Goal: Transaction & Acquisition: Purchase product/service

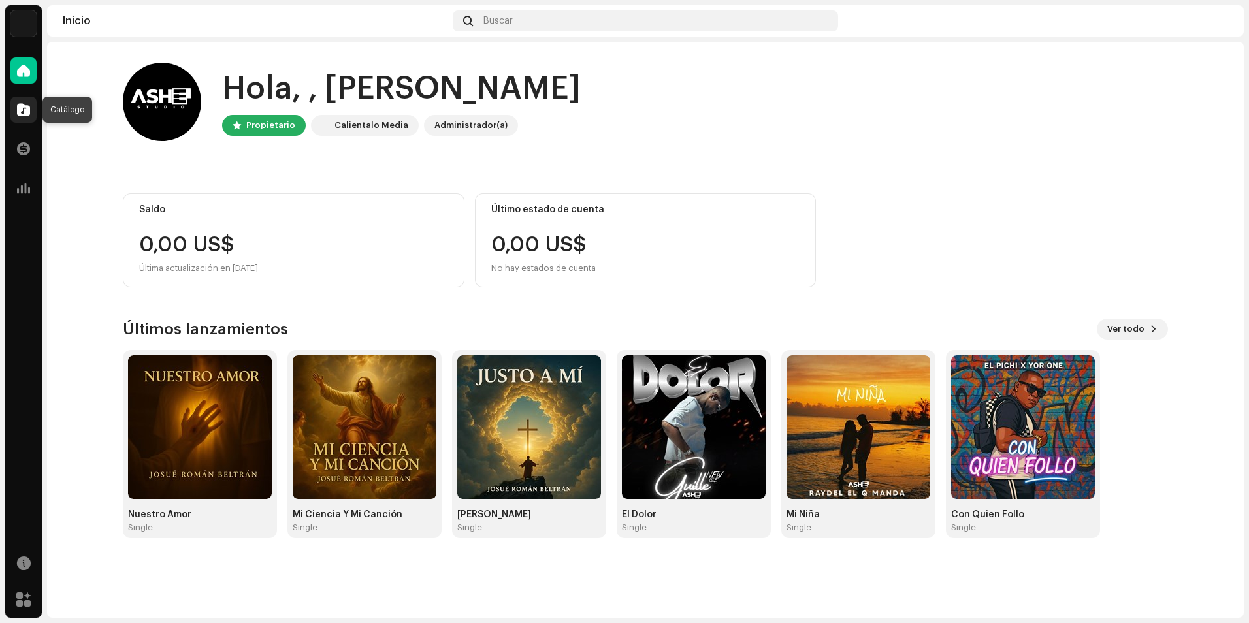
click at [21, 116] on div at bounding box center [23, 110] width 26 height 26
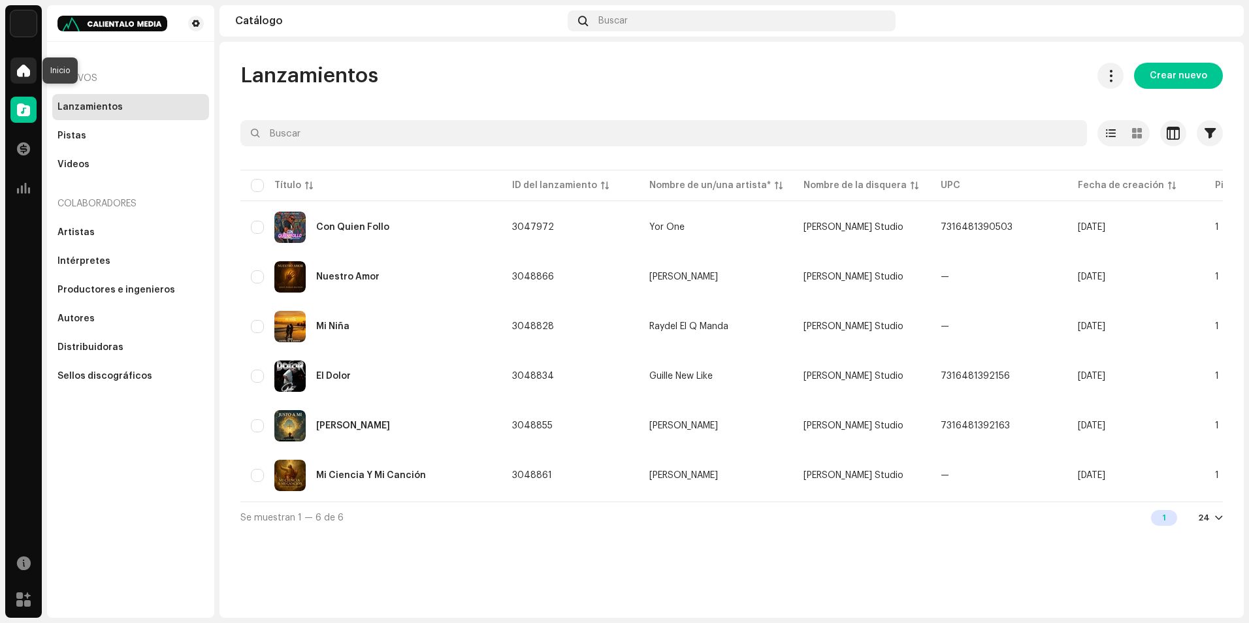
click at [18, 75] on span at bounding box center [23, 70] width 13 height 10
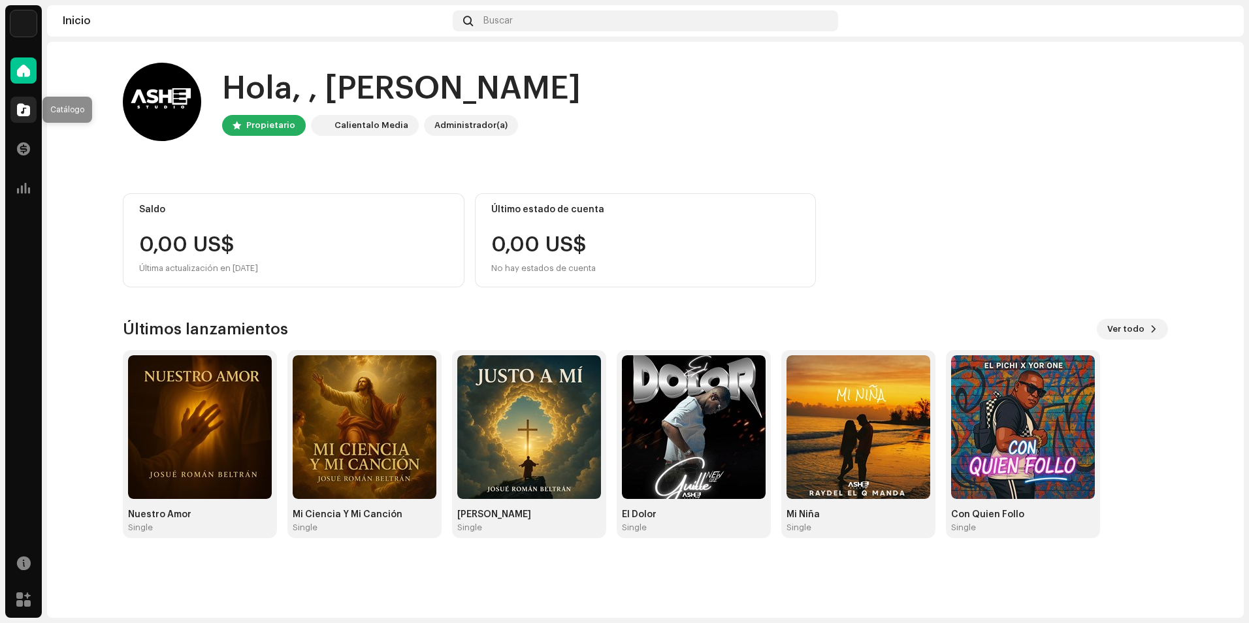
click at [21, 114] on span at bounding box center [23, 110] width 13 height 10
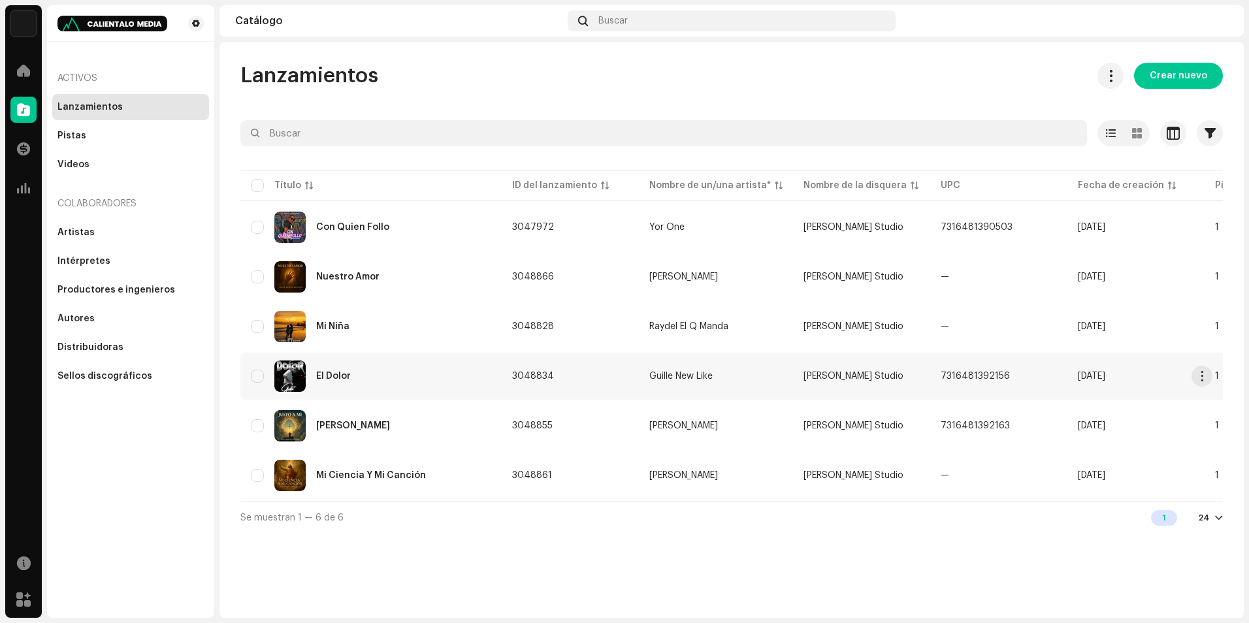
click at [391, 378] on div "El Dolor" at bounding box center [371, 376] width 240 height 31
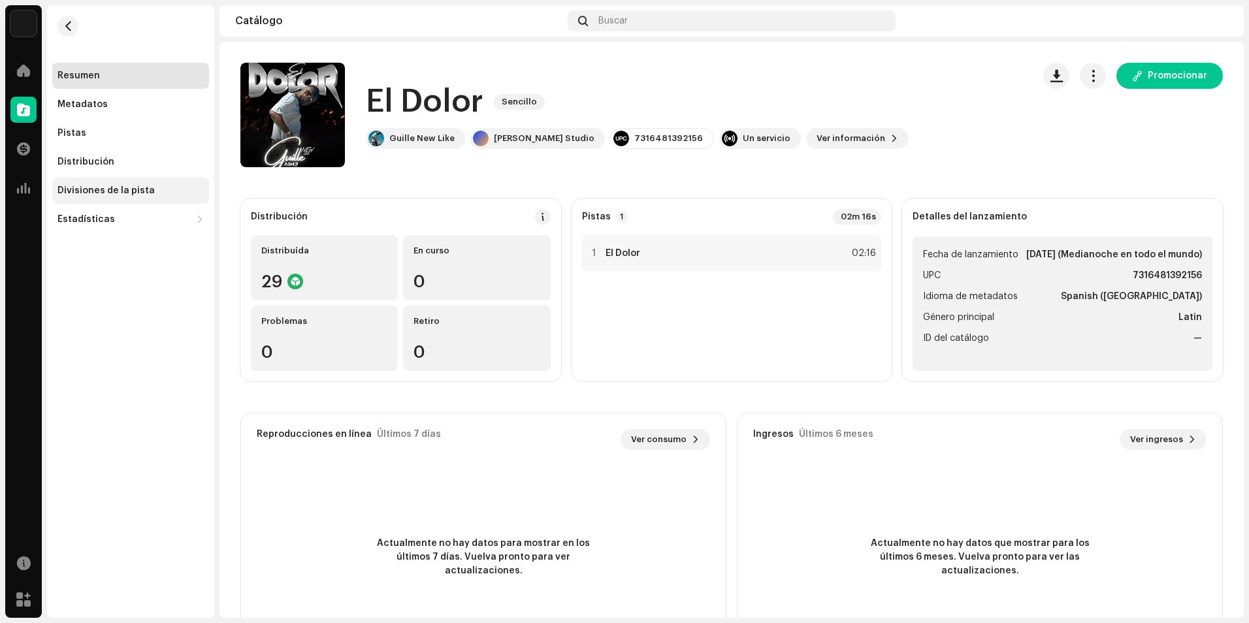
click at [144, 188] on div "Divisiones de la pista" at bounding box center [106, 191] width 97 height 10
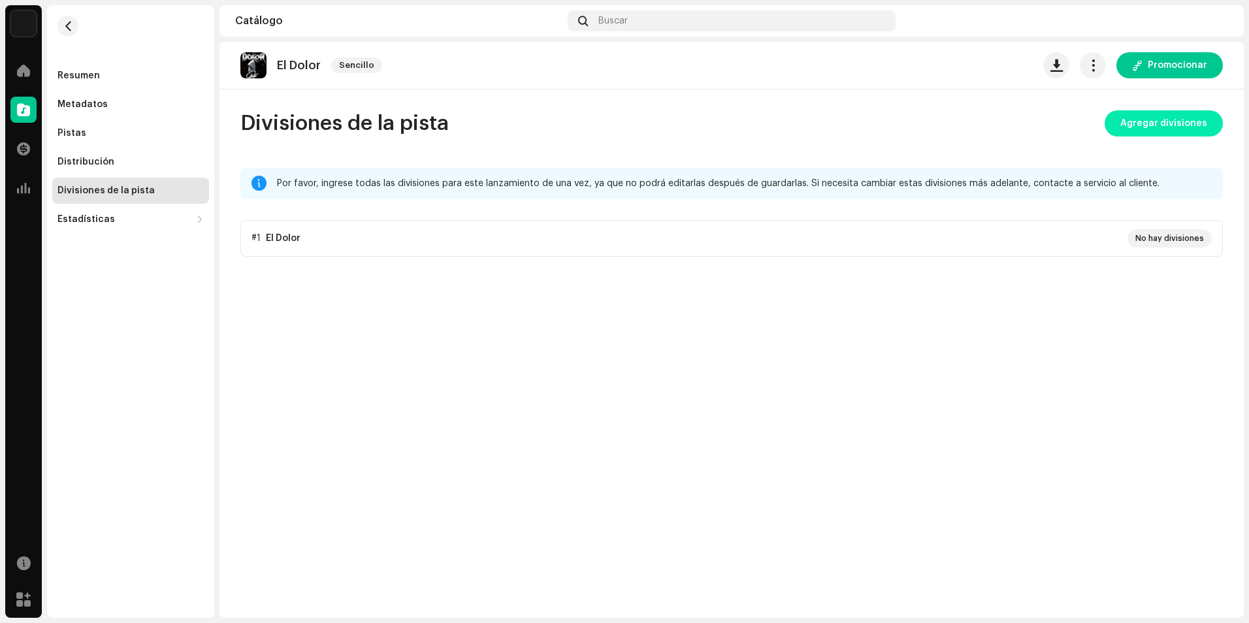
click at [1163, 116] on span "Agregar divisiones" at bounding box center [1164, 123] width 87 height 26
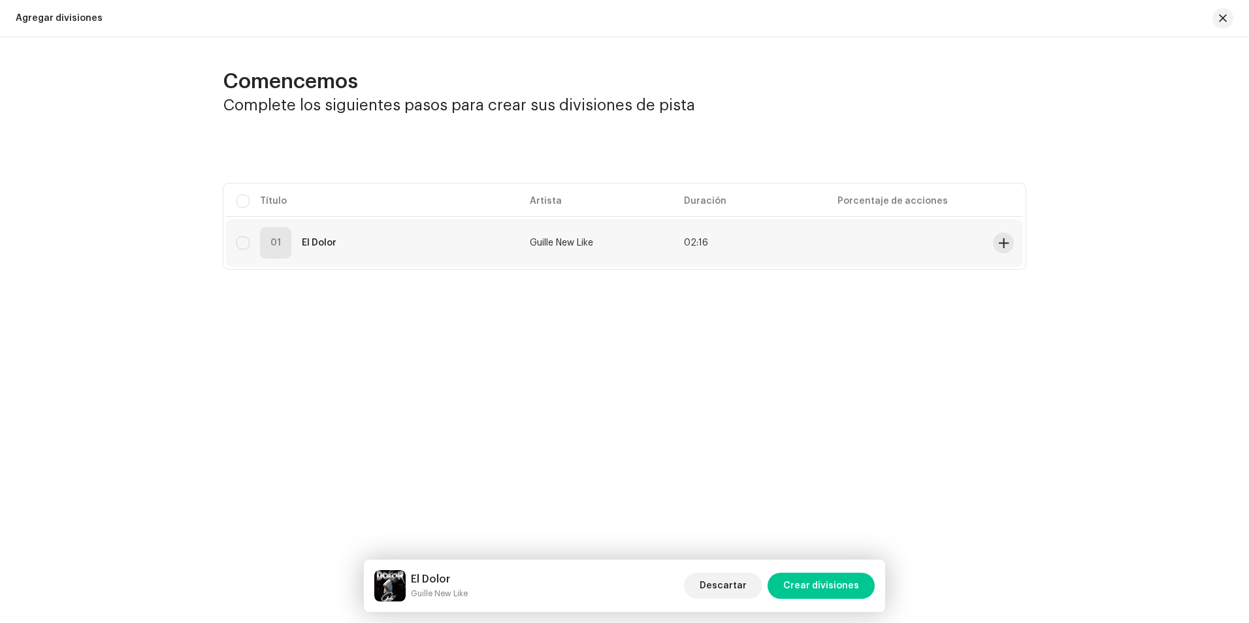
click at [428, 256] on div "01 El Dolor" at bounding box center [373, 242] width 273 height 31
click at [1000, 240] on span at bounding box center [1004, 243] width 10 height 10
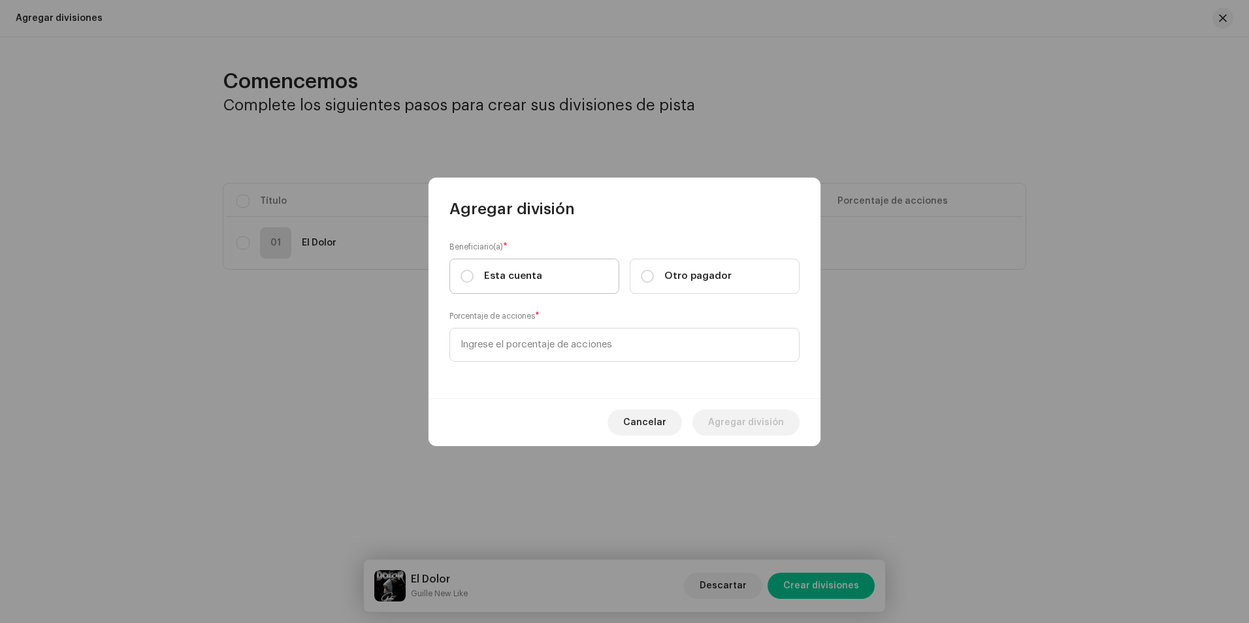
click at [524, 272] on span "Esta cuenta" at bounding box center [513, 276] width 58 height 14
click at [474, 272] on input "Esta cuenta" at bounding box center [467, 276] width 13 height 13
radio input "true"
click at [540, 363] on div "Beneficiario(a) * Esta cuenta Otro pagador Porcentaje de acciones *" at bounding box center [625, 309] width 392 height 179
click at [541, 352] on input at bounding box center [625, 345] width 350 height 34
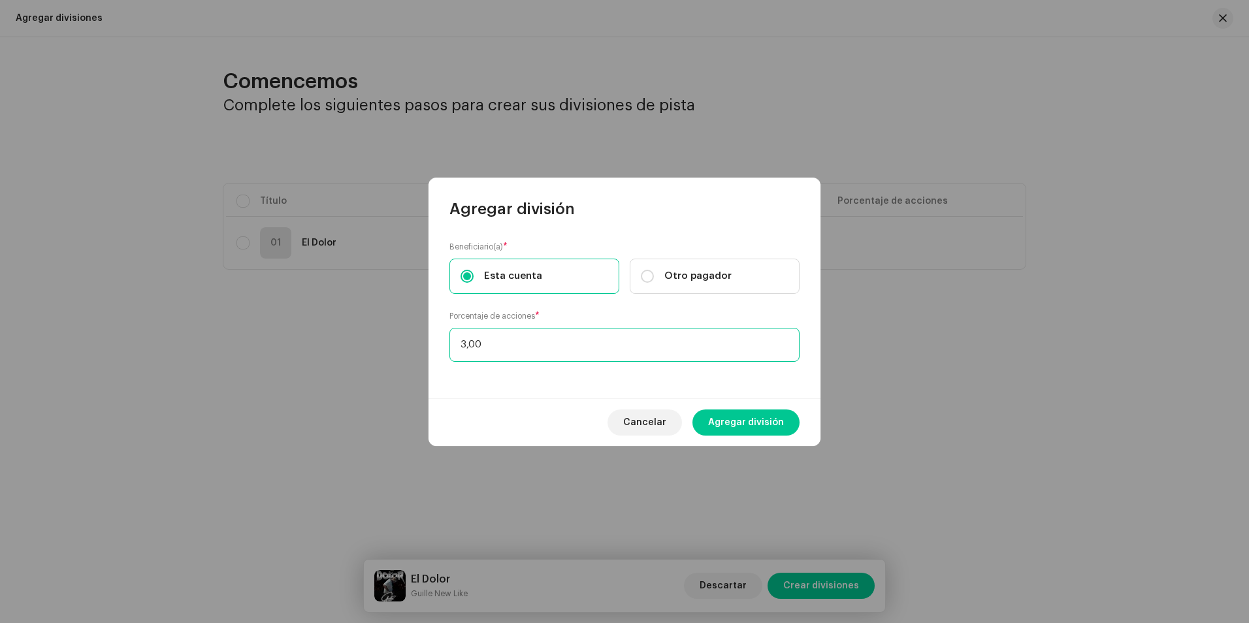
type input "30,00"
click at [750, 412] on span "Agregar división" at bounding box center [746, 423] width 76 height 26
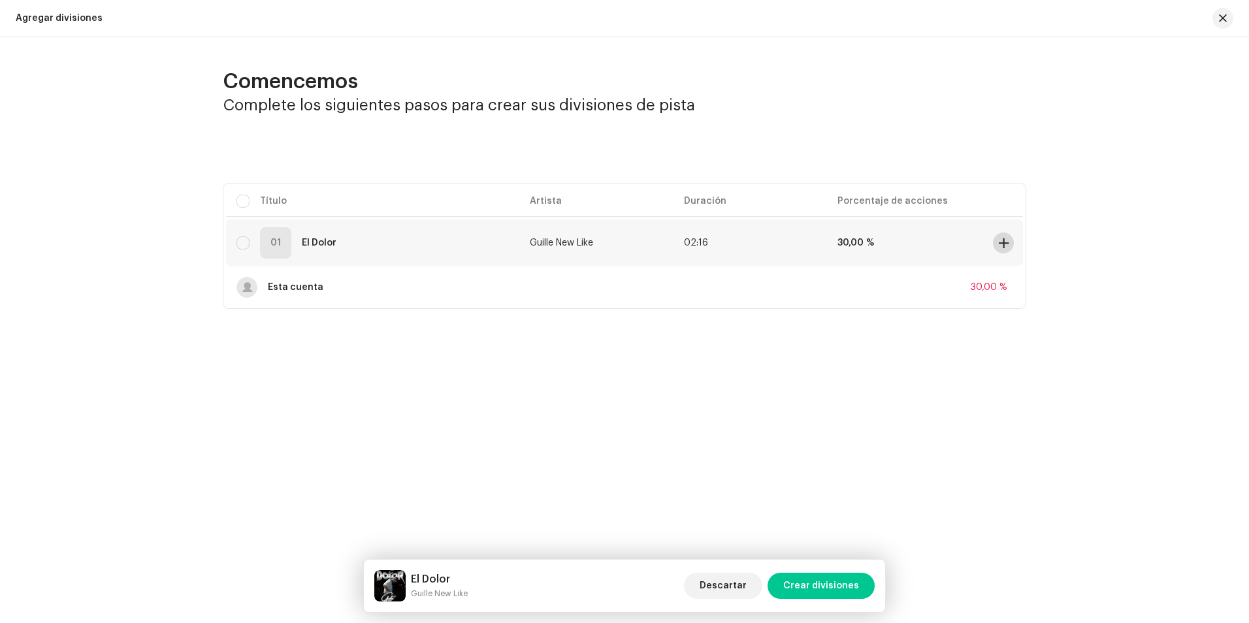
click at [1001, 244] on span at bounding box center [1004, 243] width 10 height 10
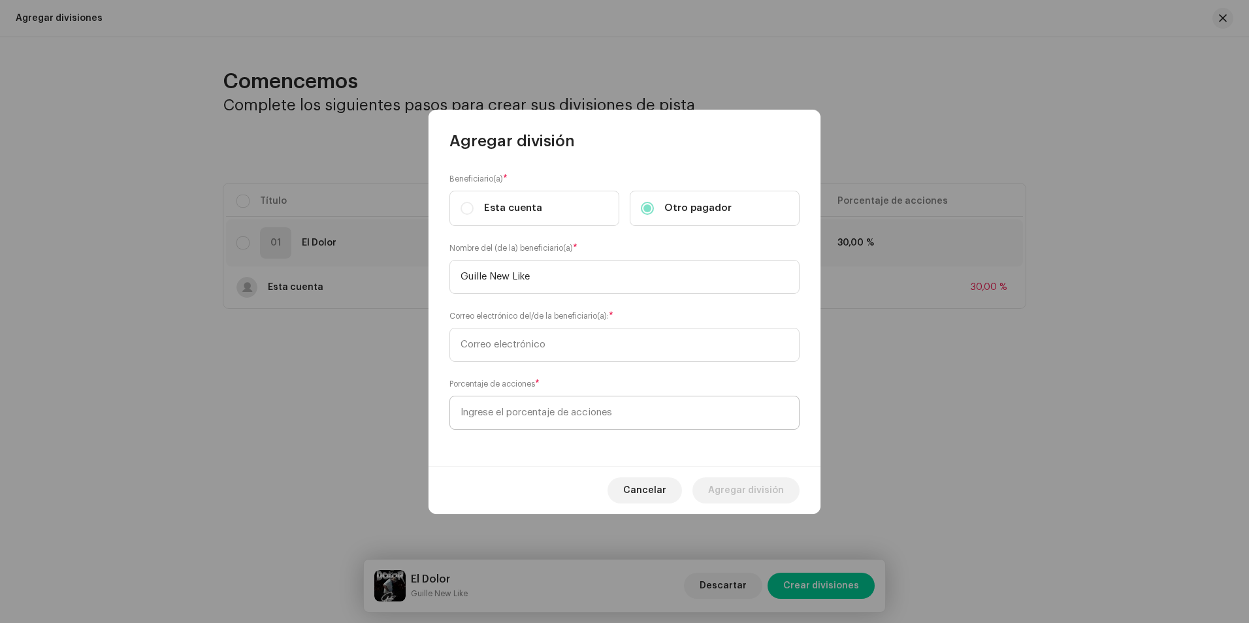
type input "Guille New Like"
click at [595, 420] on input at bounding box center [625, 413] width 350 height 34
type input "70,00"
click at [532, 353] on input "text" at bounding box center [625, 345] width 350 height 34
click at [510, 354] on input "text" at bounding box center [625, 345] width 350 height 34
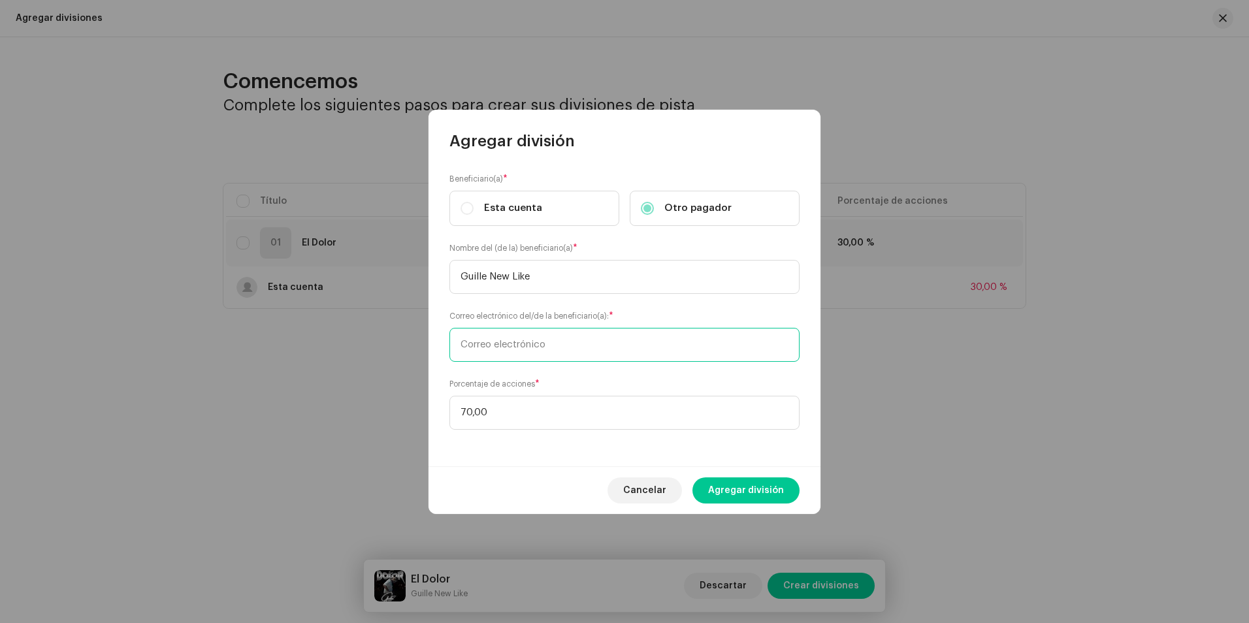
paste input "[EMAIL_ADDRESS][DOMAIN_NAME]"
type input "[EMAIL_ADDRESS][DOMAIN_NAME]"
click at [748, 488] on span "Agregar división" at bounding box center [746, 491] width 76 height 26
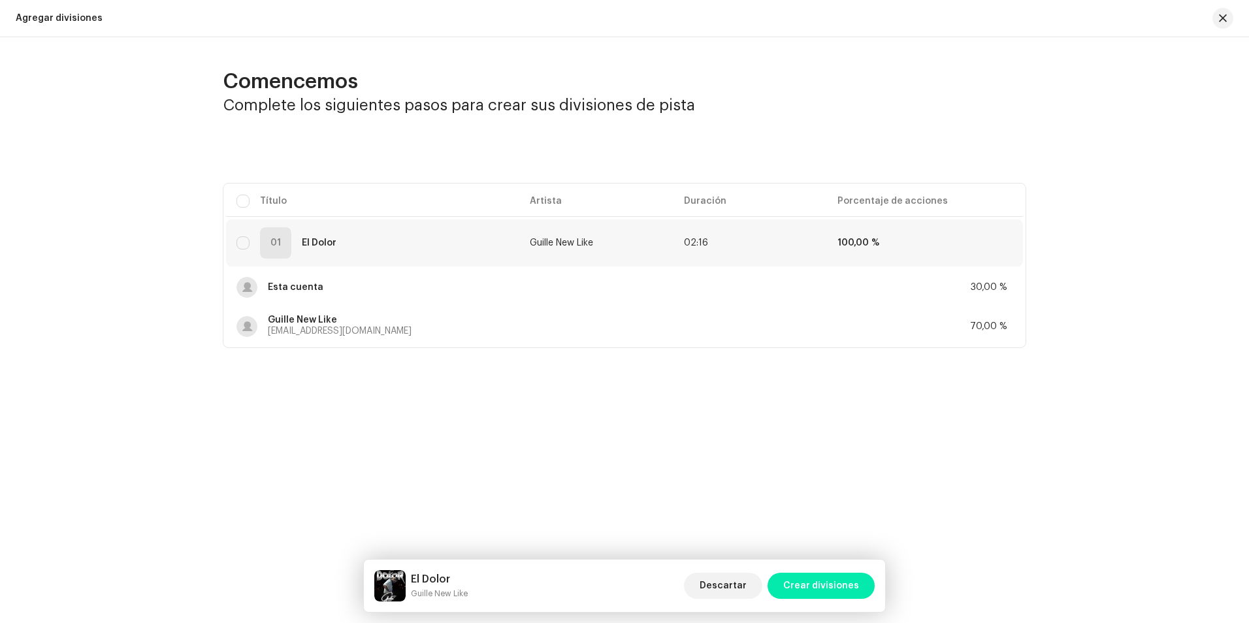
click at [795, 591] on span "Crear divisiones" at bounding box center [822, 586] width 76 height 26
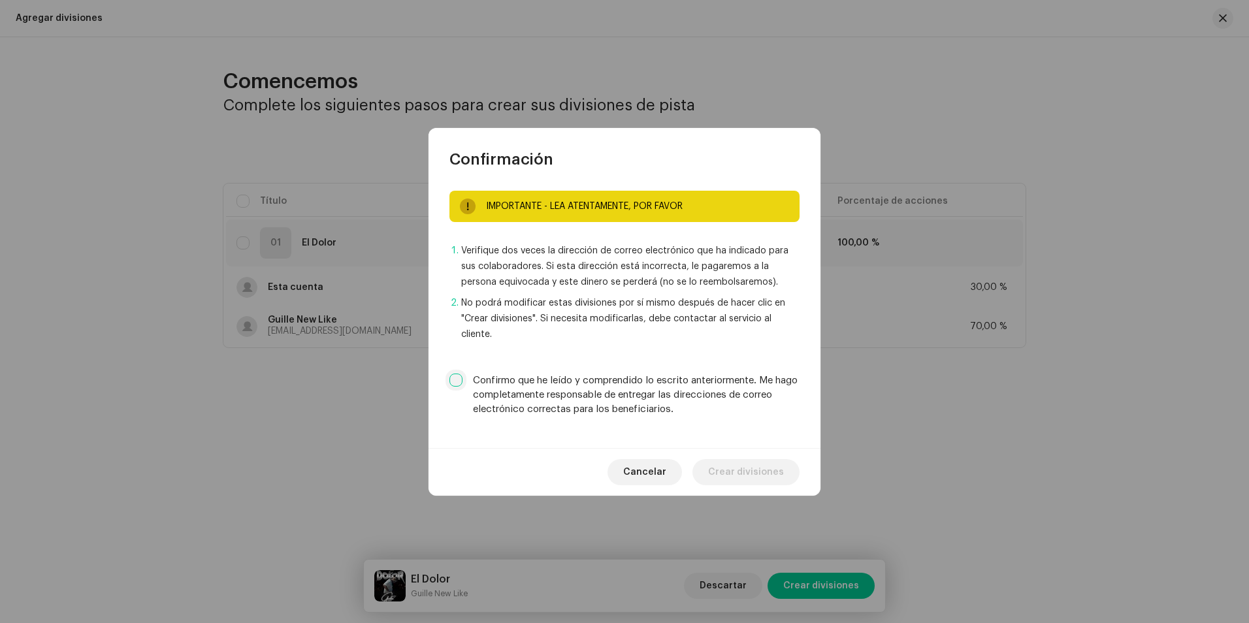
click at [453, 386] on input "Confirmo que he leído y comprendido lo escrito anteriormente. Me hago completam…" at bounding box center [456, 380] width 13 height 13
checkbox input "true"
click at [779, 474] on span "Crear divisiones" at bounding box center [746, 472] width 76 height 26
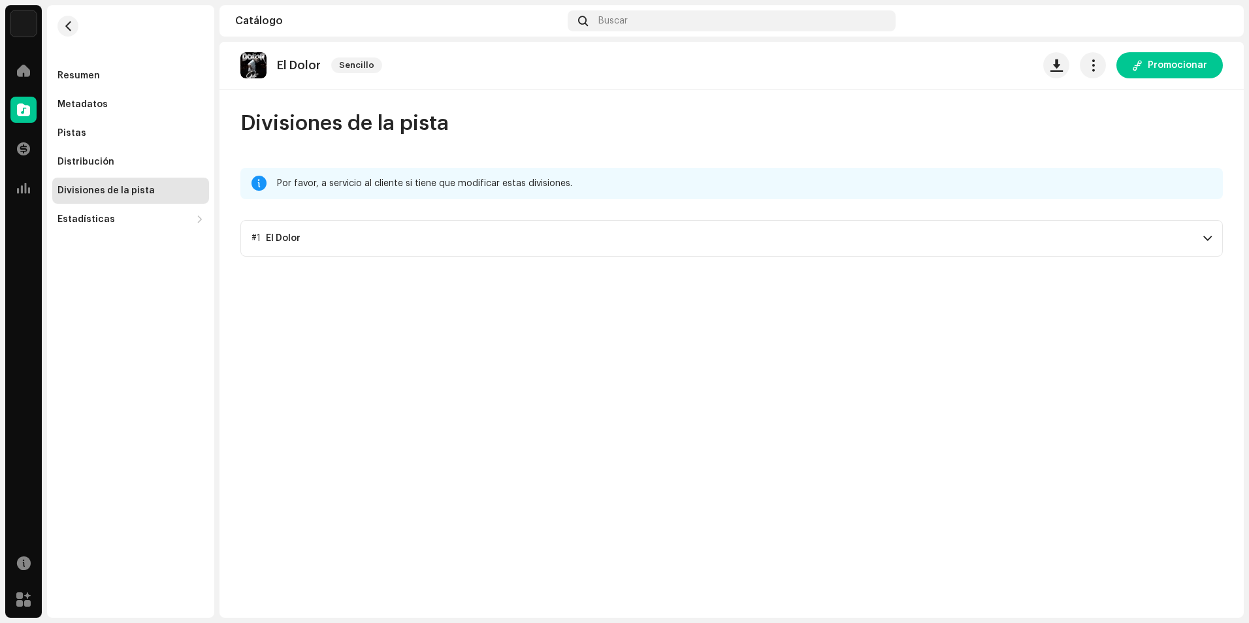
click at [1205, 245] on p-accordion-header "#1 El Dolor" at bounding box center [731, 238] width 983 height 37
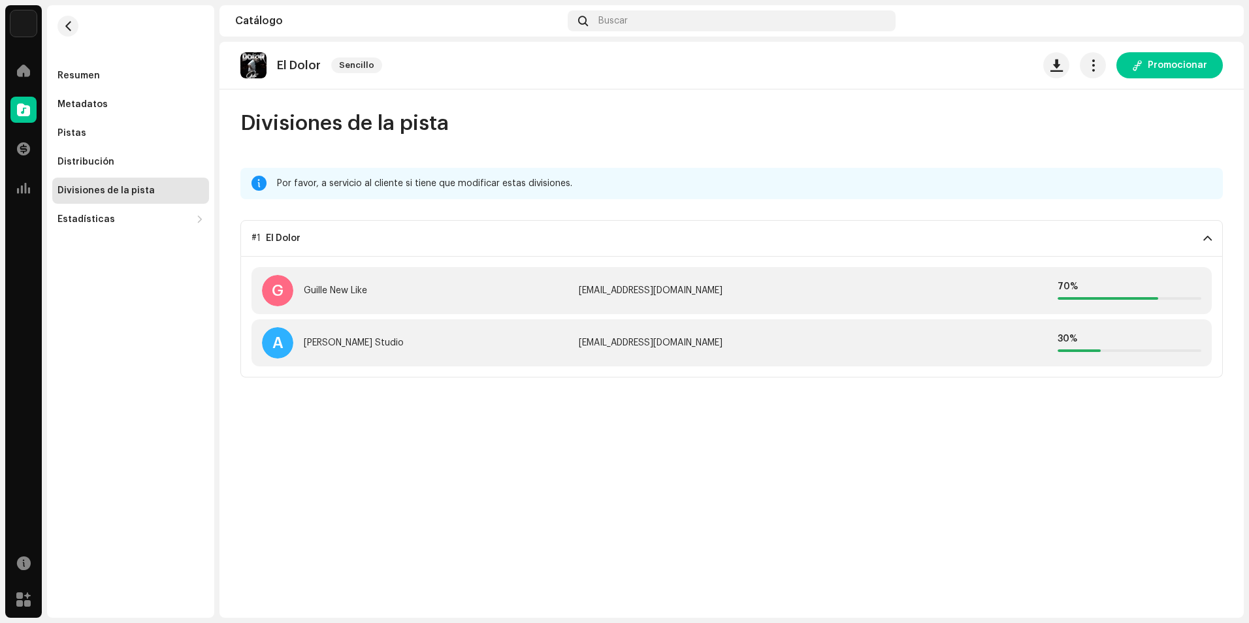
click at [1191, 240] on p-accordion-header "#1 El Dolor" at bounding box center [731, 238] width 983 height 37
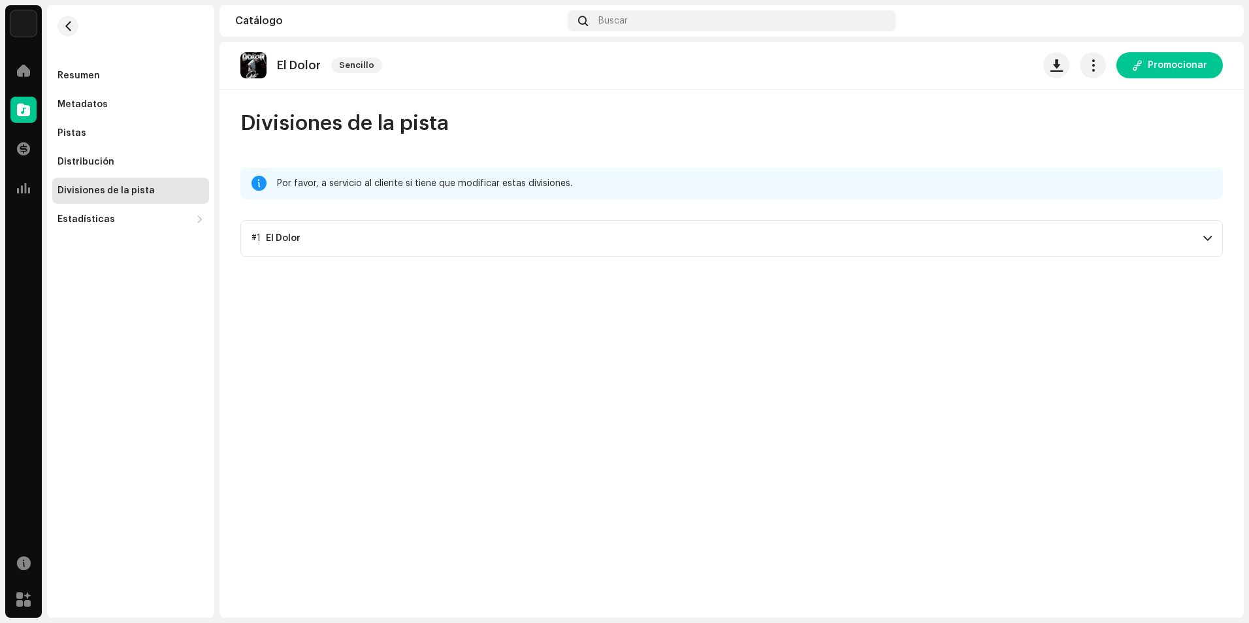
click at [714, 408] on div "El Dolor Sencillo Promocionar Divisiones de la pista Por favor, a servicio al c…" at bounding box center [732, 330] width 1025 height 576
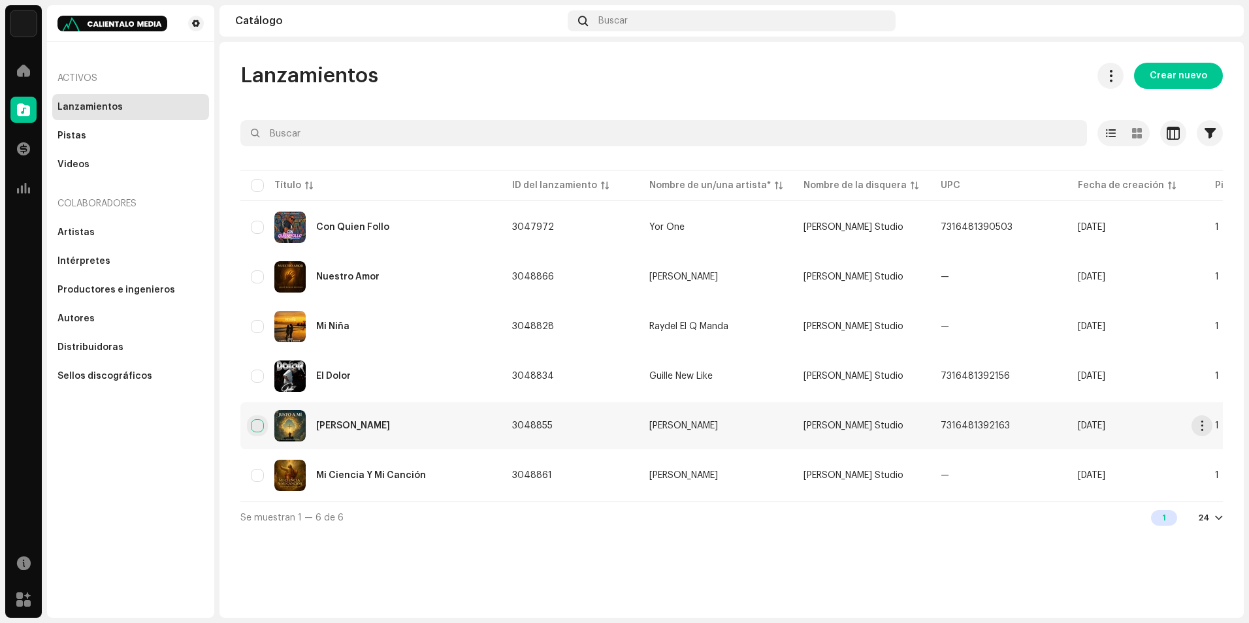
click at [259, 425] on input "checkbox" at bounding box center [257, 426] width 13 height 13
checkbox input "true"
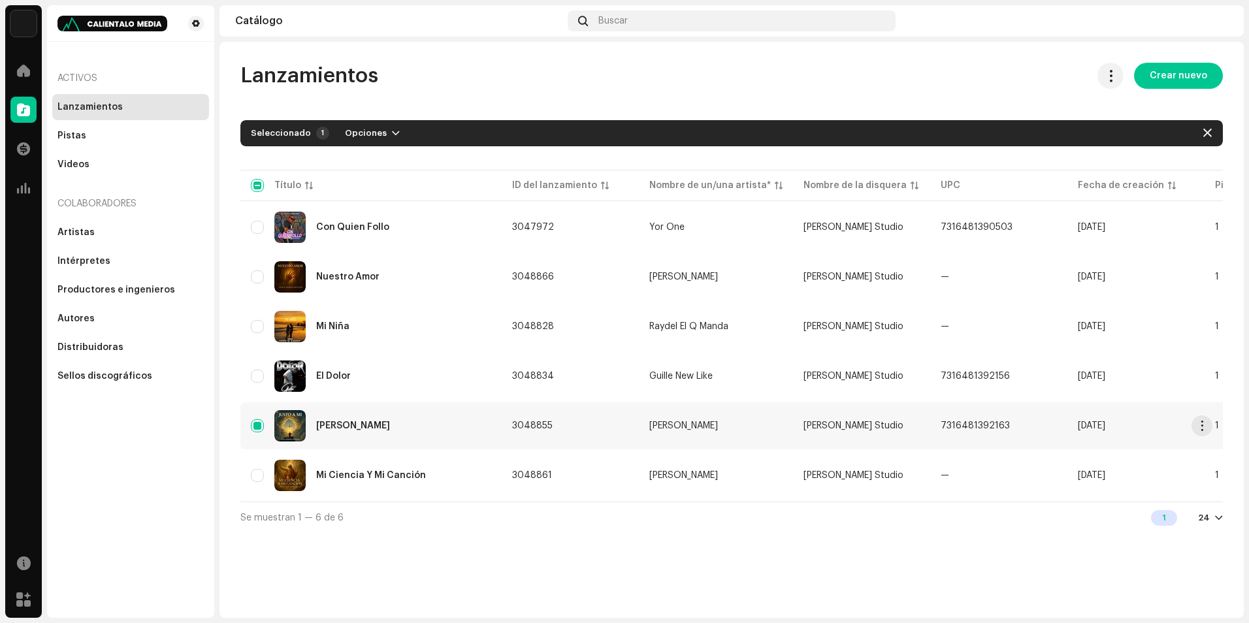
click at [337, 427] on div "[PERSON_NAME]" at bounding box center [353, 425] width 74 height 9
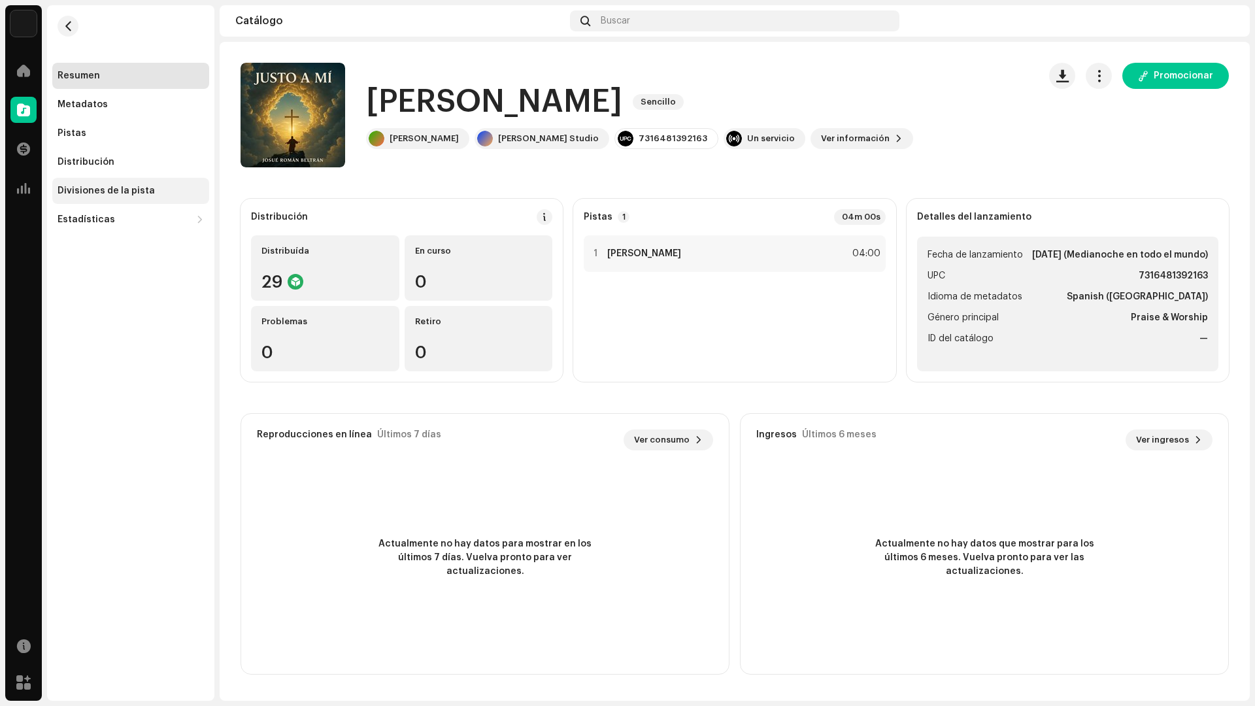
click at [129, 187] on div "Divisiones de la pista" at bounding box center [106, 191] width 97 height 10
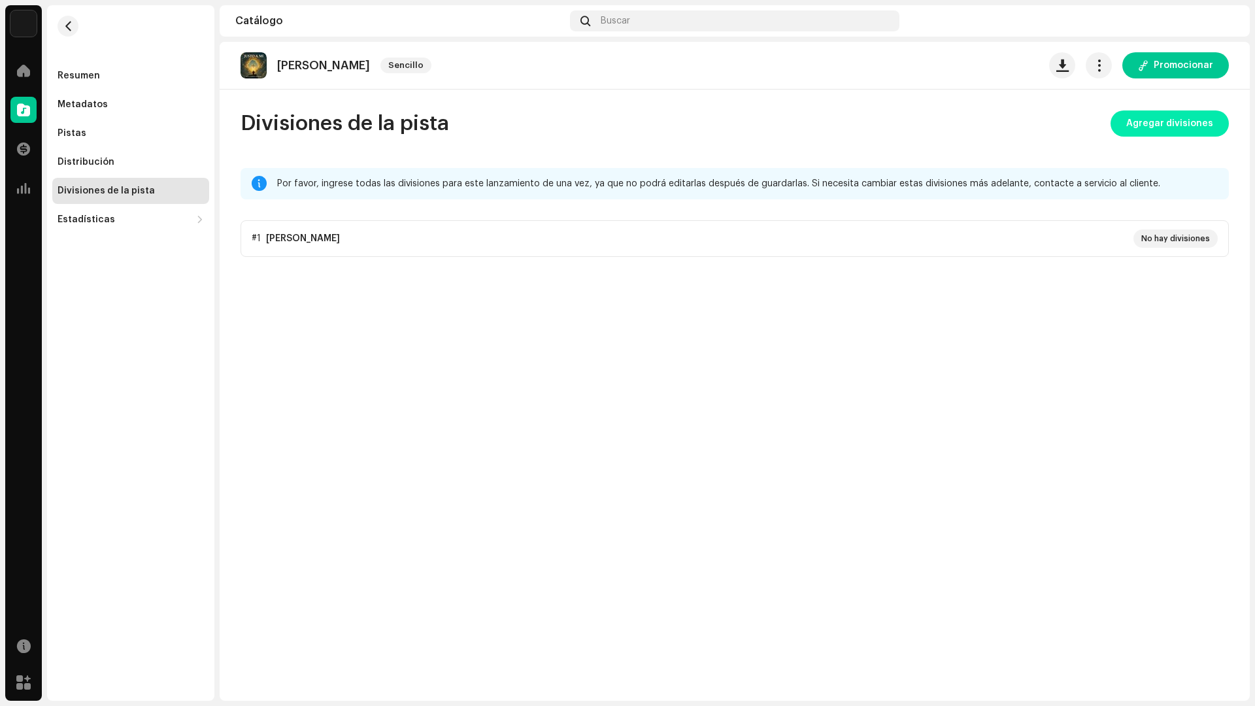
click at [1202, 128] on span "Agregar divisiones" at bounding box center [1169, 123] width 87 height 26
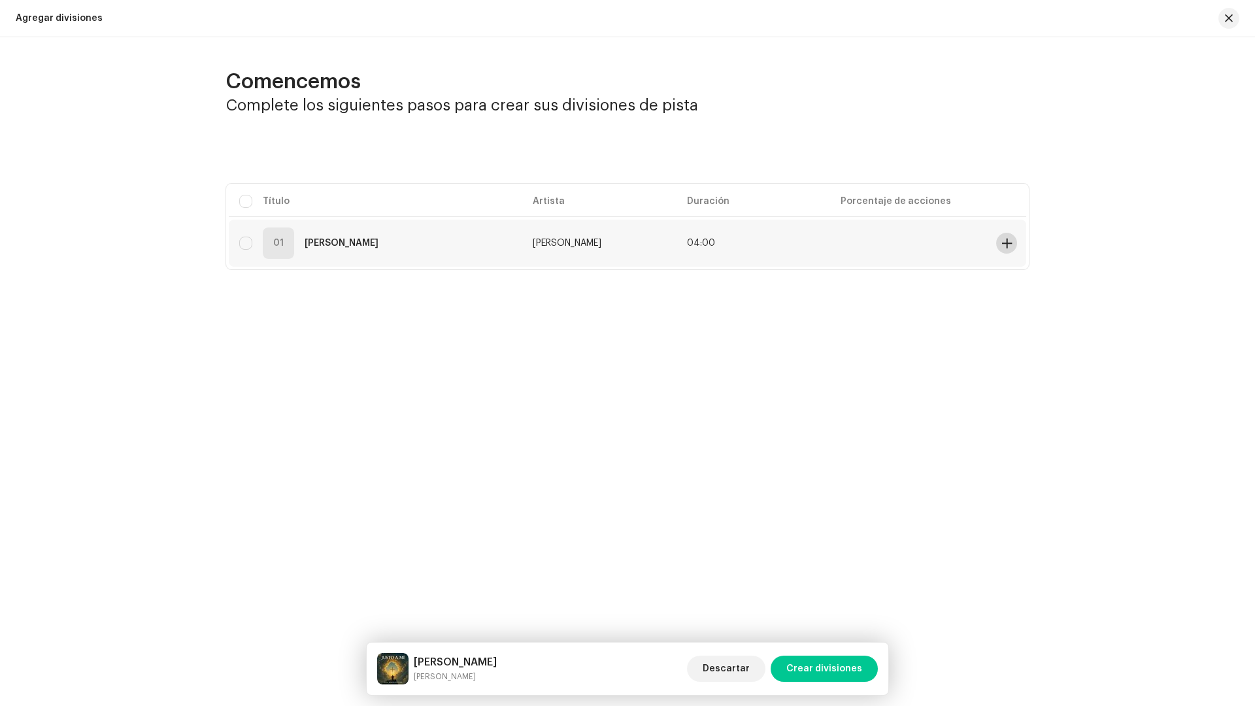
click at [1005, 242] on span at bounding box center [1007, 243] width 10 height 10
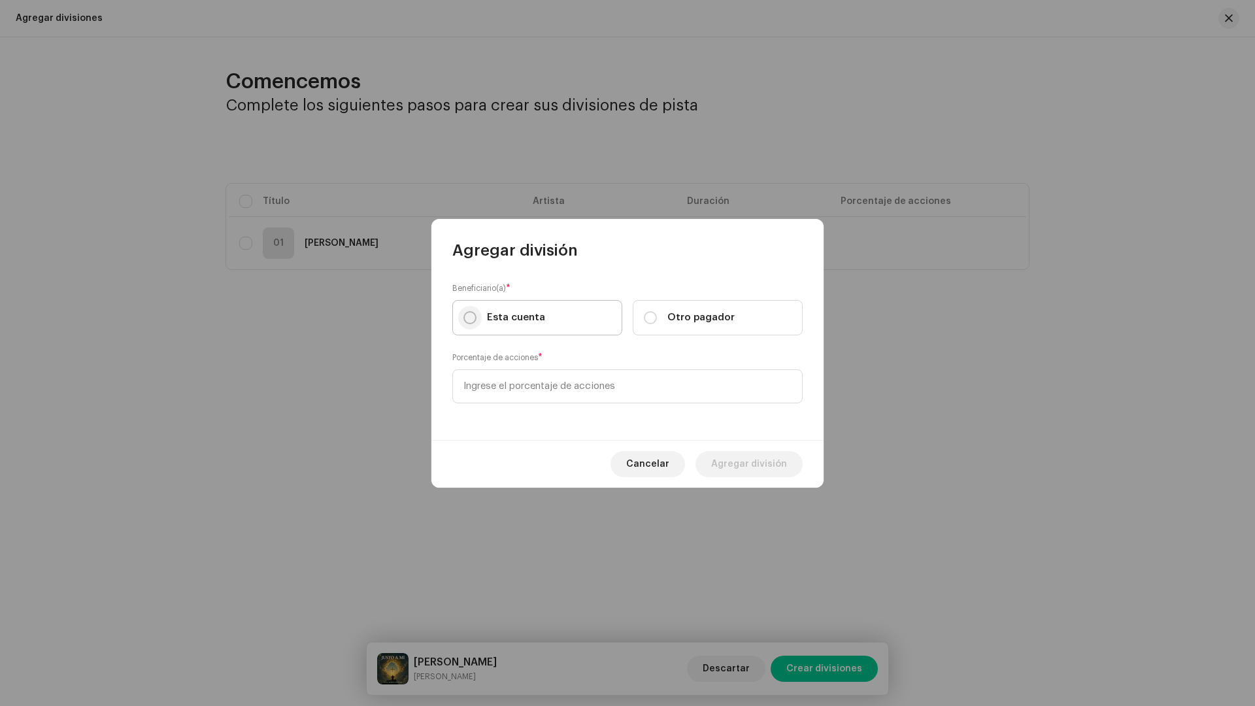
click at [474, 319] on input "Esta cuenta" at bounding box center [469, 317] width 13 height 13
radio input "true"
click at [491, 380] on input at bounding box center [627, 386] width 350 height 34
type input "30,00"
click at [742, 454] on span "Agregar división" at bounding box center [749, 464] width 76 height 26
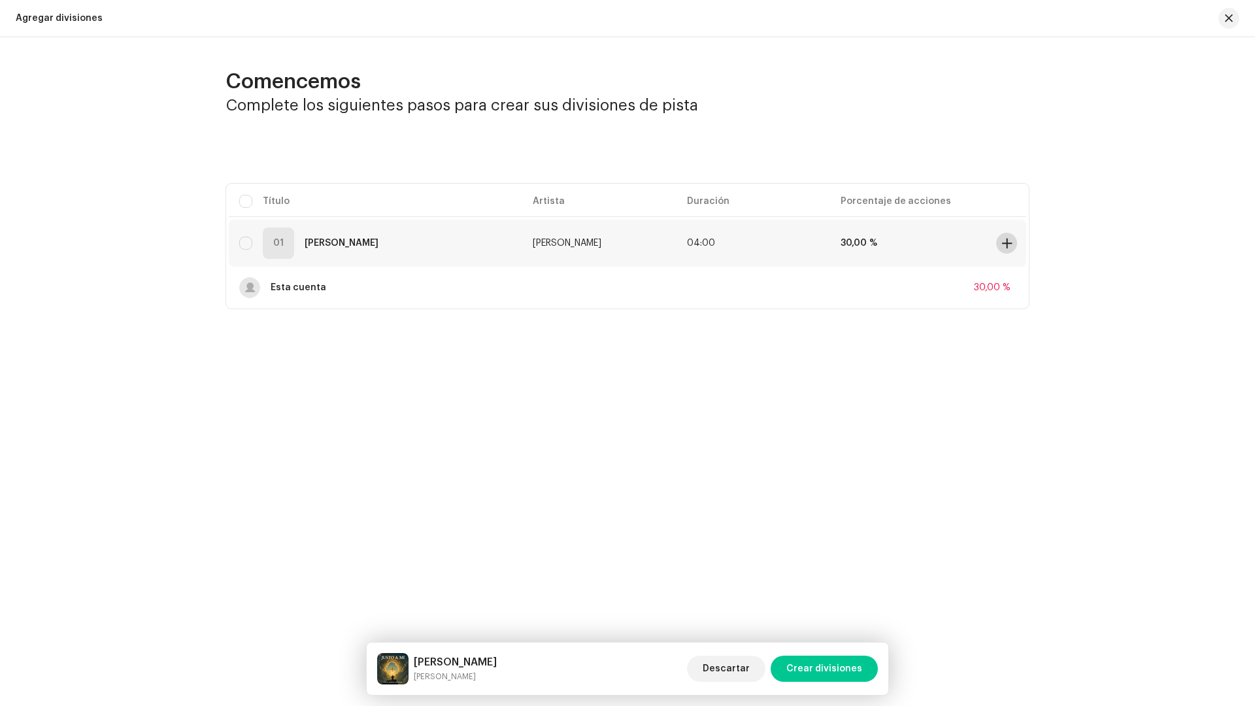
click at [1007, 240] on span at bounding box center [1007, 243] width 10 height 10
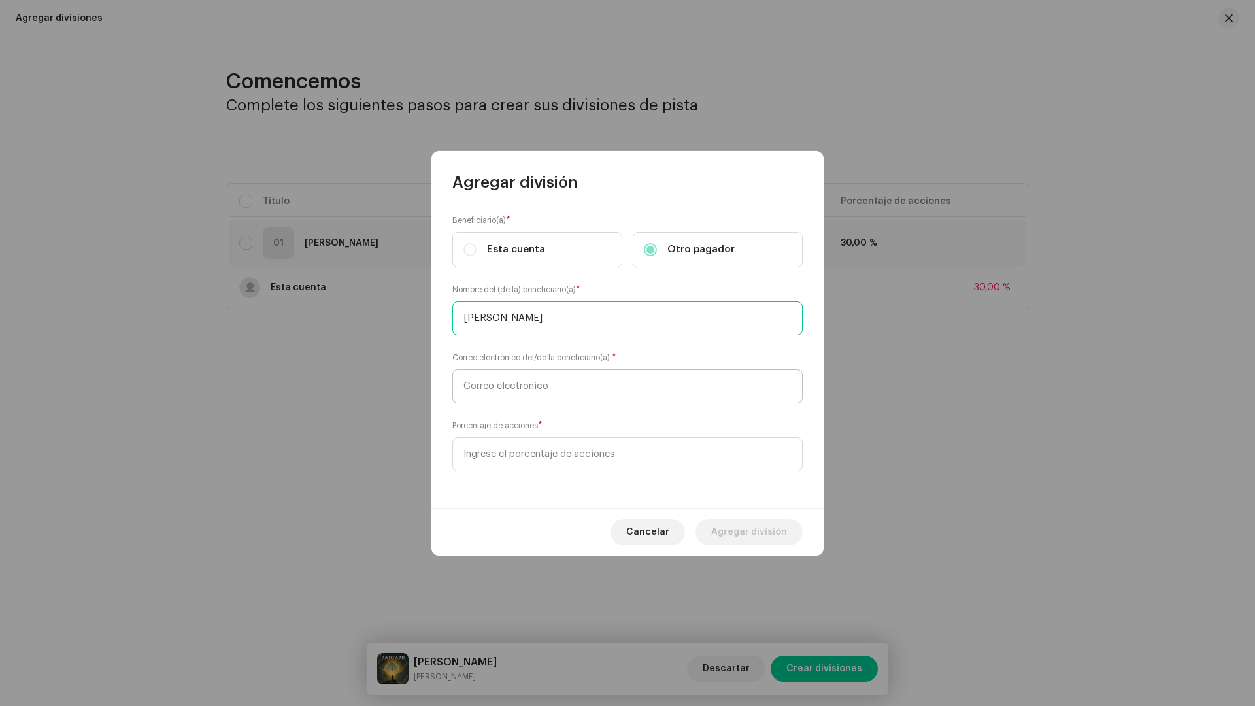
type input "[PERSON_NAME]"
click at [588, 382] on input "text" at bounding box center [627, 386] width 350 height 34
type input "D"
type input "[EMAIL_ADDRESS][DOMAIN_NAME]"
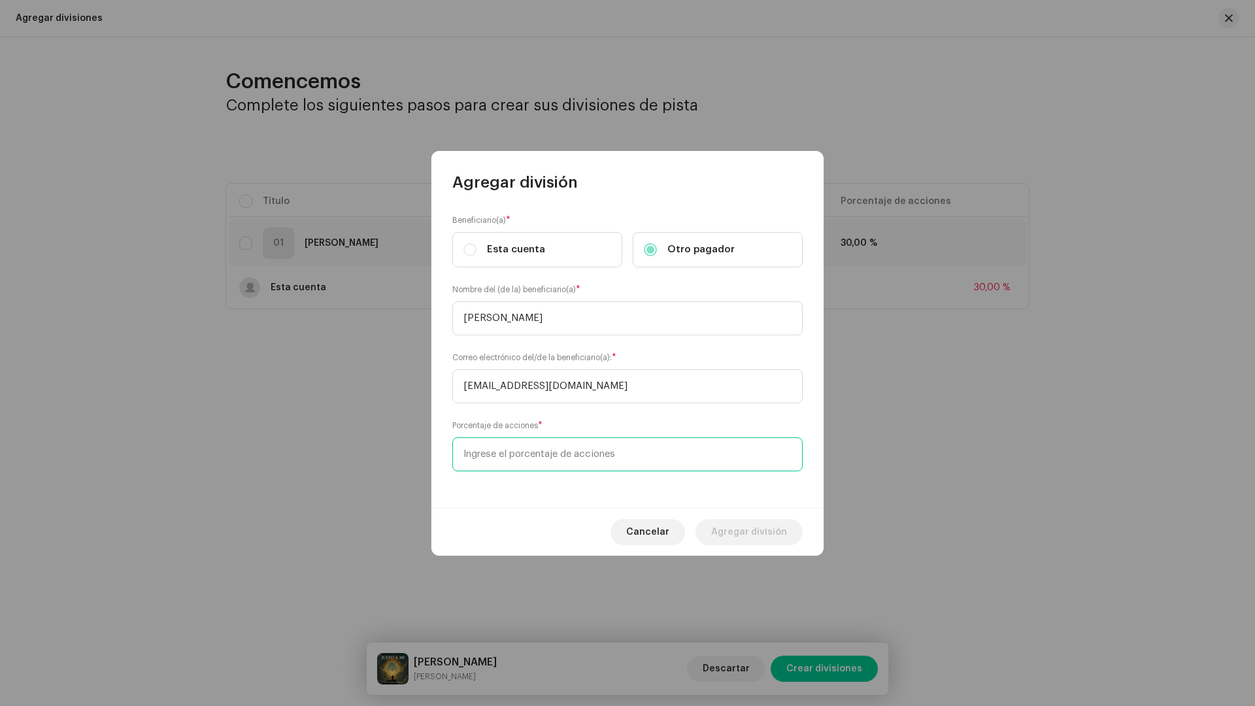
click at [567, 465] on input at bounding box center [627, 454] width 350 height 34
type input "70,00"
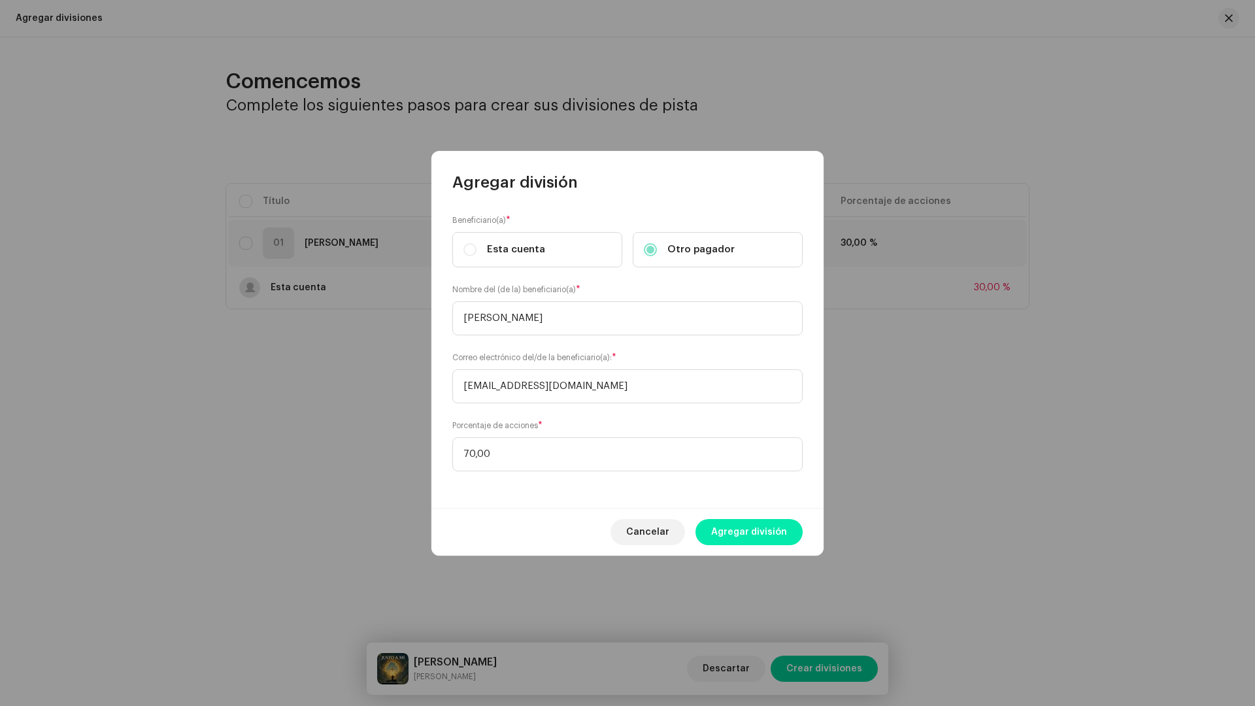
click at [763, 535] on span "Agregar división" at bounding box center [749, 532] width 76 height 26
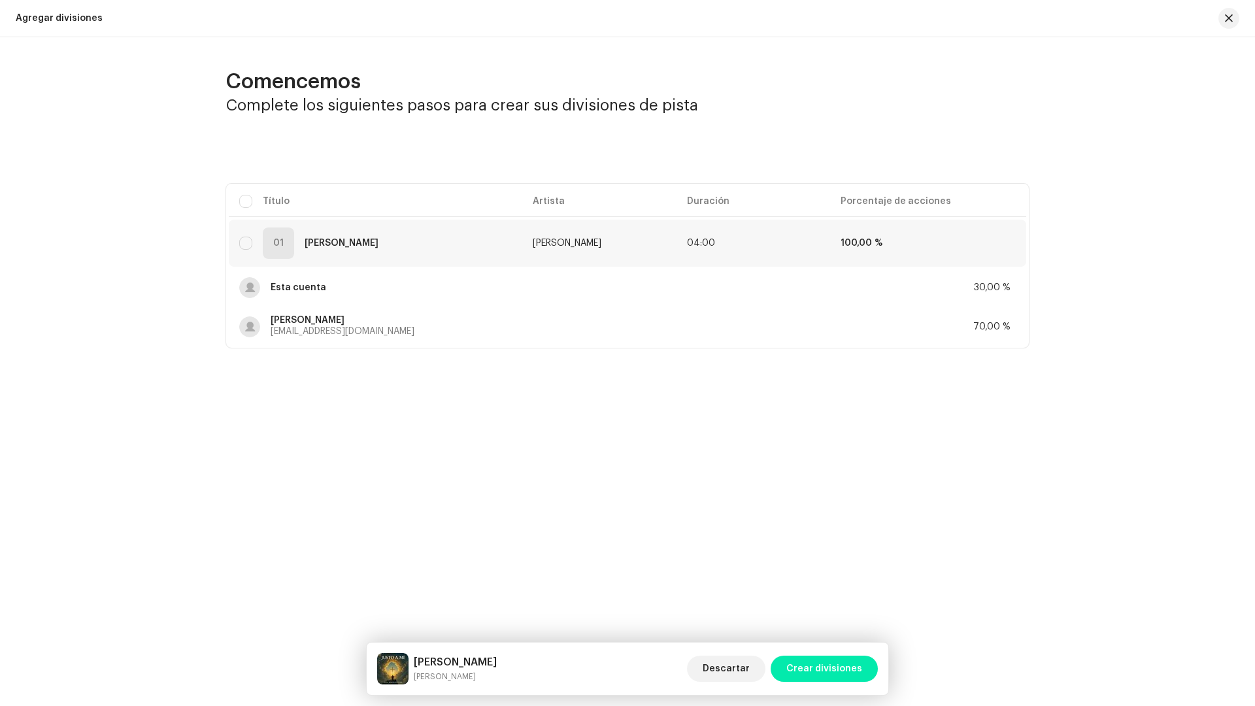
click at [821, 623] on span "Crear divisiones" at bounding box center [824, 668] width 76 height 26
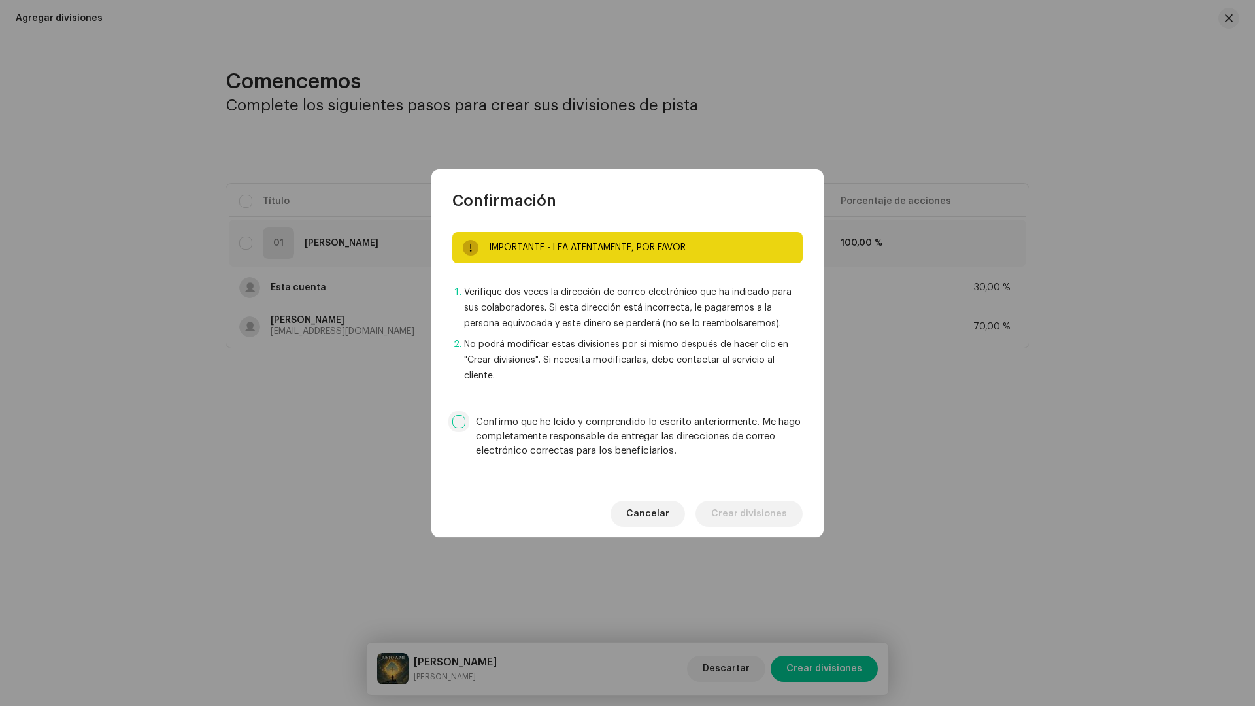
click at [461, 420] on input "Confirmo que he leído y comprendido lo escrito anteriormente. Me hago completam…" at bounding box center [458, 421] width 13 height 13
checkbox input "true"
click at [744, 514] on span "Crear divisiones" at bounding box center [749, 514] width 76 height 26
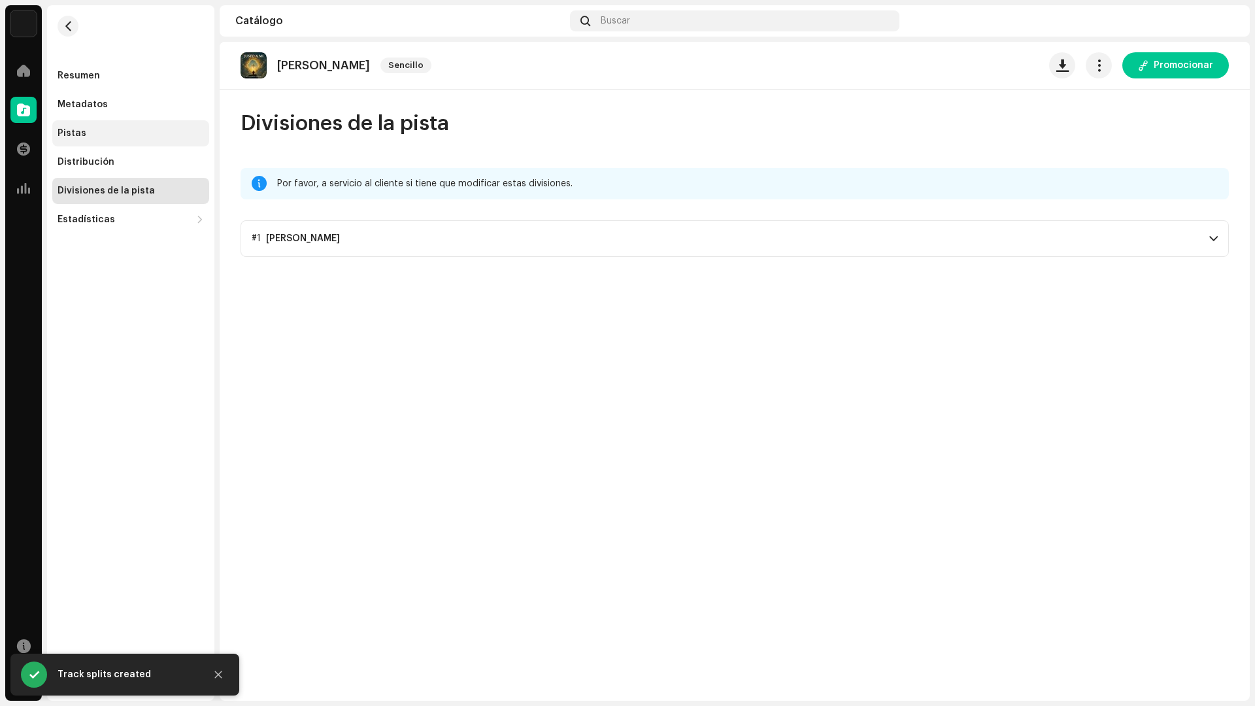
click at [102, 128] on div "Pistas" at bounding box center [131, 133] width 146 height 10
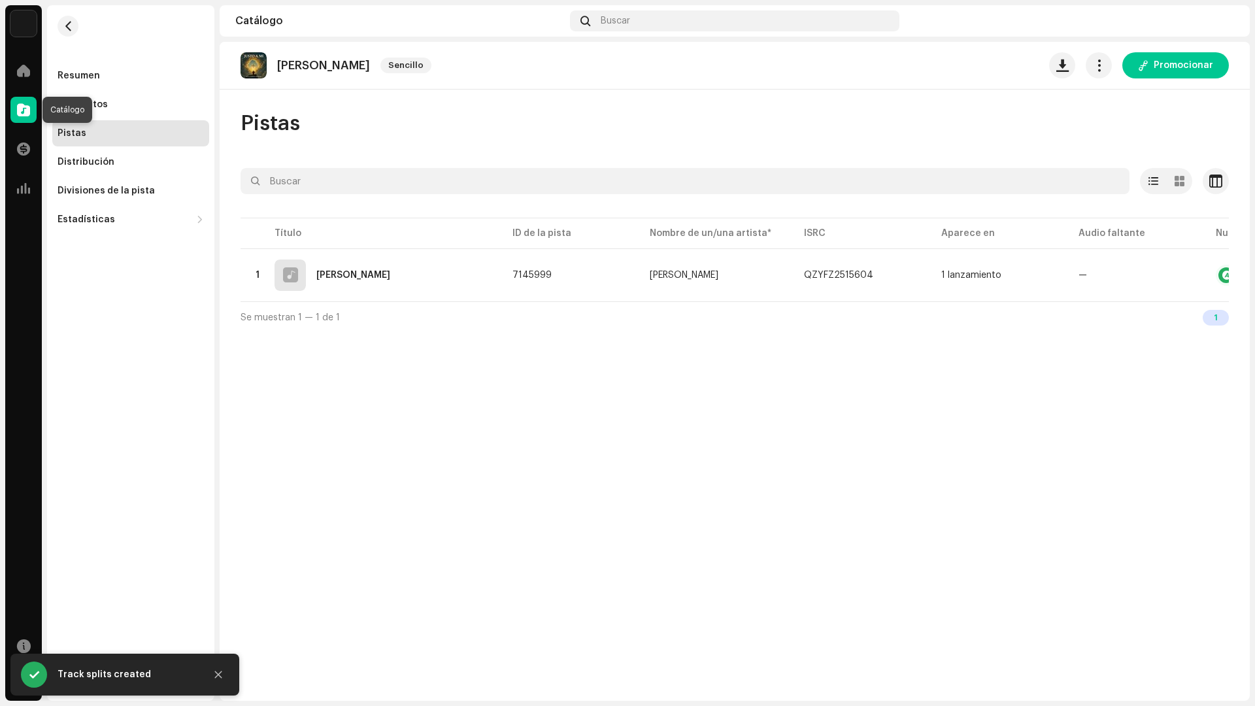
click at [21, 105] on span at bounding box center [23, 110] width 13 height 10
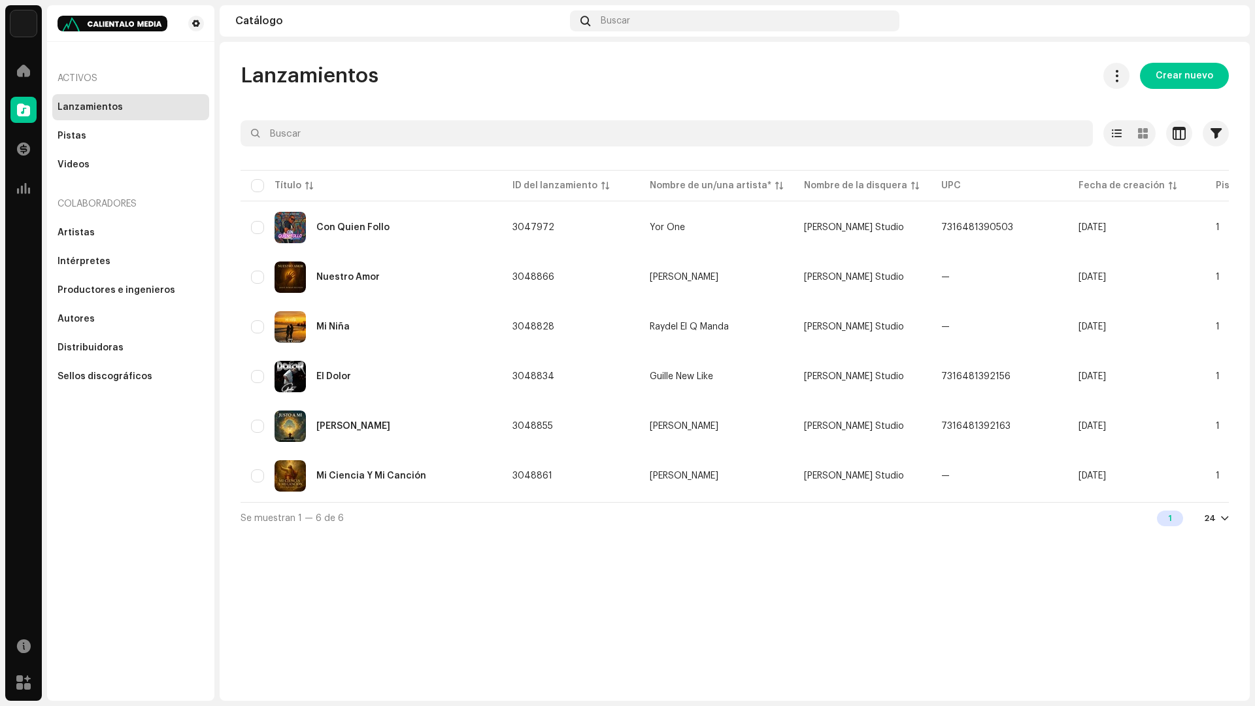
click at [441, 553] on div "Lanzamientos Crear nuevo Seleccionado 0 Opciones Filtros Estado de distribución…" at bounding box center [735, 371] width 1030 height 659
click at [970, 0] on div "[PERSON_NAME] Studio Inicio Catálogo Transacciones Estadísticas Recursos Mercad…" at bounding box center [627, 353] width 1255 height 706
click at [537, 623] on div "[PERSON_NAME] Studio Inicio Catálogo Transacciones Estadísticas Recursos Mercad…" at bounding box center [627, 353] width 1255 height 706
drag, startPoint x: 593, startPoint y: 705, endPoint x: 653, endPoint y: 486, distance: 227.0
click at [653, 486] on div "[PERSON_NAME] Studio Inicio Catálogo Transacciones Estadísticas Recursos Mercad…" at bounding box center [627, 353] width 1255 height 706
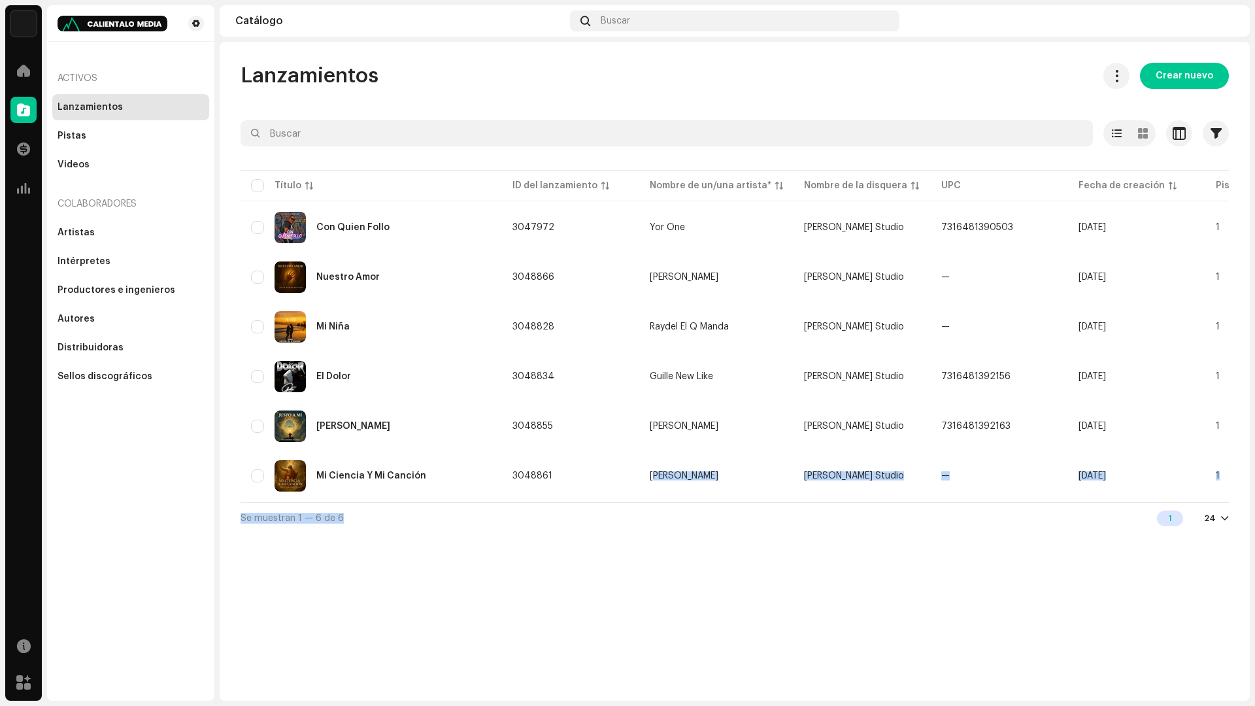
drag, startPoint x: 653, startPoint y: 486, endPoint x: 715, endPoint y: 602, distance: 131.0
click at [715, 602] on div "Lanzamientos Crear nuevo Seleccionado 0 Opciones Filtros Estado de distribución…" at bounding box center [735, 371] width 1030 height 659
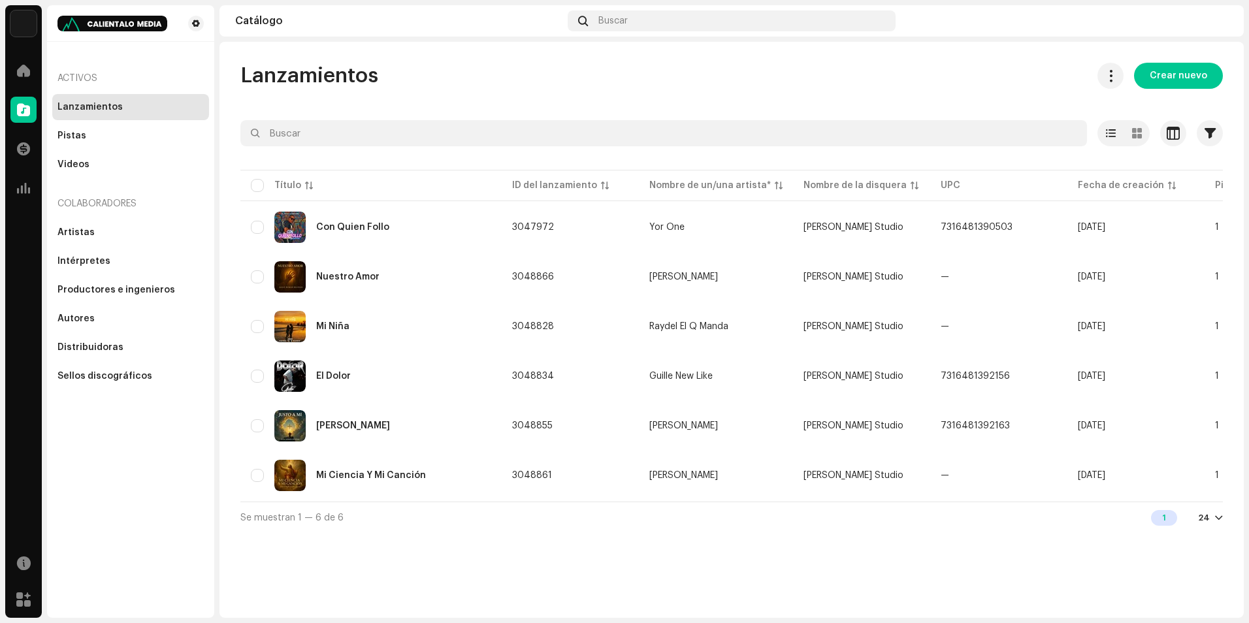
click at [454, 72] on div "Lanzamientos Crear nuevo" at bounding box center [731, 76] width 983 height 26
click at [1178, 69] on span "Crear nuevo" at bounding box center [1179, 76] width 58 height 26
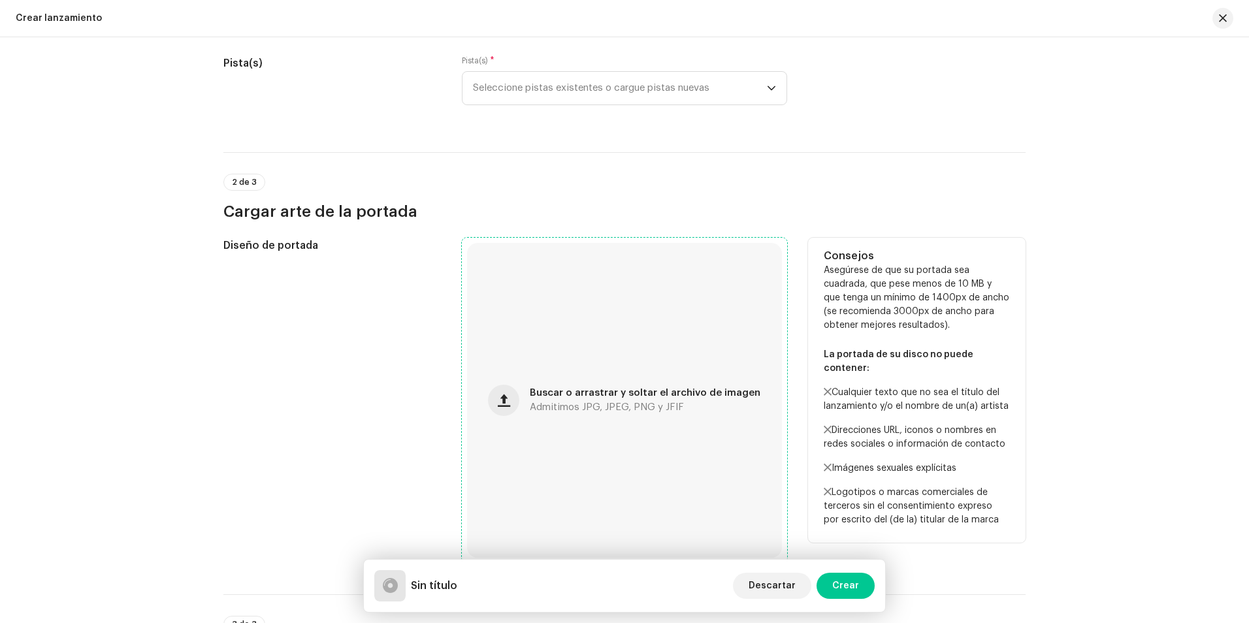
scroll to position [196, 0]
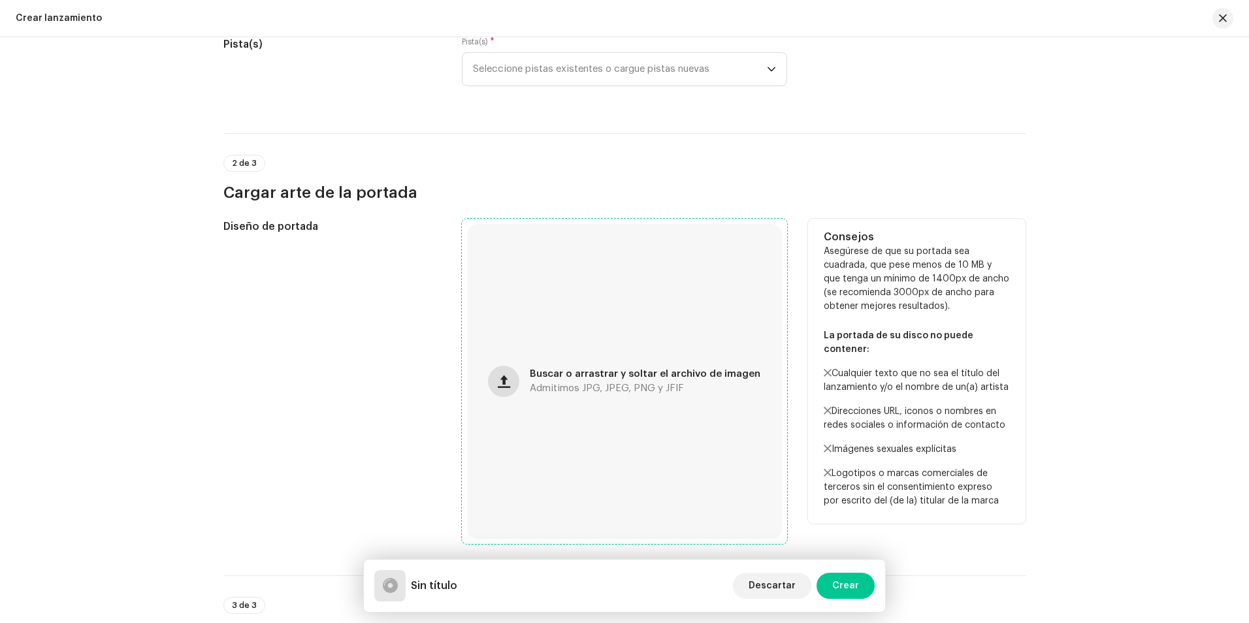
click at [508, 382] on span "button" at bounding box center [504, 381] width 12 height 10
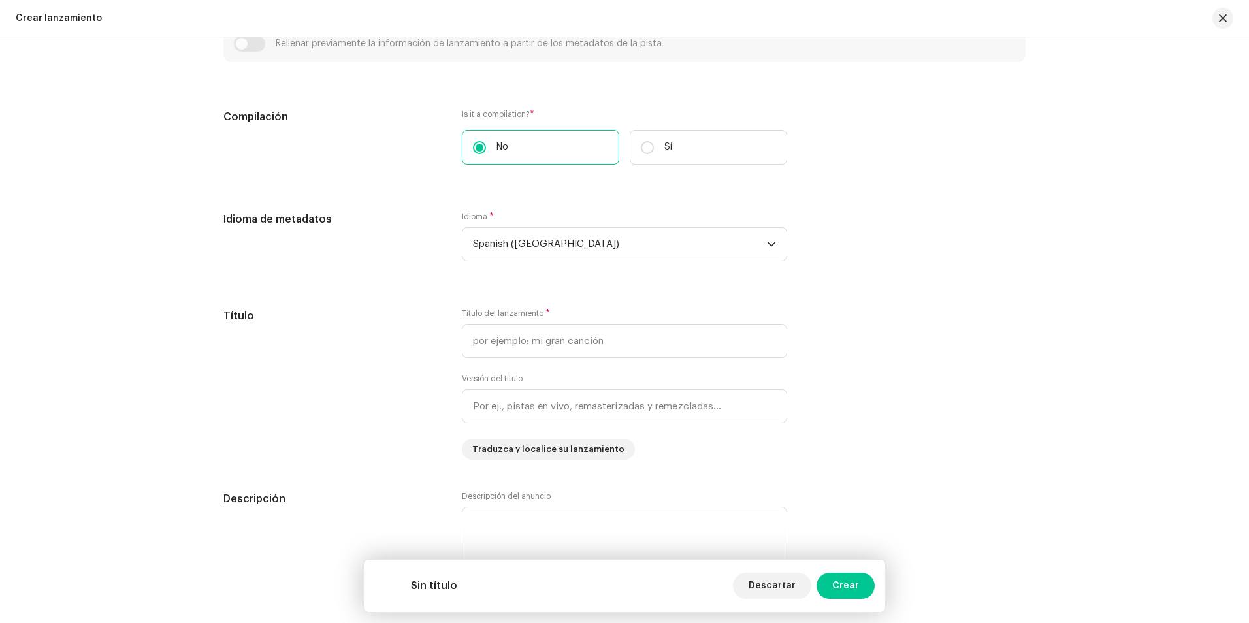
scroll to position [850, 0]
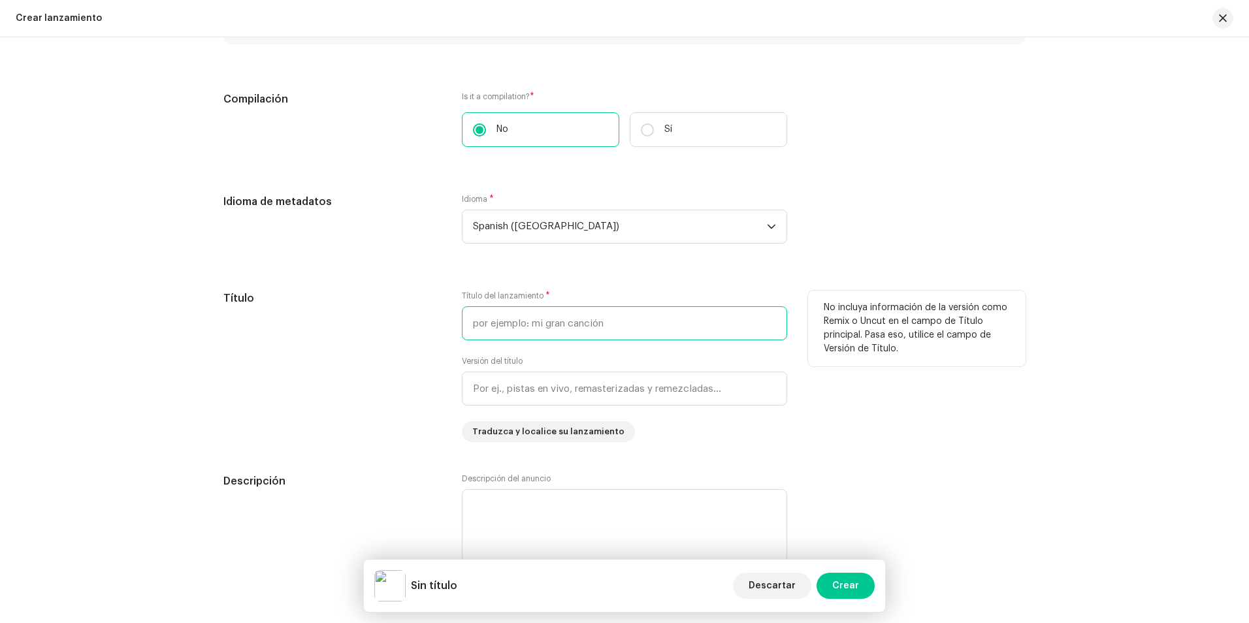
click at [532, 332] on input "text" at bounding box center [624, 323] width 325 height 34
drag, startPoint x: 503, startPoint y: 328, endPoint x: 448, endPoint y: 335, distance: 55.3
click at [448, 335] on div "Título Título del lanzamiento * Morbo Versión del título Traduzca y localice su…" at bounding box center [624, 367] width 802 height 152
type input "Morbo"
click at [354, 419] on div "Título" at bounding box center [332, 367] width 218 height 152
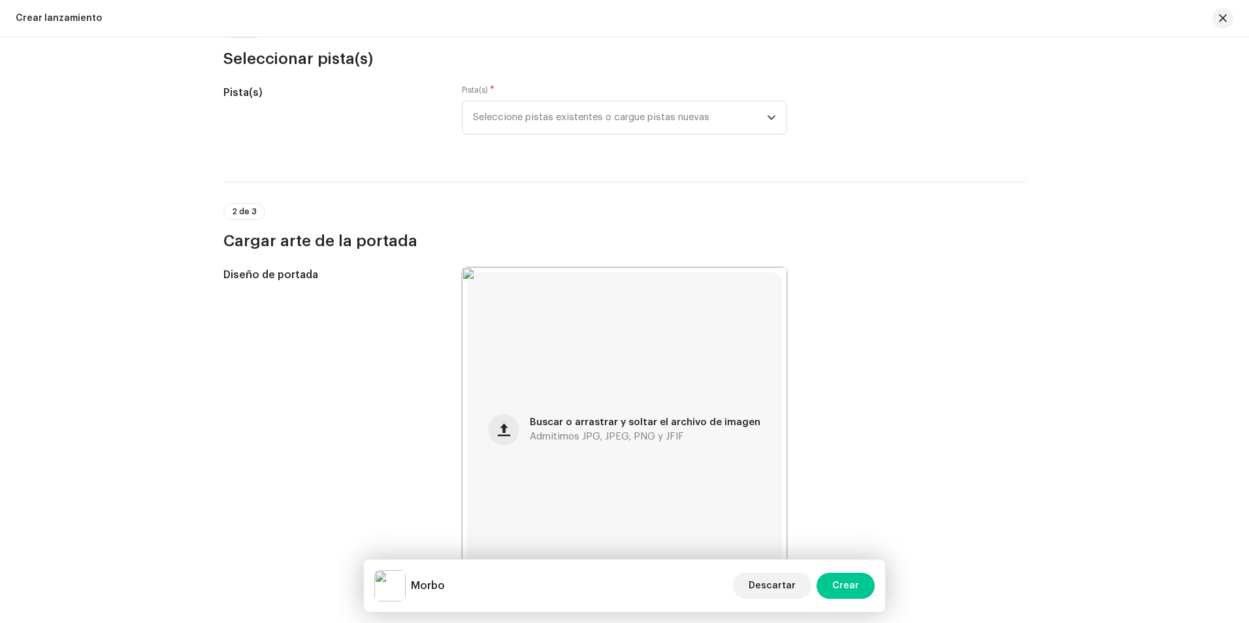
scroll to position [0, 0]
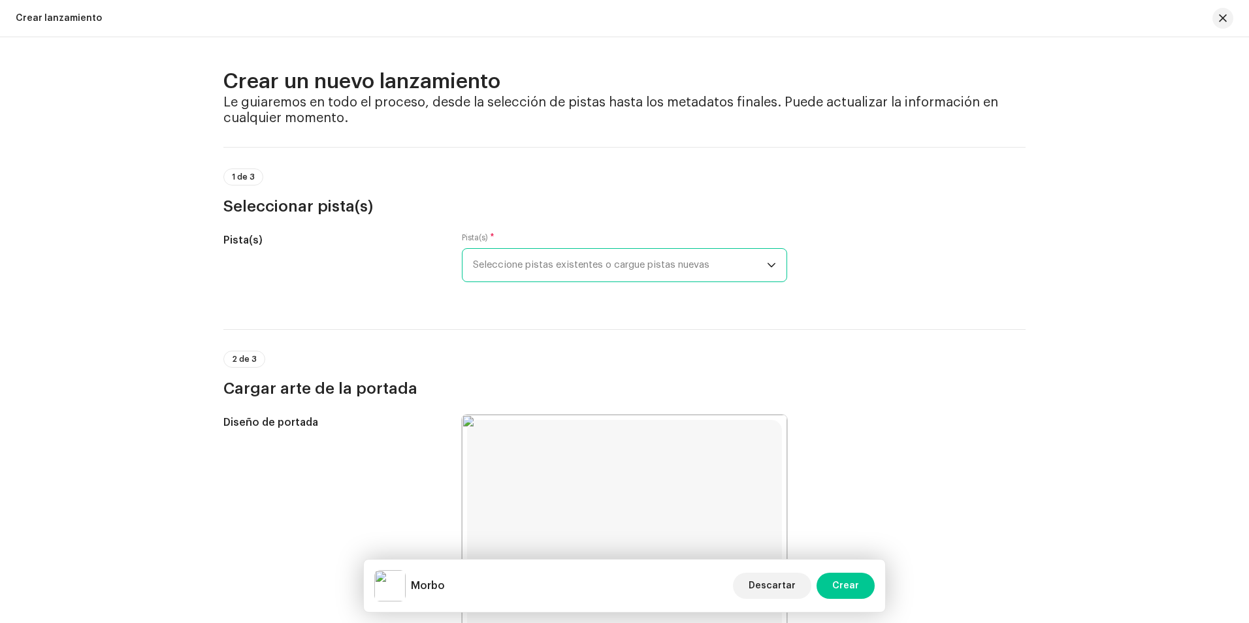
click at [510, 269] on span "Seleccione pistas existentes o cargue pistas nuevas" at bounding box center [620, 265] width 294 height 33
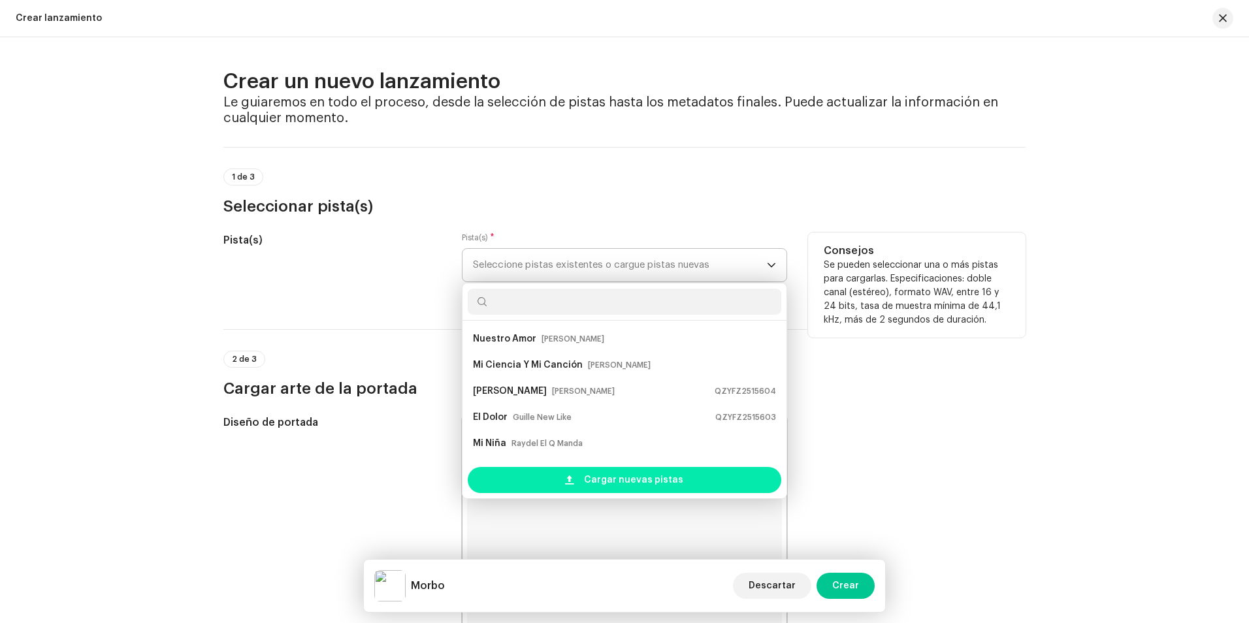
click at [589, 482] on span "Cargar nuevas pistas" at bounding box center [633, 480] width 99 height 26
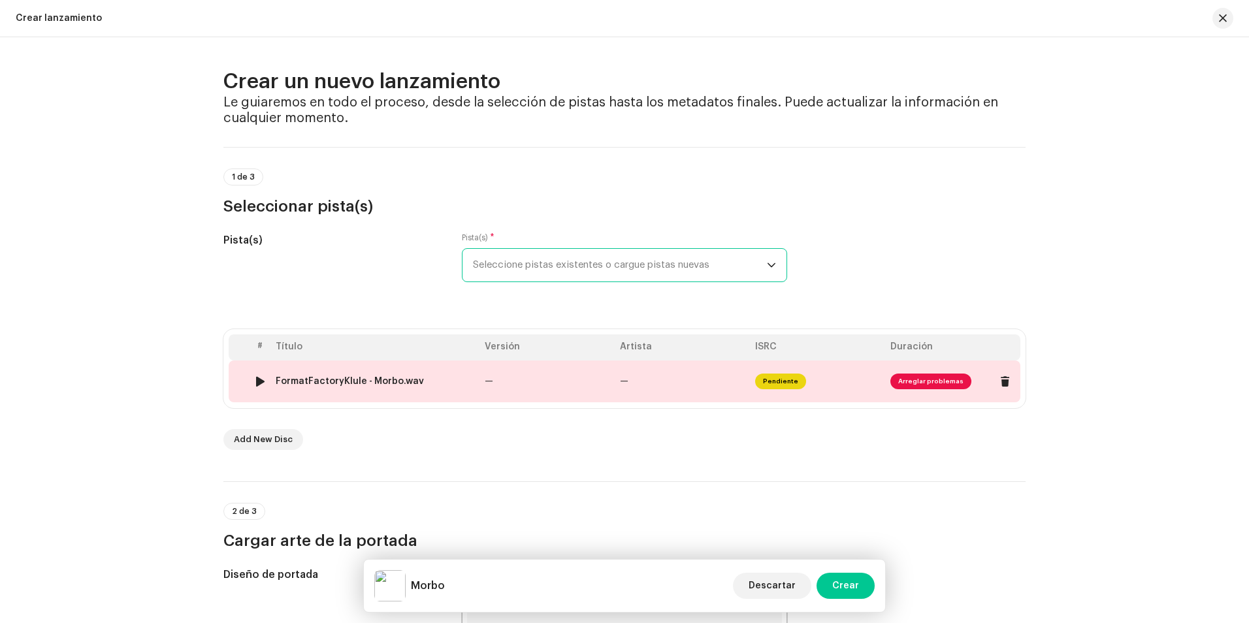
click at [430, 382] on div "FormatFactoryKlule - Morbo.wav" at bounding box center [375, 381] width 199 height 10
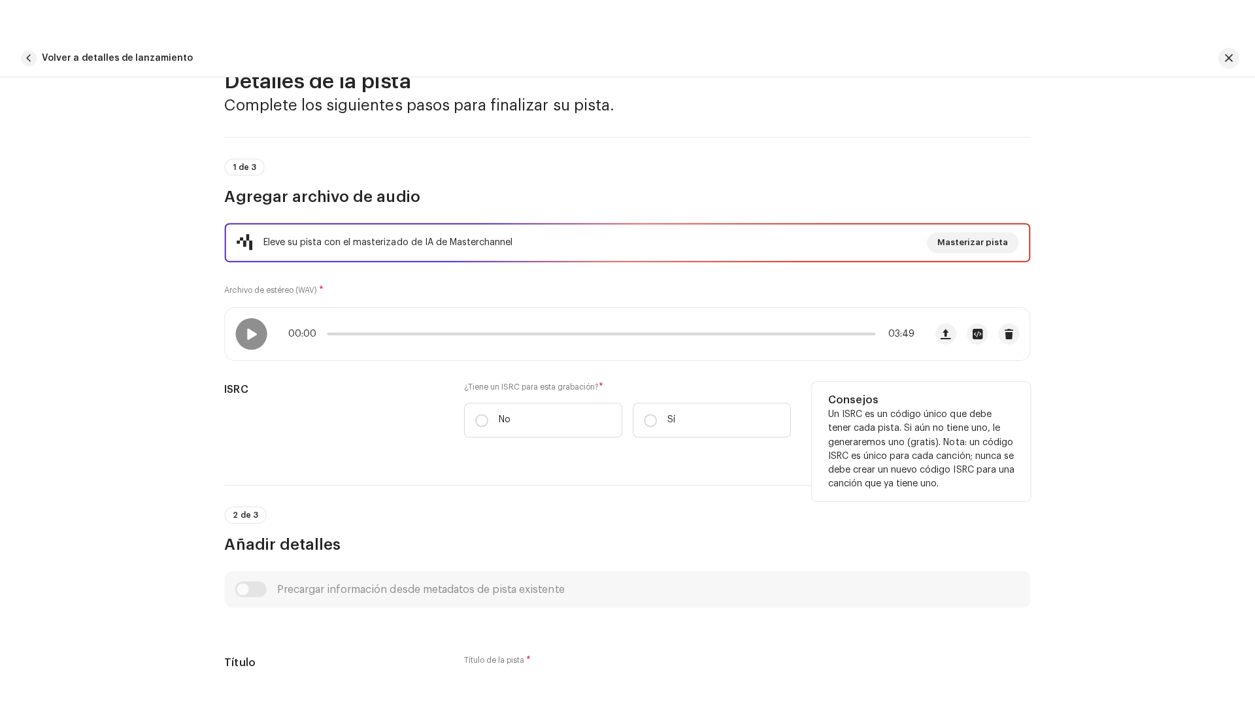
scroll to position [196, 0]
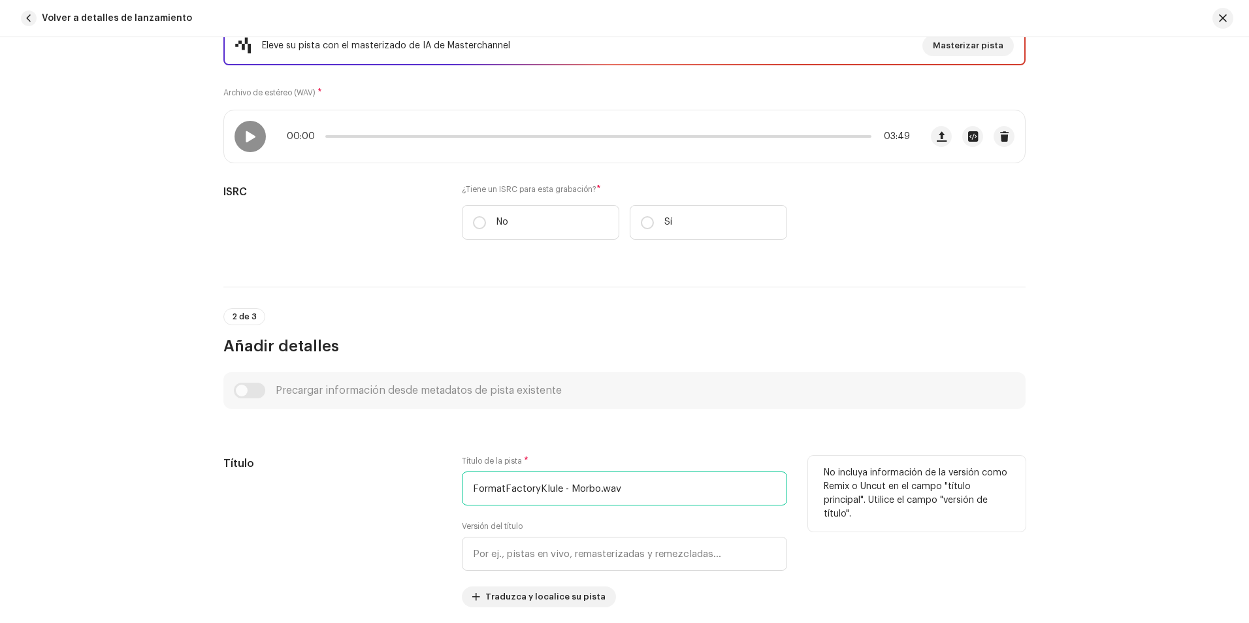
drag, startPoint x: 630, startPoint y: 493, endPoint x: 403, endPoint y: 520, distance: 228.3
click at [403, 520] on div "Título Título de la pista * FormatFactoryKlule - Morbo.wav Versión del título T…" at bounding box center [624, 532] width 802 height 152
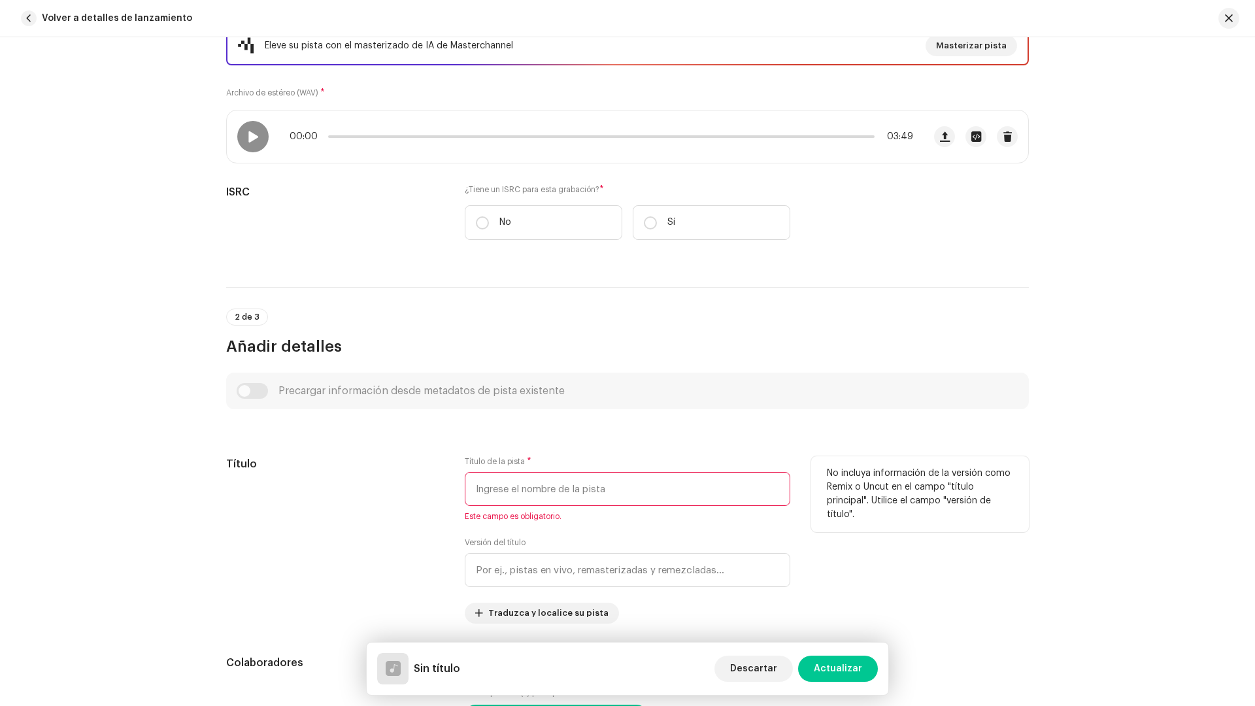
paste input "Morbo"
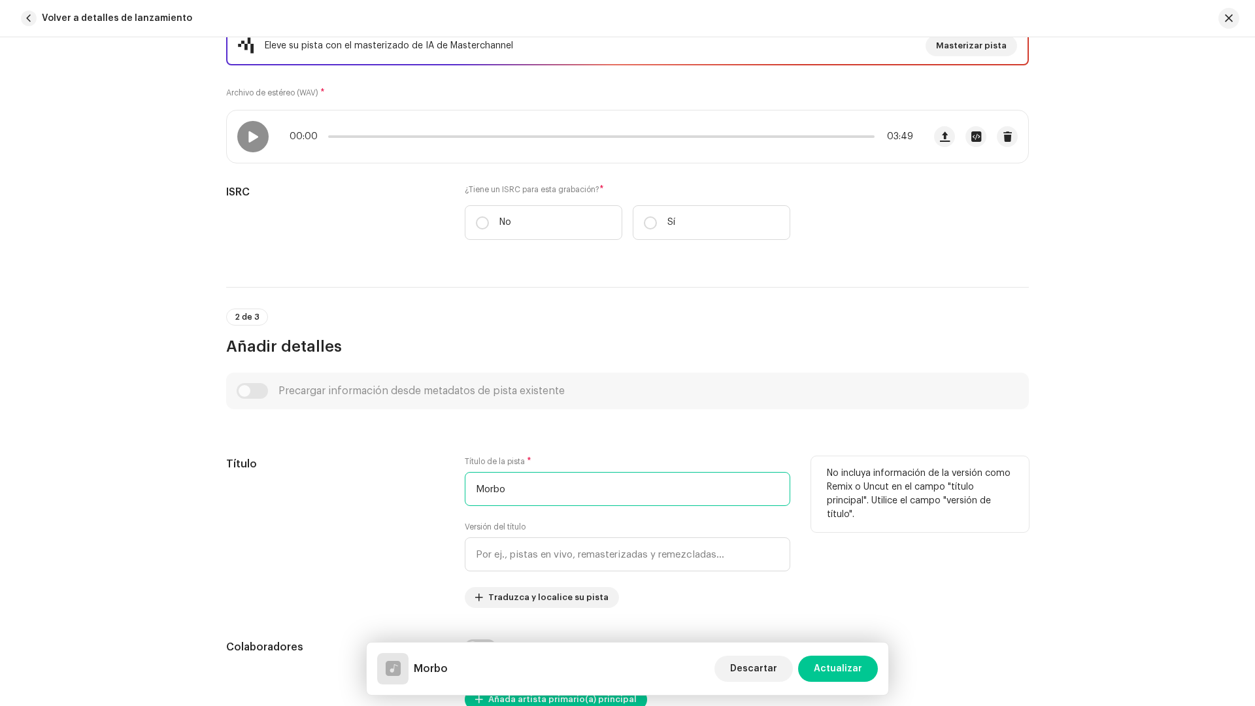
type input "Morbo"
click at [342, 520] on div "Título" at bounding box center [335, 532] width 218 height 152
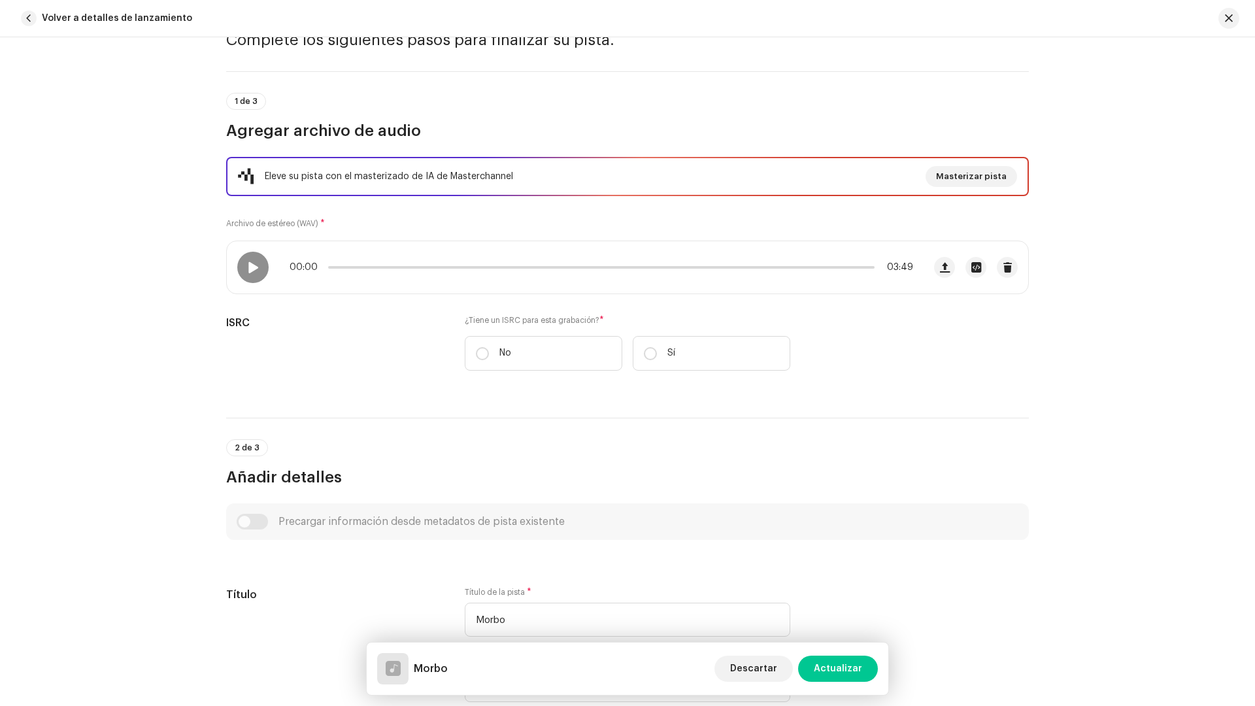
scroll to position [0, 0]
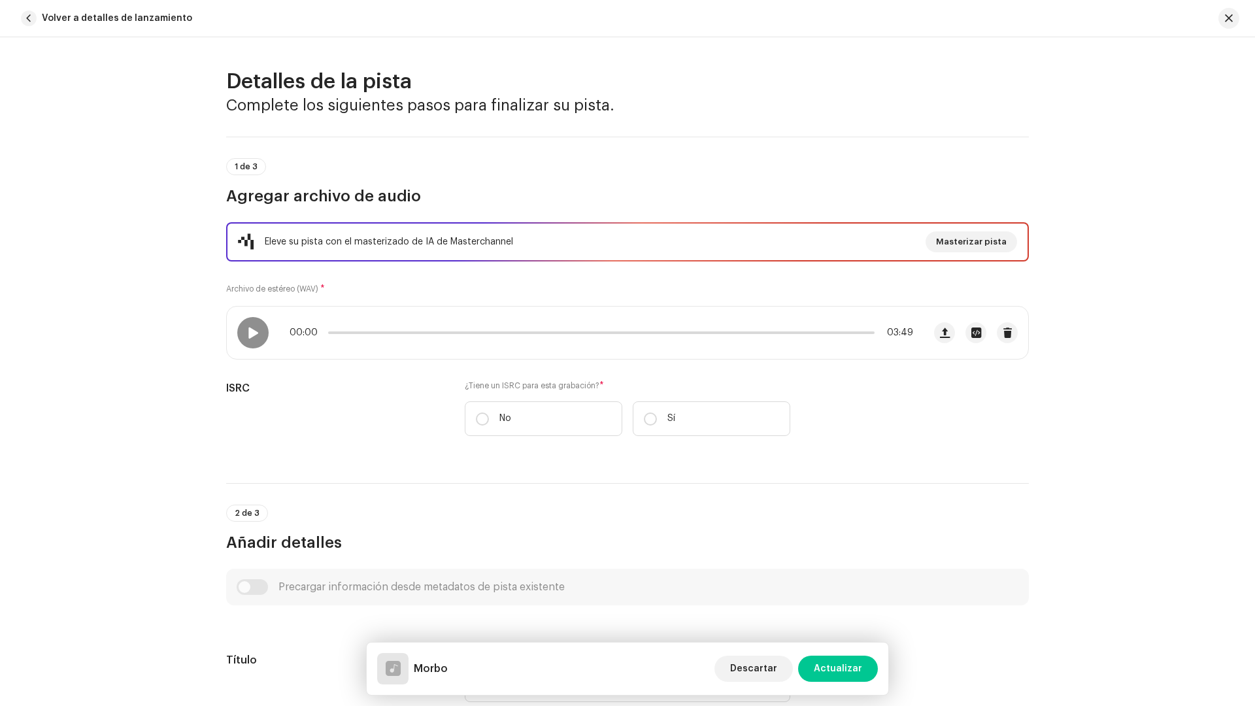
drag, startPoint x: 278, startPoint y: 308, endPoint x: 305, endPoint y: 300, distance: 27.3
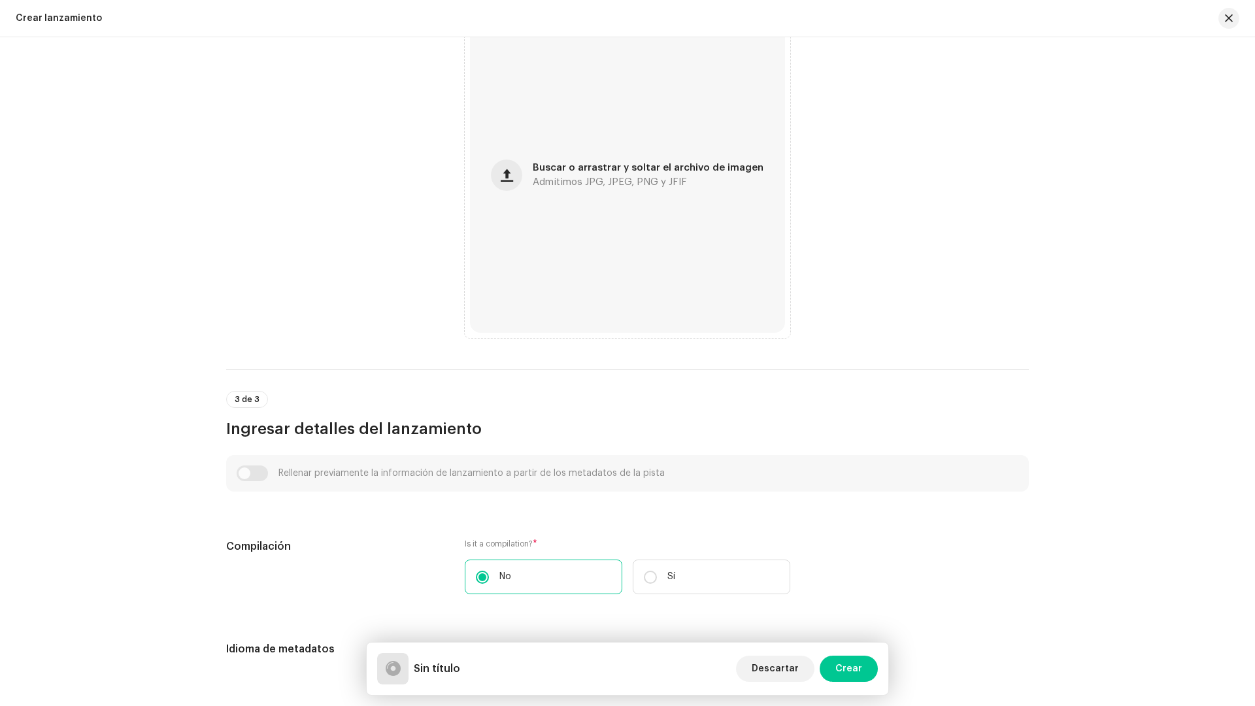
scroll to position [457, 0]
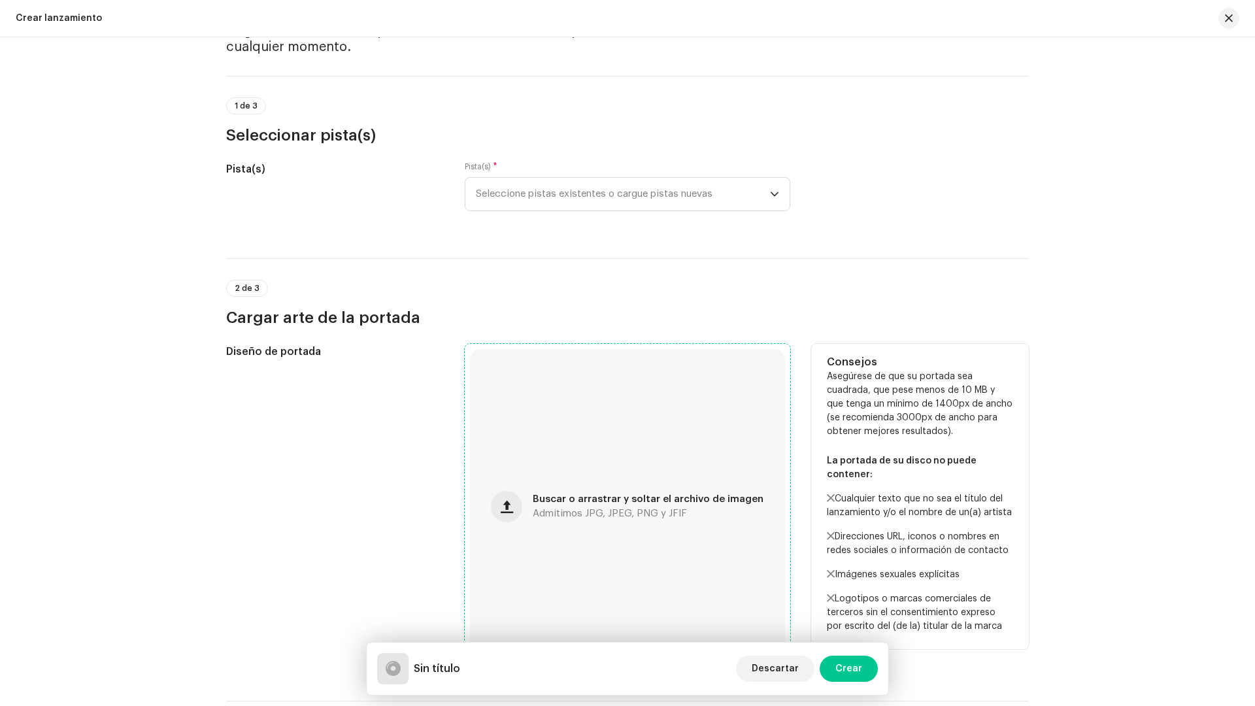
scroll to position [261, 0]
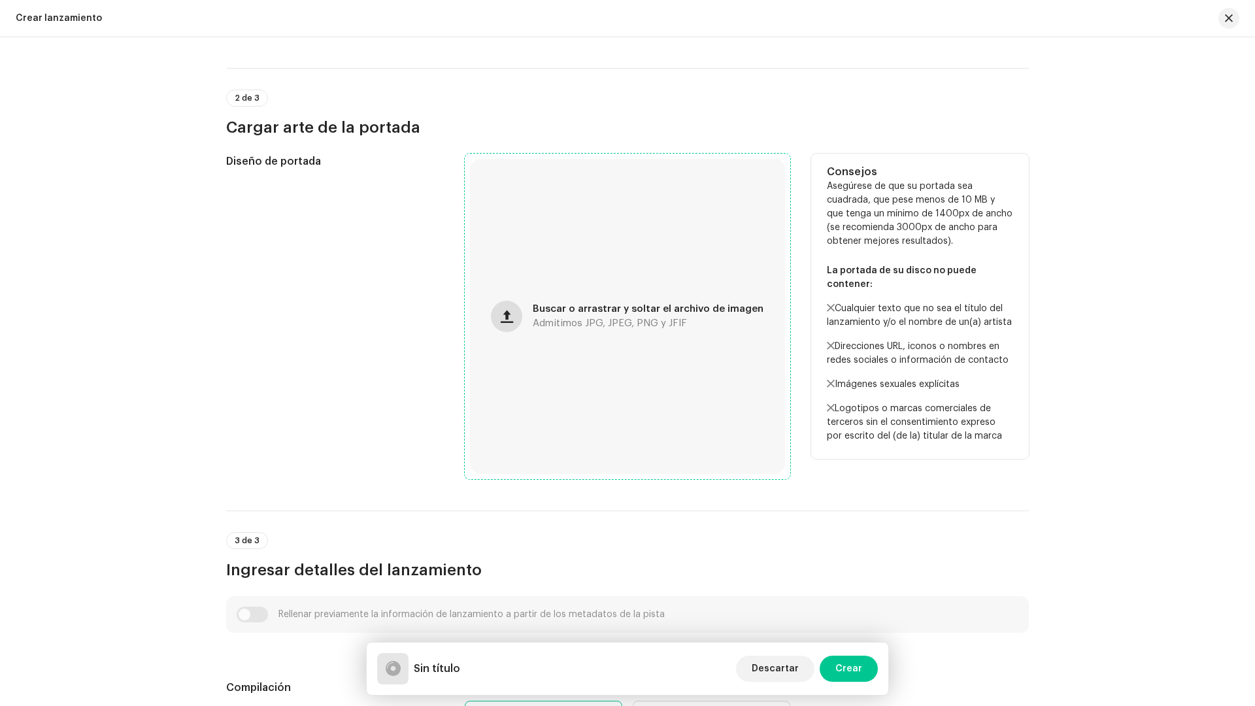
click at [507, 312] on span "button" at bounding box center [507, 316] width 12 height 10
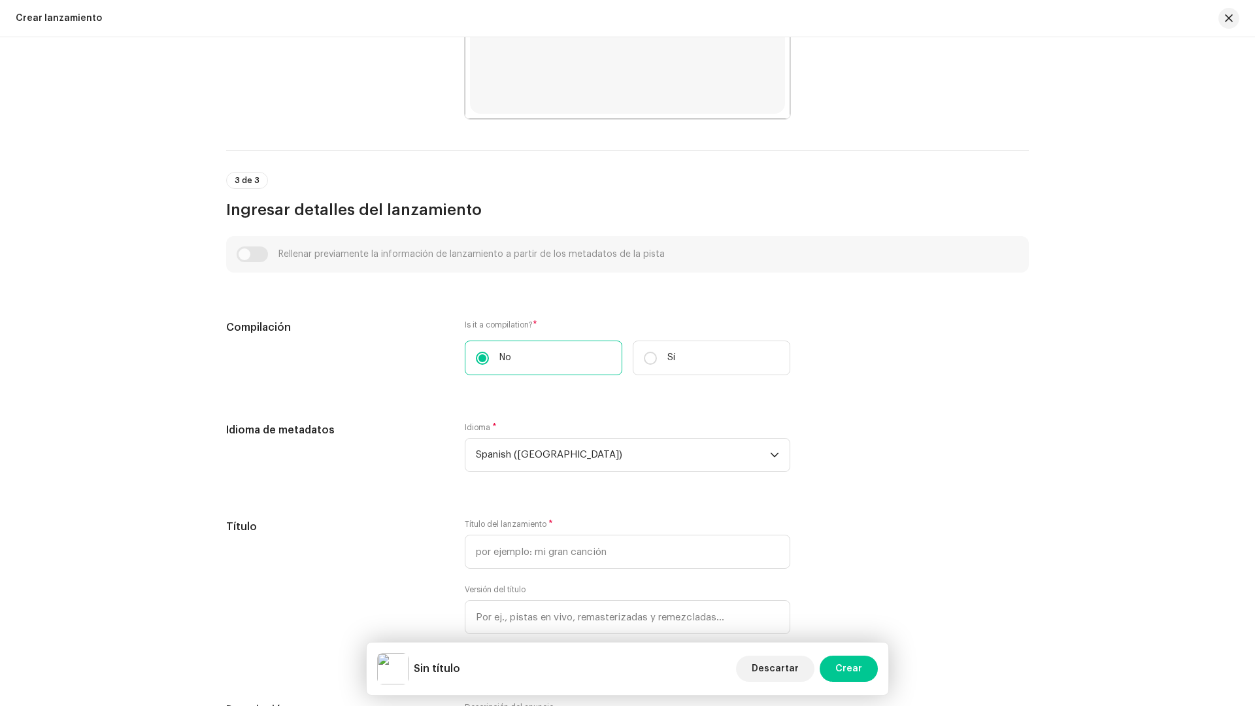
scroll to position [653, 0]
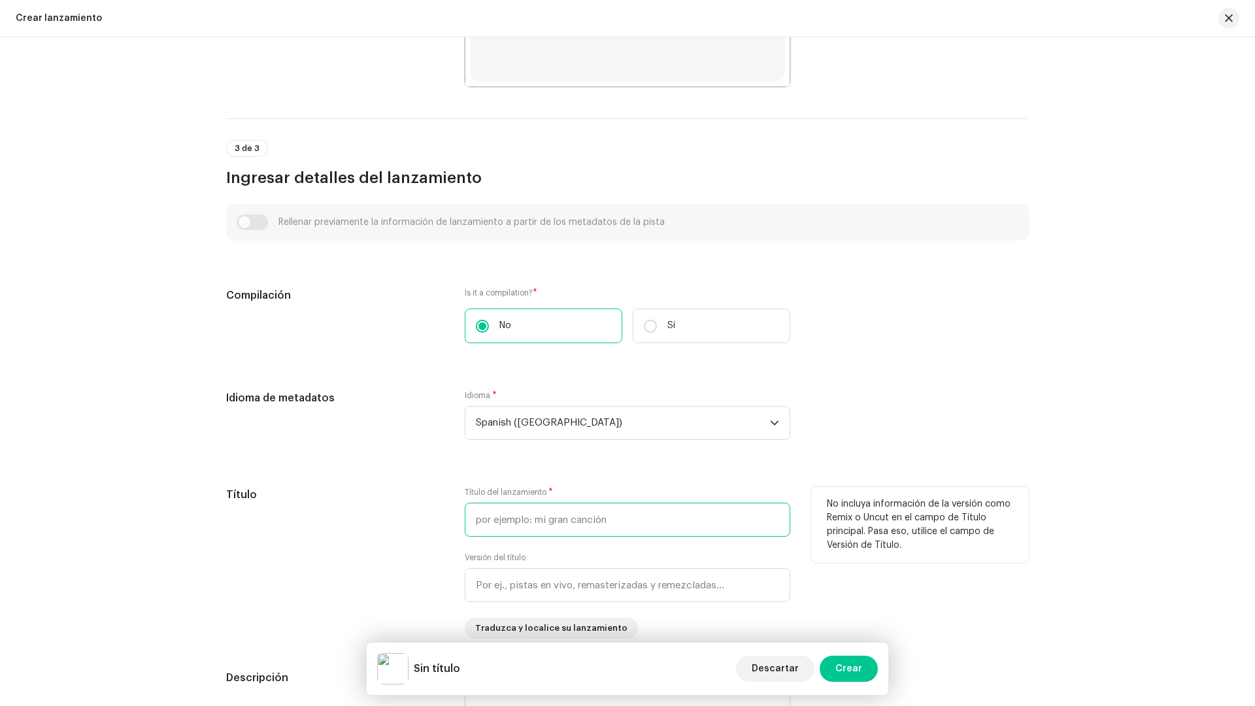
click at [573, 523] on input "text" at bounding box center [627, 520] width 325 height 34
drag, startPoint x: 533, startPoint y: 531, endPoint x: 463, endPoint y: 531, distance: 69.9
click at [465, 531] on input "Morbo" at bounding box center [627, 520] width 325 height 34
type input "Morbo"
click at [346, 563] on div "Título" at bounding box center [335, 563] width 218 height 152
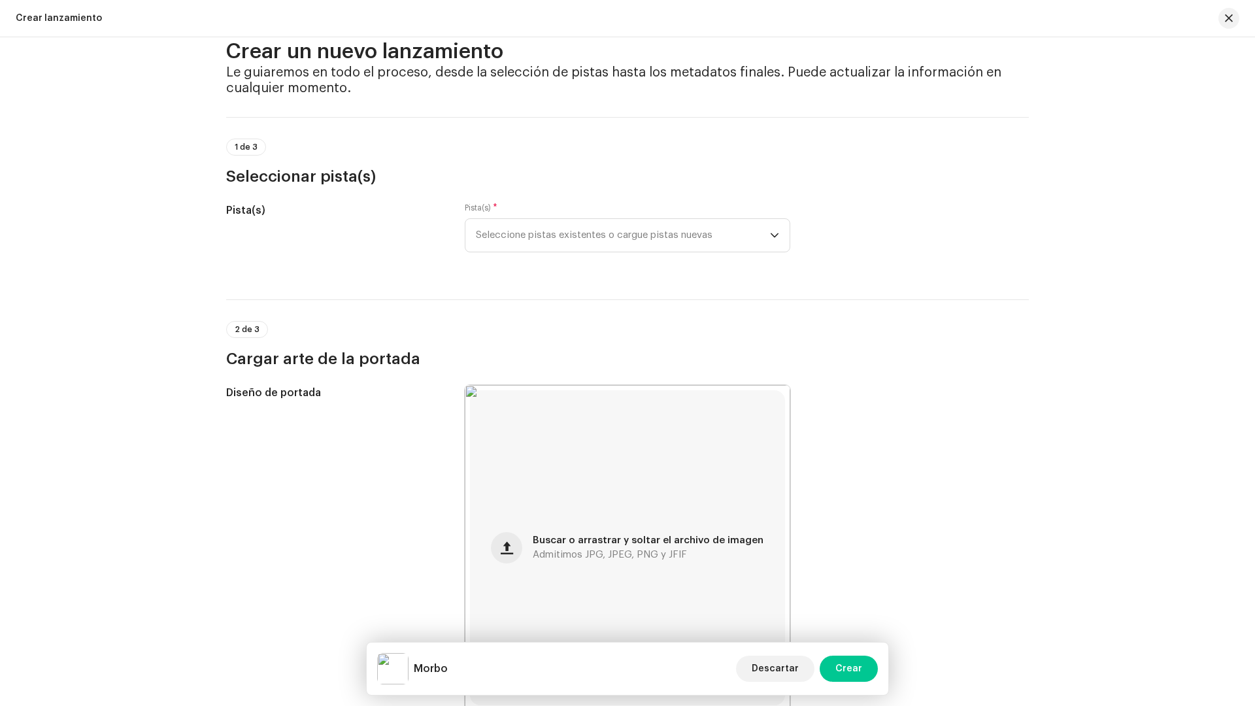
scroll to position [0, 0]
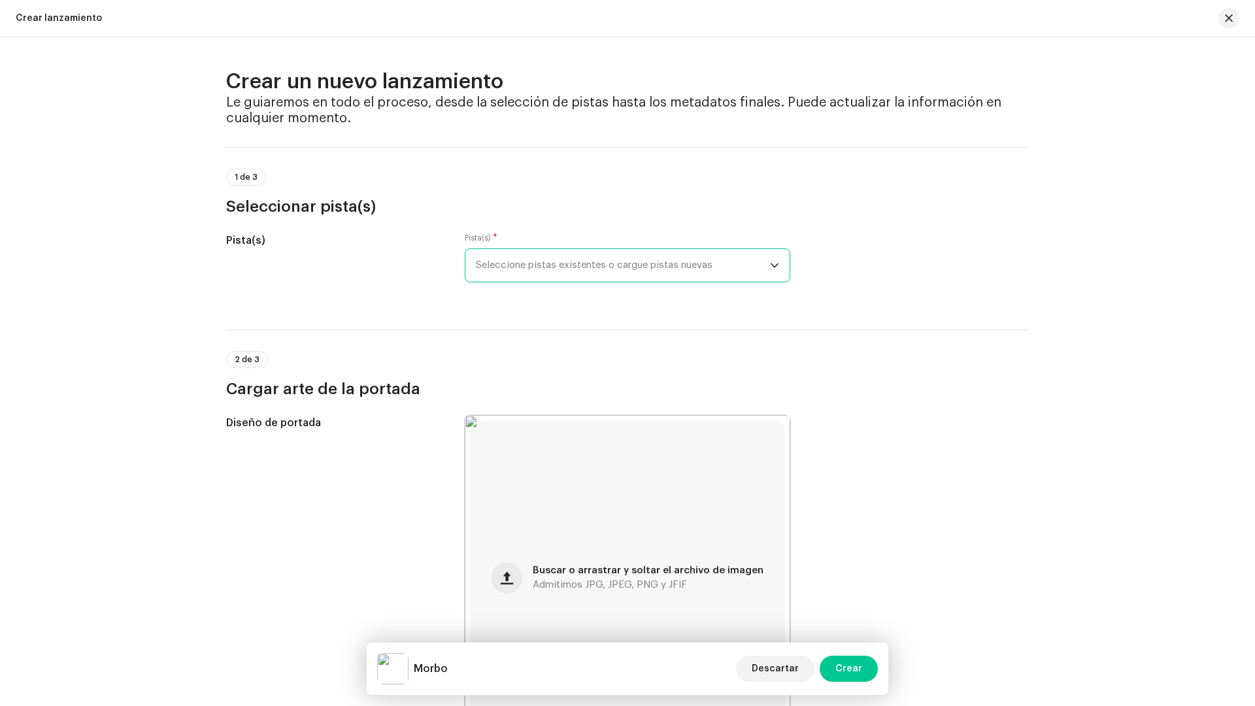
click at [551, 274] on span "Seleccione pistas existentes o cargue pistas nuevas" at bounding box center [623, 265] width 294 height 33
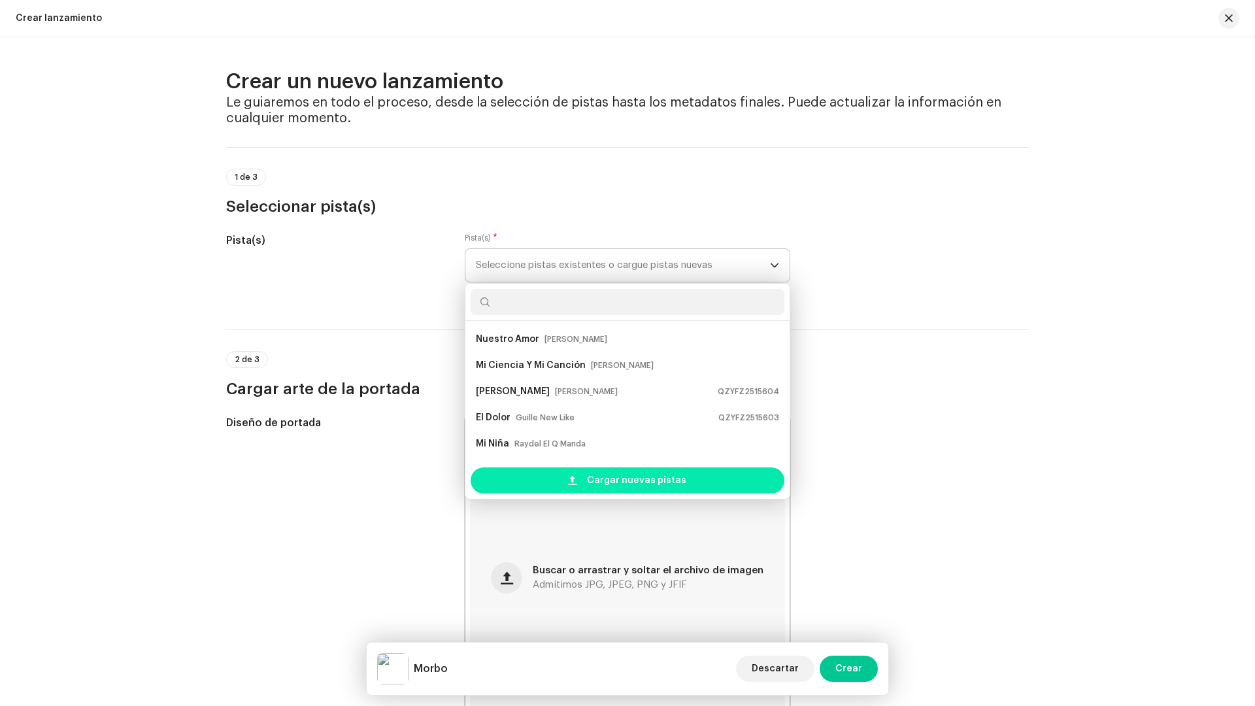
scroll to position [21, 0]
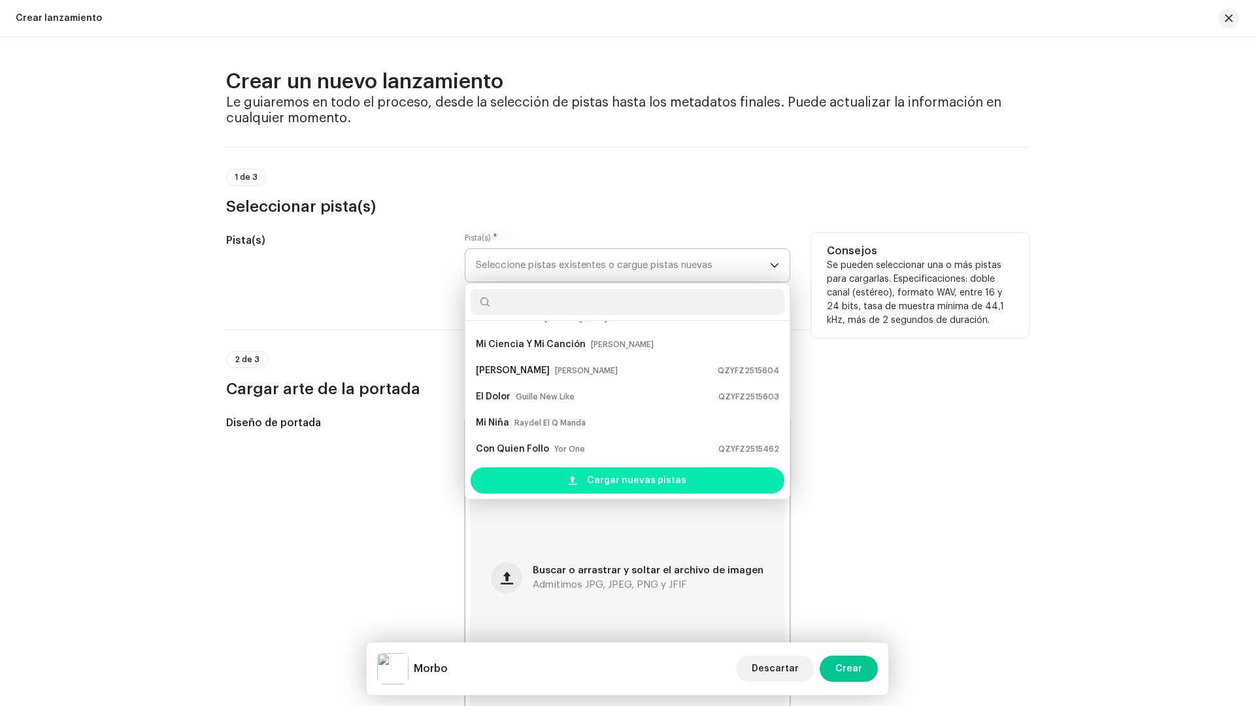
click at [601, 480] on span "Cargar nuevas pistas" at bounding box center [636, 480] width 99 height 26
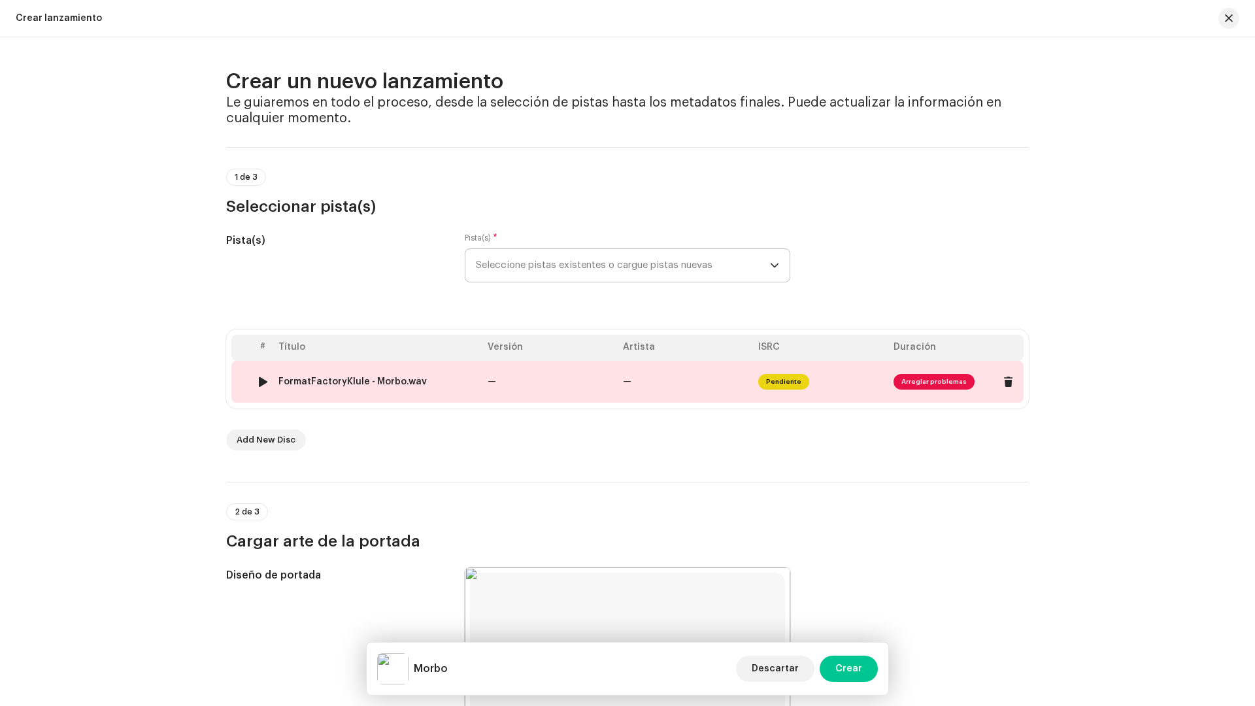
click at [366, 375] on td "FormatFactoryKlule - Morbo.wav" at bounding box center [377, 382] width 209 height 42
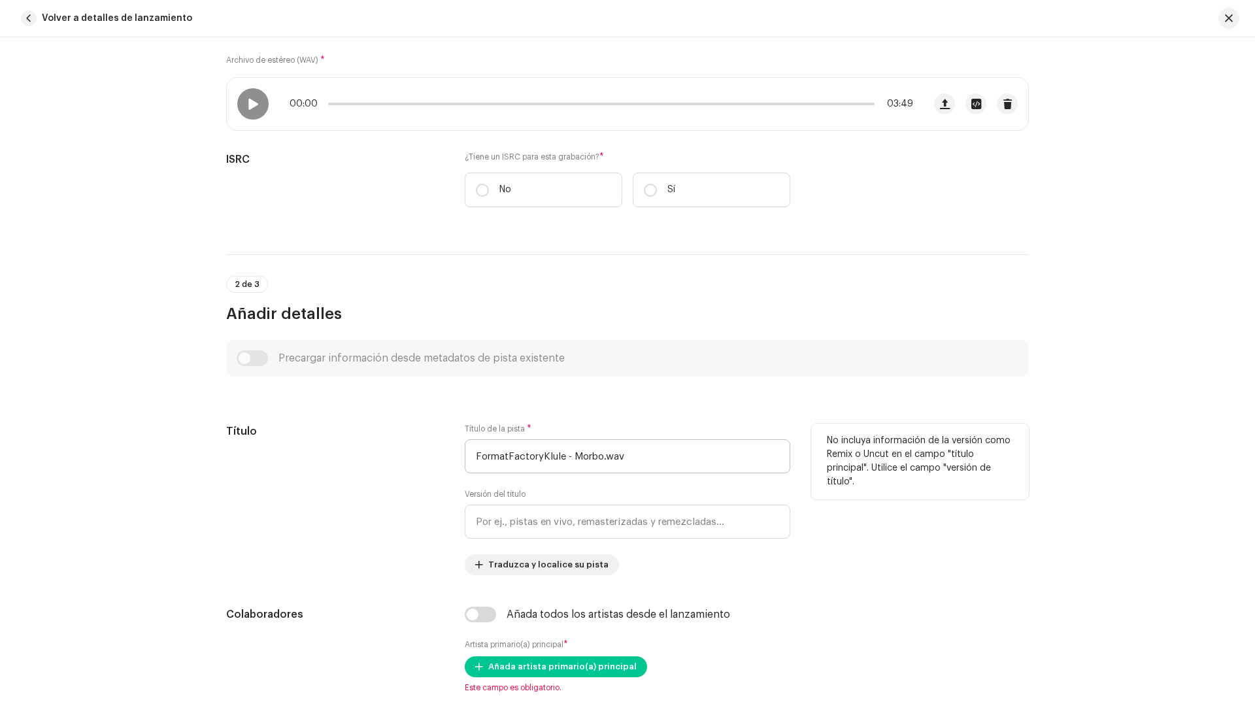
scroll to position [261, 0]
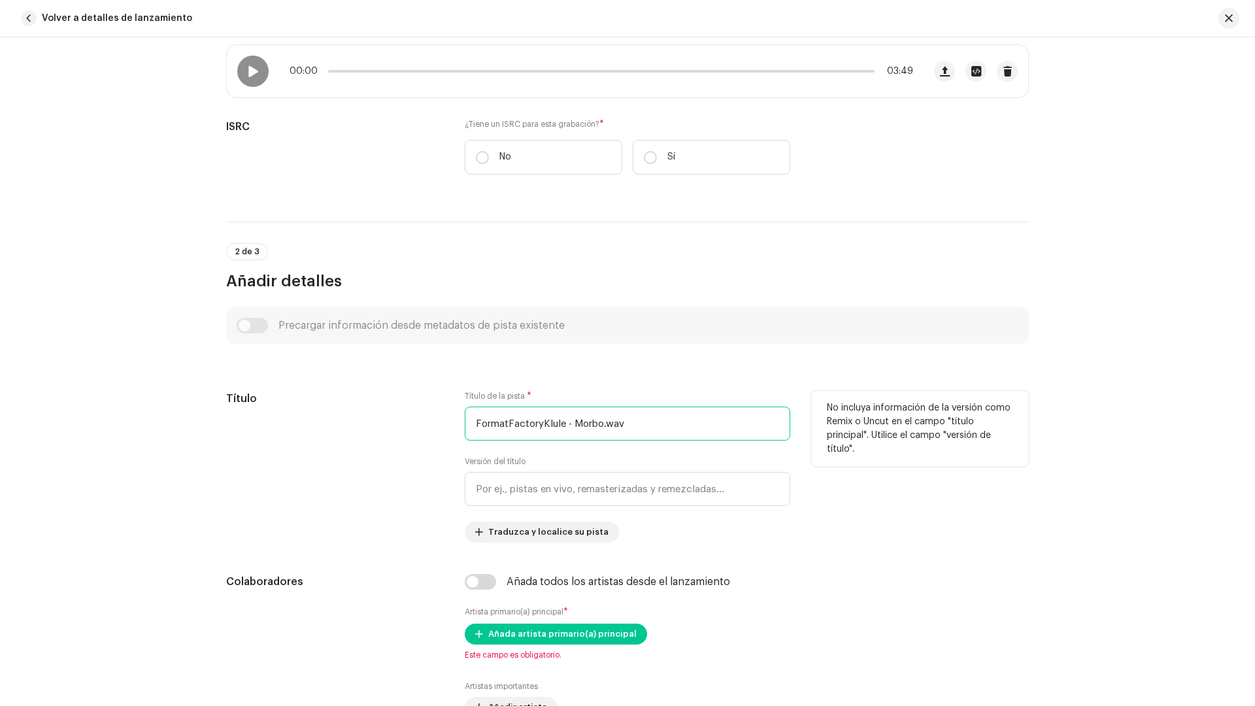
drag, startPoint x: 652, startPoint y: 420, endPoint x: 417, endPoint y: 431, distance: 234.9
click at [417, 431] on div "Título Título de la pista * FormatFactoryKlule - Morbo.wav Versión del título T…" at bounding box center [627, 467] width 802 height 152
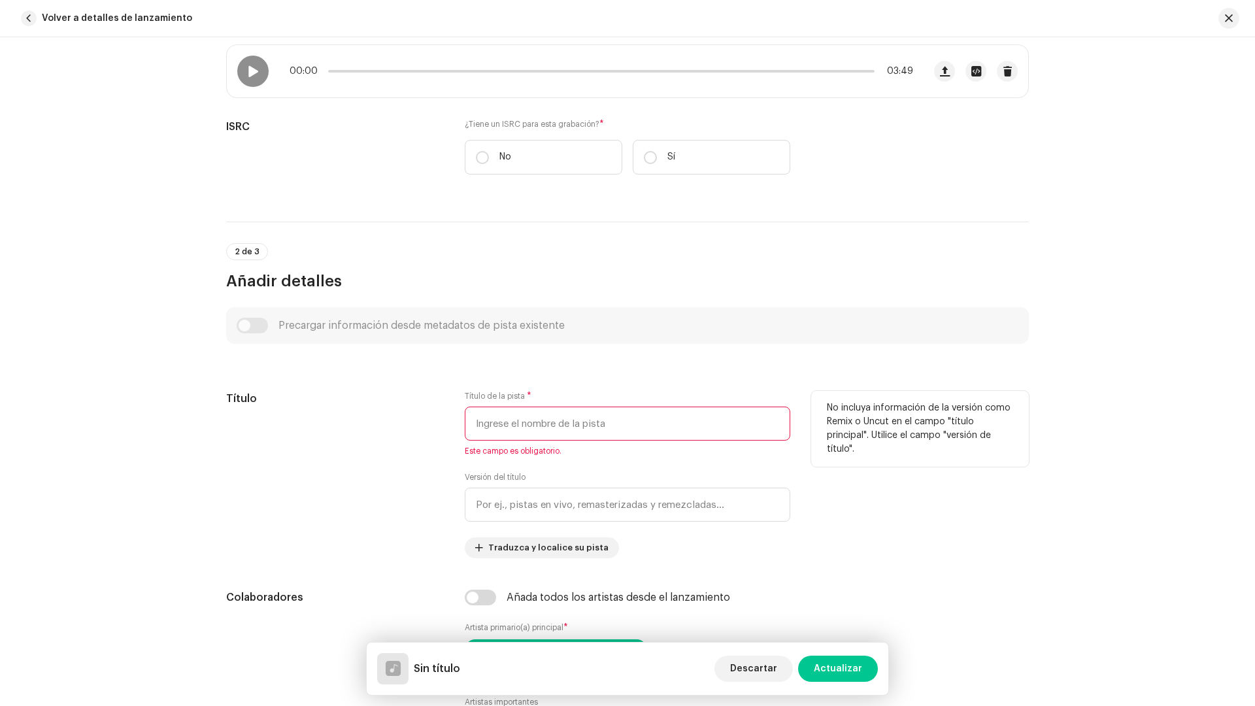
paste input "Morbo"
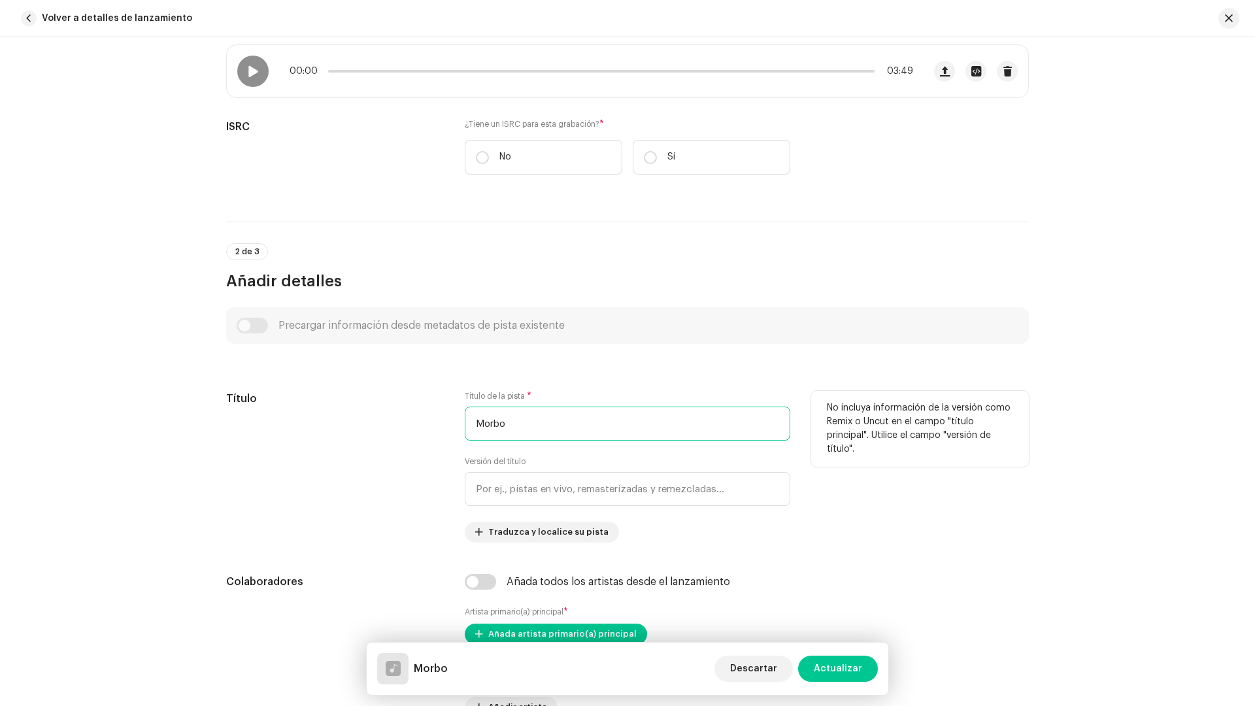
type input "Morbo"
click at [376, 491] on div "Título" at bounding box center [335, 467] width 218 height 152
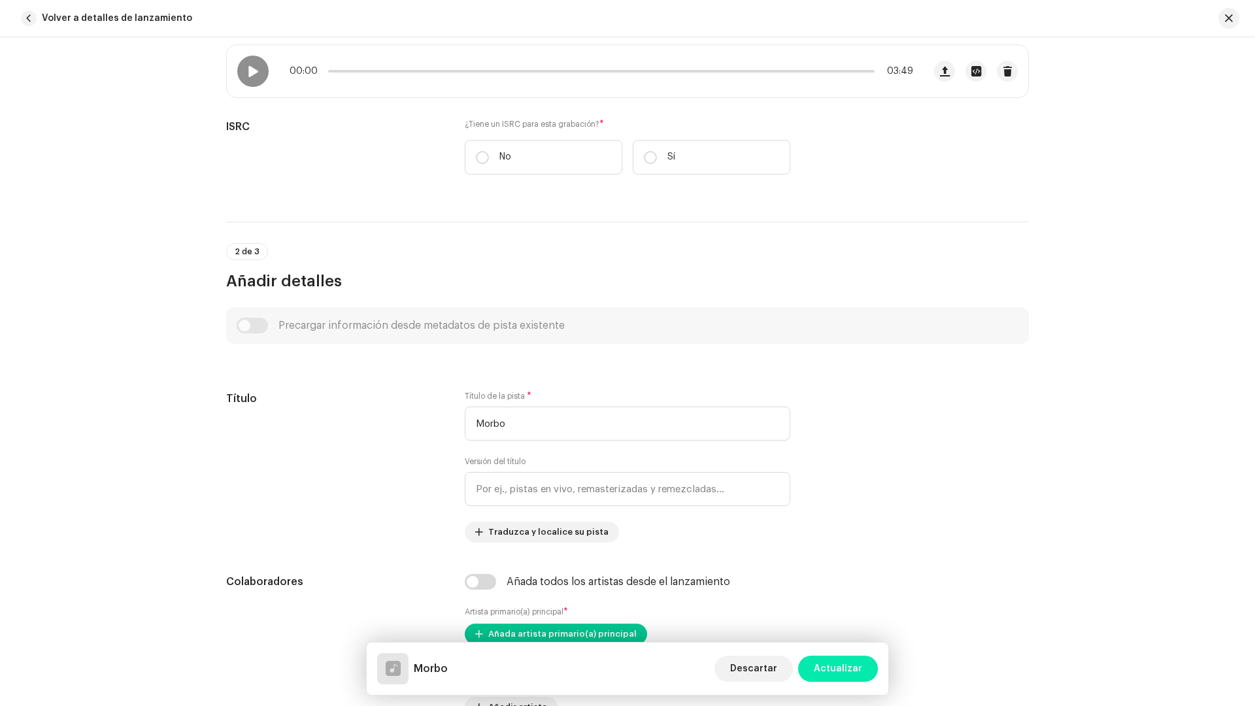
click at [817, 623] on button "Actualizar" at bounding box center [838, 668] width 80 height 26
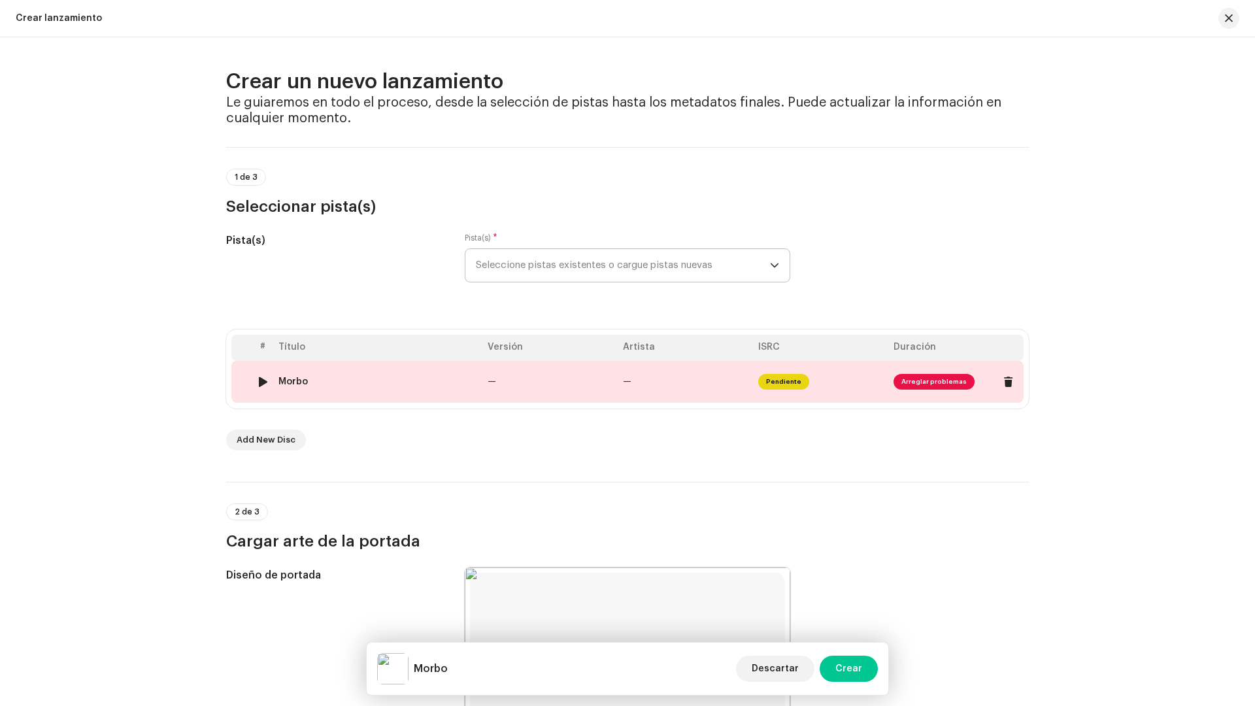
click at [259, 381] on div at bounding box center [263, 381] width 10 height 10
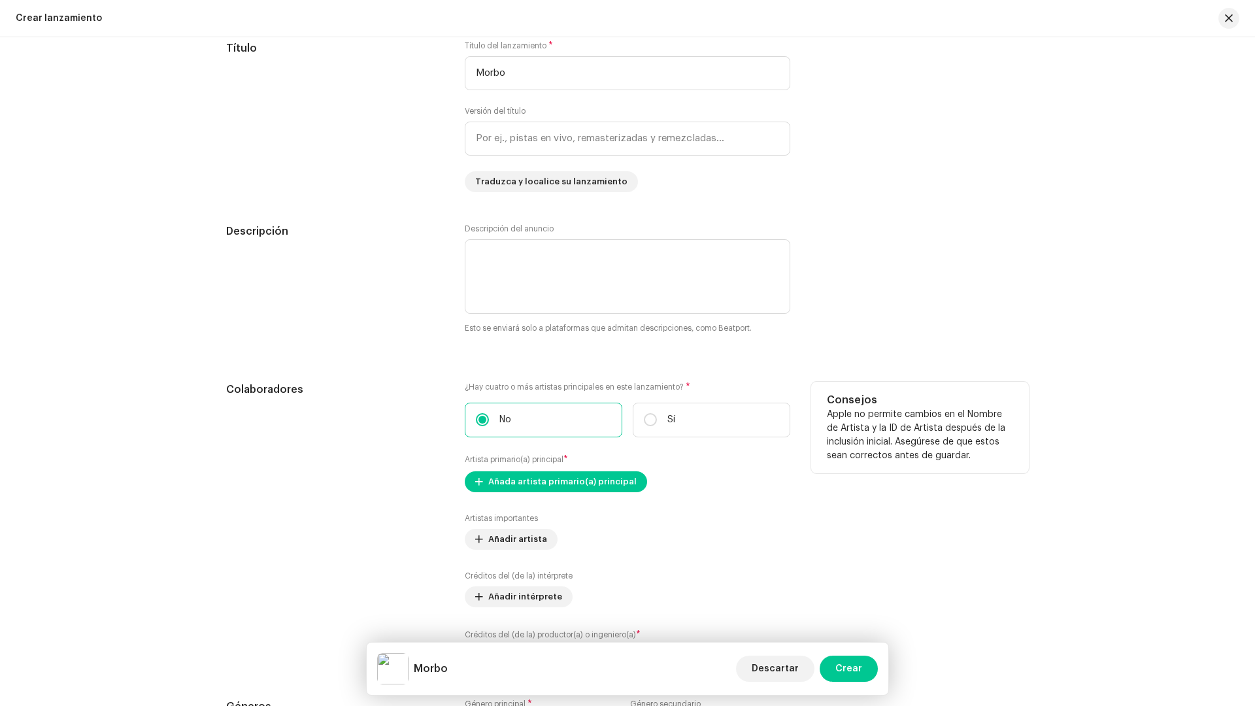
scroll to position [1242, 0]
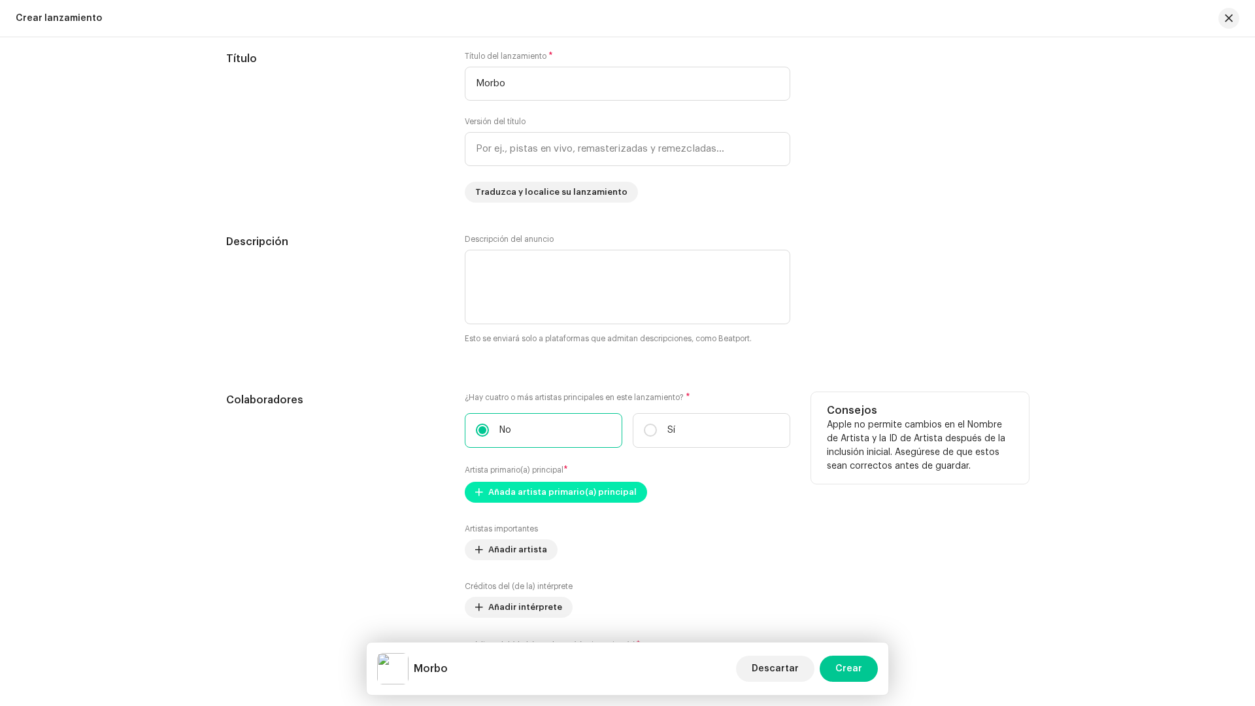
click at [535, 497] on span "Añada artista primario(a) principal" at bounding box center [562, 492] width 148 height 26
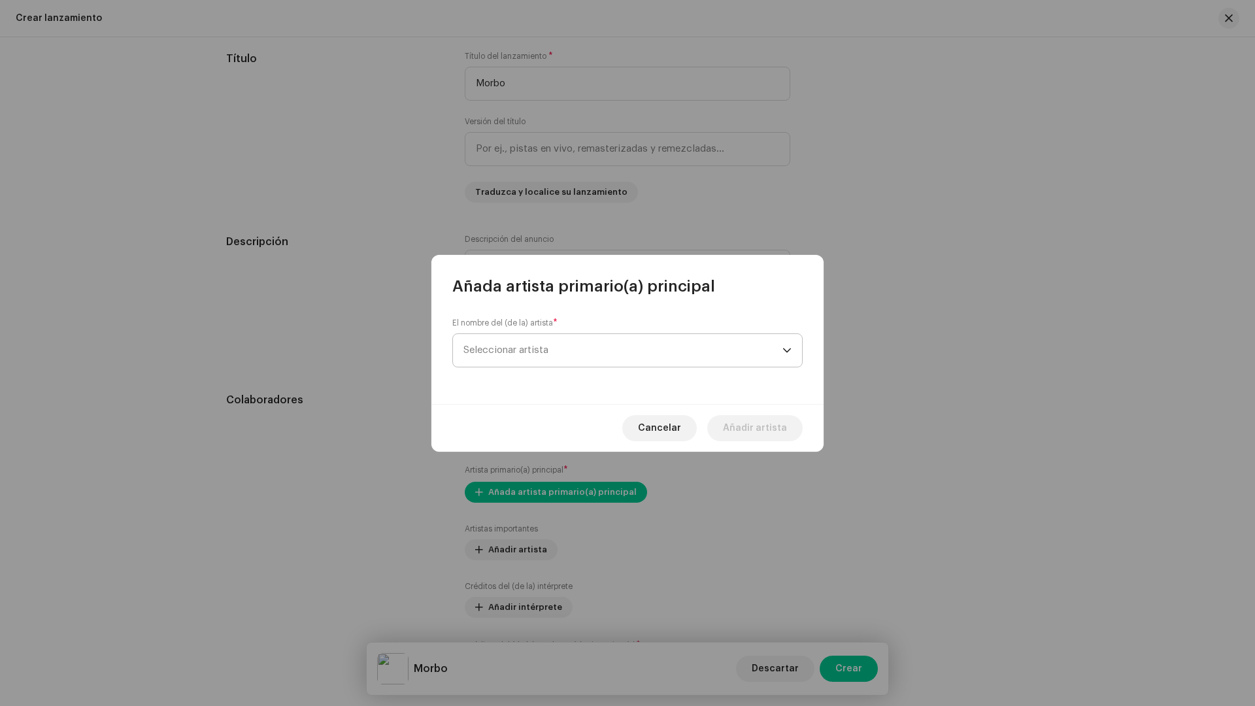
click at [533, 343] on span "Seleccionar artista" at bounding box center [622, 350] width 319 height 33
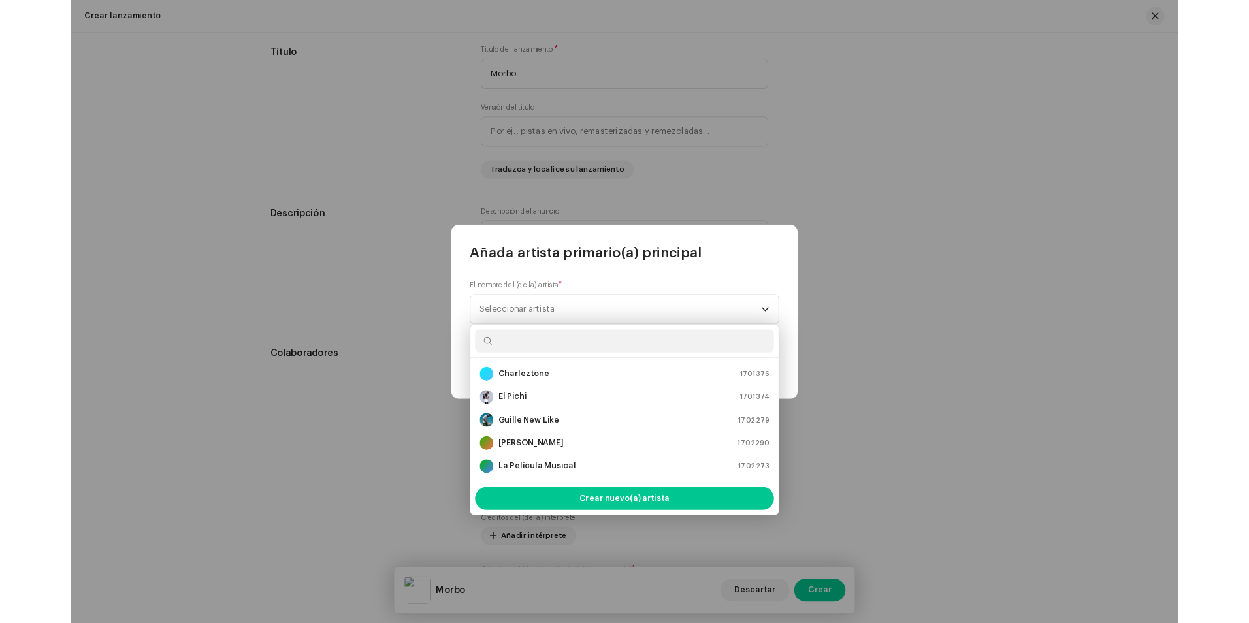
scroll to position [21, 0]
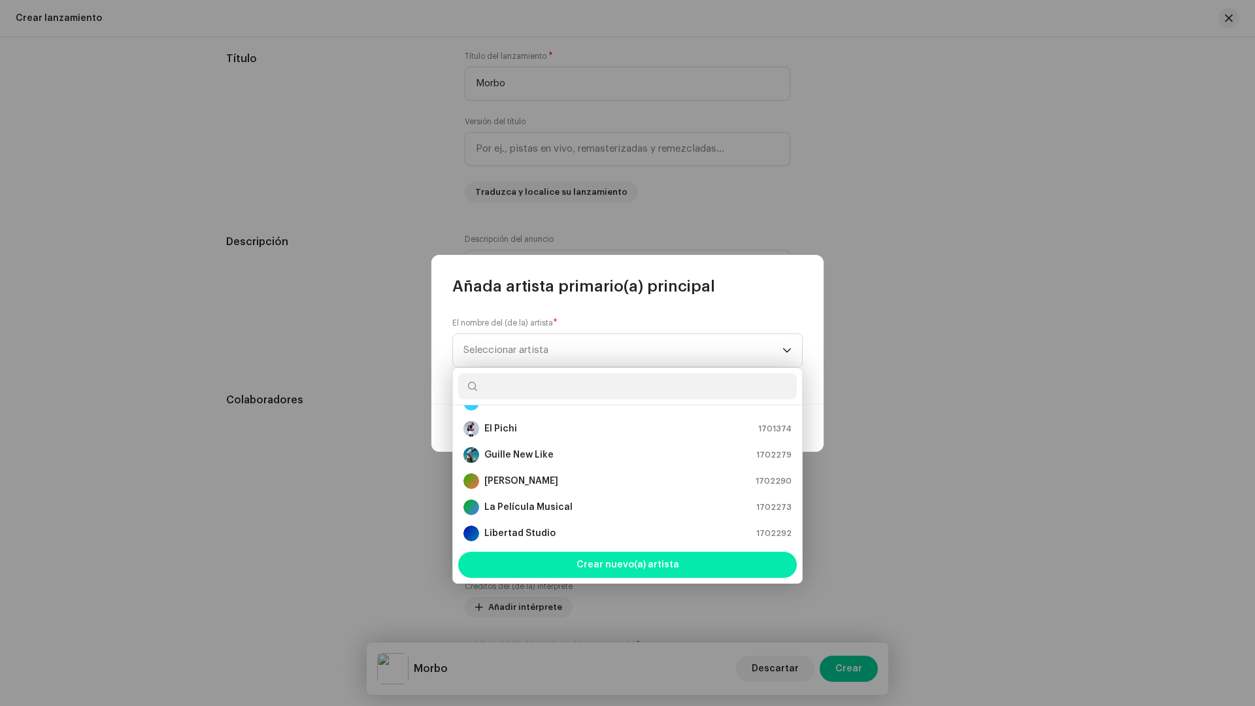
click at [648, 557] on span "Crear nuevo(a) artista" at bounding box center [627, 565] width 103 height 26
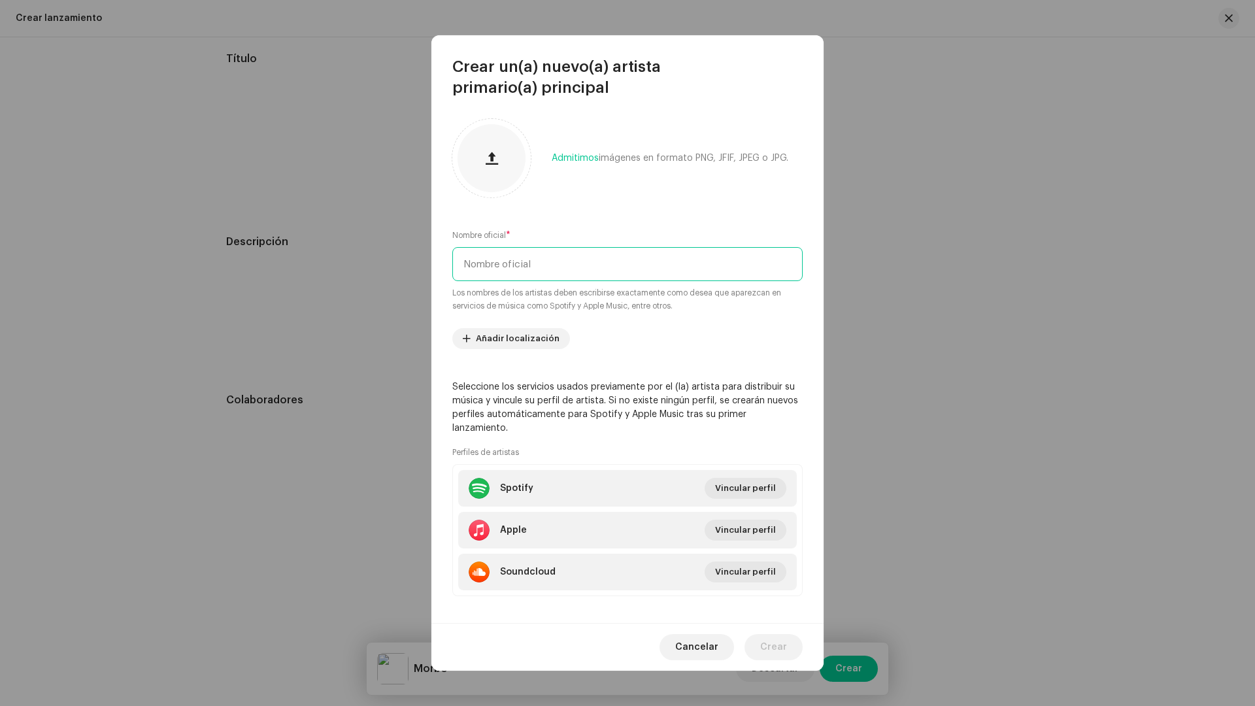
click at [540, 268] on input "text" at bounding box center [627, 264] width 350 height 34
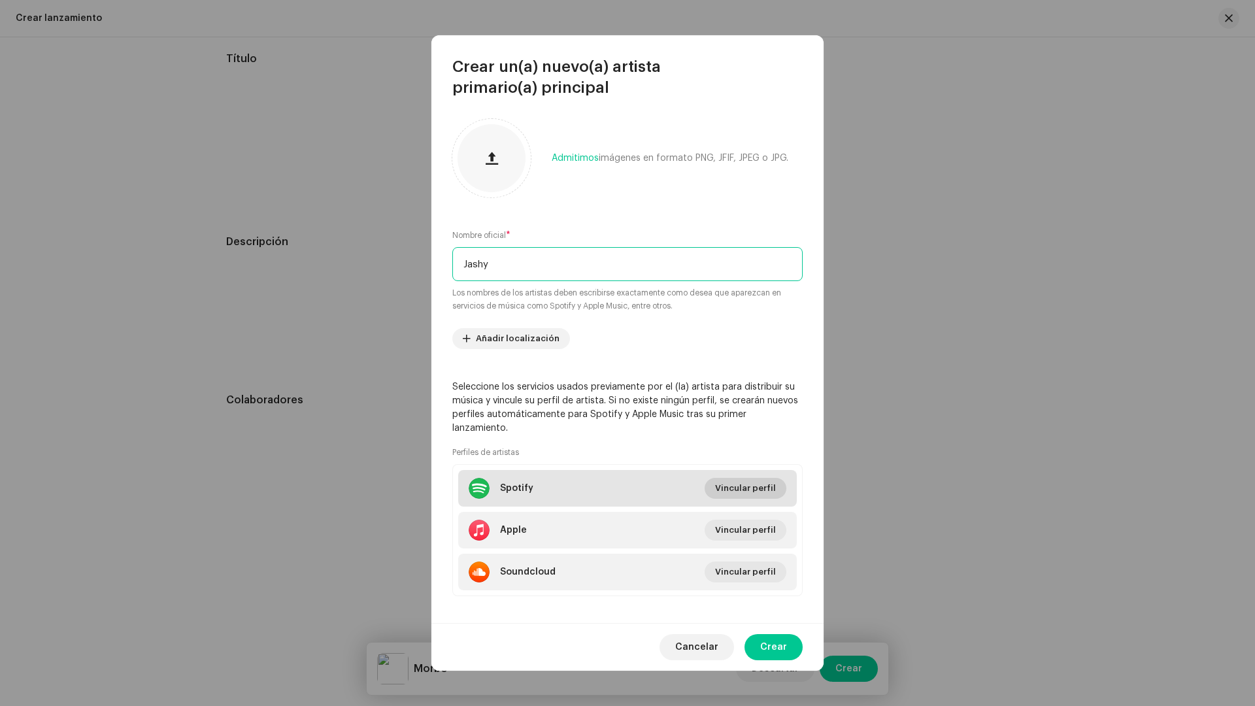
type input "Jashy"
click at [750, 475] on span "Vincular perfil" at bounding box center [745, 488] width 61 height 26
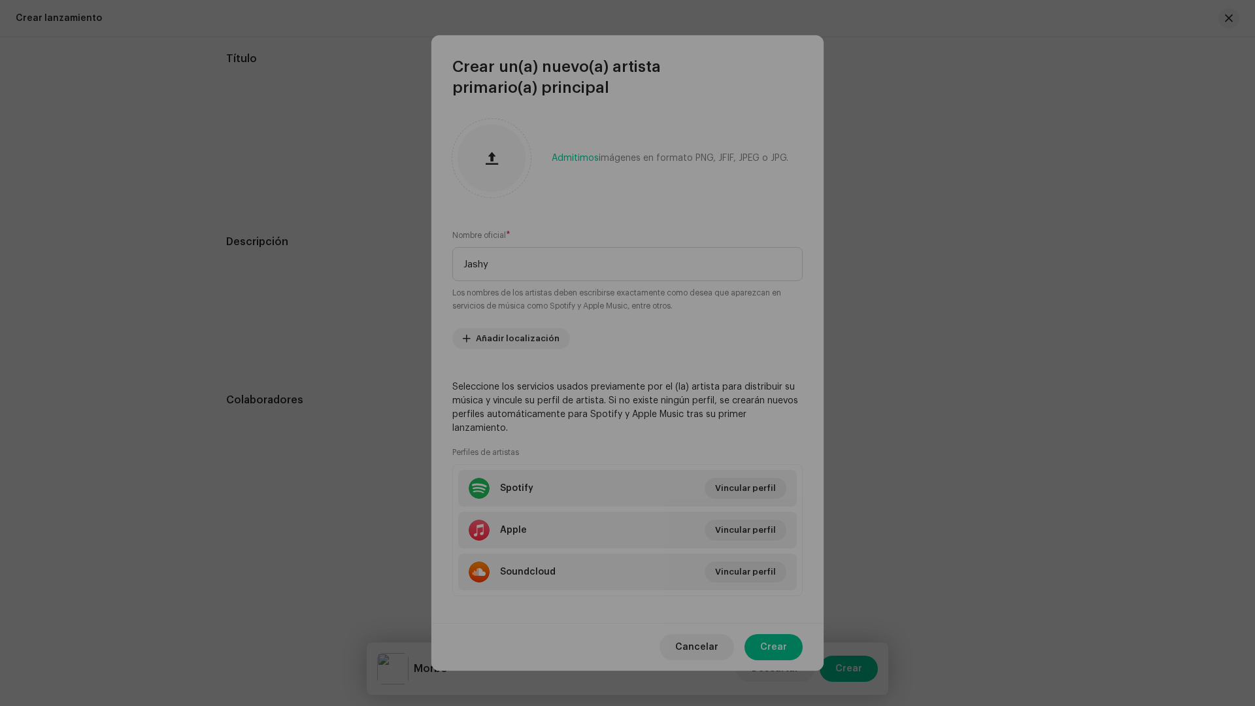
click at [980, 544] on div "Enlace el perfil de su artista ID de artista de Spotify * Acceda a la página de…" at bounding box center [627, 353] width 1255 height 706
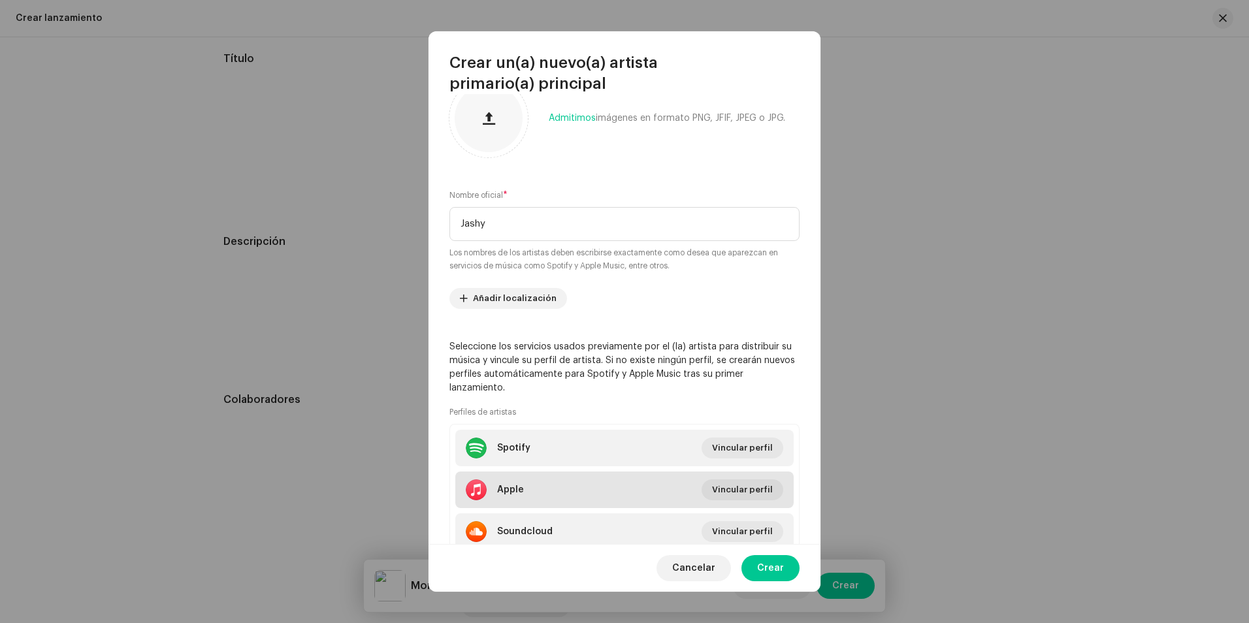
scroll to position [65, 0]
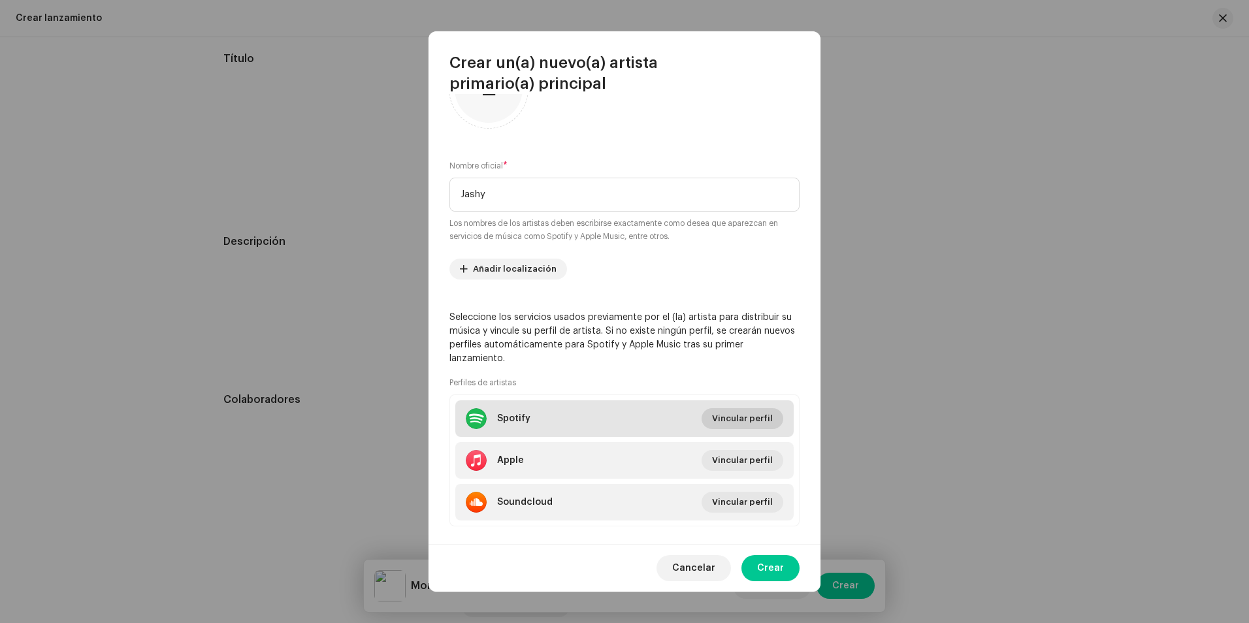
click at [761, 415] on span "Vincular perfil" at bounding box center [742, 419] width 61 height 26
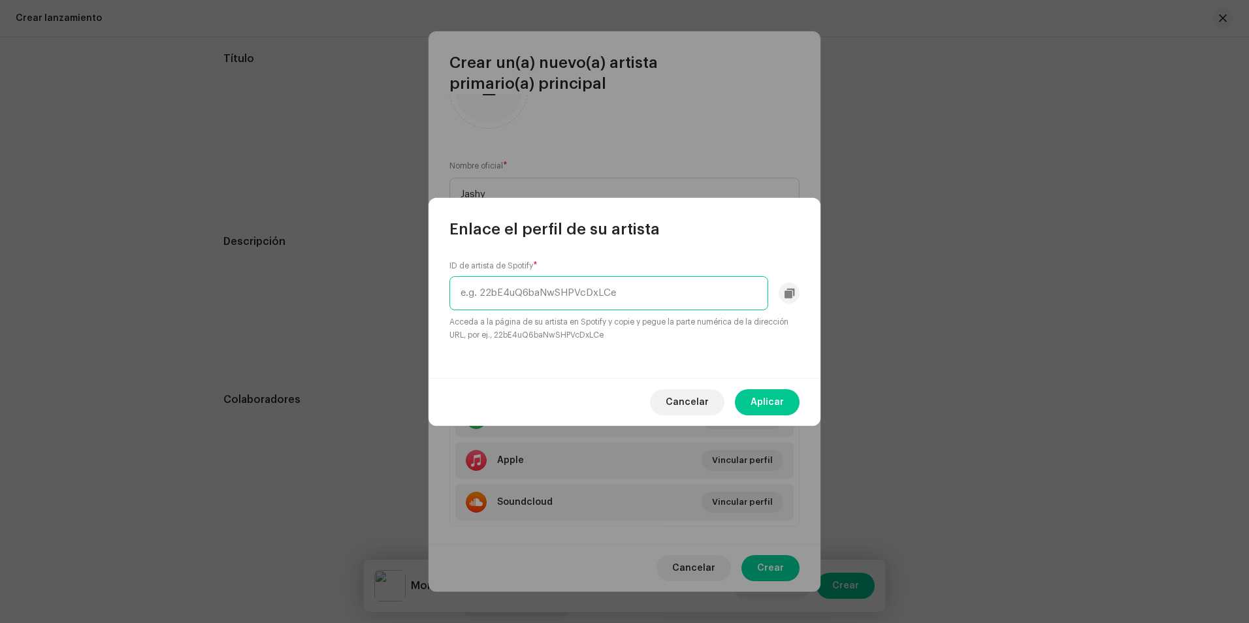
click at [557, 291] on input "text" at bounding box center [609, 293] width 319 height 34
paste input "[URL][DOMAIN_NAME]"
drag, startPoint x: 517, startPoint y: 293, endPoint x: 459, endPoint y: 308, distance: 59.9
click at [459, 308] on input "[URL][DOMAIN_NAME]" at bounding box center [609, 293] width 319 height 34
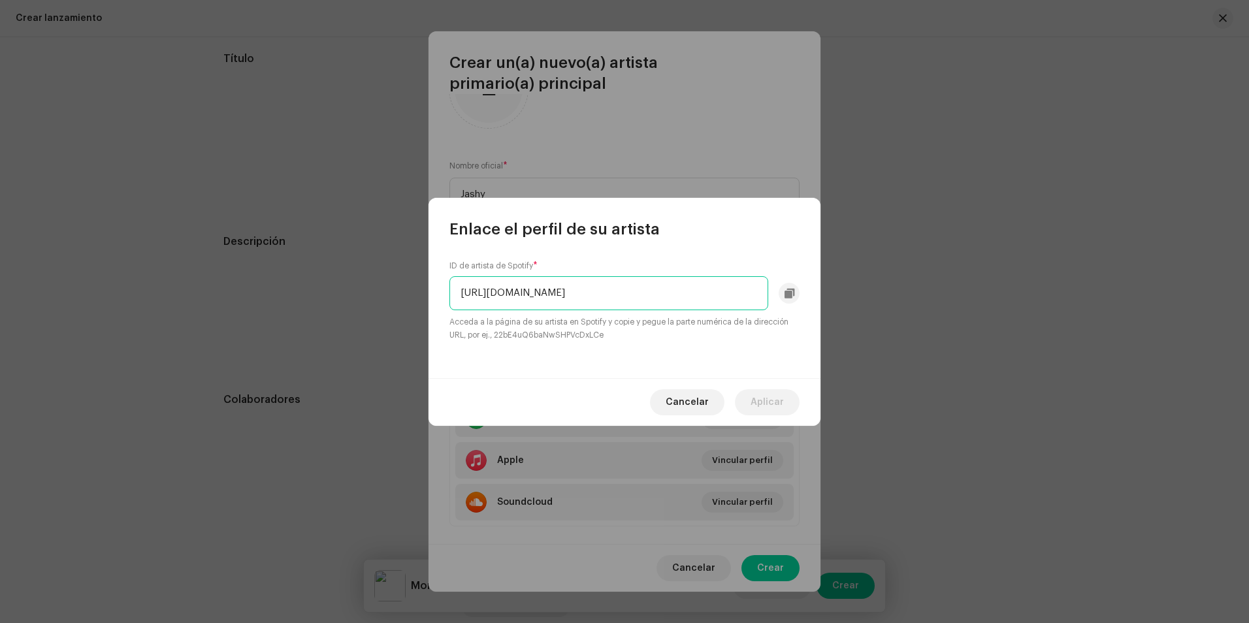
drag, startPoint x: 636, startPoint y: 291, endPoint x: 448, endPoint y: 316, distance: 189.8
click at [448, 316] on div "ID de artista de Spotify * [URL][DOMAIN_NAME] Acceda a la página de su artista …" at bounding box center [625, 309] width 392 height 139
drag, startPoint x: 714, startPoint y: 290, endPoint x: 570, endPoint y: 301, distance: 144.1
click at [570, 301] on input "5r8lj6dhd4l1y1i6c8YgcT?si=JA2jzjo2SwazvvTZiXShrA" at bounding box center [609, 293] width 319 height 34
type input "5r8lj6dhd4l1y1i6c8YgcT"
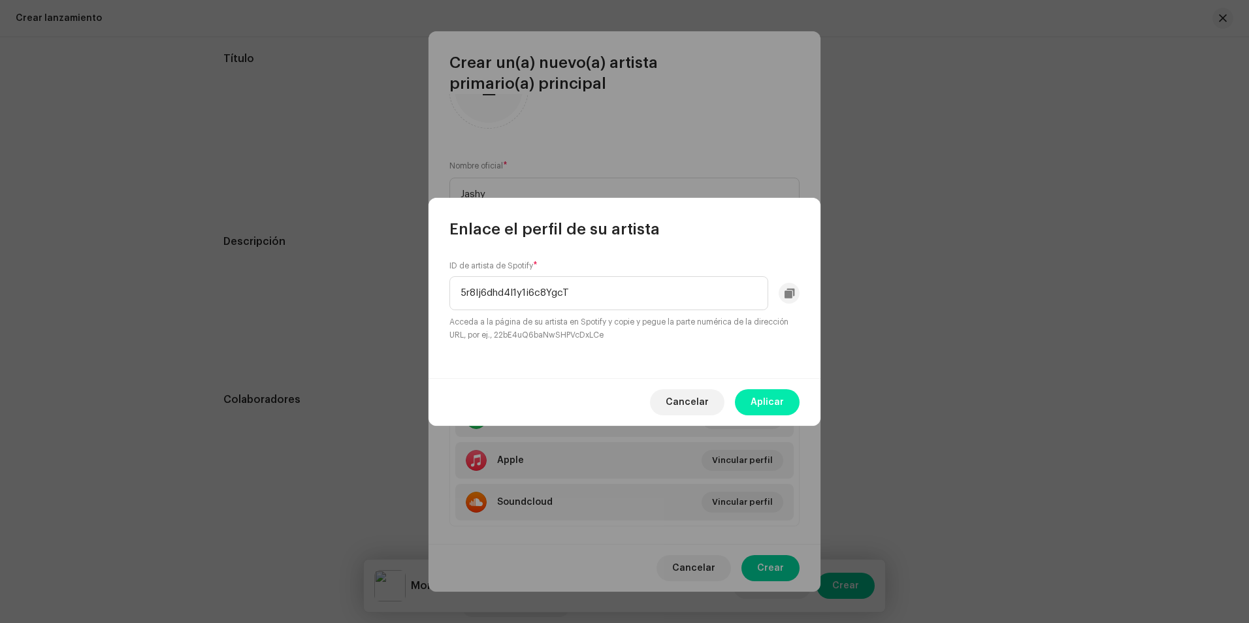
click at [765, 393] on span "Aplicar" at bounding box center [767, 402] width 33 height 26
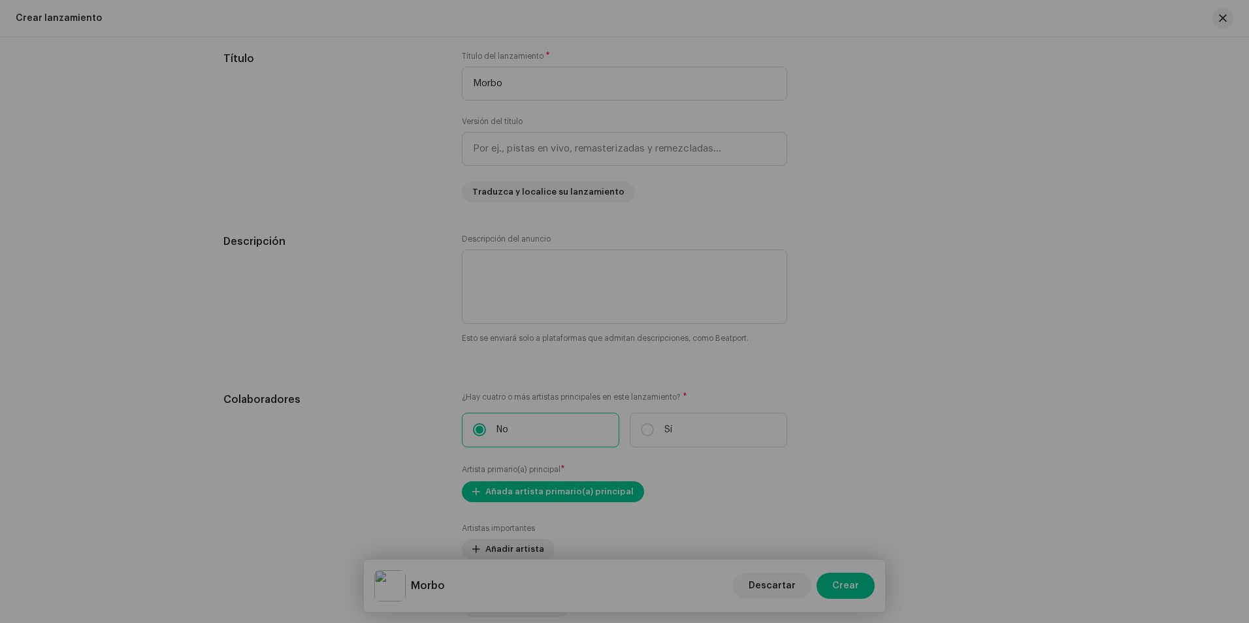
click at [934, 363] on div "Crear un(a) nuevo(a) artista primario(a) principal Admitimos imágenes en format…" at bounding box center [624, 311] width 1249 height 623
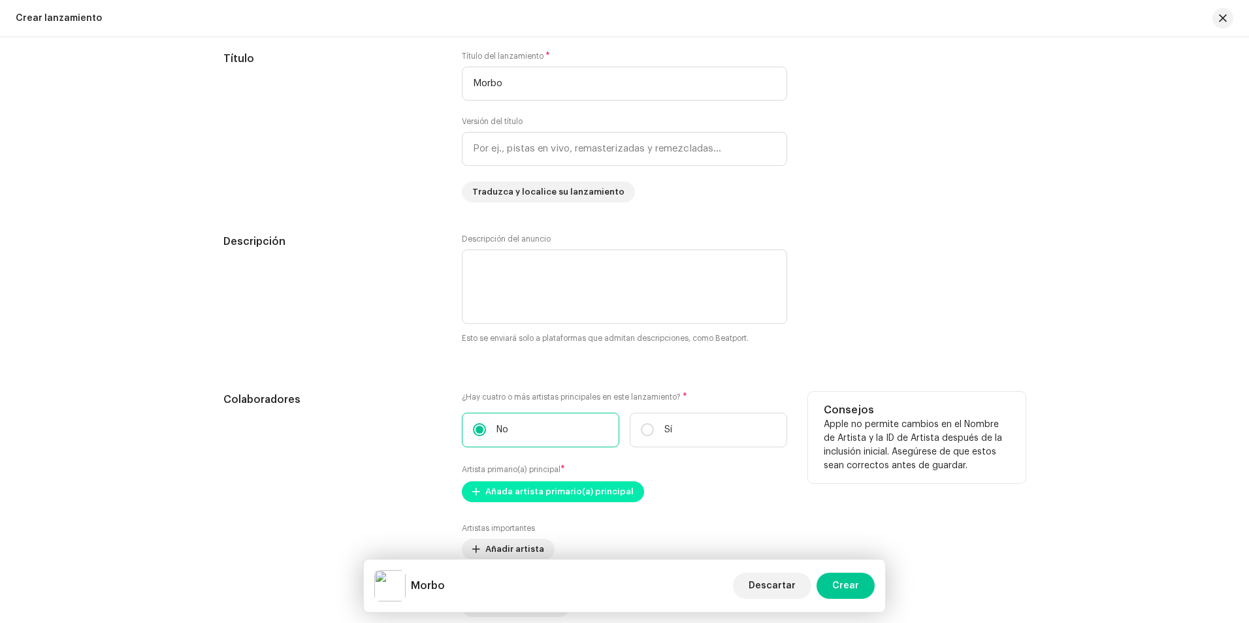
click at [601, 495] on span "Añada artista primario(a) principal" at bounding box center [560, 492] width 148 height 26
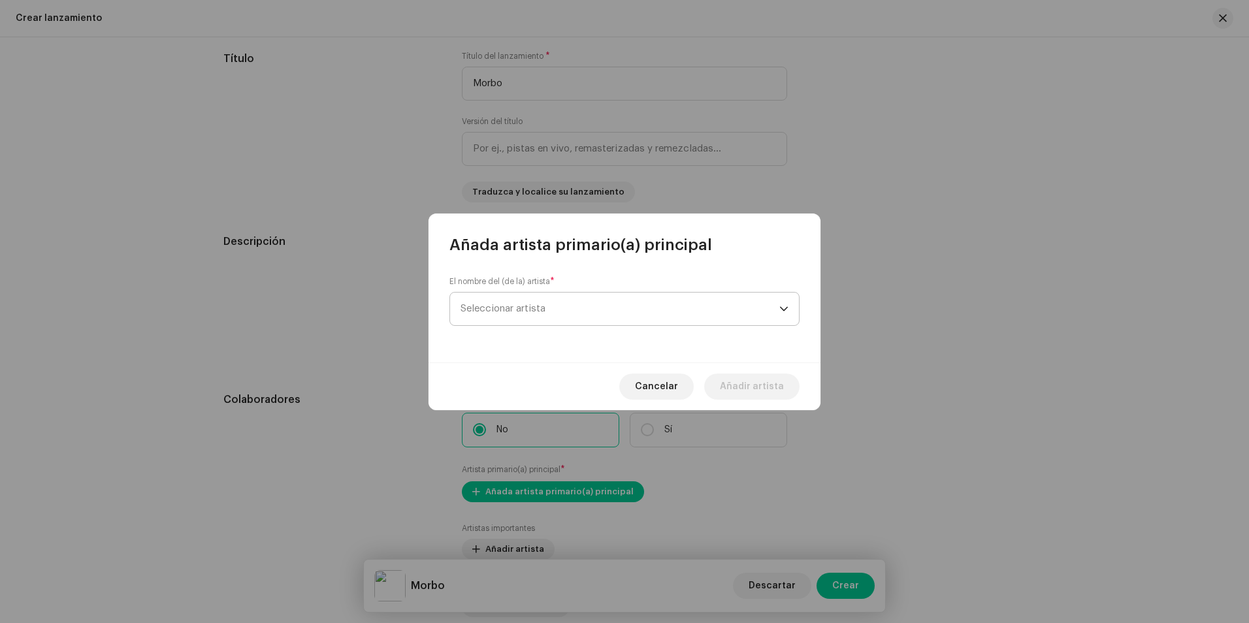
click at [551, 308] on span "Seleccionar artista" at bounding box center [620, 309] width 319 height 33
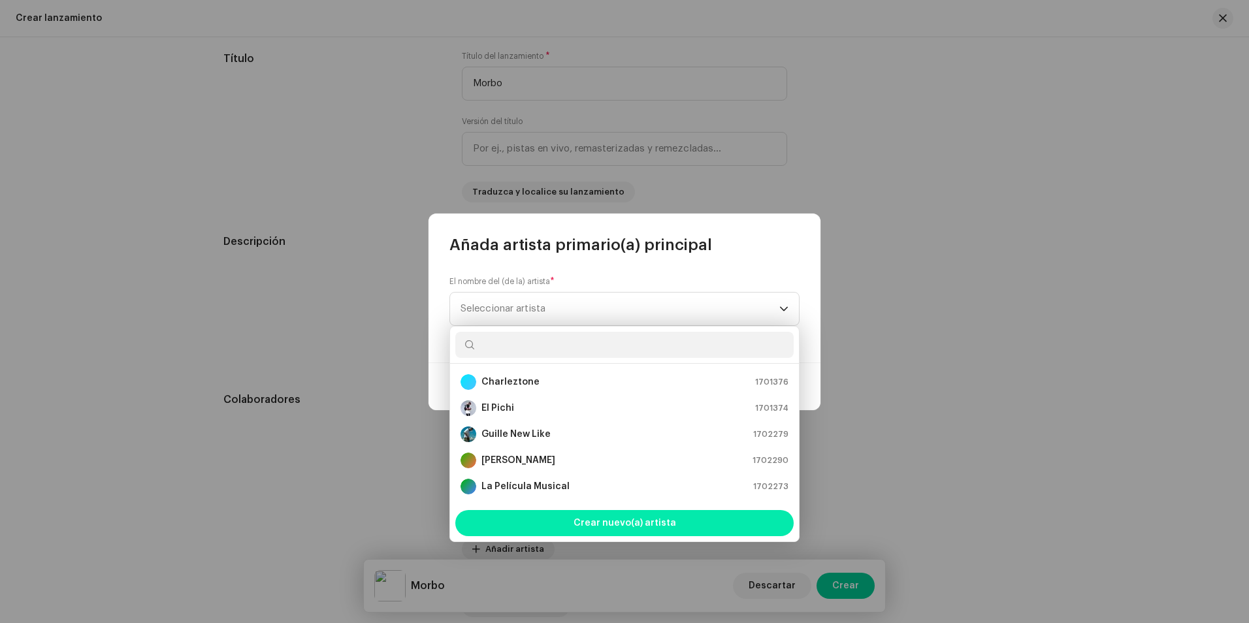
scroll to position [21, 0]
click at [653, 524] on span "Crear nuevo(a) artista" at bounding box center [625, 523] width 103 height 26
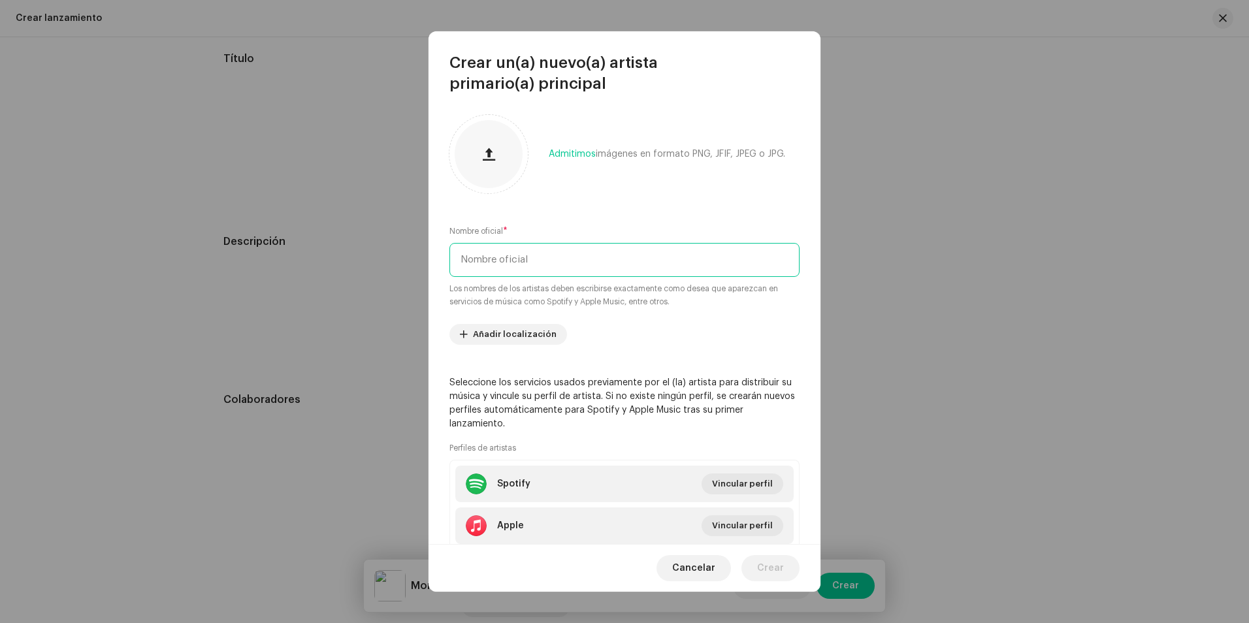
click at [518, 261] on input "text" at bounding box center [625, 260] width 350 height 34
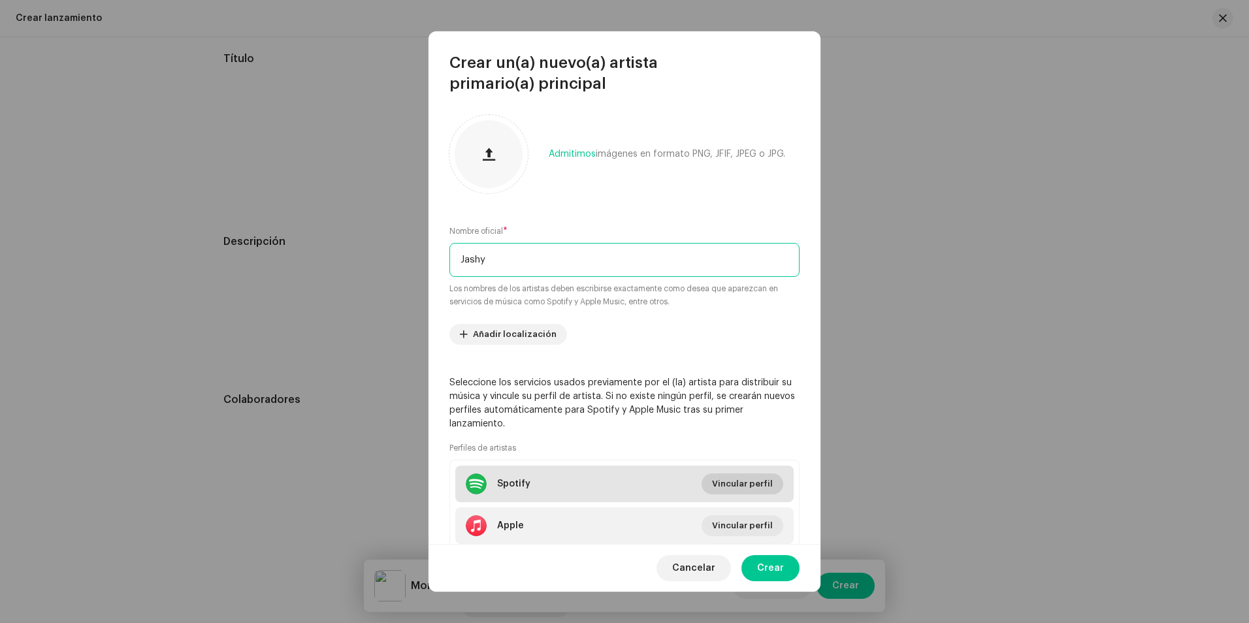
type input "Jashy"
click at [738, 478] on span "Vincular perfil" at bounding box center [742, 484] width 61 height 26
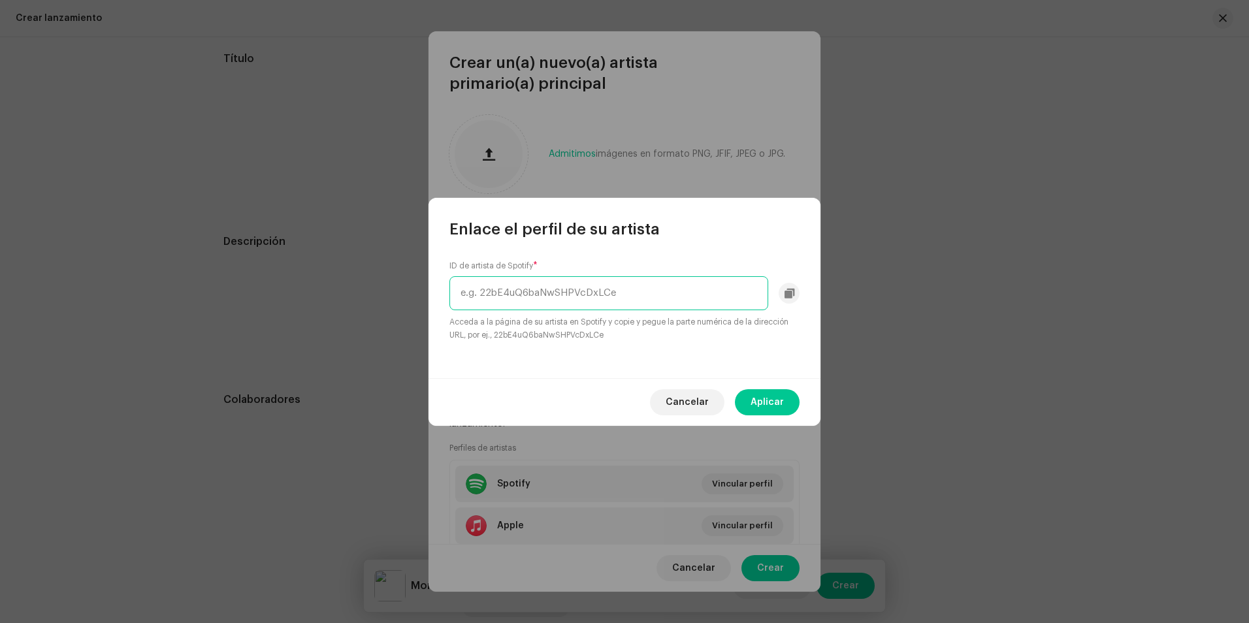
click at [501, 299] on input "text" at bounding box center [609, 293] width 319 height 34
paste input "[URL][DOMAIN_NAME]"
drag, startPoint x: 518, startPoint y: 293, endPoint x: 451, endPoint y: 293, distance: 66.7
click at [451, 293] on input "[URL][DOMAIN_NAME]" at bounding box center [609, 293] width 319 height 34
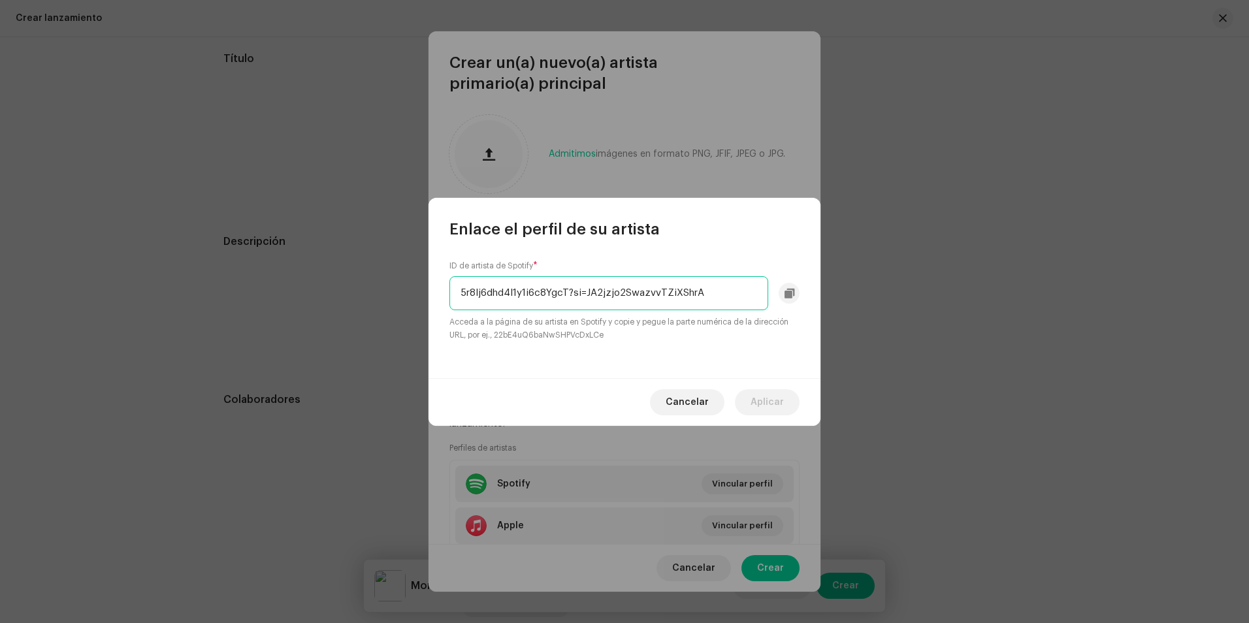
drag, startPoint x: 704, startPoint y: 294, endPoint x: 570, endPoint y: 312, distance: 135.1
click at [570, 312] on div "ID de artista de Spotify * 5r8lj6dhd4l1y1i6c8YgcT?si=JA2jzjo2SwazvvTZiXShrA Acc…" at bounding box center [625, 301] width 350 height 81
type input "5r8lj6dhd4l1y1i6c8YgcT"
click at [769, 399] on span "Aplicar" at bounding box center [767, 402] width 33 height 26
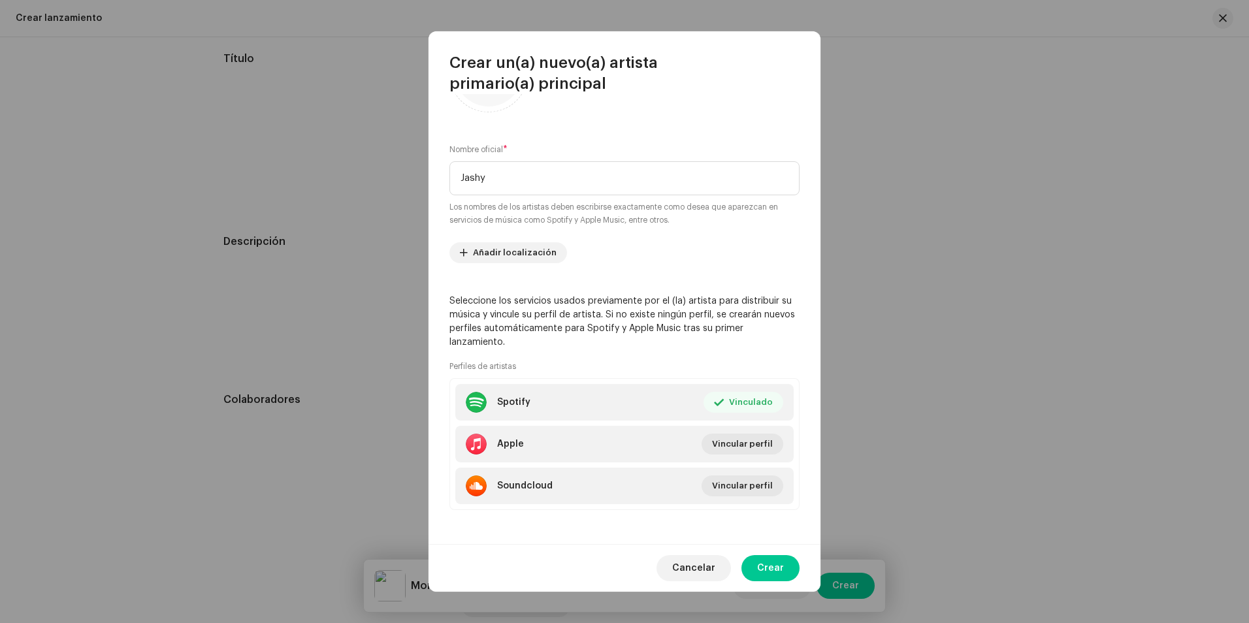
scroll to position [84, 0]
click at [745, 446] on span "Vincular perfil" at bounding box center [742, 442] width 61 height 26
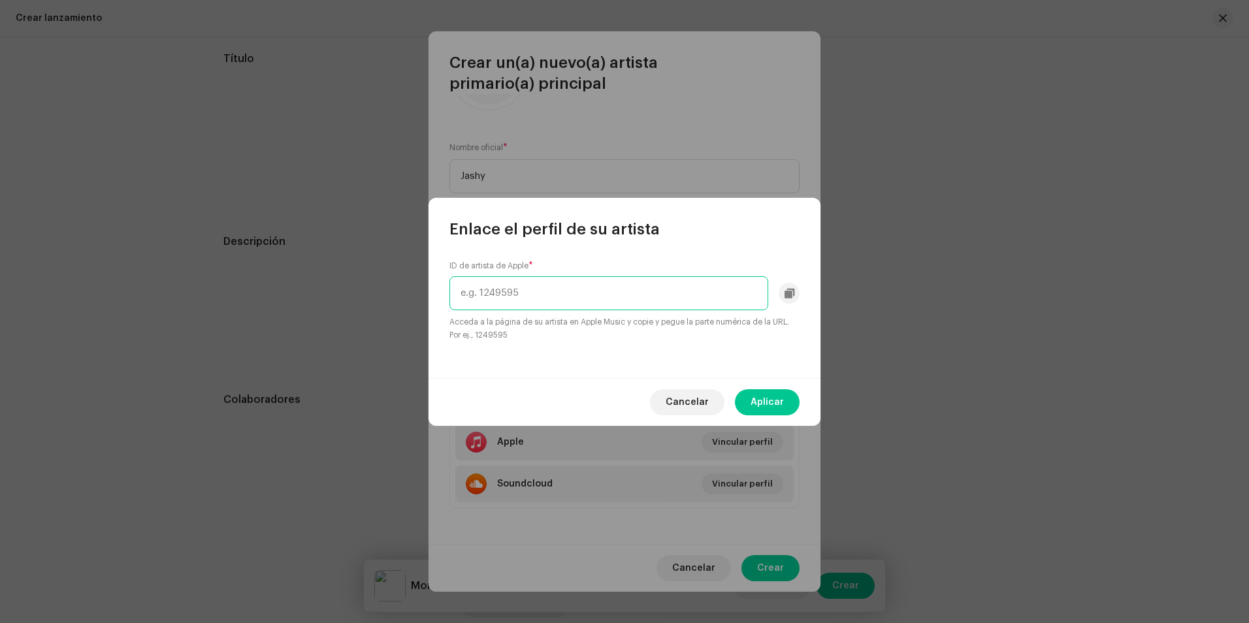
click at [580, 300] on input "text" at bounding box center [609, 293] width 319 height 34
paste input "1544845334"
type input "1544845334"
click at [768, 395] on span "Aplicar" at bounding box center [767, 402] width 33 height 26
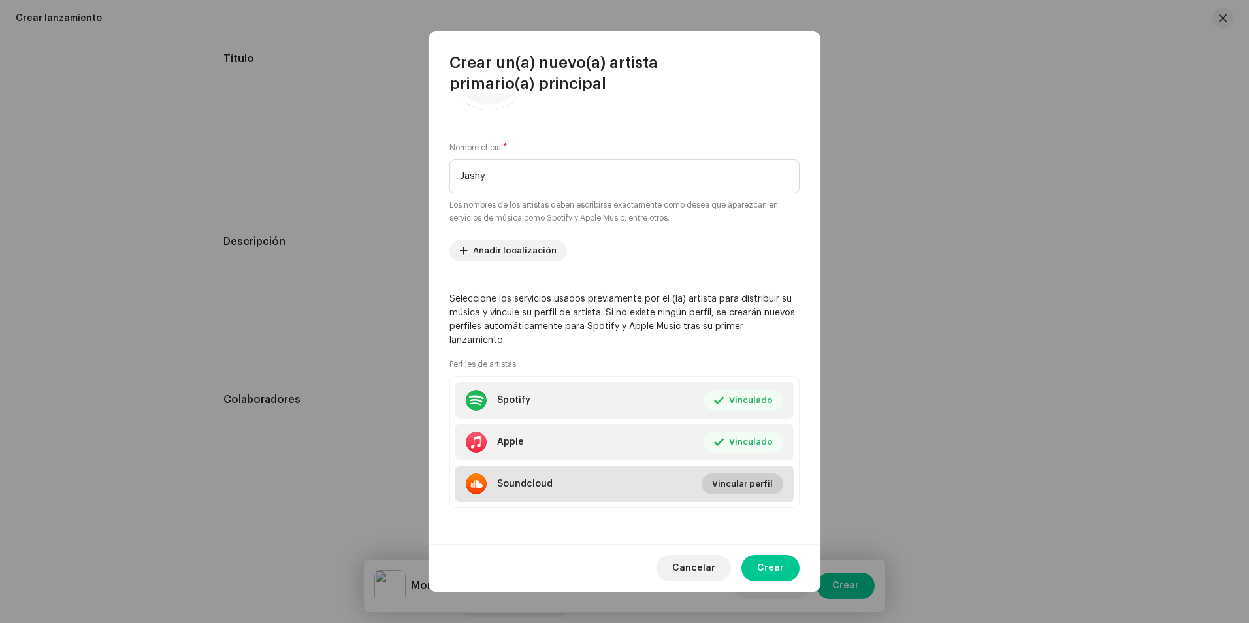
click at [746, 483] on span "Vincular perfil" at bounding box center [742, 484] width 61 height 26
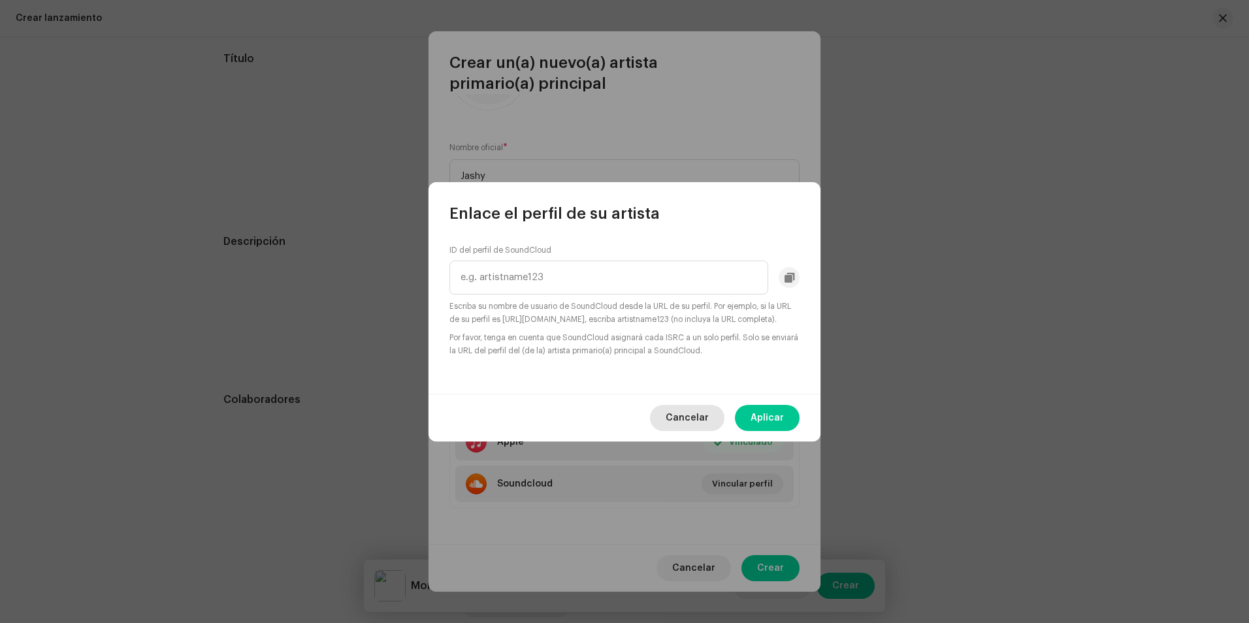
click at [701, 428] on span "Cancelar" at bounding box center [687, 418] width 43 height 26
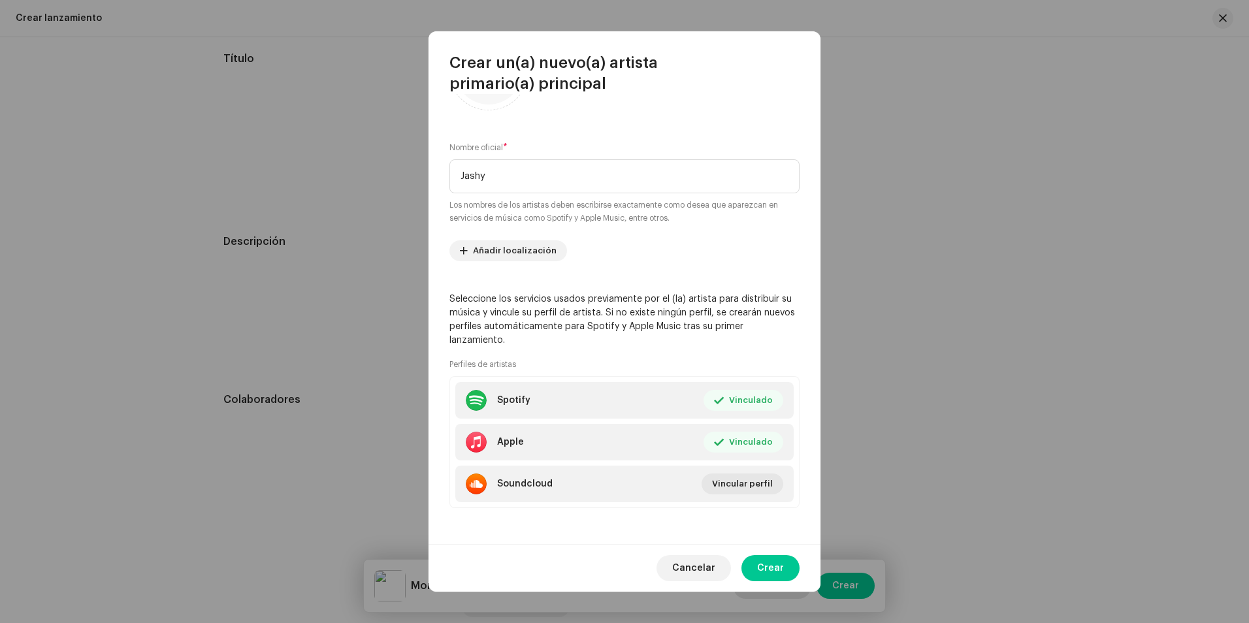
click at [785, 574] on button "Crear" at bounding box center [771, 568] width 58 height 26
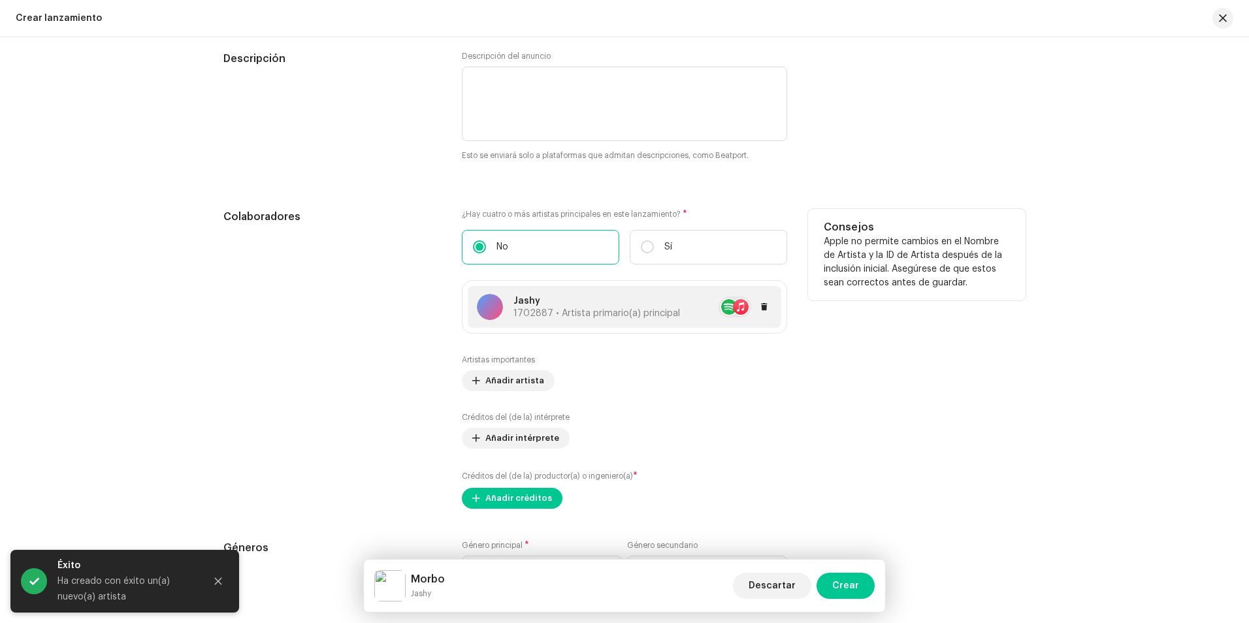
scroll to position [1438, 0]
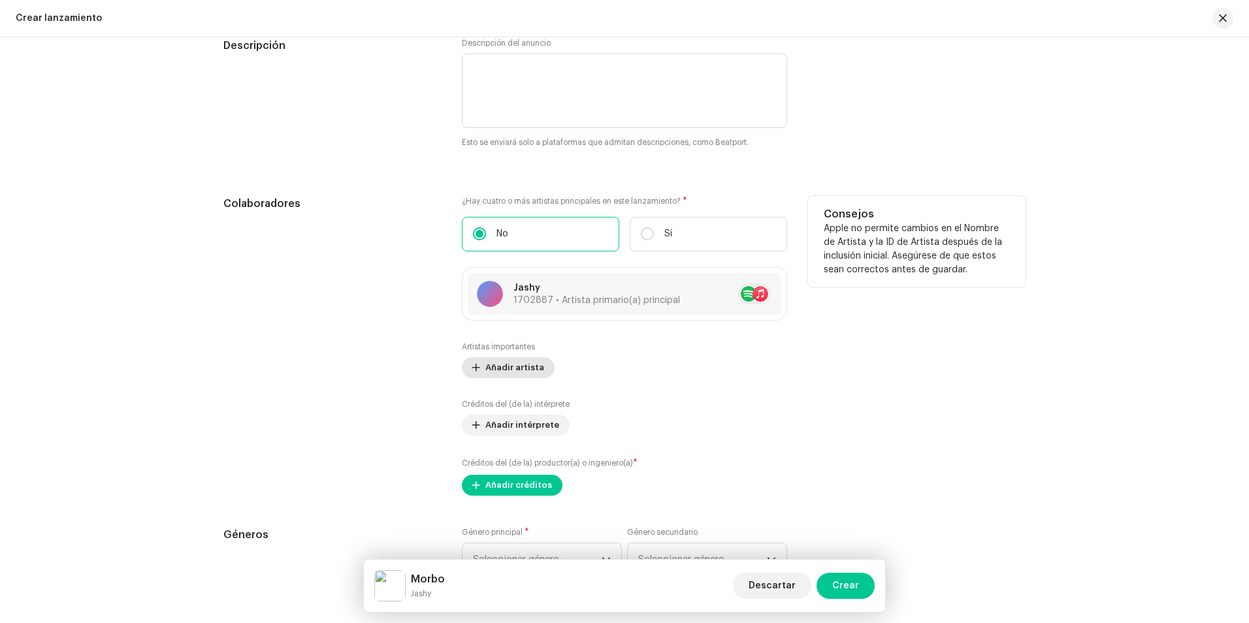
click at [522, 362] on span "Añadir artista" at bounding box center [515, 368] width 59 height 26
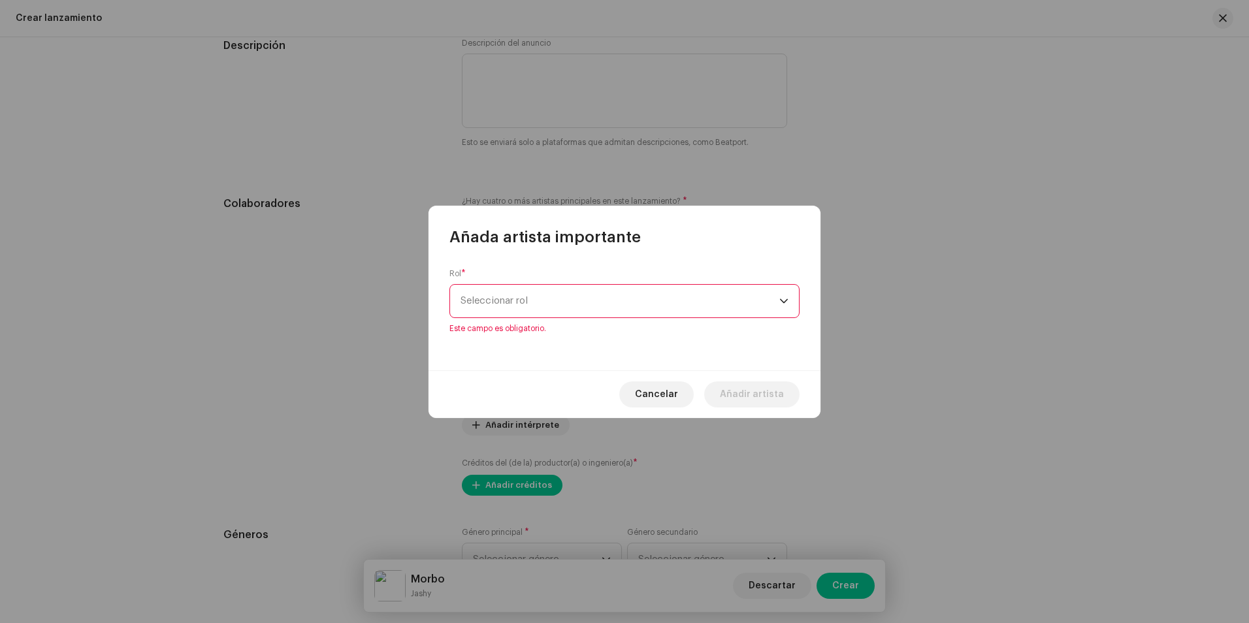
click at [531, 308] on span "Seleccionar rol" at bounding box center [620, 301] width 319 height 33
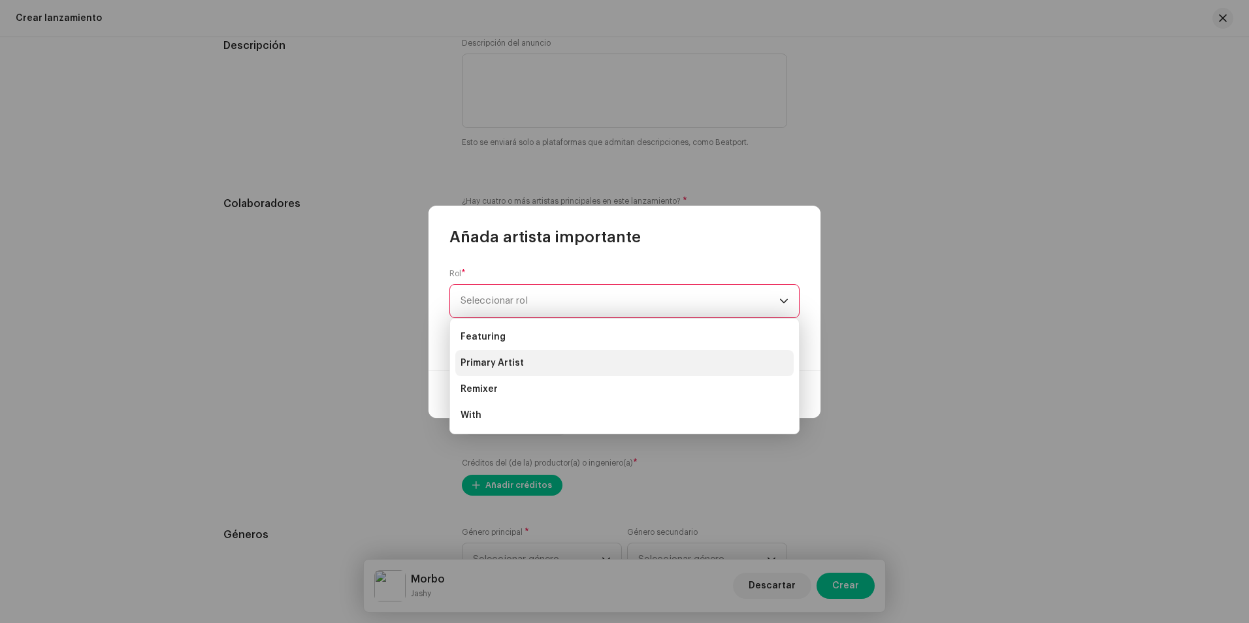
click at [498, 361] on span "Primary Artist" at bounding box center [492, 363] width 63 height 13
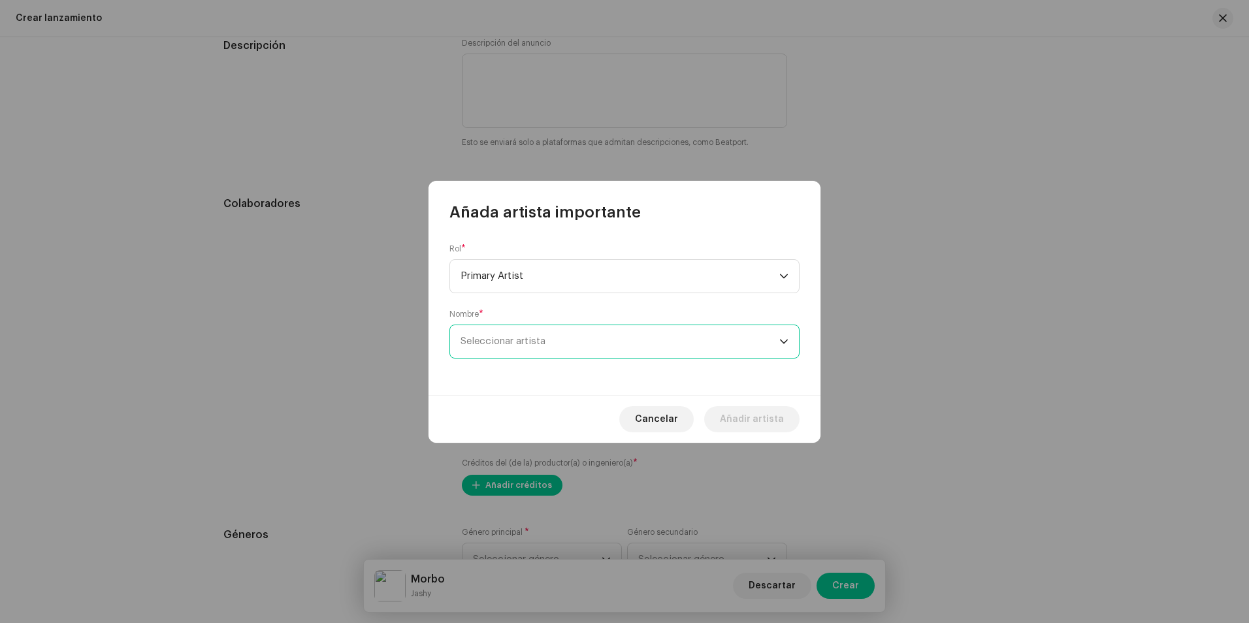
click at [537, 342] on span "Seleccionar artista" at bounding box center [503, 342] width 85 height 10
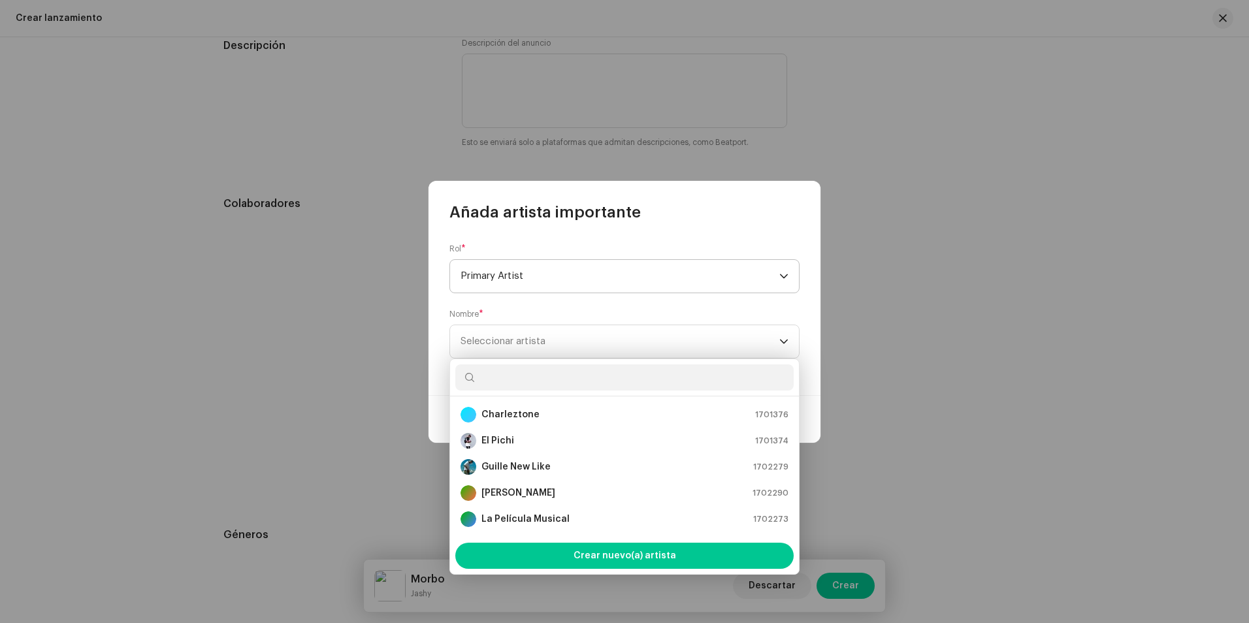
click at [570, 266] on span "Primary Artist" at bounding box center [620, 276] width 319 height 33
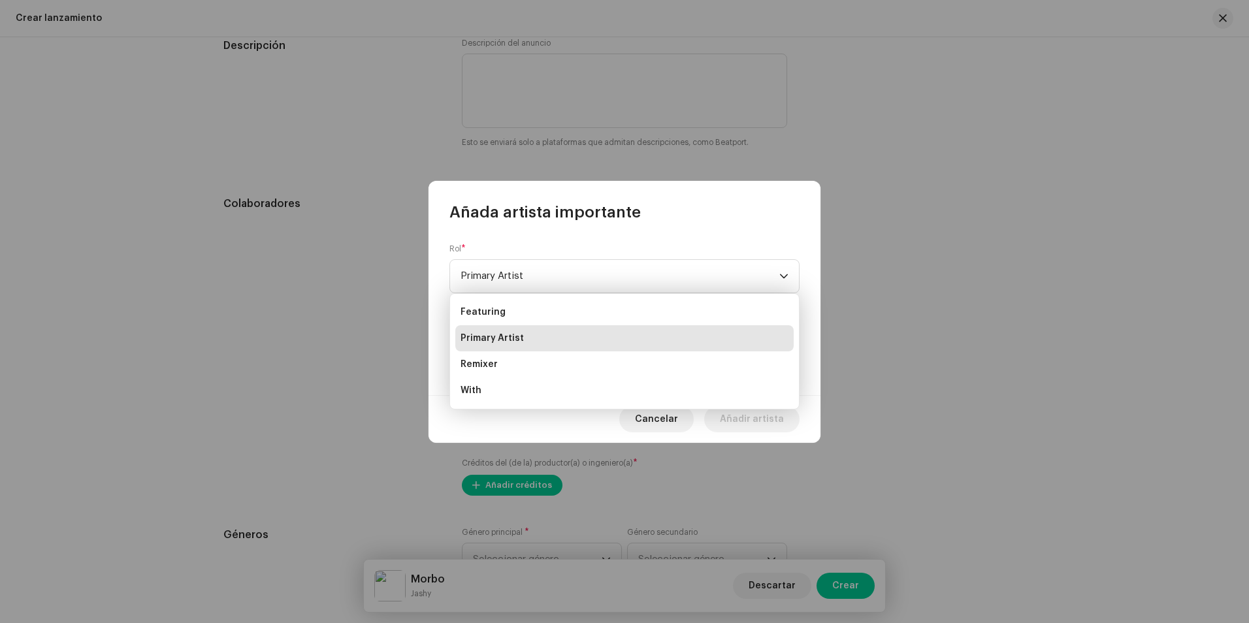
click at [490, 337] on span "Primary Artist" at bounding box center [492, 338] width 63 height 13
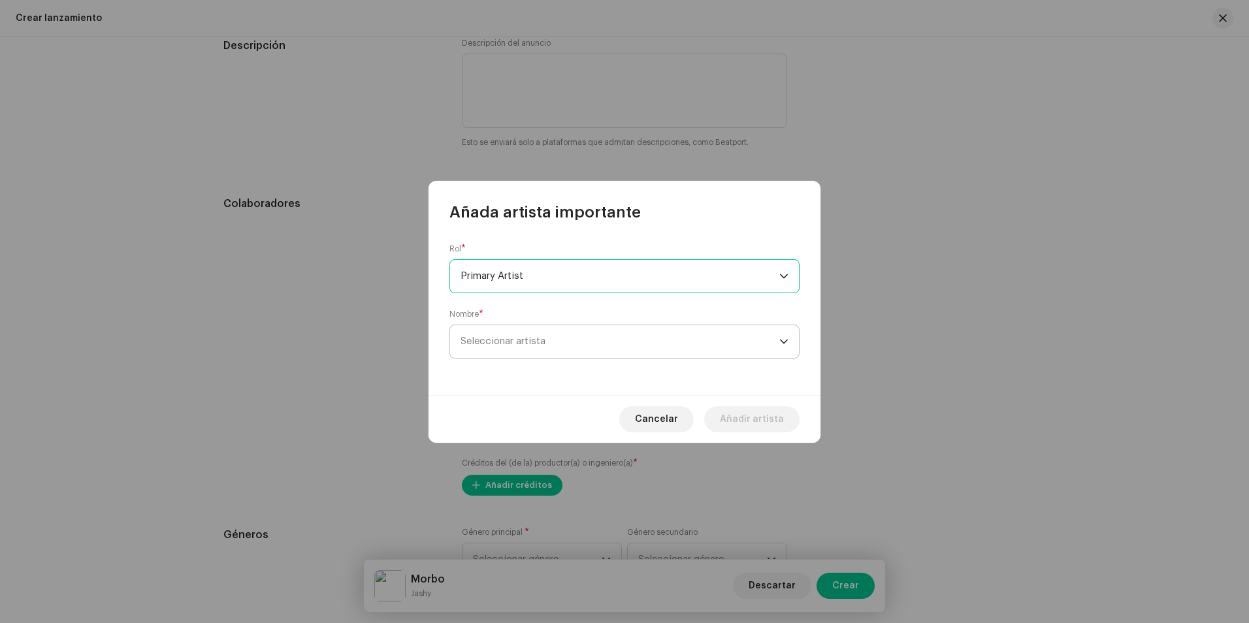
click at [528, 345] on span "Seleccionar artista" at bounding box center [503, 342] width 85 height 10
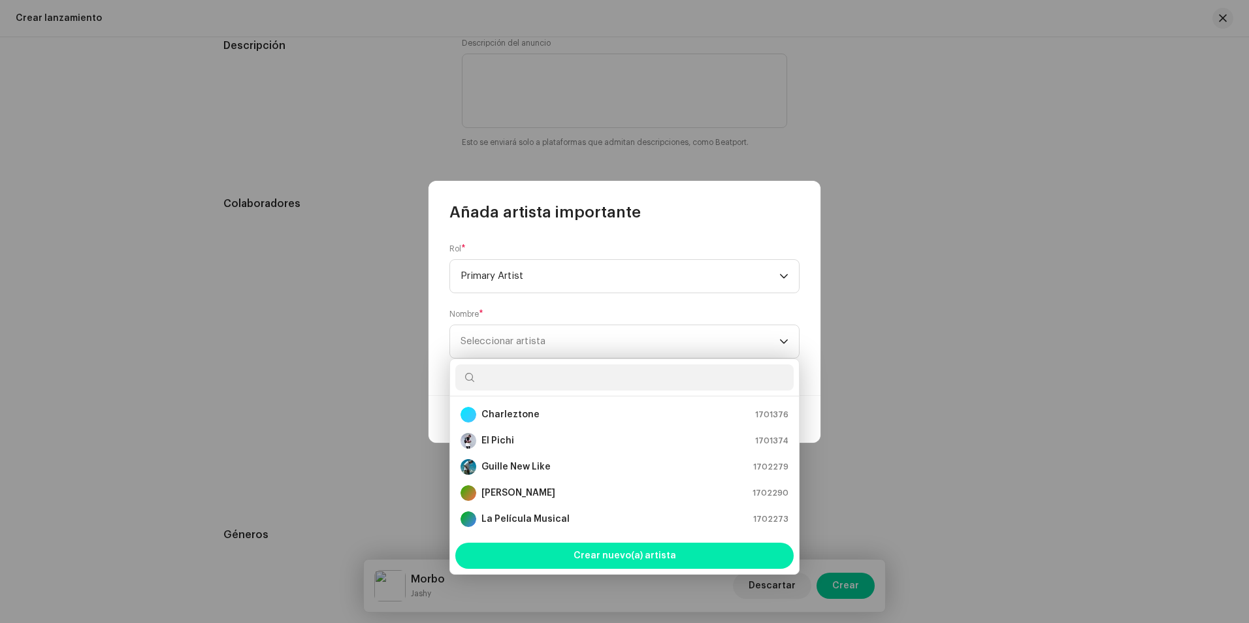
scroll to position [21, 0]
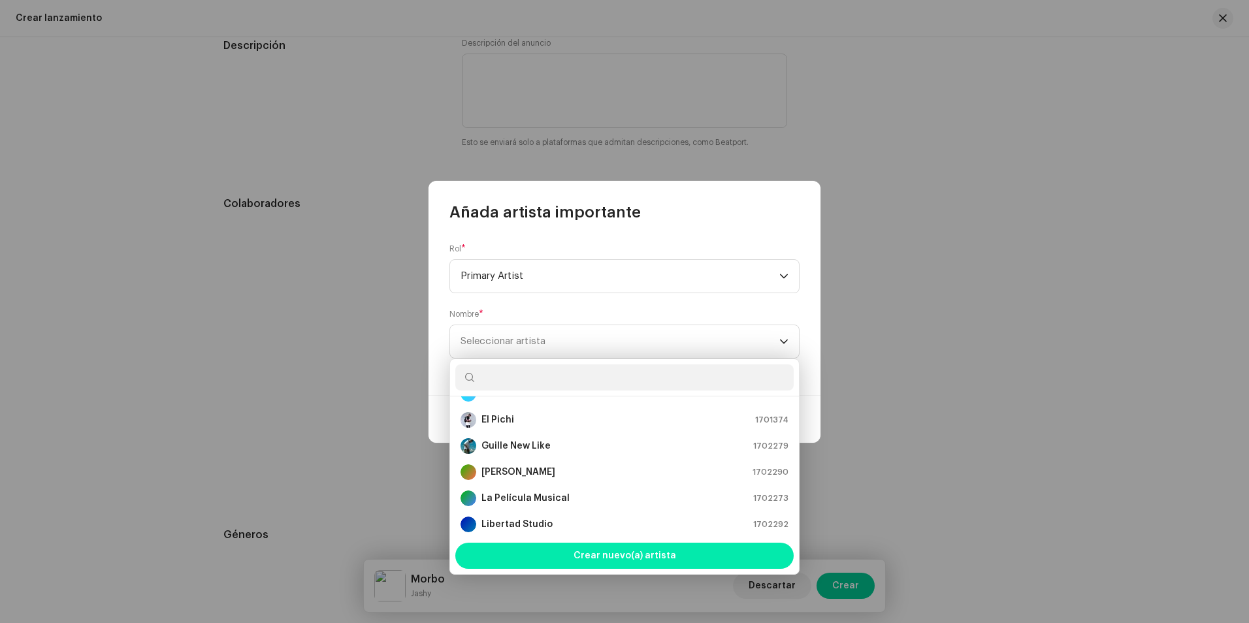
click at [644, 558] on span "Crear nuevo(a) artista" at bounding box center [625, 556] width 103 height 26
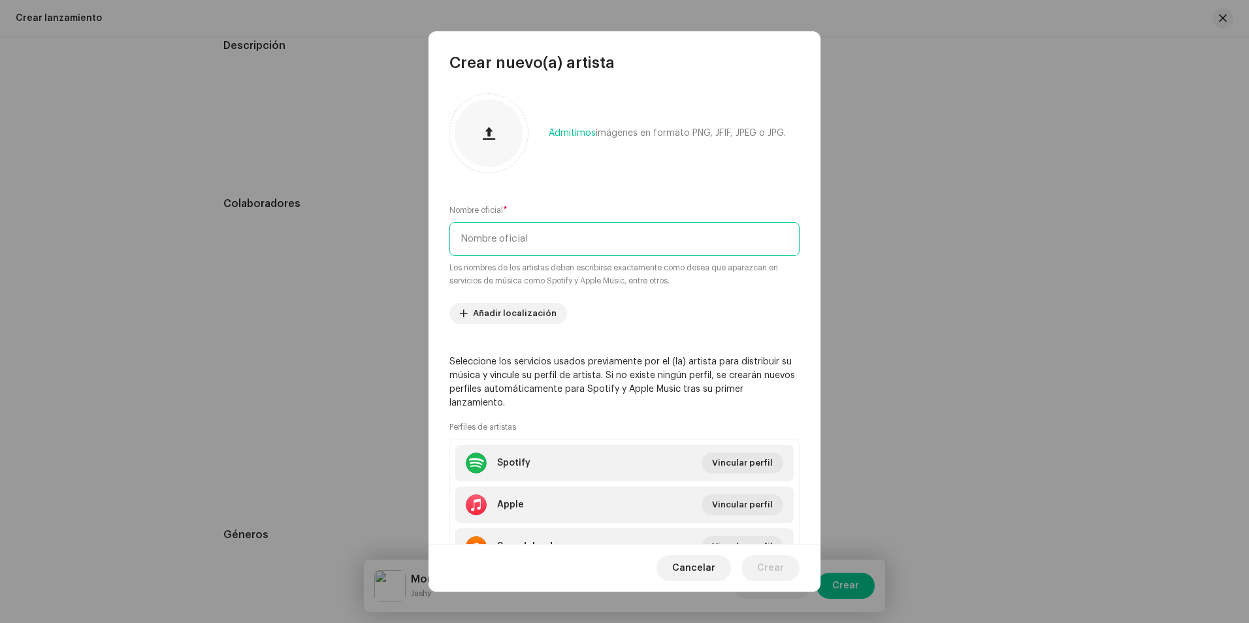
click at [495, 244] on input "text" at bounding box center [625, 239] width 350 height 34
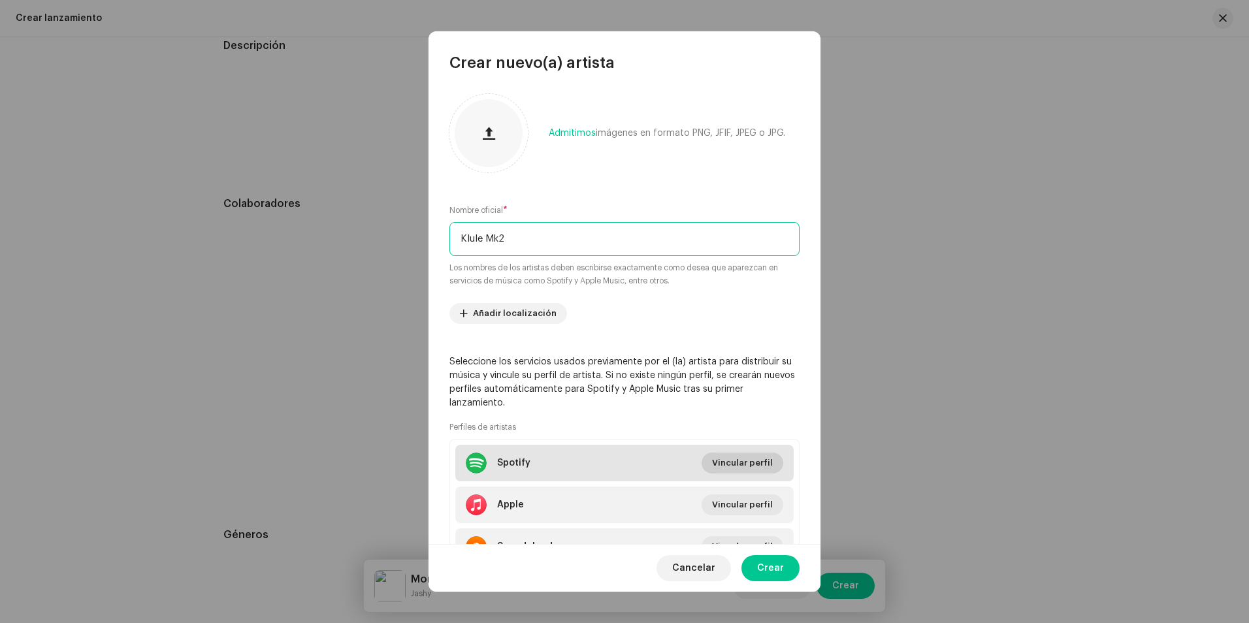
type input "Klule Mk2"
click at [716, 463] on span "Vincular perfil" at bounding box center [742, 463] width 61 height 26
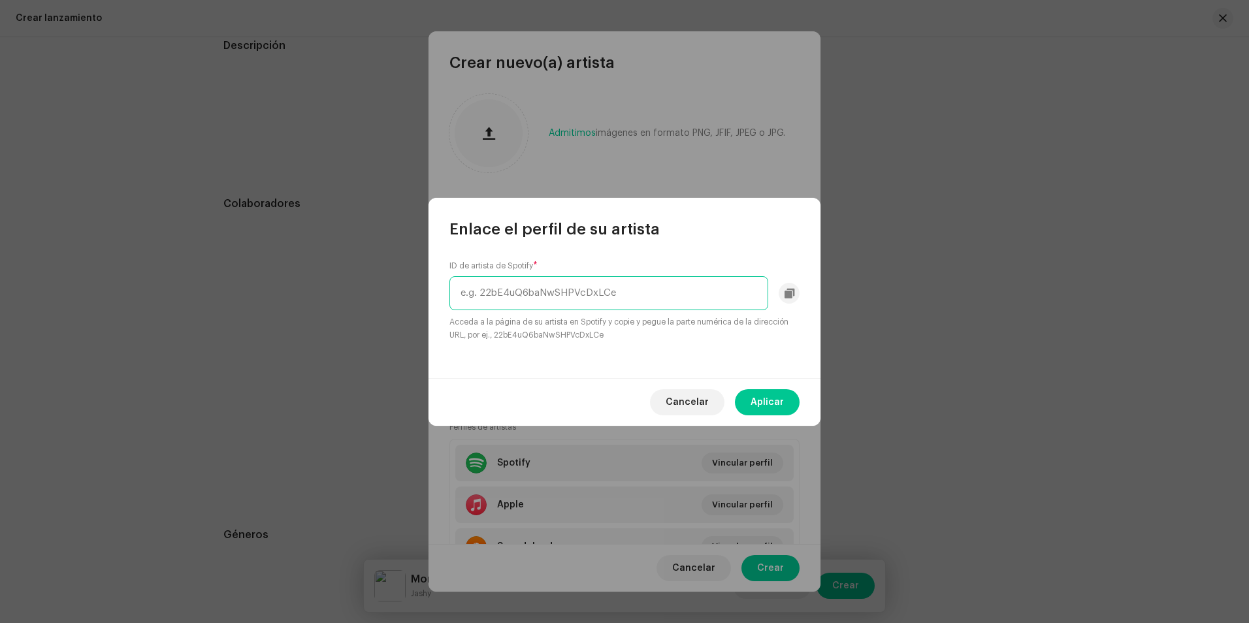
paste input "[URL][DOMAIN_NAME]"
drag, startPoint x: 500, startPoint y: 293, endPoint x: 441, endPoint y: 295, distance: 58.9
click at [441, 295] on div "ID de artista de Spotify * [URL][DOMAIN_NAME] Acceda a la página de su artista …" at bounding box center [625, 309] width 392 height 139
drag, startPoint x: 731, startPoint y: 294, endPoint x: 593, endPoint y: 303, distance: 138.1
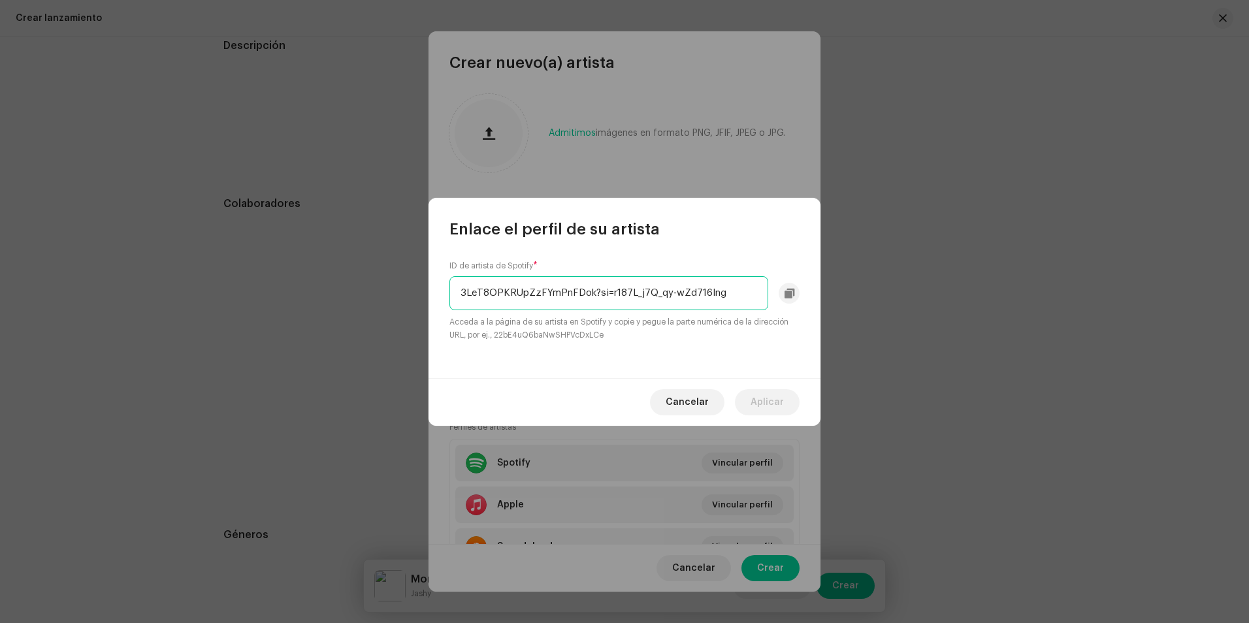
click at [593, 303] on input "3LeT8OPKRUpZzFYmPnFDok?si=r187L_j7Q_qy-wZd716Ing" at bounding box center [609, 293] width 319 height 34
type input "3LeT8OPKRUpZzFYmPnFDok"
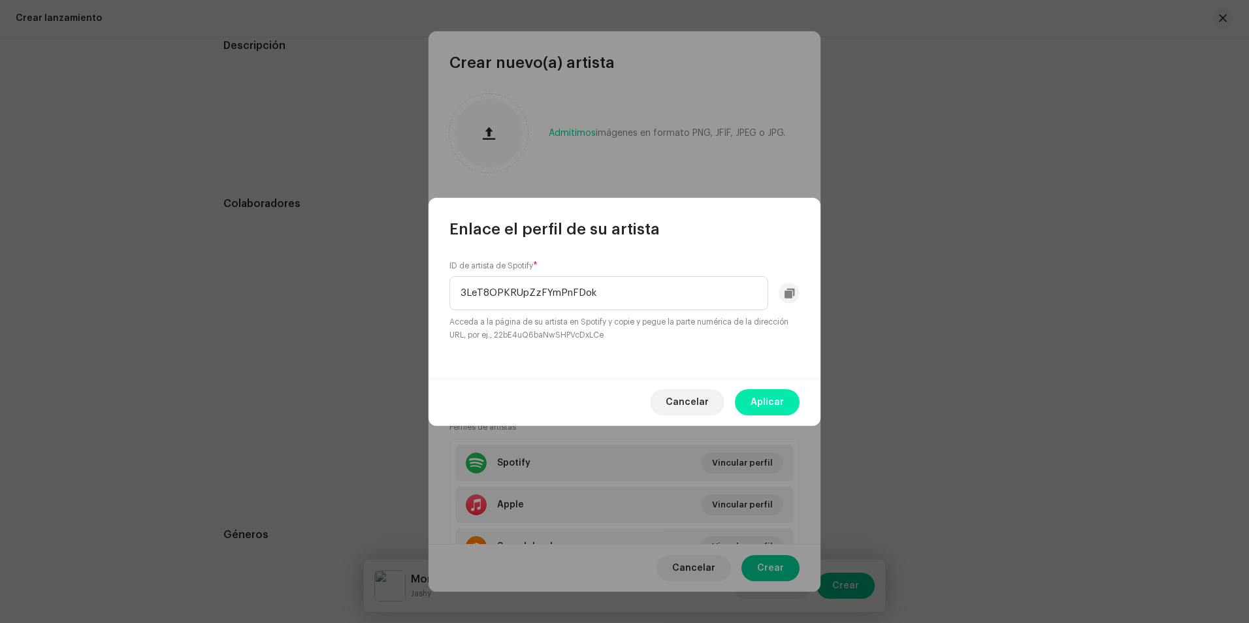
click at [757, 401] on span "Aplicar" at bounding box center [767, 402] width 33 height 26
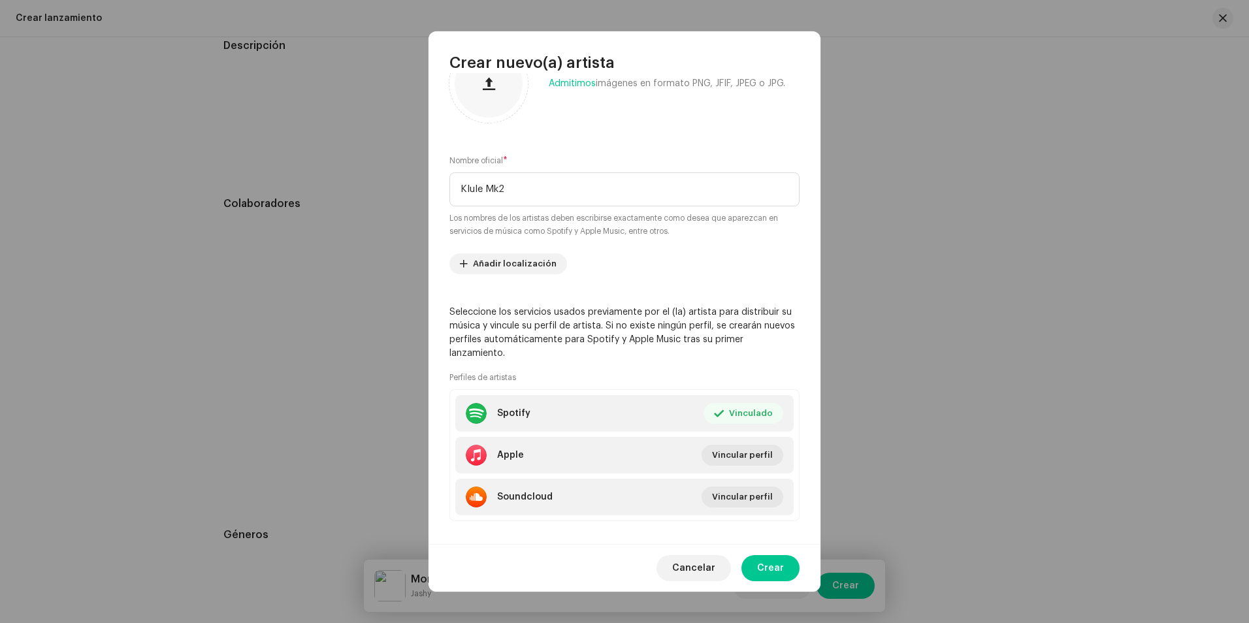
scroll to position [63, 0]
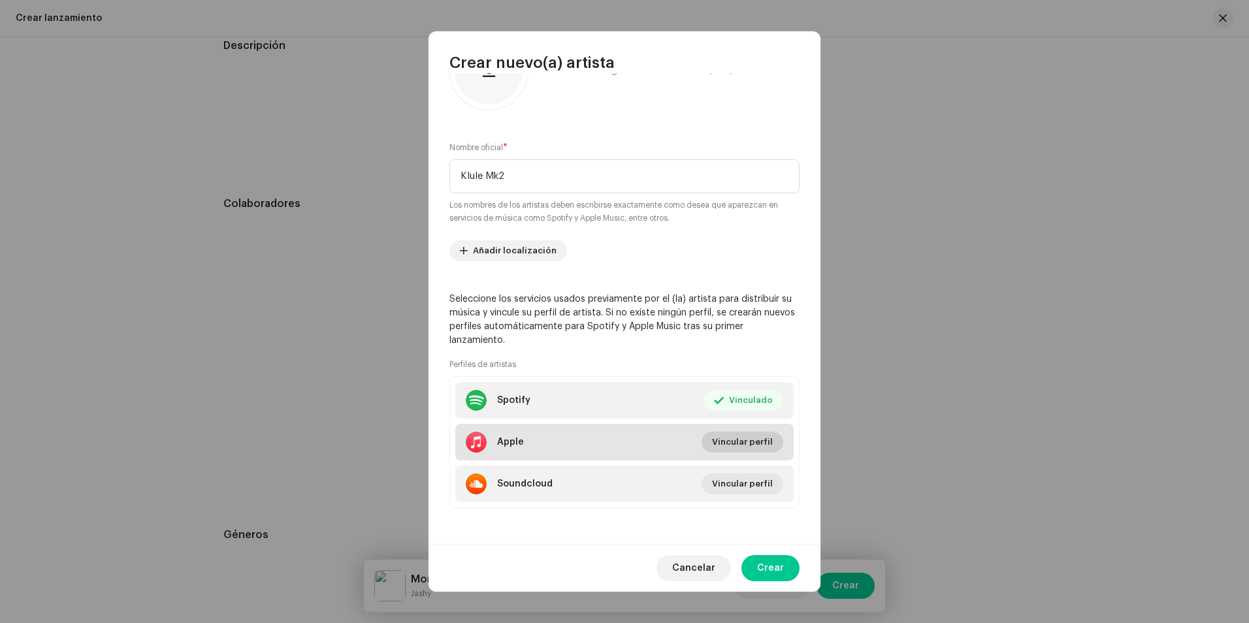
click at [747, 439] on span "Vincular perfil" at bounding box center [742, 442] width 61 height 26
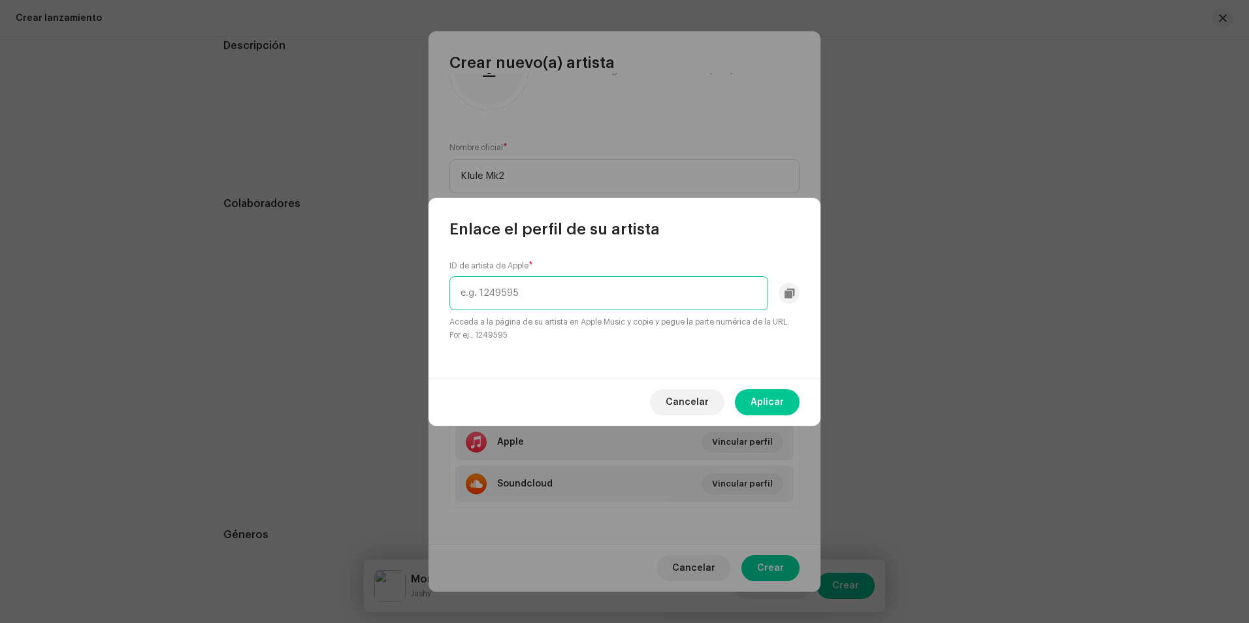
click at [552, 284] on input "text" at bounding box center [609, 293] width 319 height 34
paste input "1711014751"
type input "1711014751"
click at [769, 401] on span "Aplicar" at bounding box center [767, 402] width 33 height 26
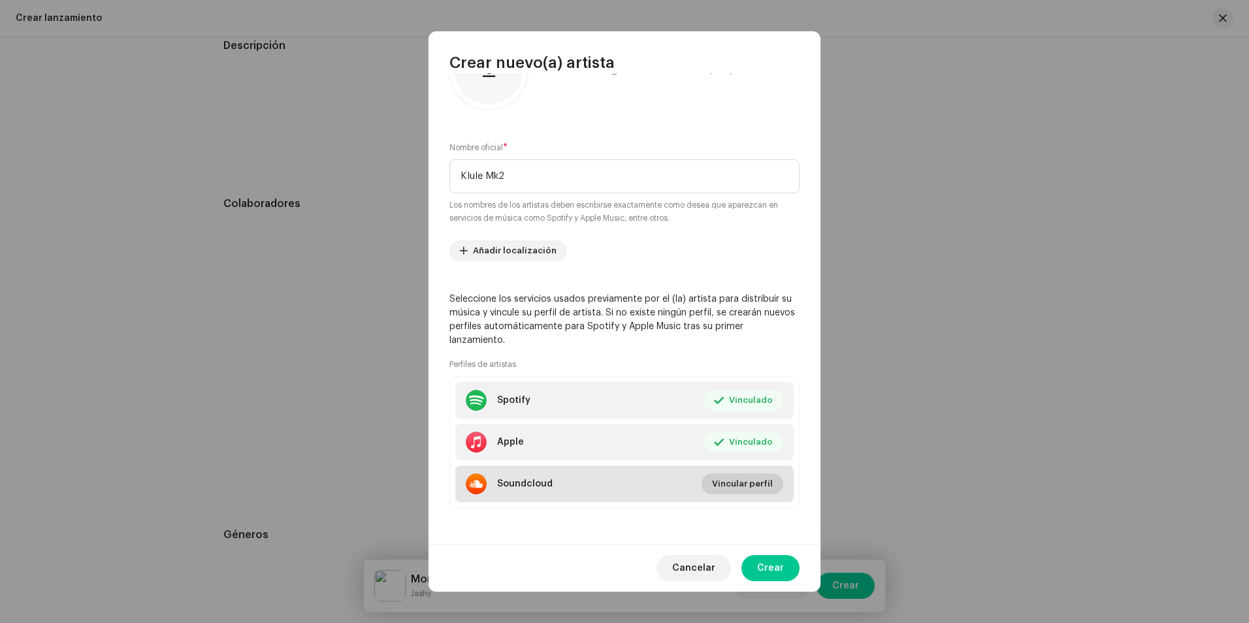
click at [763, 476] on span "Vincular perfil" at bounding box center [742, 484] width 61 height 26
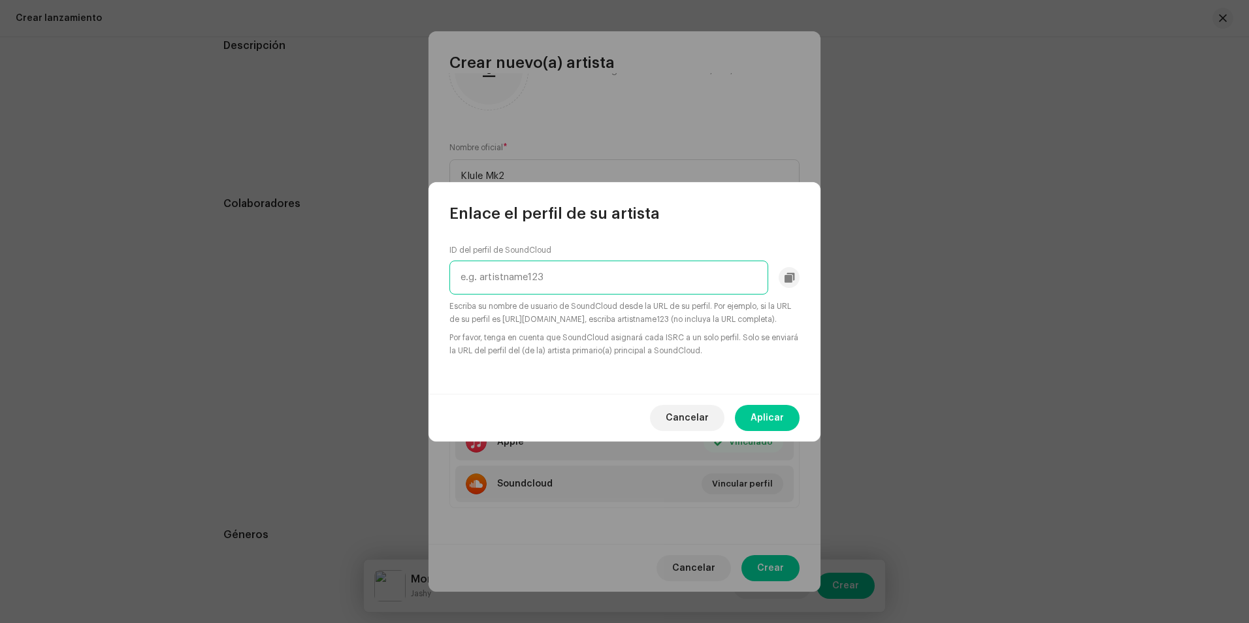
paste input "[URL][DOMAIN_NAME]"
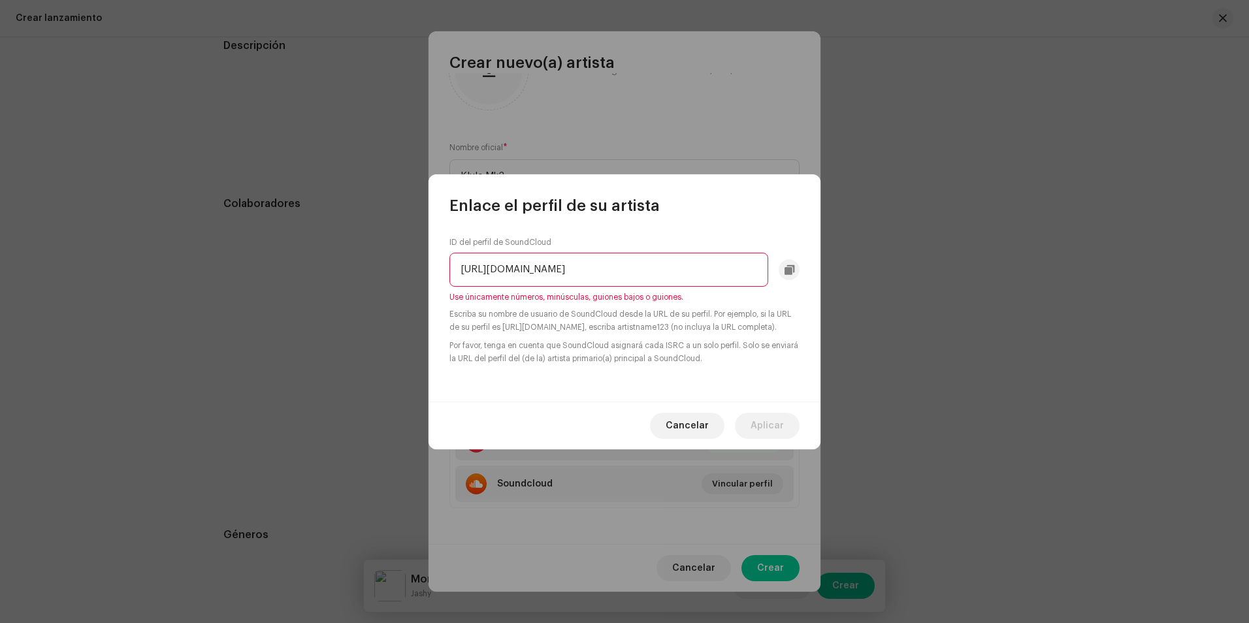
scroll to position [0, 0]
drag, startPoint x: 758, startPoint y: 262, endPoint x: 614, endPoint y: 297, distance: 147.9
click at [614, 297] on div "ID del perfil de SoundCloud [URL][DOMAIN_NAME] Use únicamente números, minúscul…" at bounding box center [625, 301] width 350 height 128
drag, startPoint x: 572, startPoint y: 265, endPoint x: 406, endPoint y: 267, distance: 166.7
click at [406, 267] on div "Enlace el perfil de su artista ID del perfil de SoundCloud [URL][DOMAIN_NAME] U…" at bounding box center [624, 311] width 1249 height 623
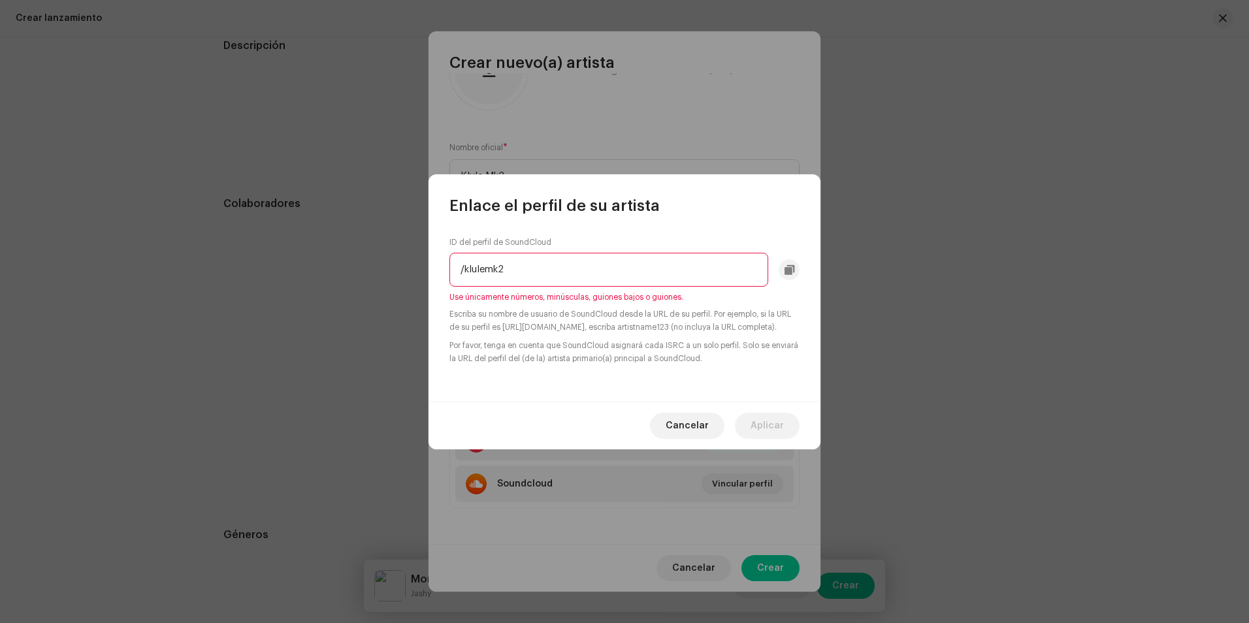
drag, startPoint x: 462, startPoint y: 263, endPoint x: 448, endPoint y: 265, distance: 14.5
click at [440, 264] on div "ID del perfil de SoundCloud /klulemk2 Use únicamente números, minúsculas, guion…" at bounding box center [625, 309] width 392 height 186
drag, startPoint x: 463, startPoint y: 266, endPoint x: 456, endPoint y: 267, distance: 6.6
click at [456, 267] on input "/klulemk2" at bounding box center [609, 270] width 319 height 34
drag, startPoint x: 465, startPoint y: 260, endPoint x: 453, endPoint y: 267, distance: 13.8
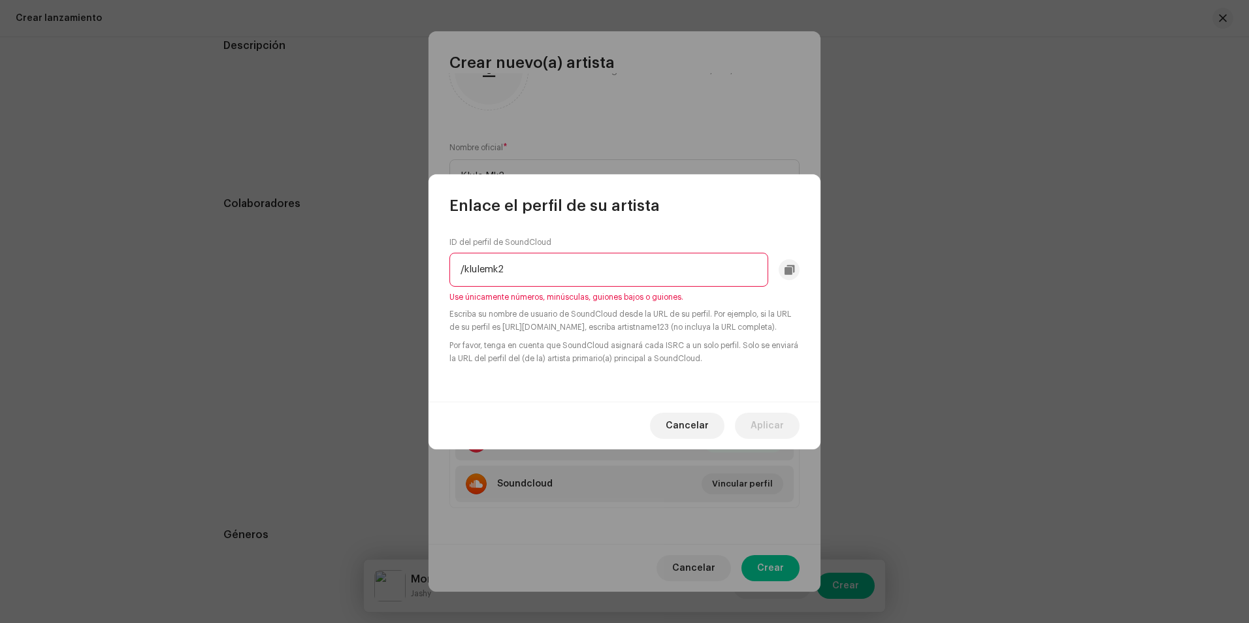
click at [453, 267] on input "/klulemk2" at bounding box center [609, 270] width 319 height 34
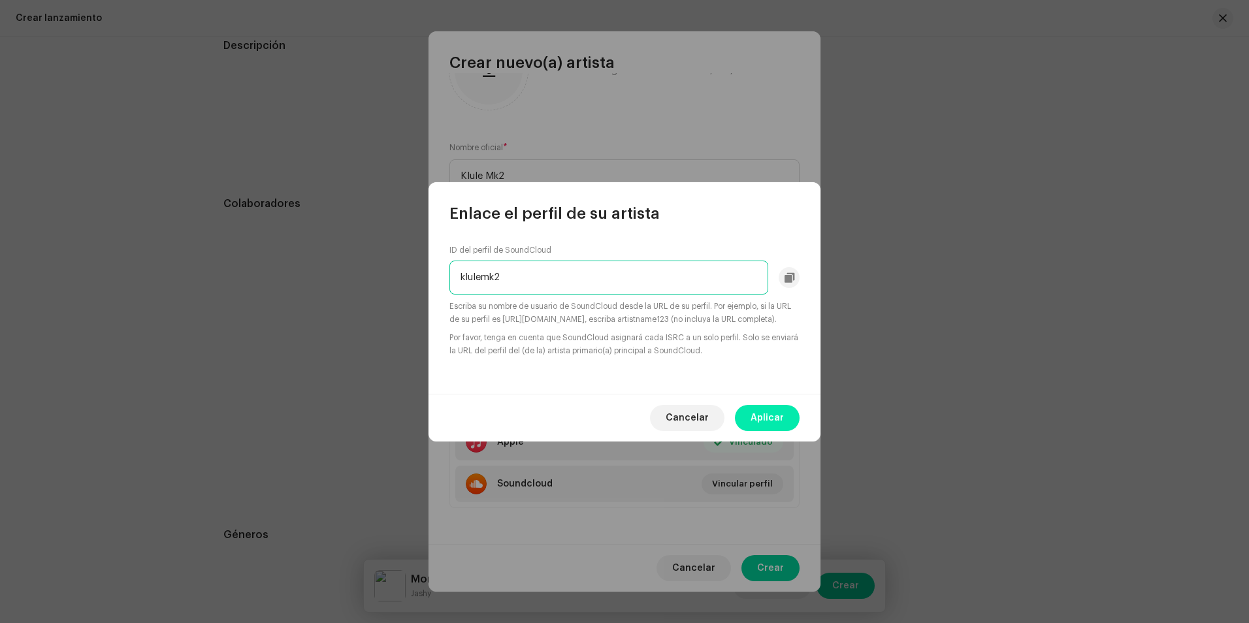
type input "klulemk2"
click at [773, 423] on span "Aplicar" at bounding box center [767, 418] width 33 height 26
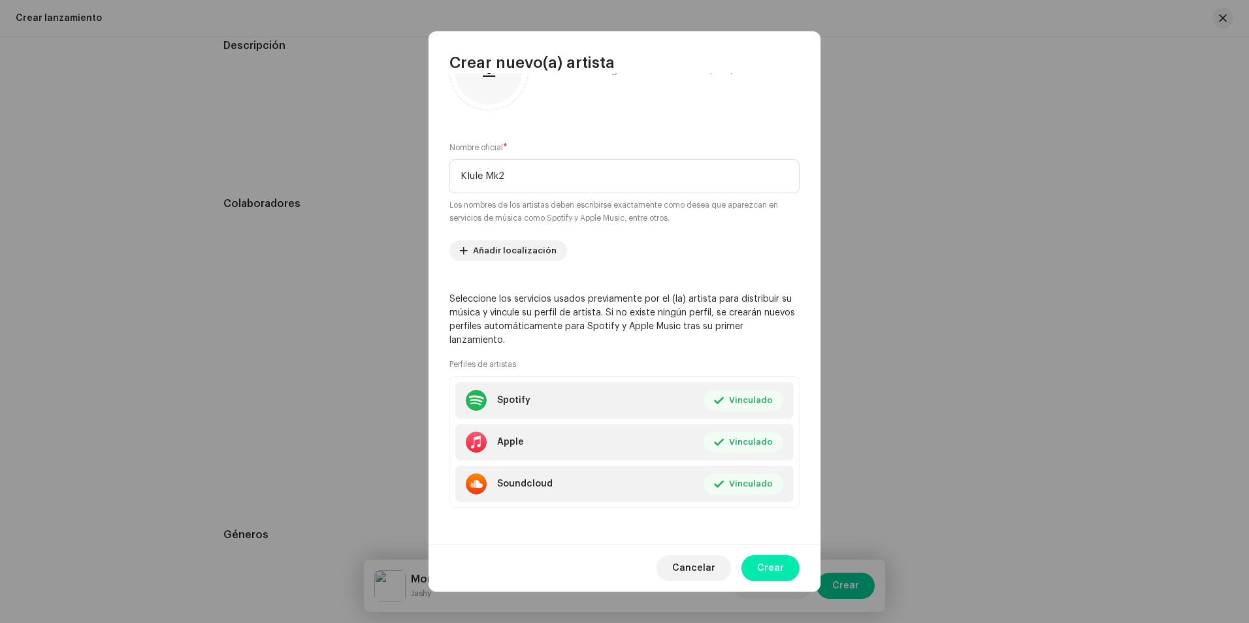
click at [785, 568] on button "Crear" at bounding box center [771, 568] width 58 height 26
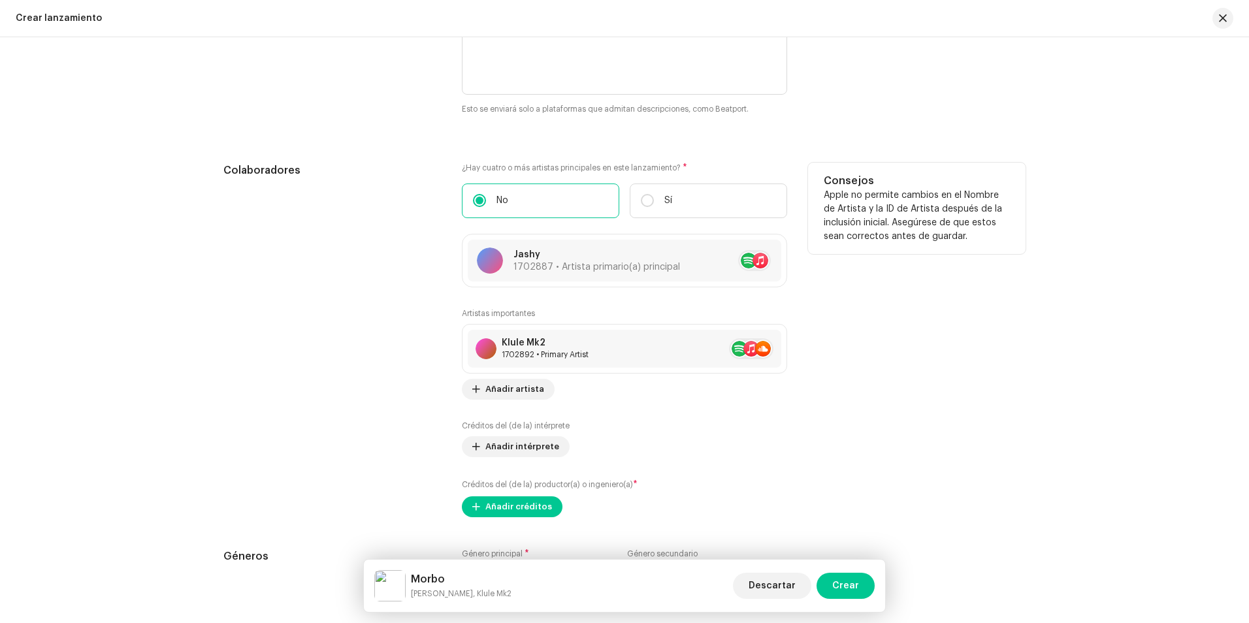
scroll to position [1503, 0]
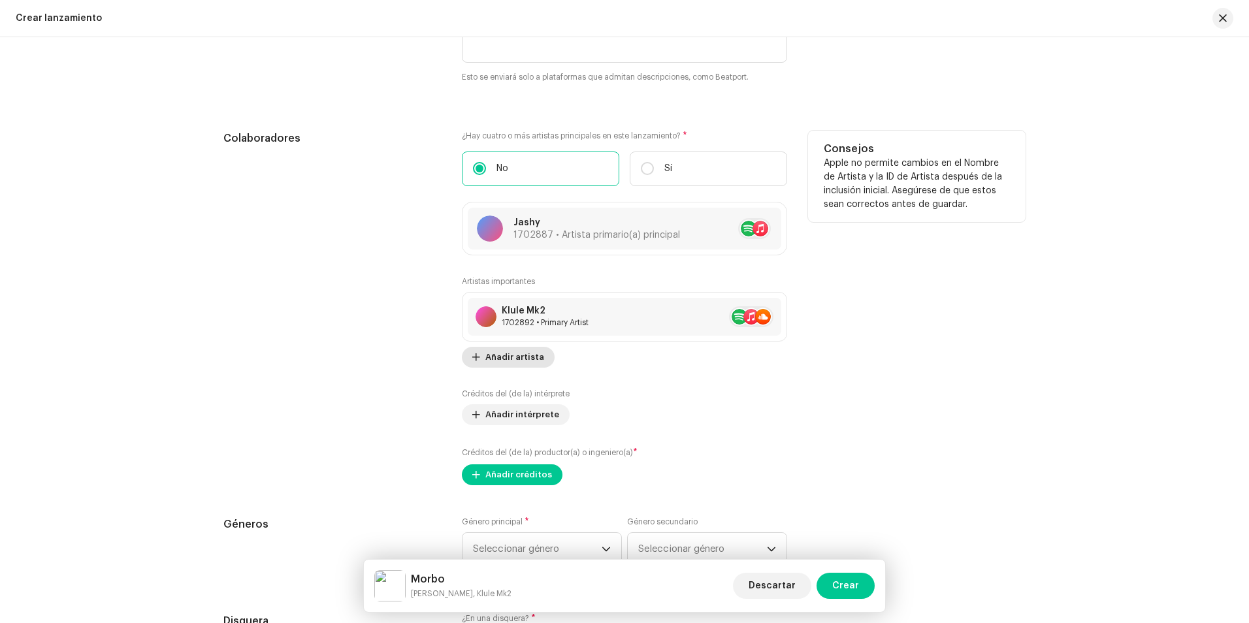
click at [506, 360] on span "Añadir artista" at bounding box center [515, 357] width 59 height 26
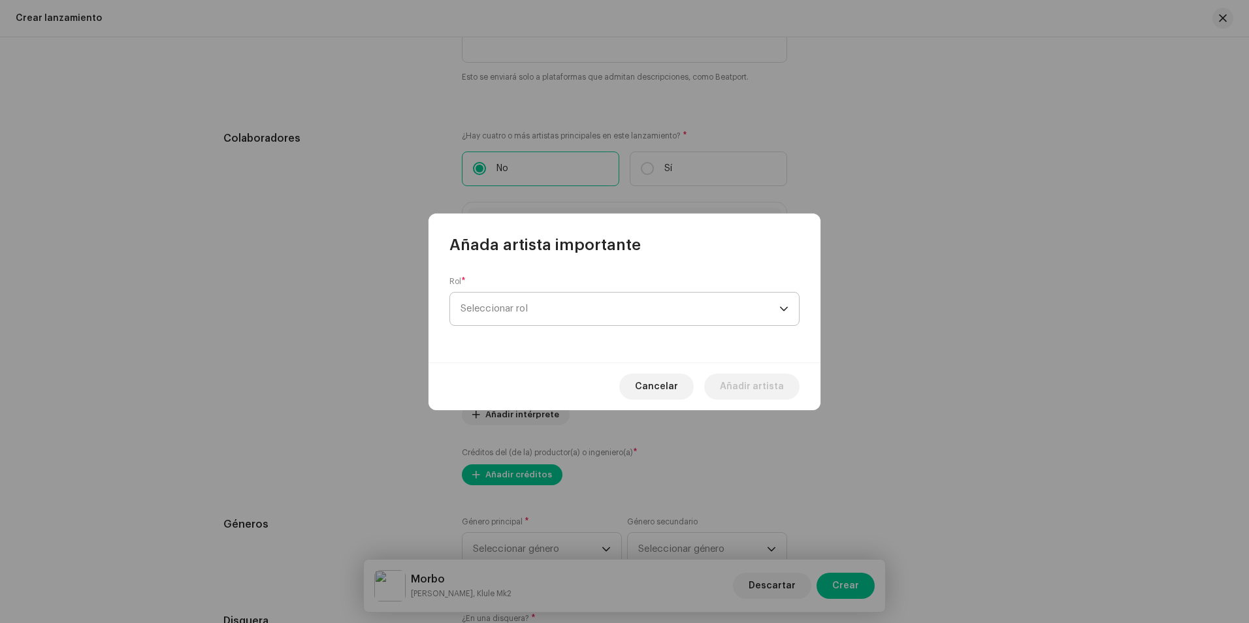
click at [520, 314] on span "Seleccionar rol" at bounding box center [620, 309] width 319 height 33
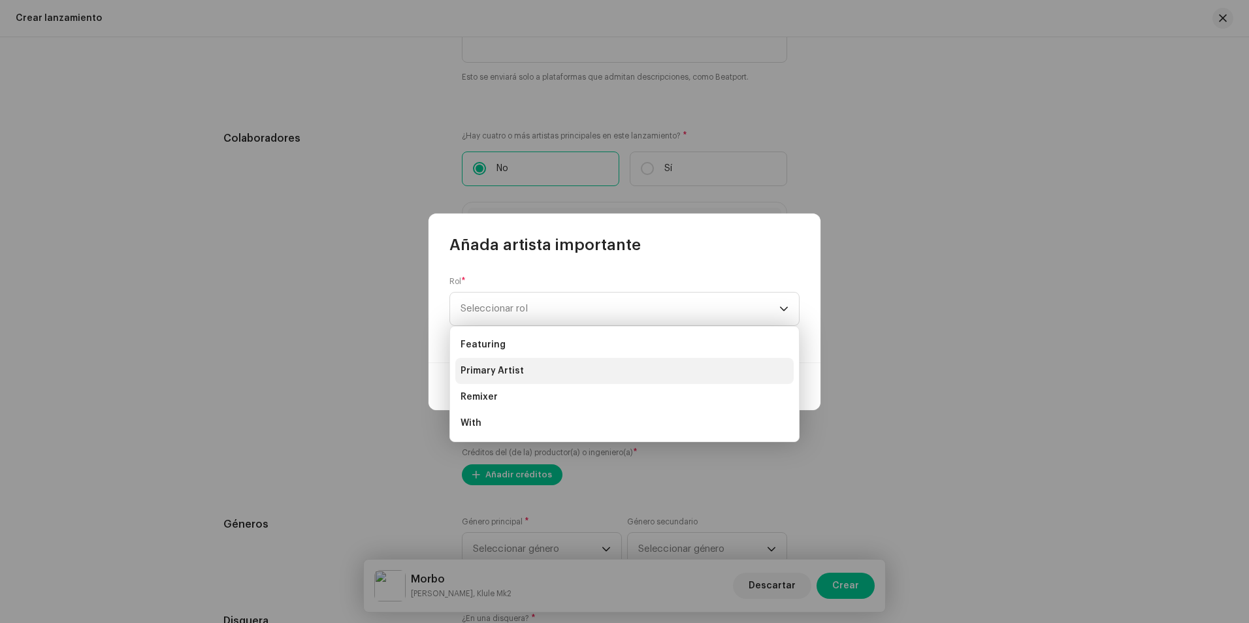
click at [522, 366] on li "Primary Artist" at bounding box center [624, 371] width 339 height 26
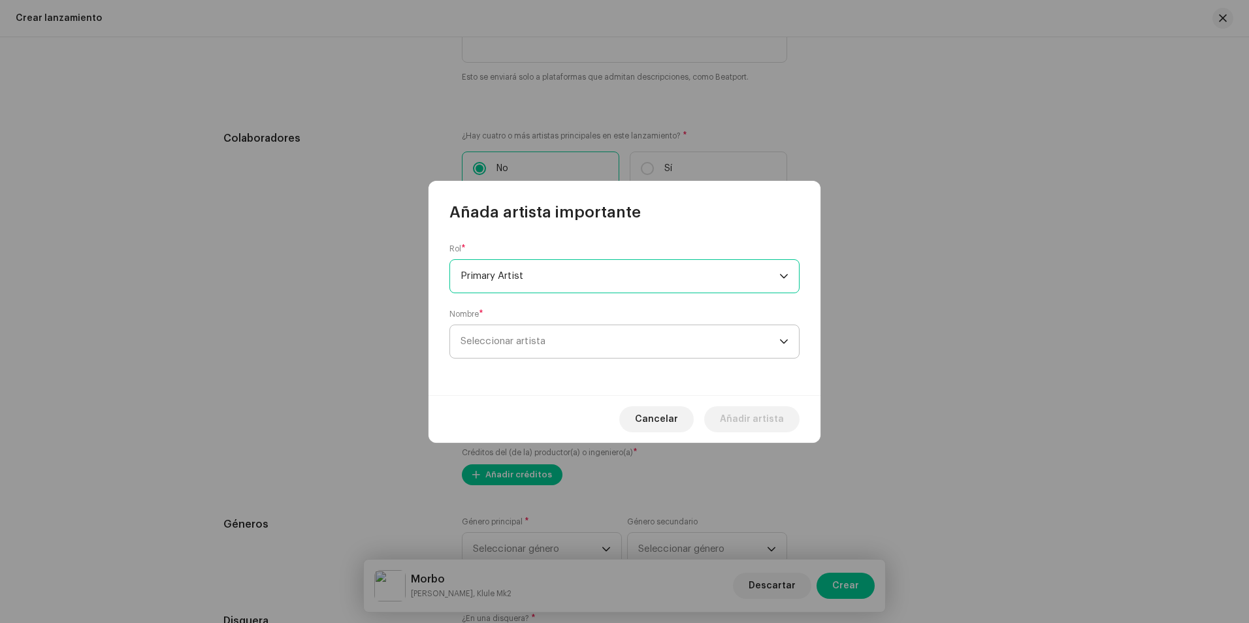
click at [582, 343] on span "Seleccionar artista" at bounding box center [620, 341] width 319 height 33
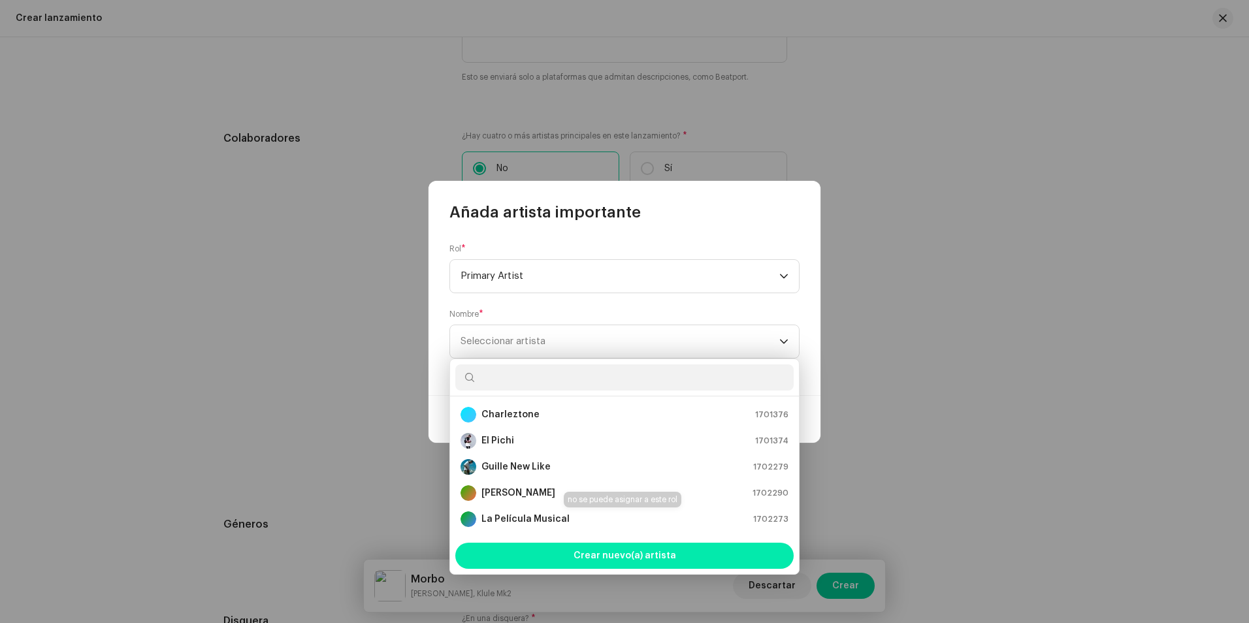
scroll to position [21, 0]
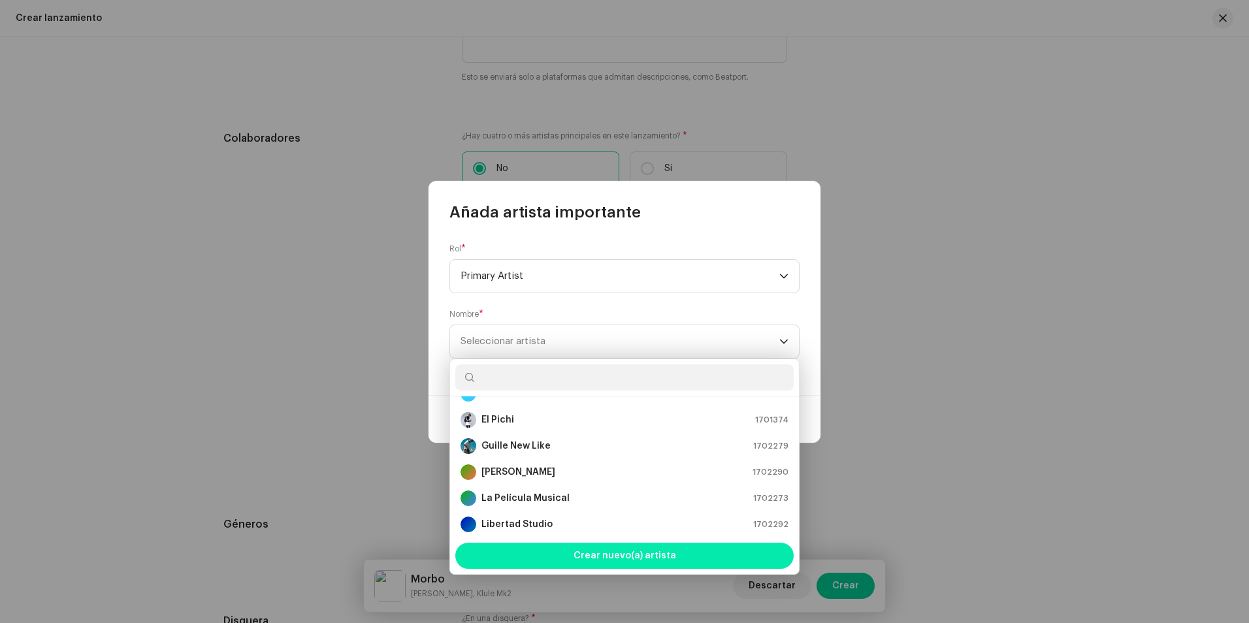
click at [665, 562] on span "Crear nuevo(a) artista" at bounding box center [625, 556] width 103 height 26
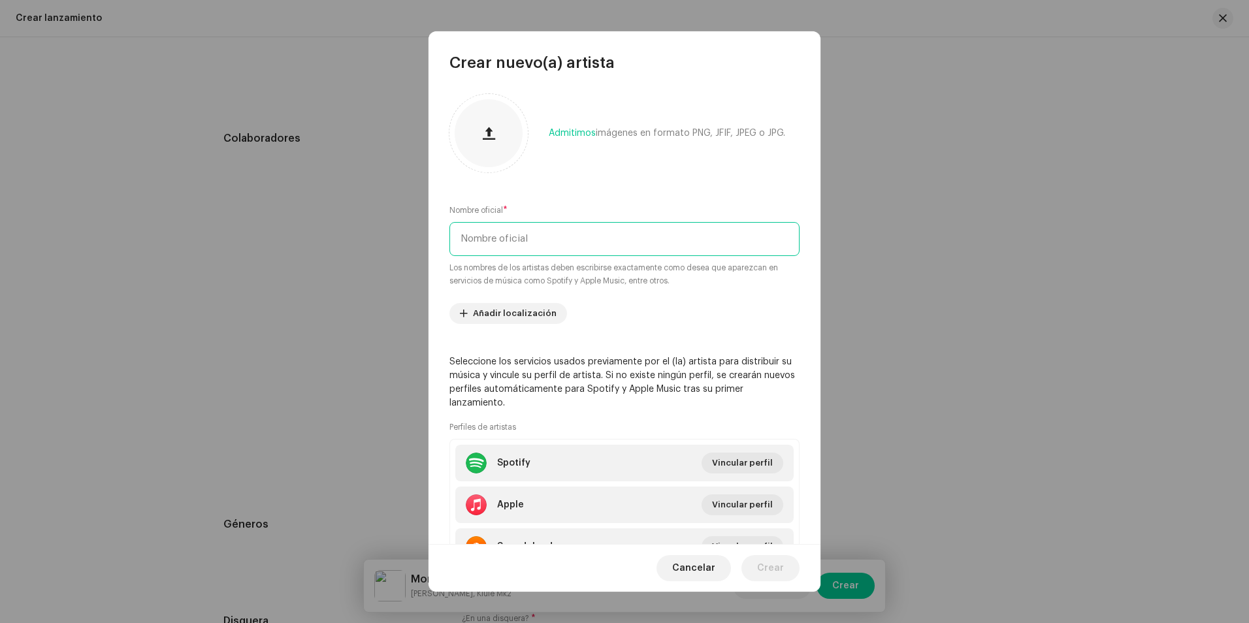
click at [546, 239] on input "text" at bounding box center [625, 239] width 350 height 34
type input "El Kanly"
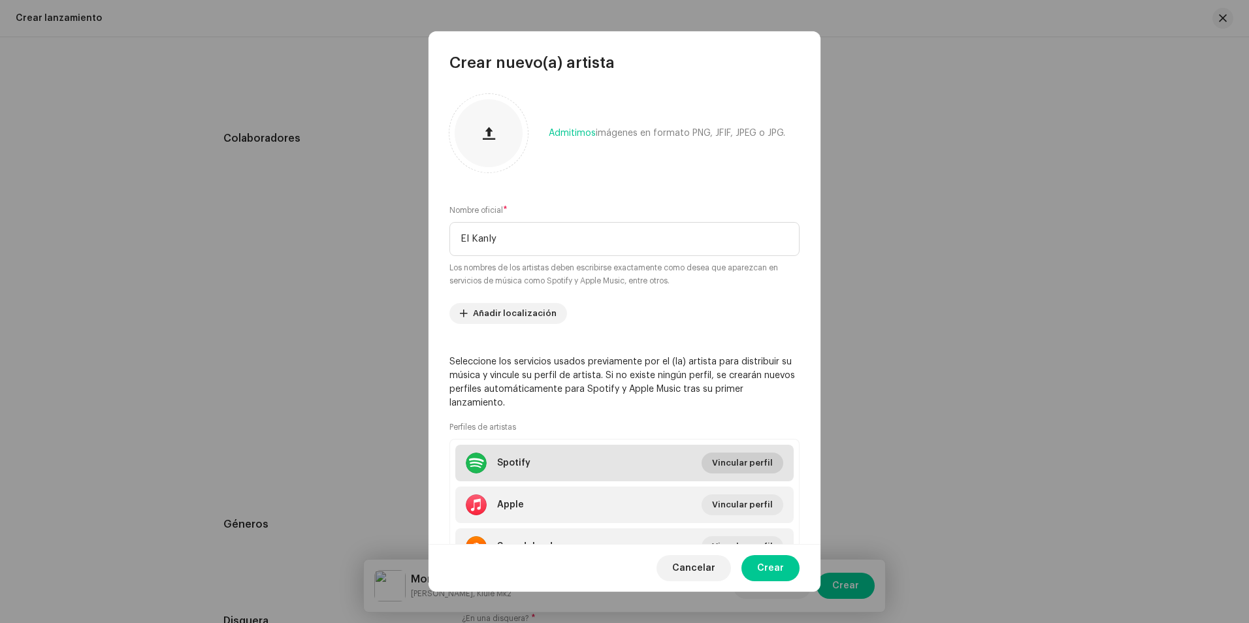
click at [742, 457] on span "Vincular perfil" at bounding box center [742, 463] width 61 height 26
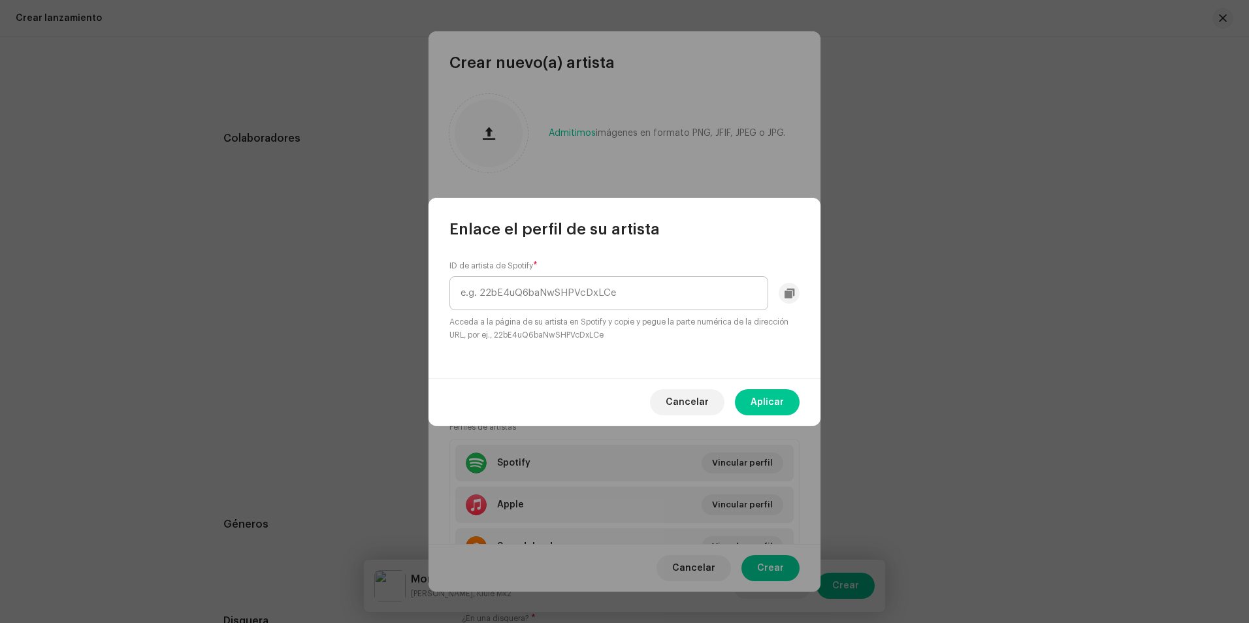
click at [572, 297] on input "text" at bounding box center [609, 293] width 319 height 34
drag, startPoint x: 489, startPoint y: 295, endPoint x: 431, endPoint y: 312, distance: 60.6
click at [431, 312] on div "ID de artista de Spotify * [URL][DOMAIN_NAME] Acceda a la página de su artista …" at bounding box center [625, 309] width 392 height 139
drag, startPoint x: 738, startPoint y: 297, endPoint x: 592, endPoint y: 325, distance: 149.1
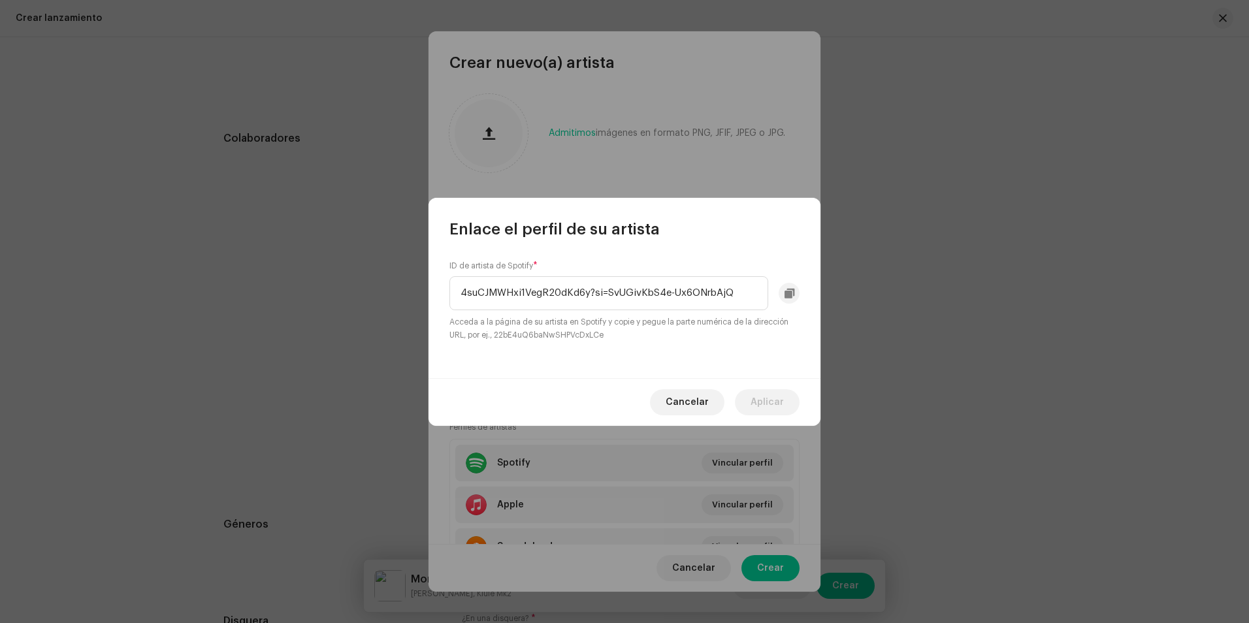
click at [592, 325] on div "ID de artista de Spotify * 4suCJMWHxi1VegR20dKd6y?si=SvUGivKbS4e-Ux6ONrbAjQ Acc…" at bounding box center [625, 301] width 350 height 81
type input "4suCJMWHxi1VegR20dKd6y"
drag, startPoint x: 774, startPoint y: 401, endPoint x: 776, endPoint y: 408, distance: 7.6
click at [774, 405] on span "Aplicar" at bounding box center [767, 402] width 33 height 26
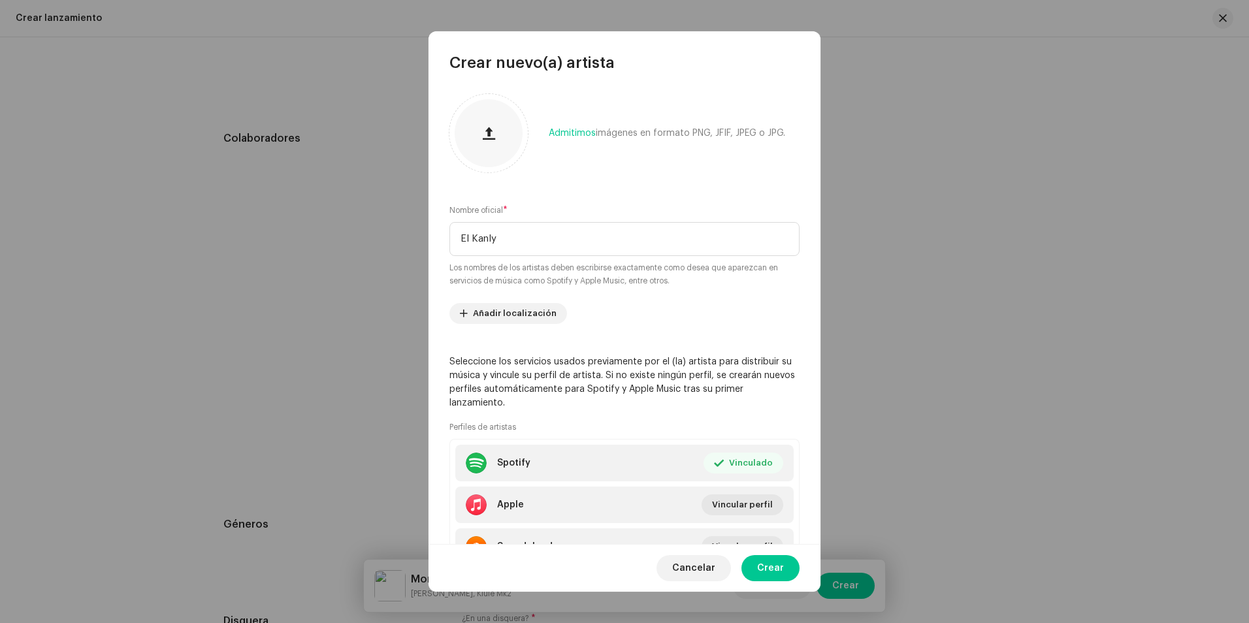
scroll to position [63, 0]
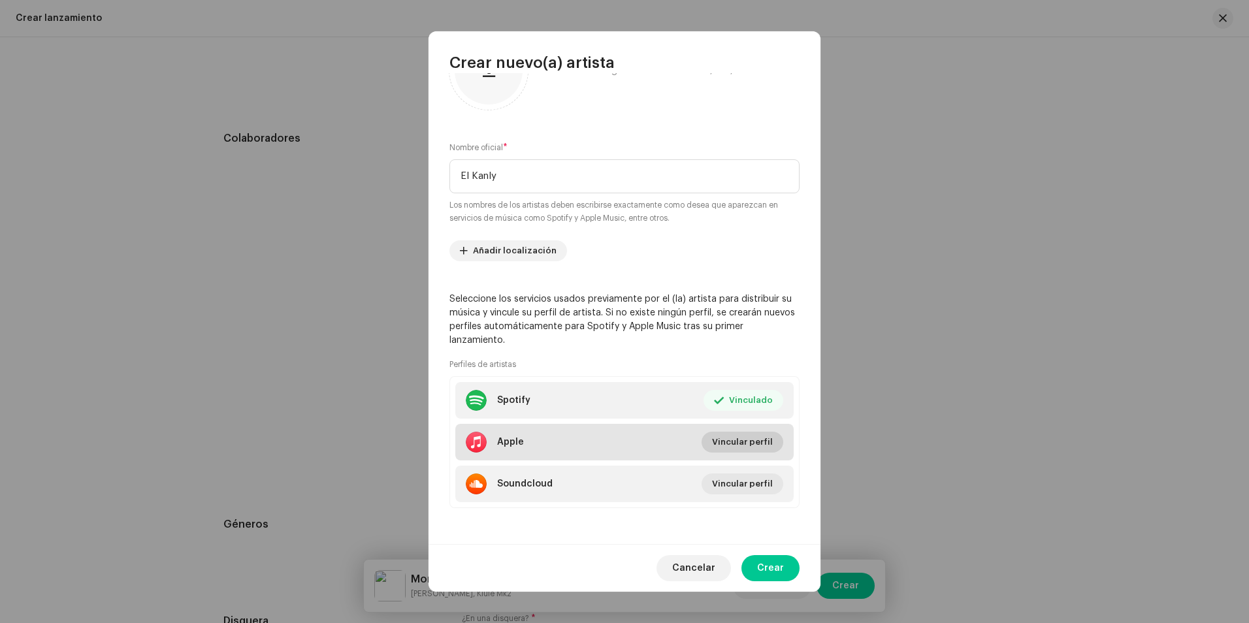
click at [757, 444] on span "Vincular perfil" at bounding box center [742, 442] width 61 height 26
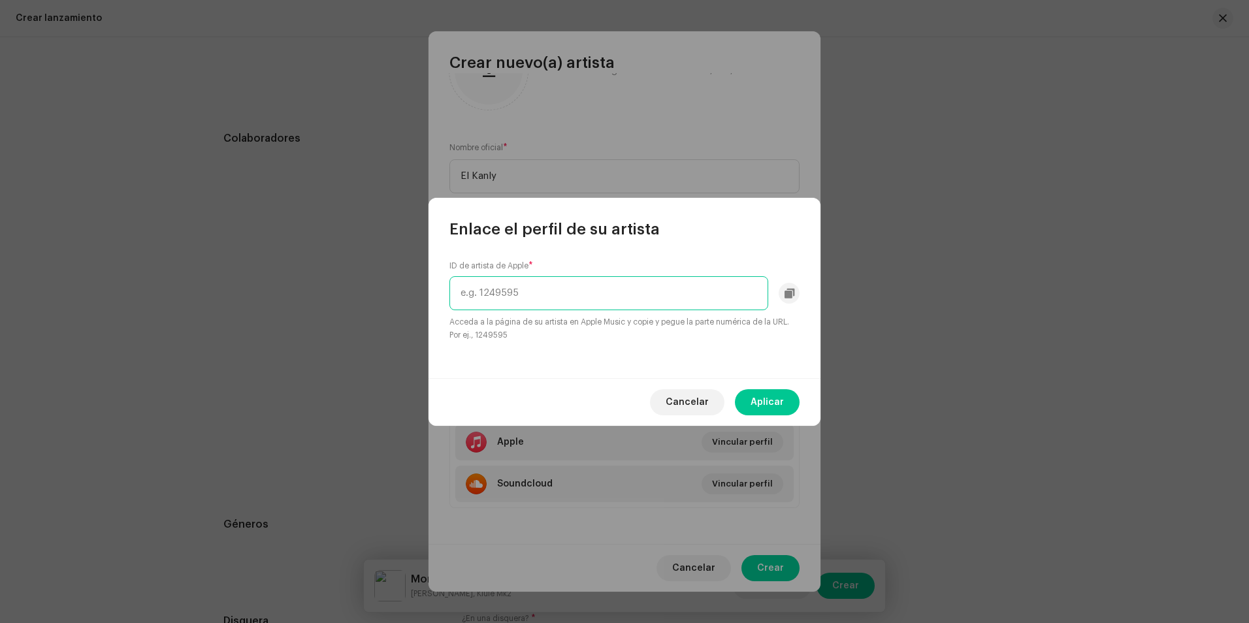
click at [531, 300] on input "text" at bounding box center [609, 293] width 319 height 34
paste input "1671429105"
type input "1671429105"
click at [772, 400] on span "Aplicar" at bounding box center [767, 402] width 33 height 26
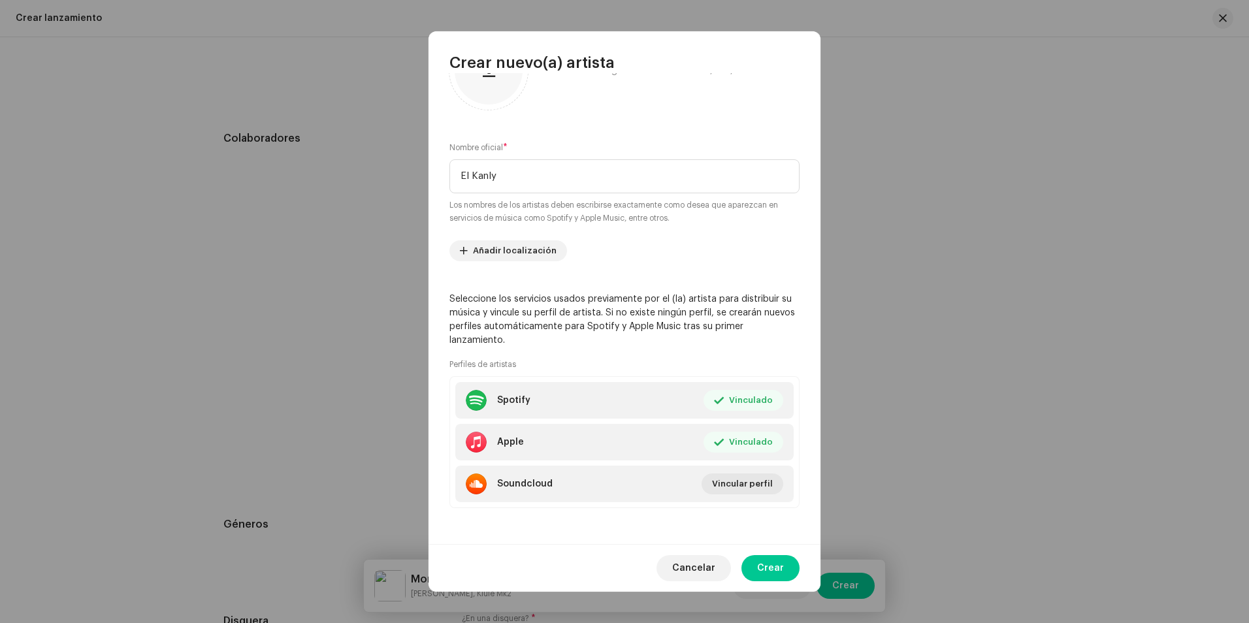
click at [768, 563] on span "Crear" at bounding box center [770, 568] width 27 height 26
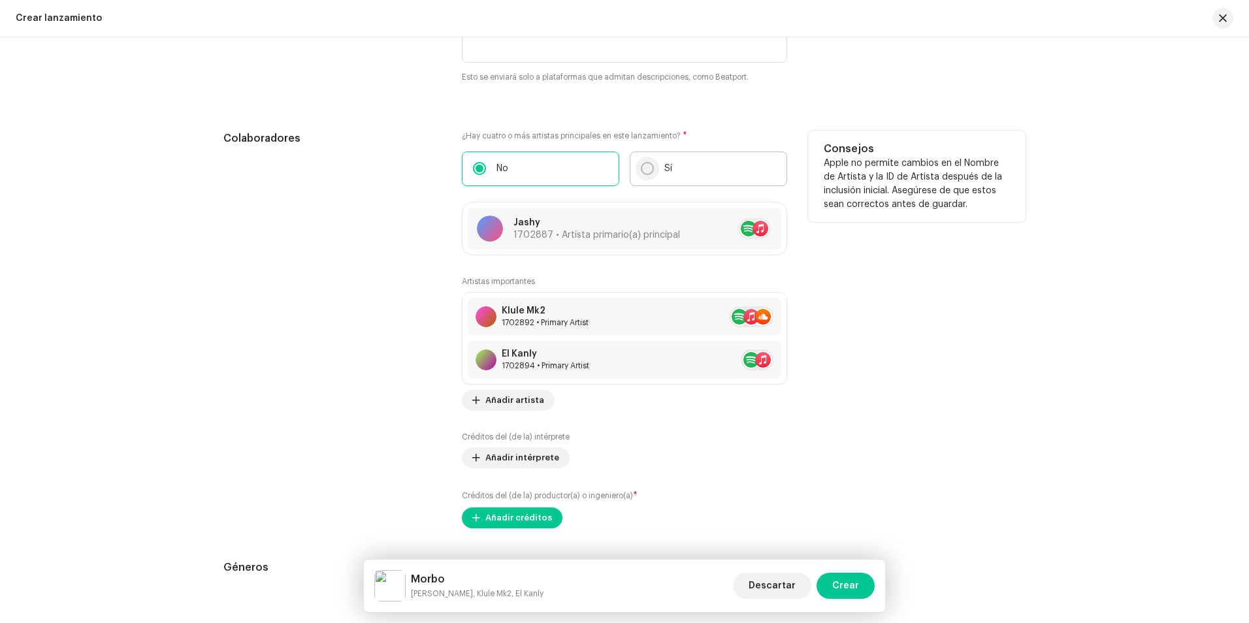
click at [646, 163] on input "Sí" at bounding box center [647, 168] width 13 height 13
radio input "true"
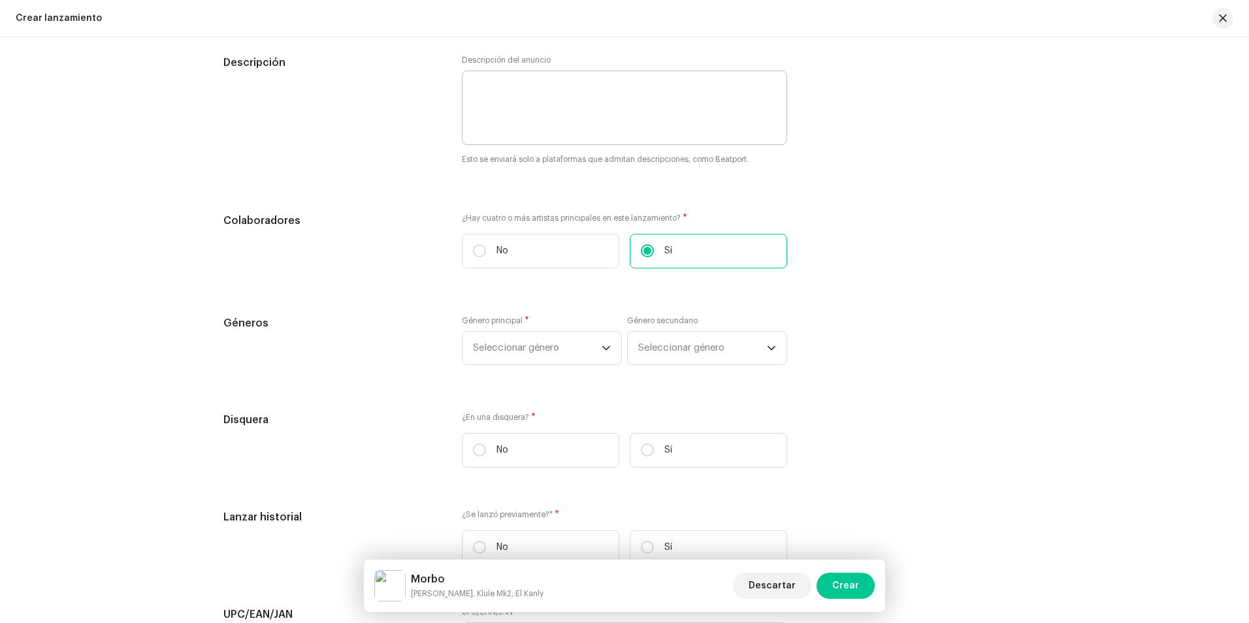
scroll to position [1438, 0]
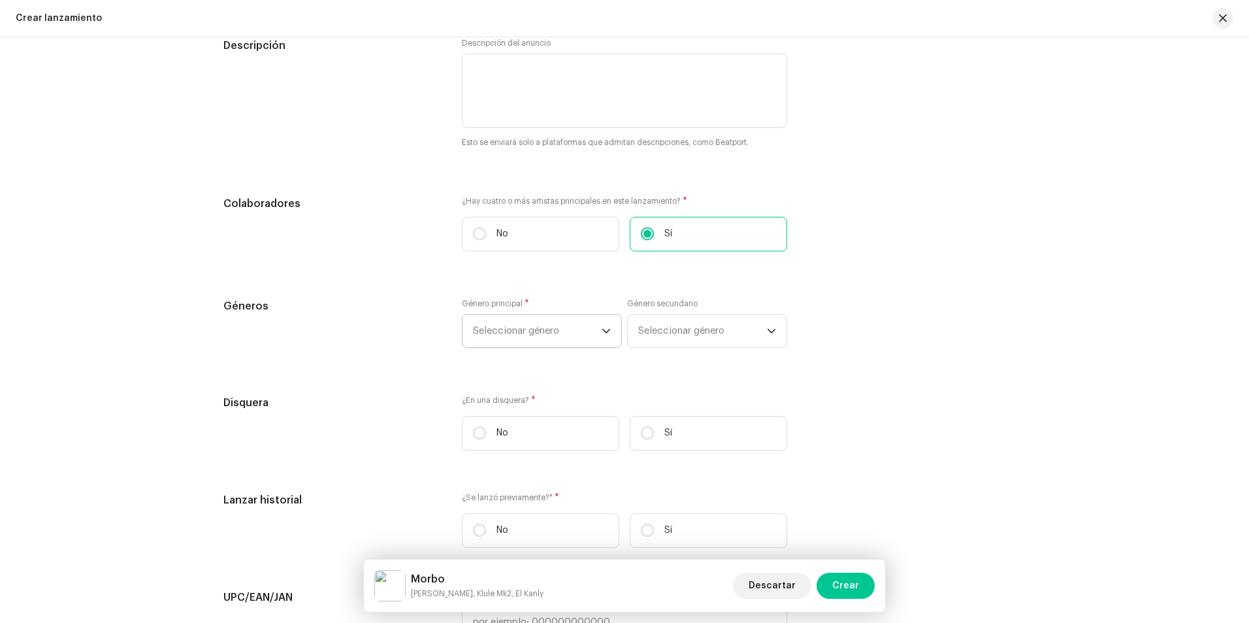
click at [584, 328] on span "Seleccionar género" at bounding box center [537, 331] width 129 height 33
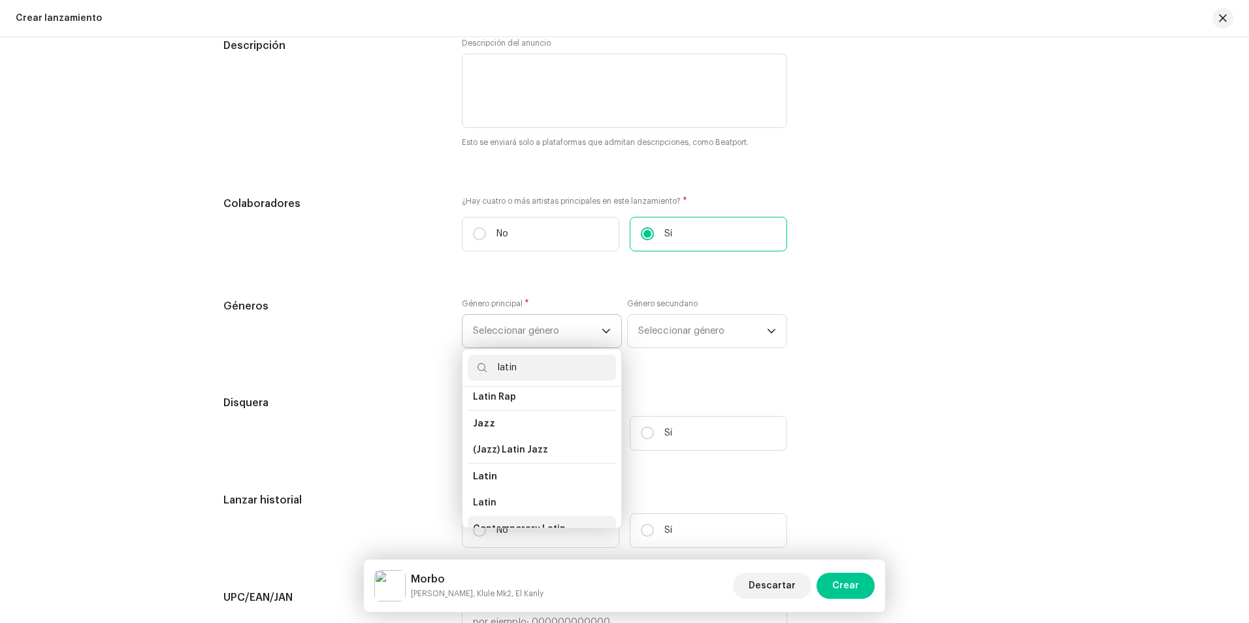
scroll to position [65, 0]
type input "latin"
click at [498, 472] on li "Latin" at bounding box center [542, 472] width 148 height 26
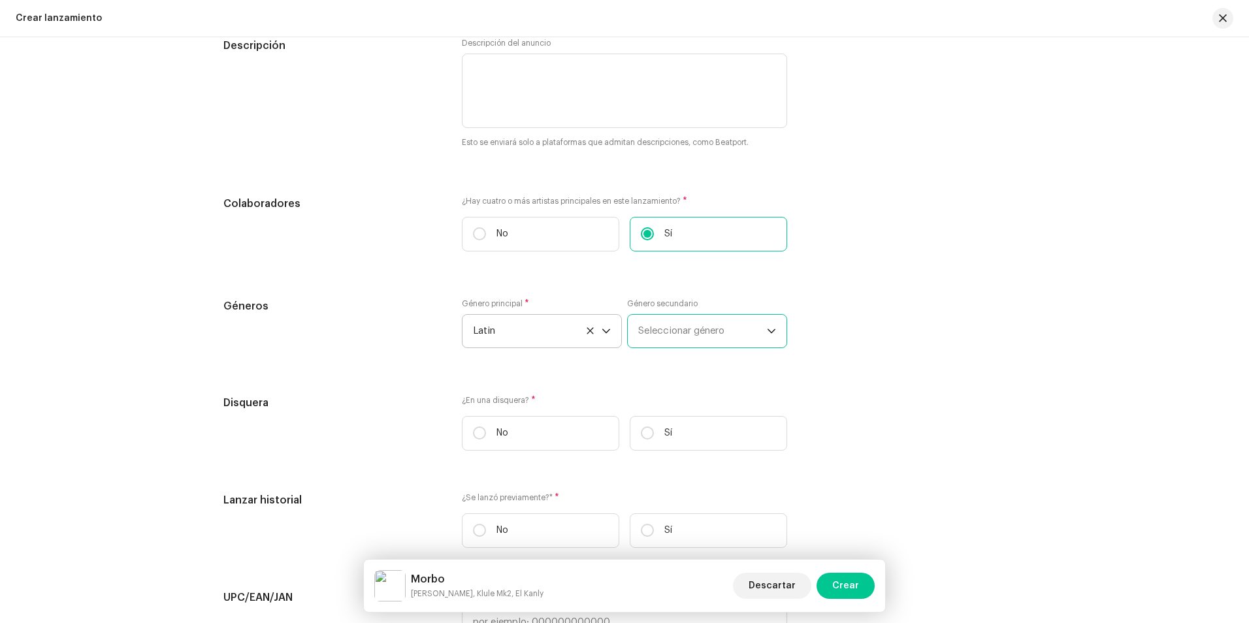
click at [677, 331] on span "Seleccionar género" at bounding box center [702, 331] width 129 height 33
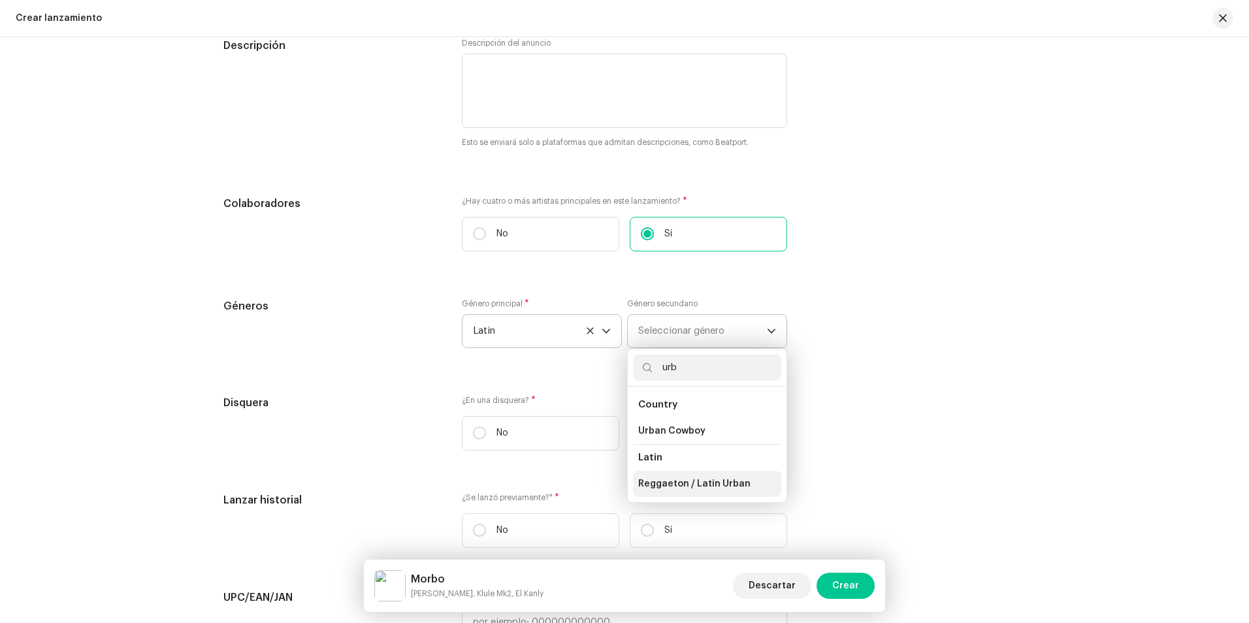
type input "urb"
click at [718, 487] on span "Reggaeton / Latin Urban" at bounding box center [694, 484] width 112 height 13
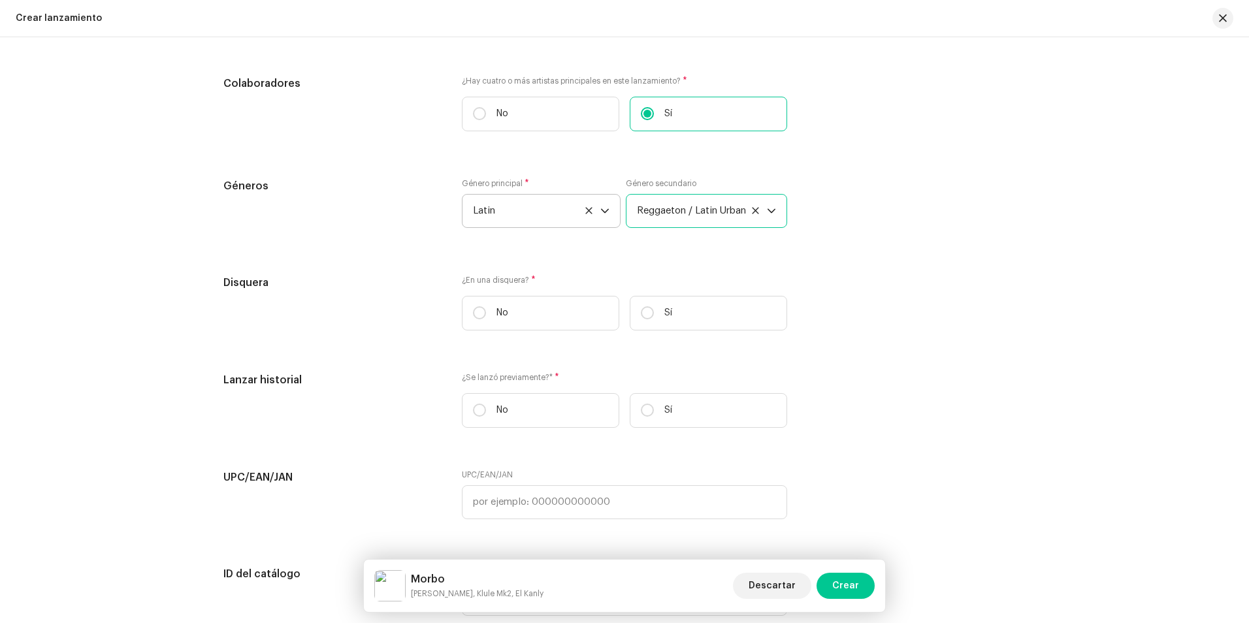
scroll to position [1568, 0]
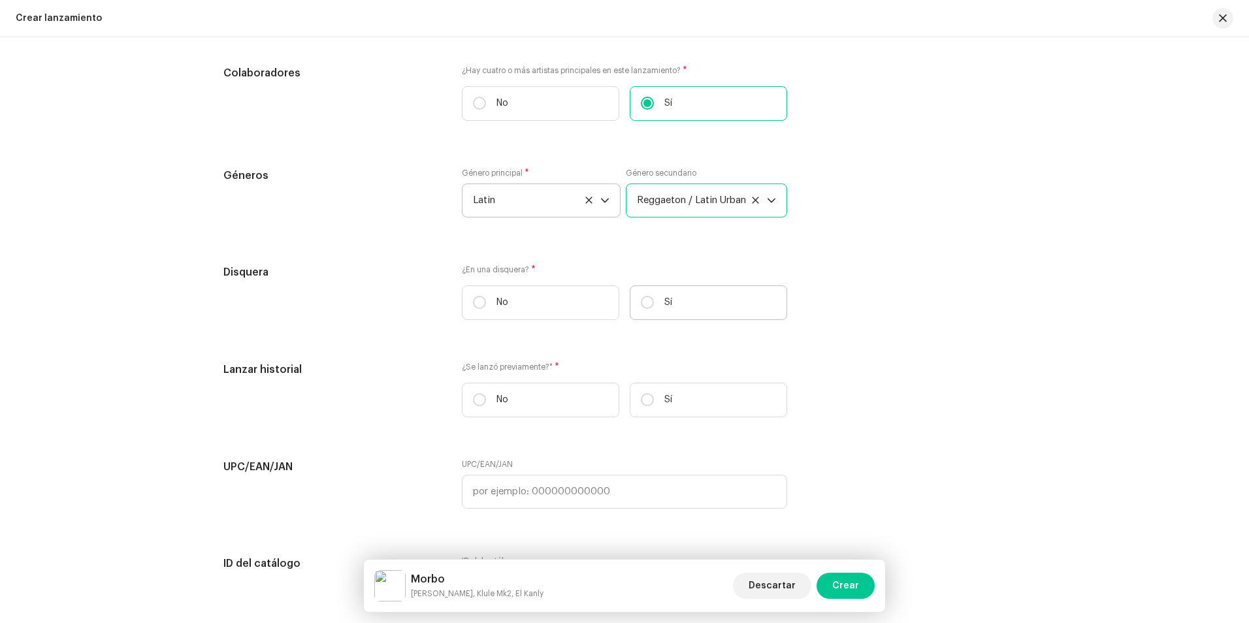
click at [652, 300] on label "Sí" at bounding box center [708, 303] width 157 height 35
click at [652, 300] on input "Sí" at bounding box center [647, 302] width 13 height 13
radio input "true"
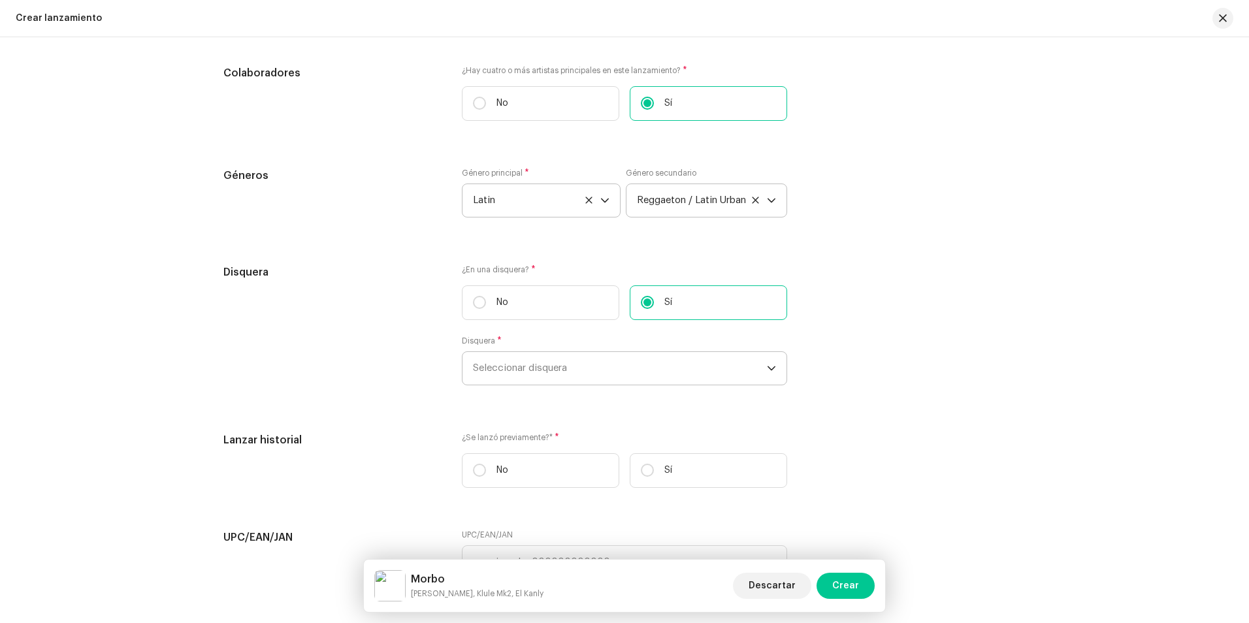
click at [617, 363] on span "Seleccionar disquera" at bounding box center [620, 368] width 294 height 33
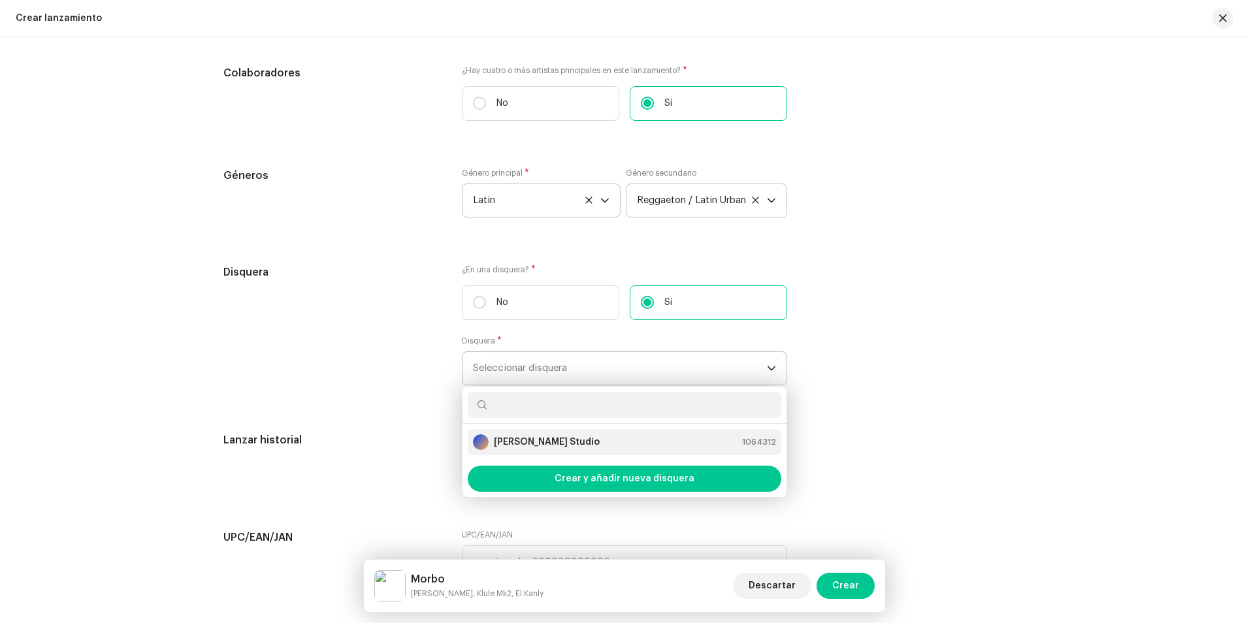
click at [557, 440] on div "[PERSON_NAME] Studio 1064312" at bounding box center [624, 443] width 303 height 16
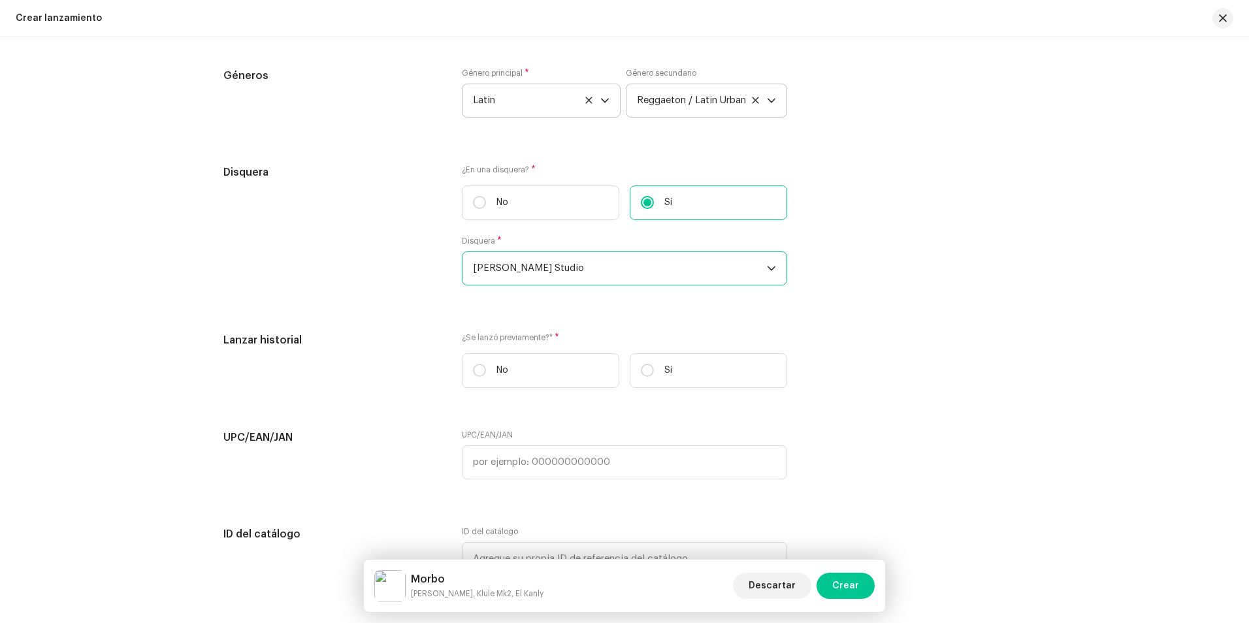
scroll to position [1699, 0]
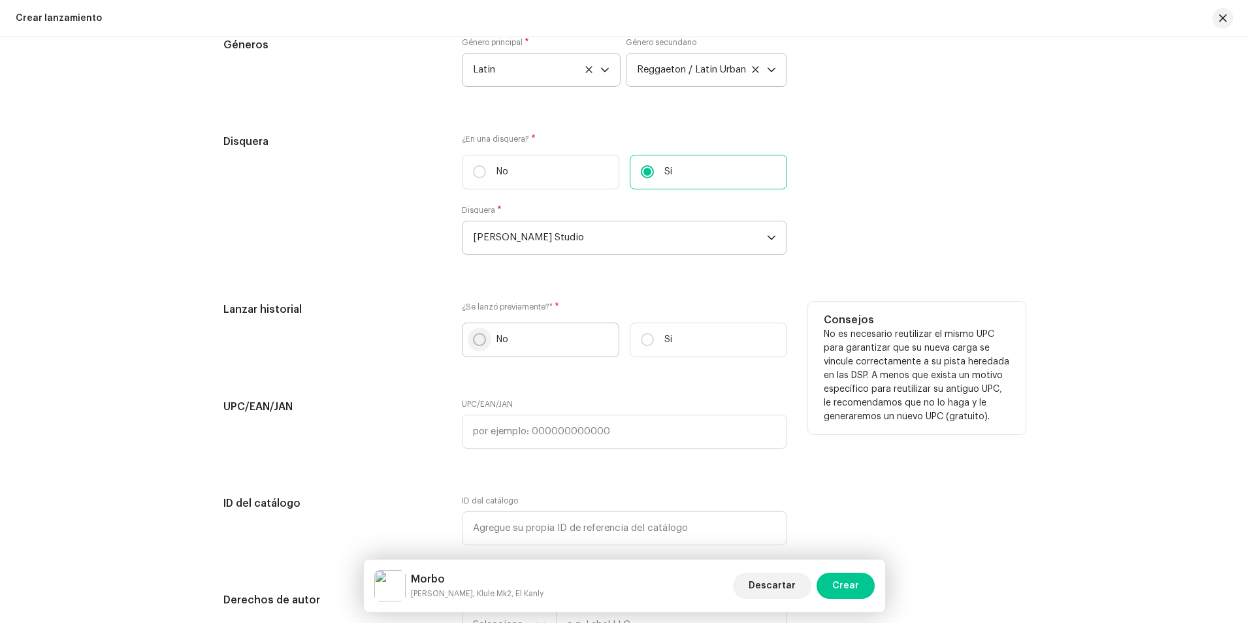
click at [482, 341] on input "No" at bounding box center [479, 339] width 13 height 13
radio input "true"
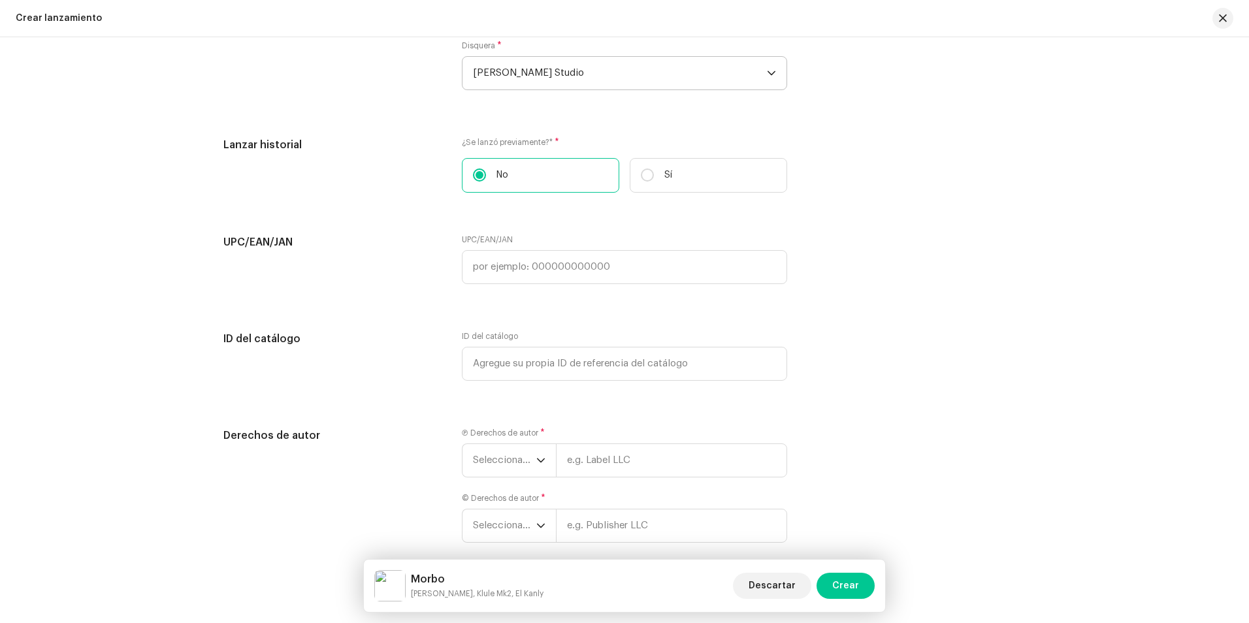
scroll to position [1895, 0]
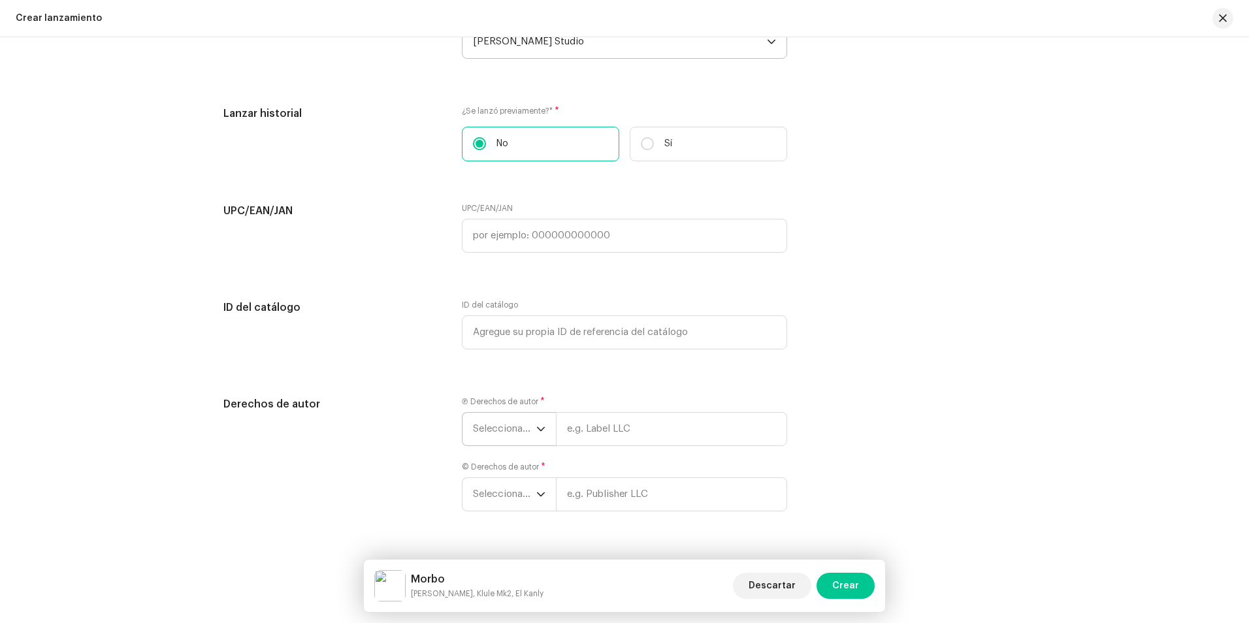
click at [500, 431] on span "Seleccionar año" at bounding box center [504, 429] width 63 height 33
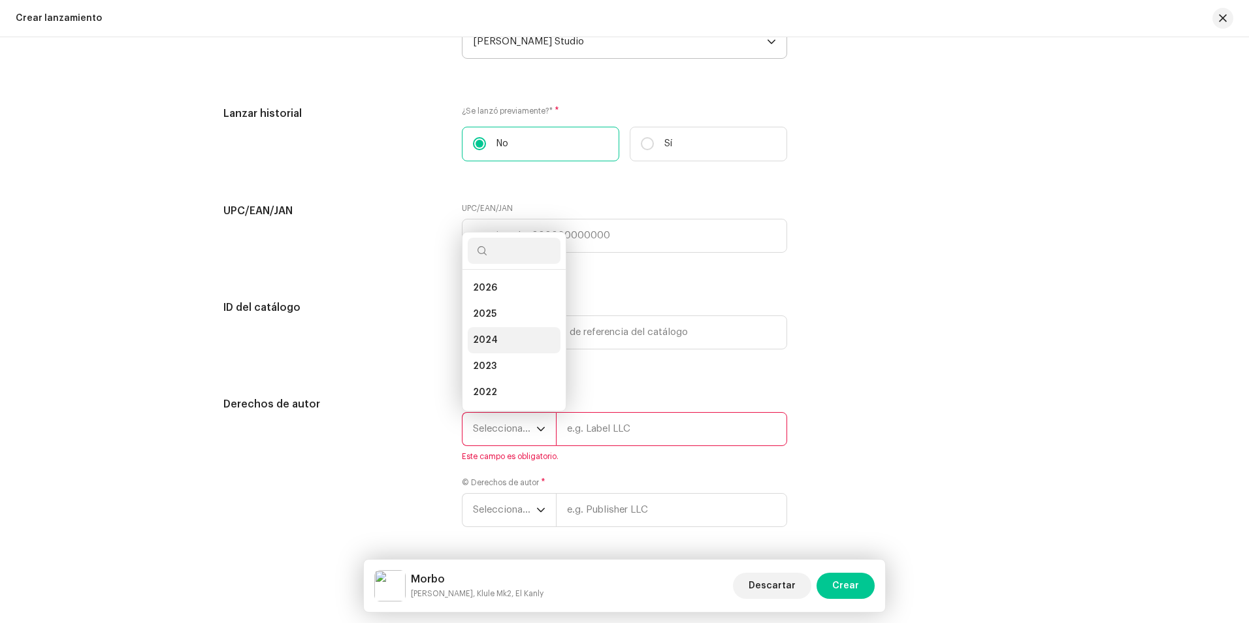
scroll to position [21, 0]
click at [496, 299] on li "2025" at bounding box center [514, 293] width 93 height 26
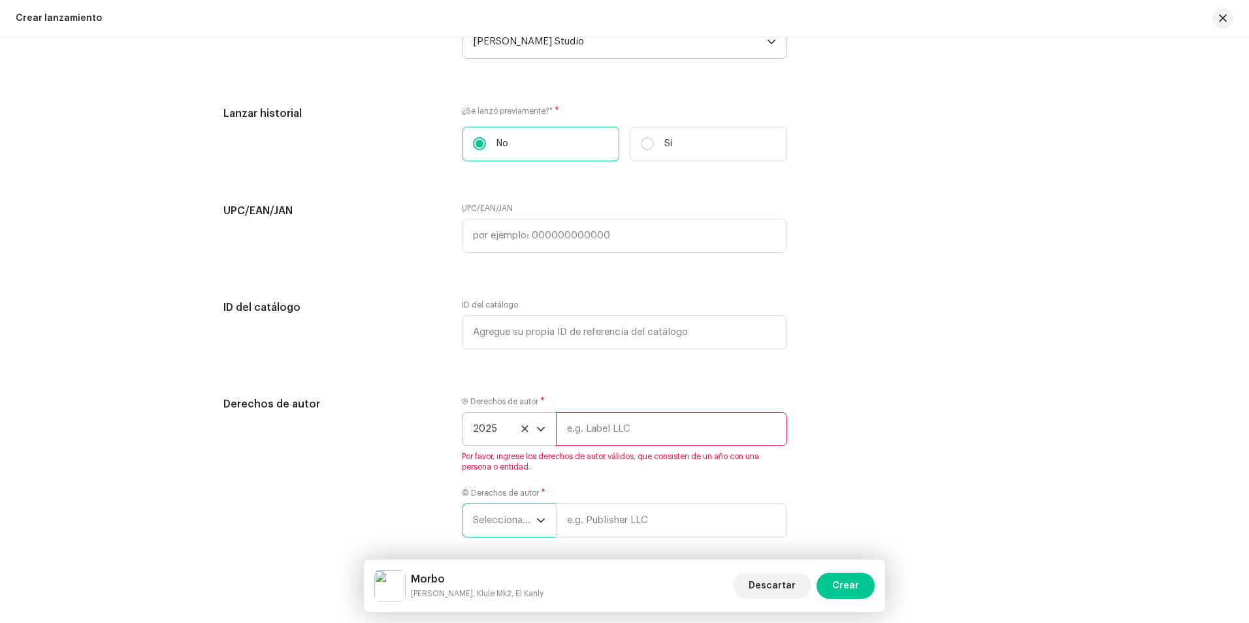
click at [513, 521] on span "Seleccionar año" at bounding box center [504, 520] width 63 height 33
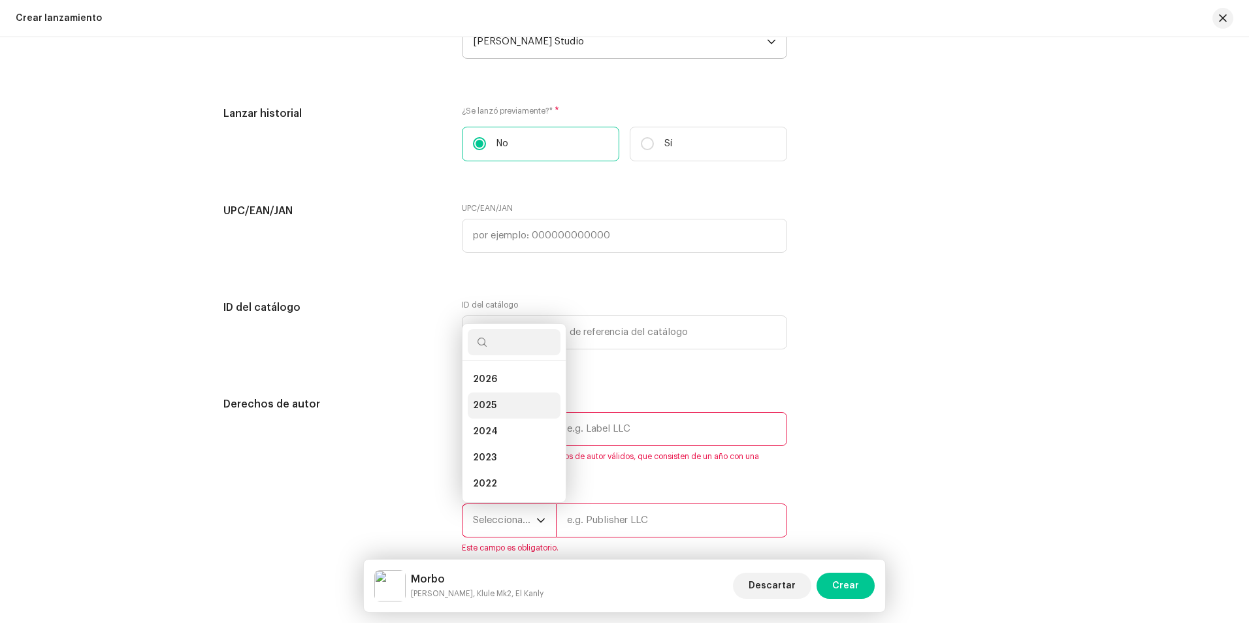
click at [490, 408] on span "2025" at bounding box center [485, 405] width 24 height 13
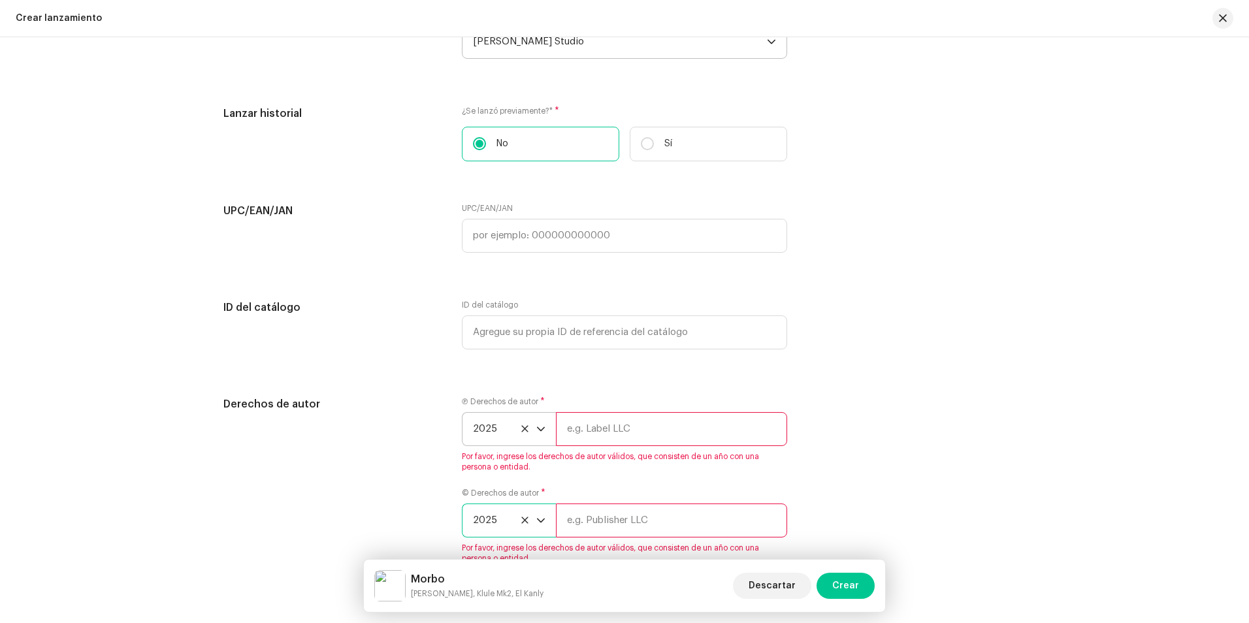
click at [570, 429] on input "text" at bounding box center [671, 429] width 231 height 34
type input "[PERSON_NAME] Studio"
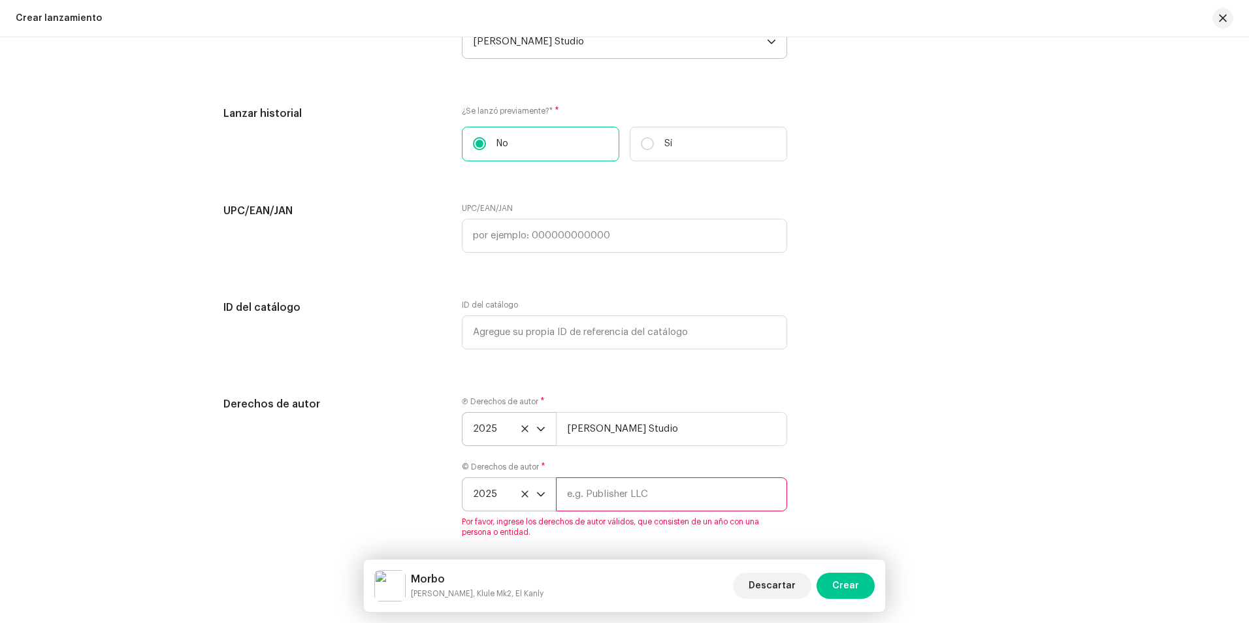
click at [600, 498] on input "text" at bounding box center [671, 495] width 231 height 34
type input "[PERSON_NAME] Studio"
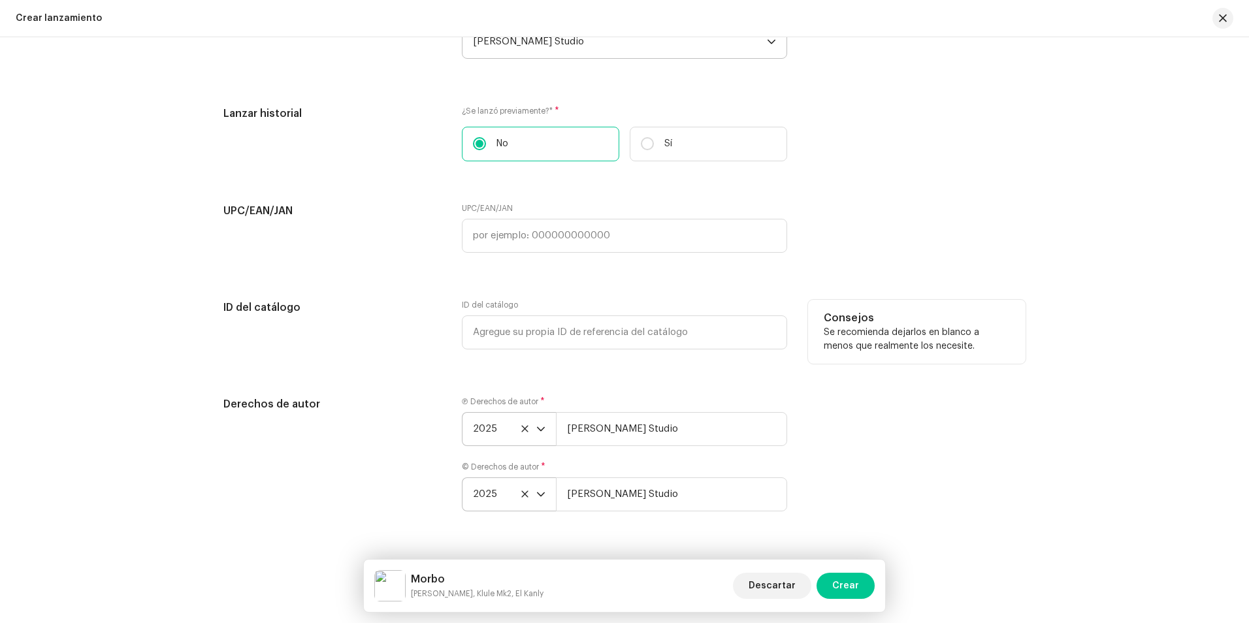
click at [878, 363] on div "Consejos Se recomienda dejarlos en blanco a menos que realmente los necesite." at bounding box center [917, 332] width 218 height 64
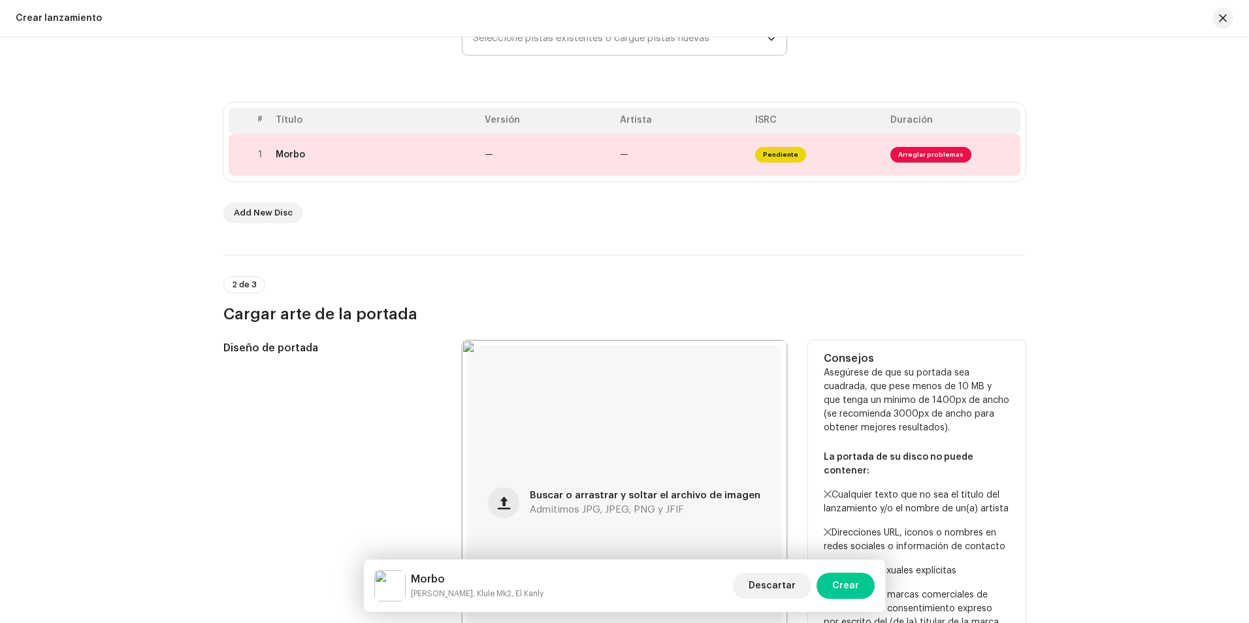
scroll to position [225, 0]
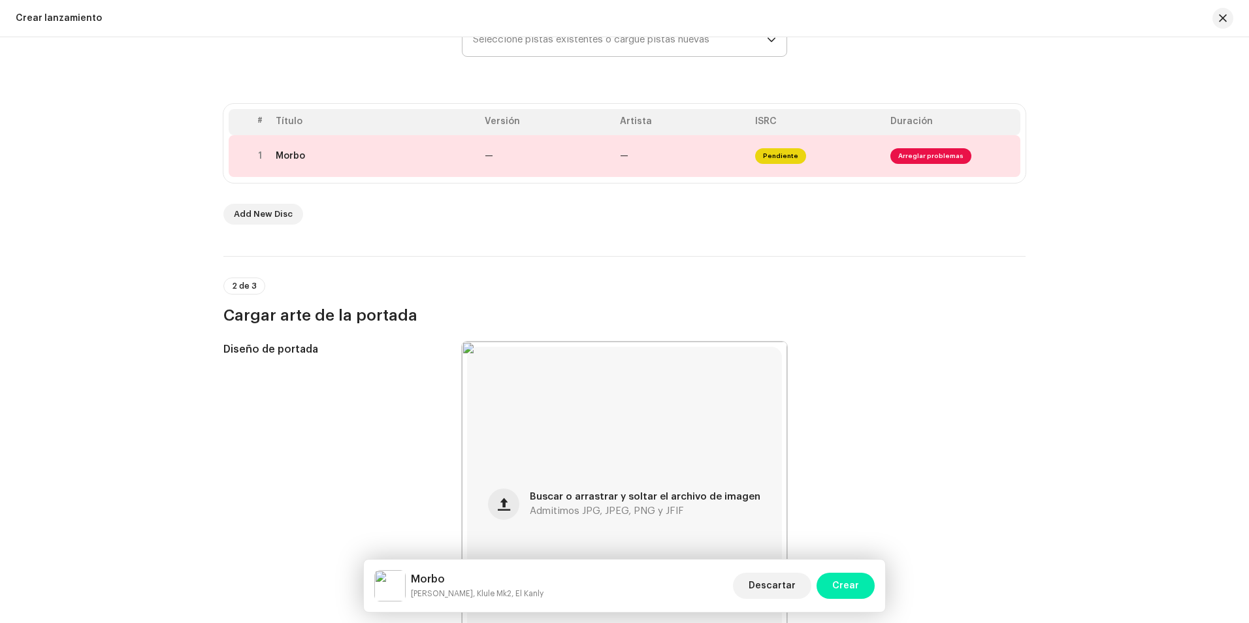
click at [855, 587] on span "Crear" at bounding box center [846, 586] width 27 height 26
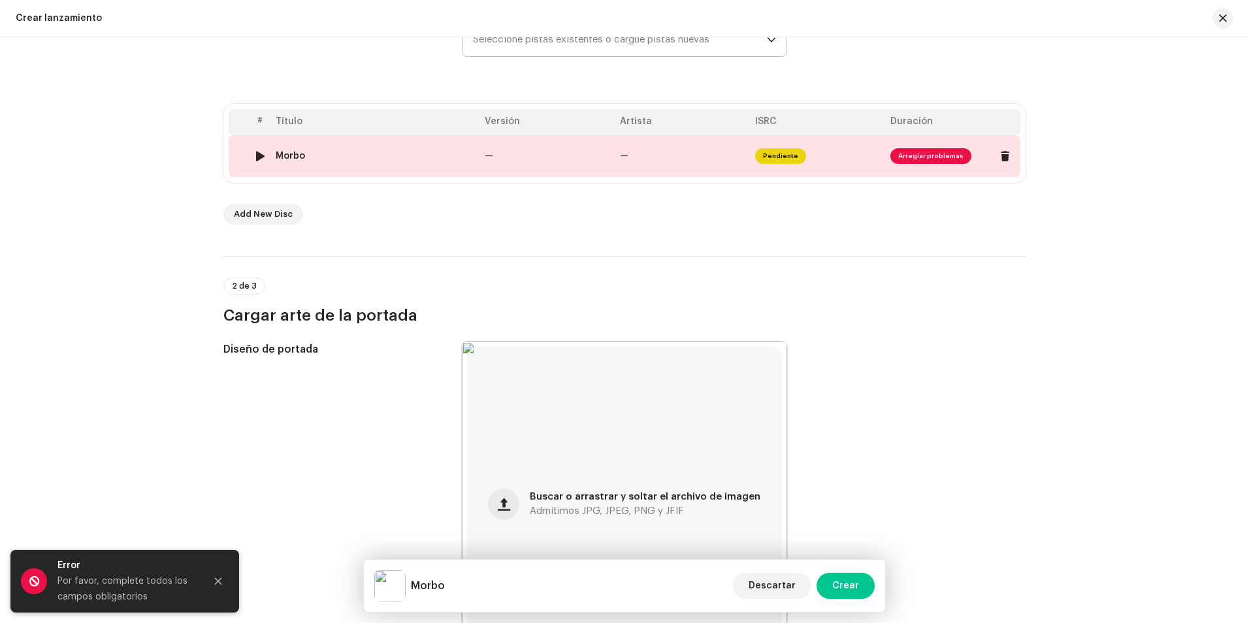
click at [344, 154] on div "Morbo" at bounding box center [375, 156] width 199 height 10
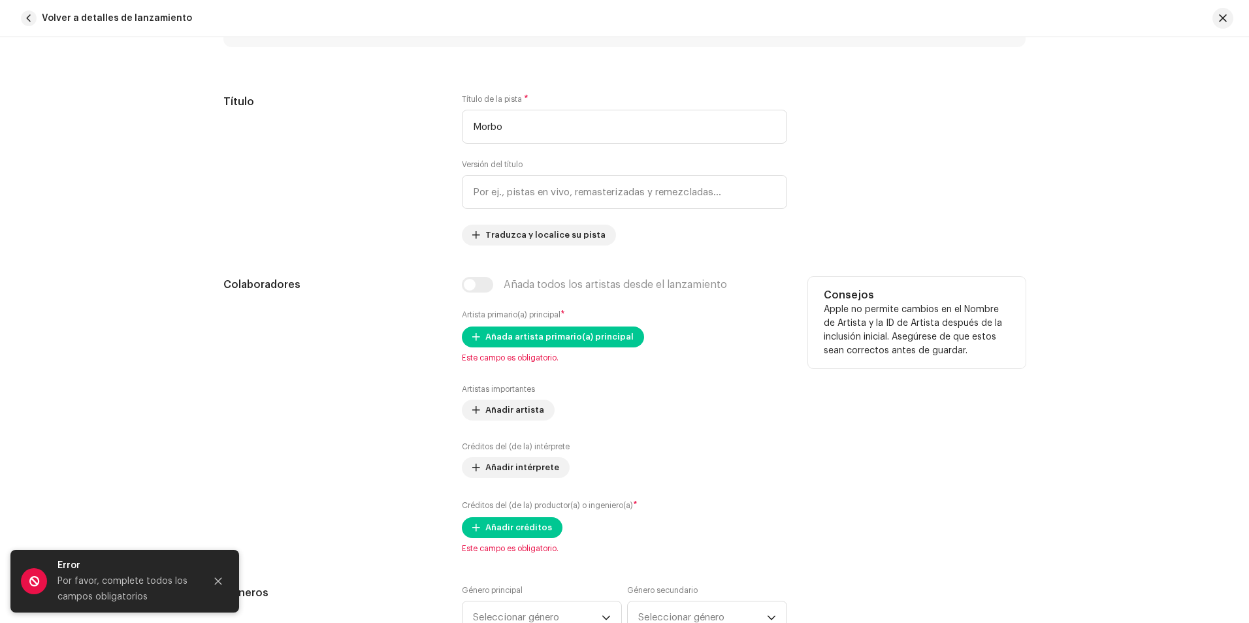
scroll to position [588, 0]
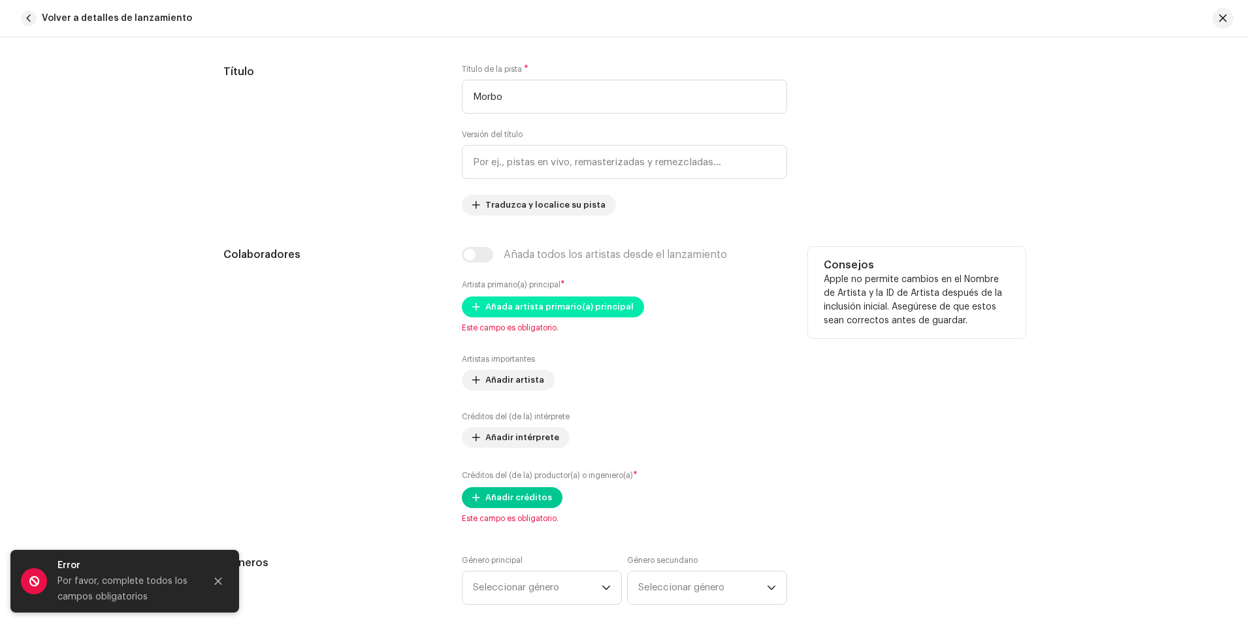
click at [529, 304] on span "Añada artista primario(a) principal" at bounding box center [560, 307] width 148 height 26
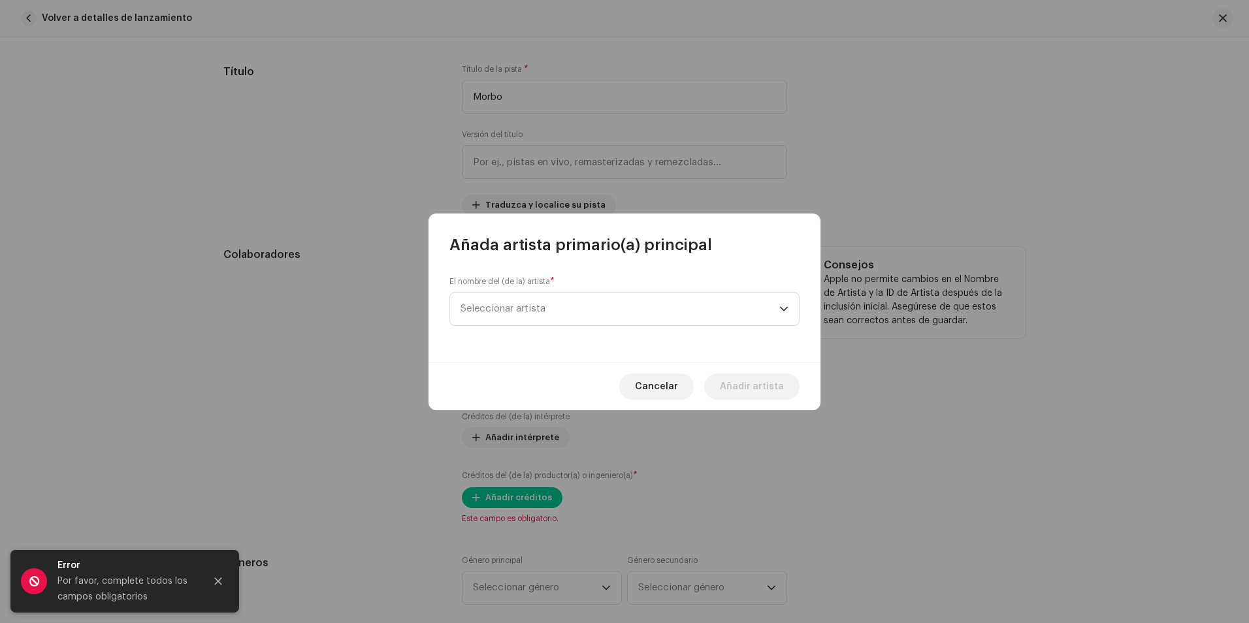
click at [529, 304] on span "Seleccionar artista" at bounding box center [503, 309] width 85 height 10
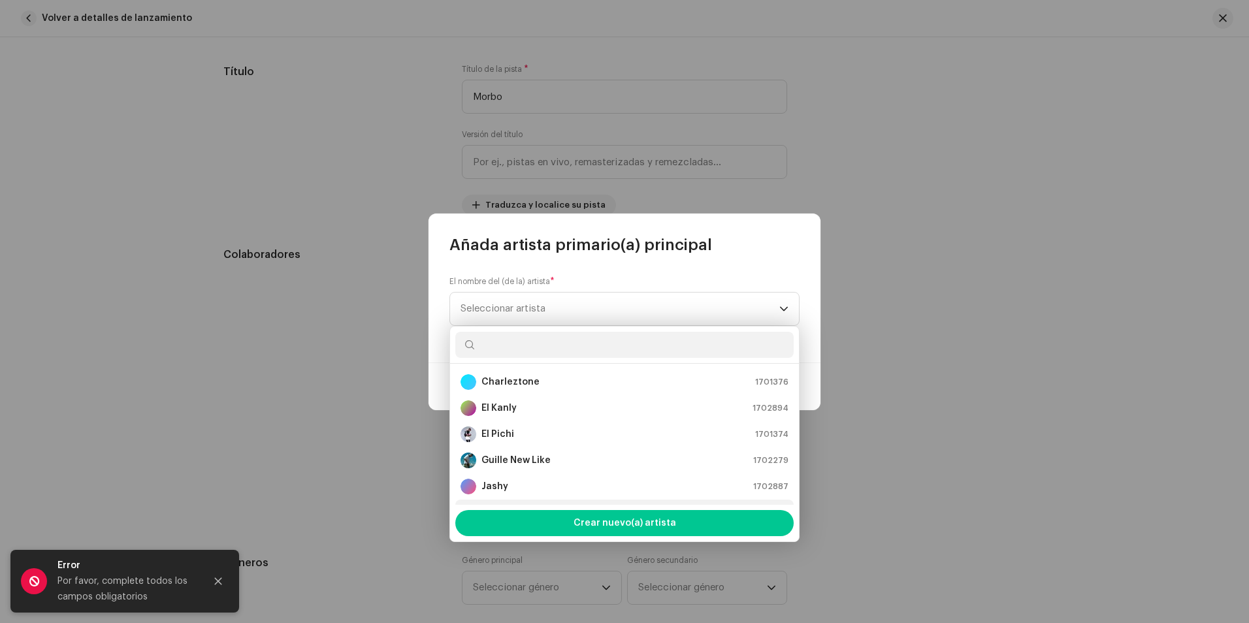
scroll to position [21, 0]
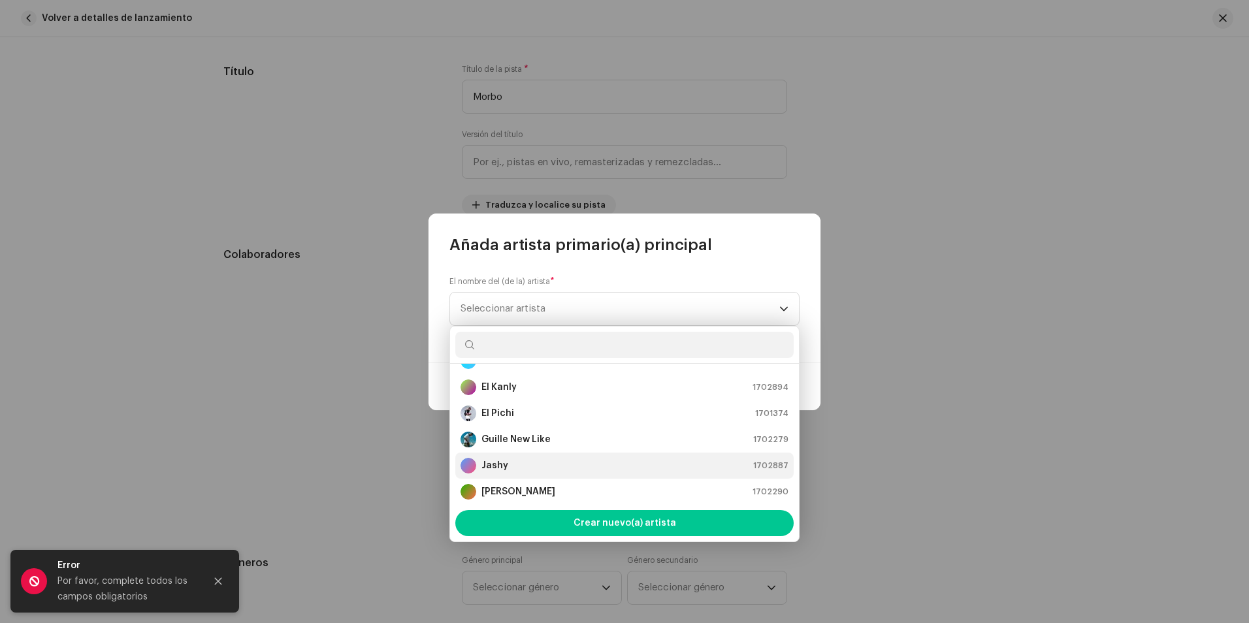
click at [505, 463] on strong "Jashy" at bounding box center [495, 465] width 27 height 13
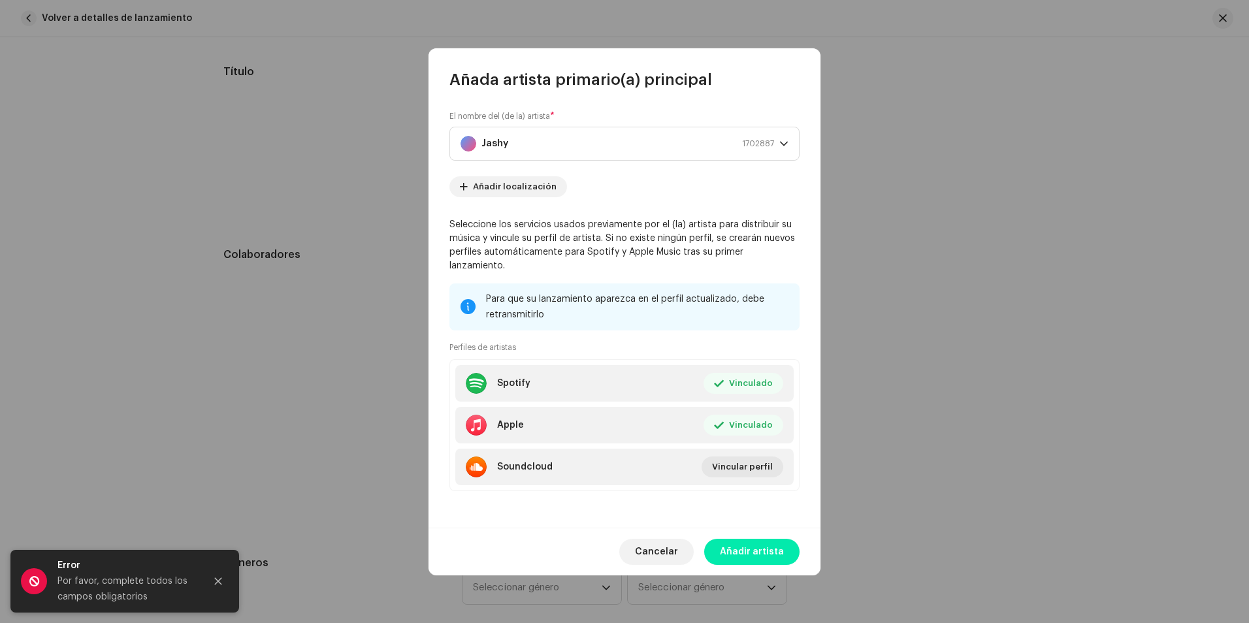
click at [780, 539] on span "Añadir artista" at bounding box center [752, 552] width 64 height 26
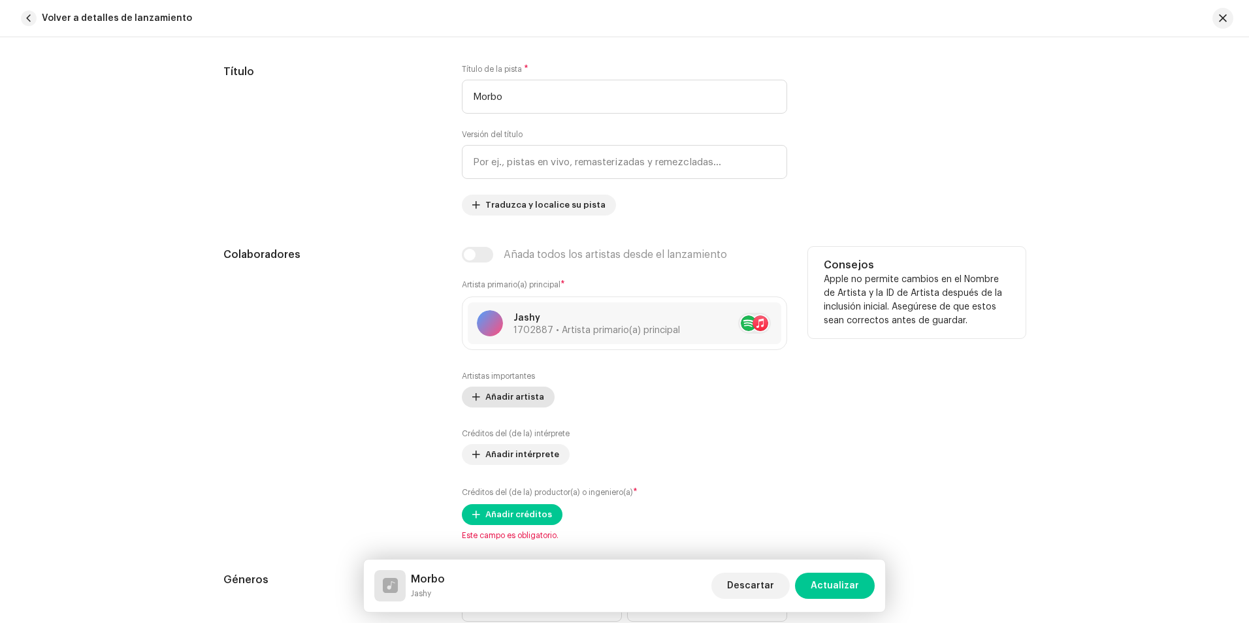
click at [529, 393] on span "Añadir artista" at bounding box center [515, 397] width 59 height 26
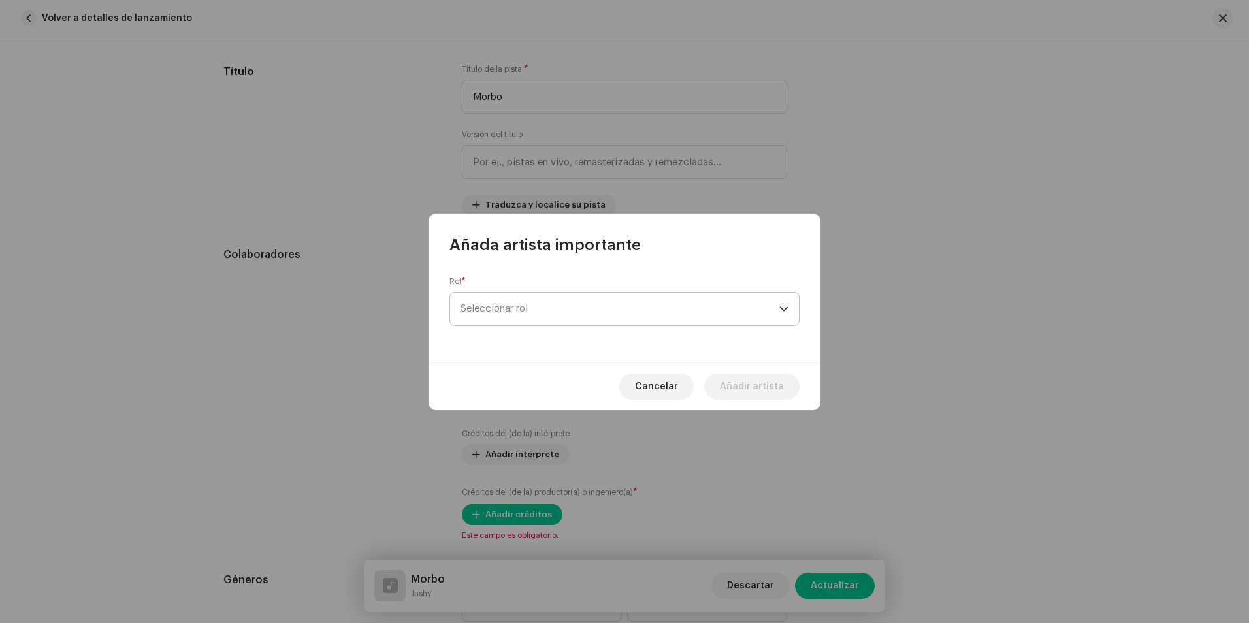
click at [526, 310] on span "Seleccionar rol" at bounding box center [620, 309] width 319 height 33
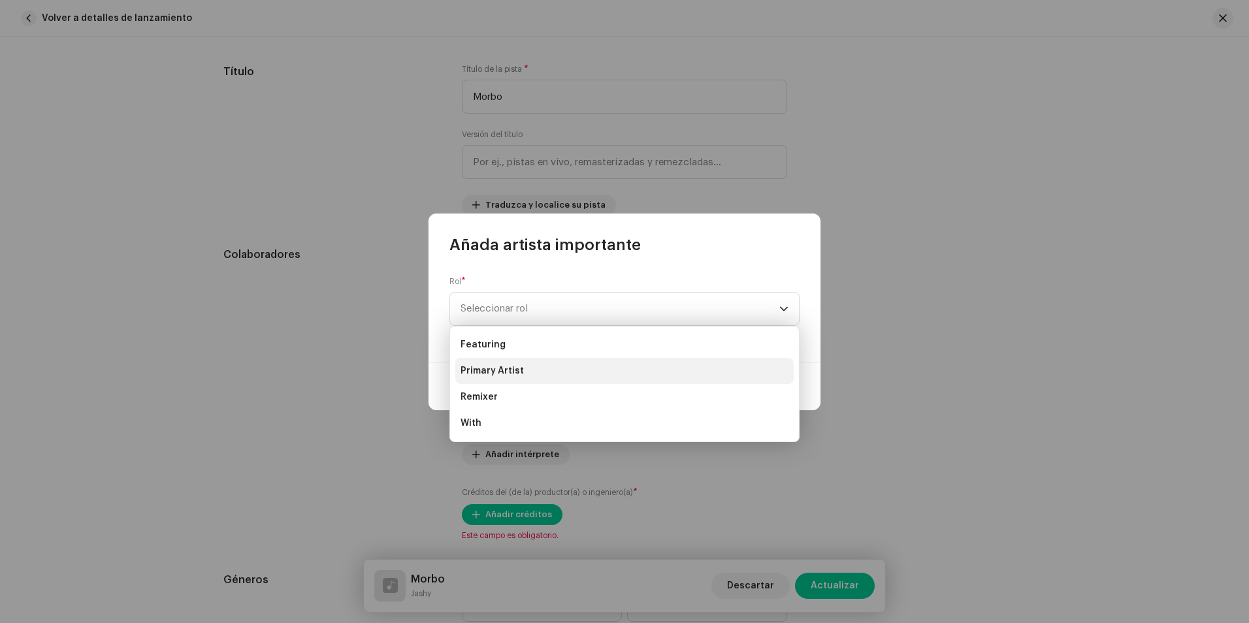
click at [523, 371] on li "Primary Artist" at bounding box center [624, 371] width 339 height 26
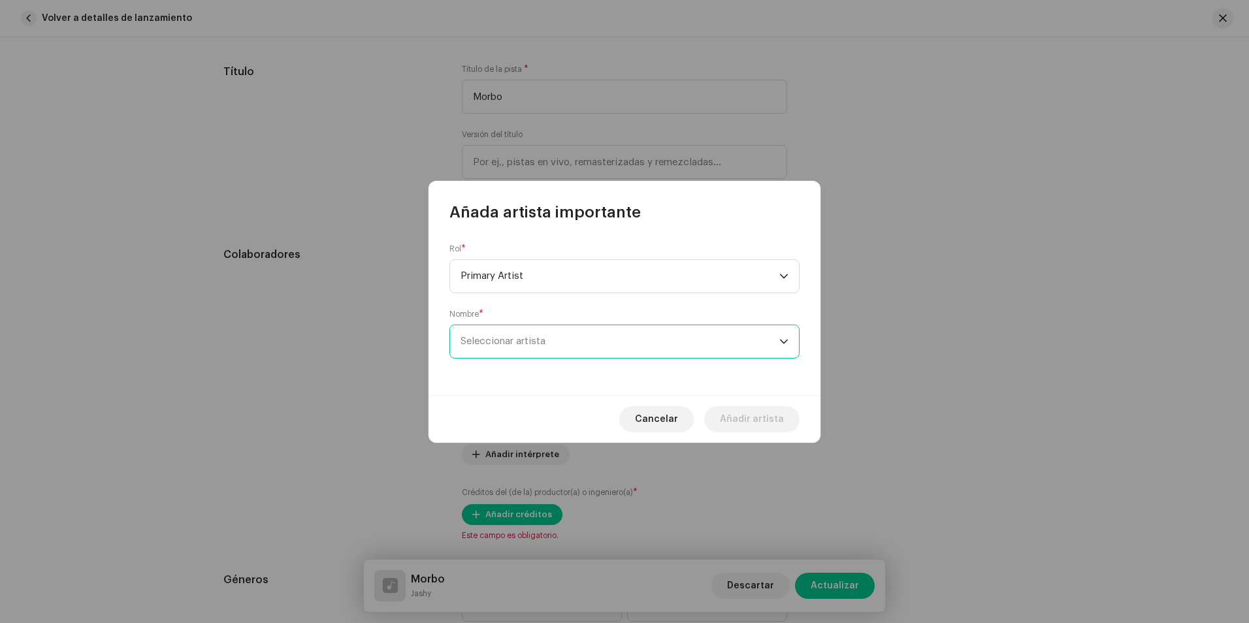
click at [537, 347] on span "Seleccionar artista" at bounding box center [620, 341] width 319 height 33
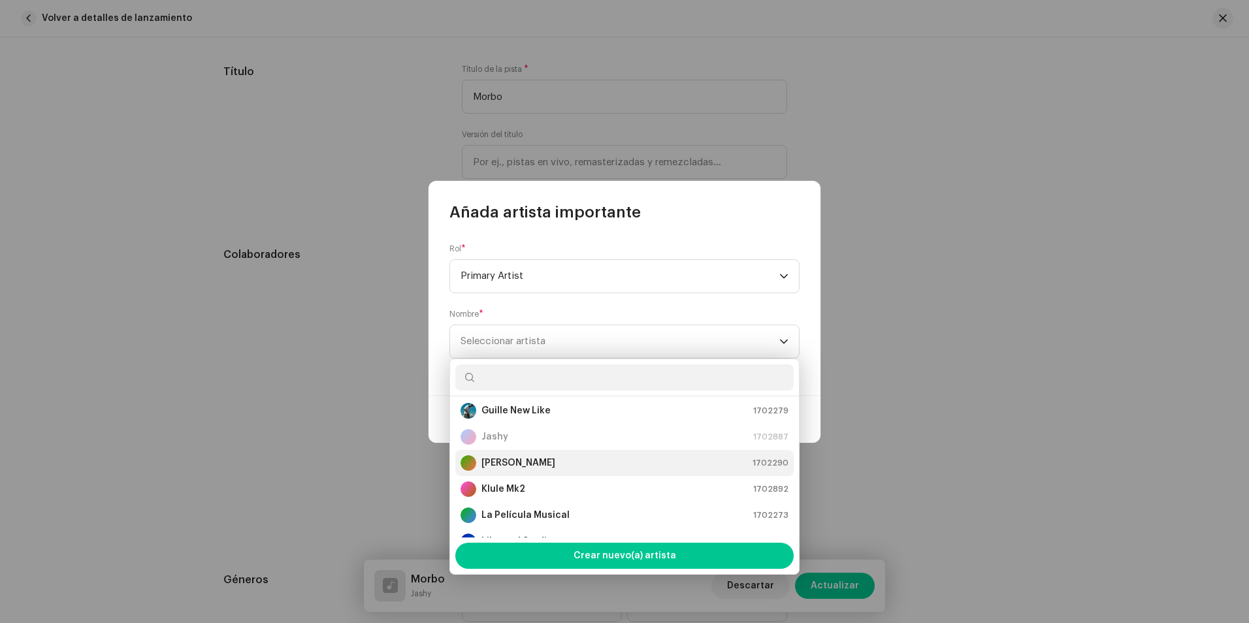
scroll to position [52, 0]
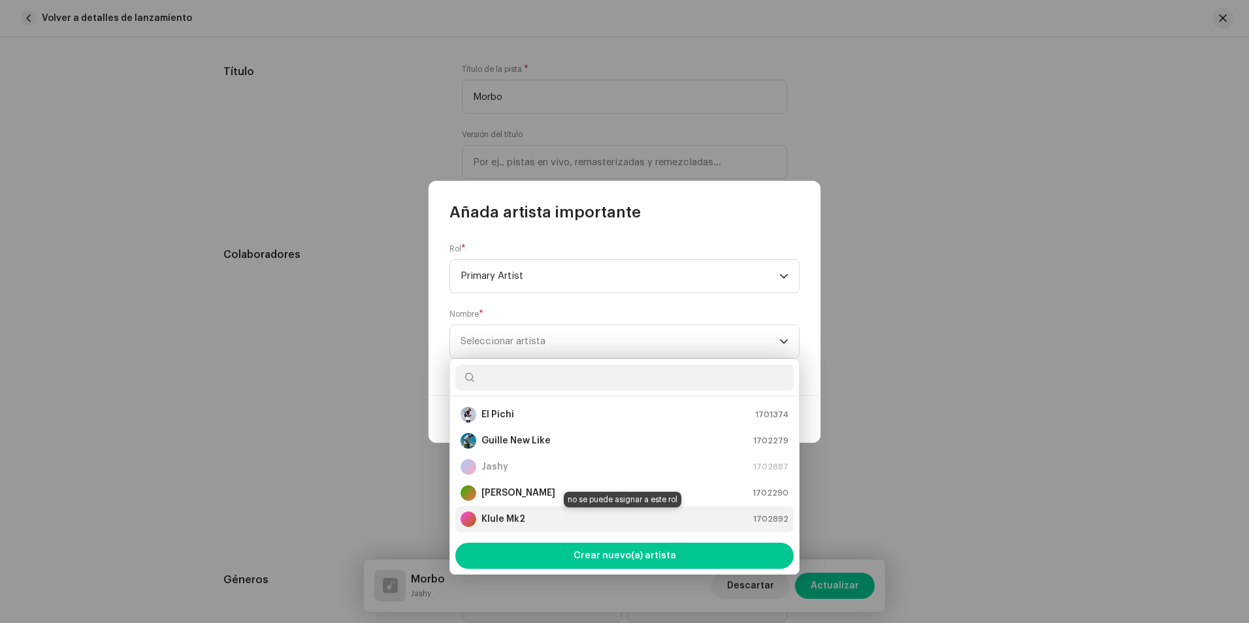
click at [515, 518] on strong "Klule Mk2" at bounding box center [504, 519] width 44 height 13
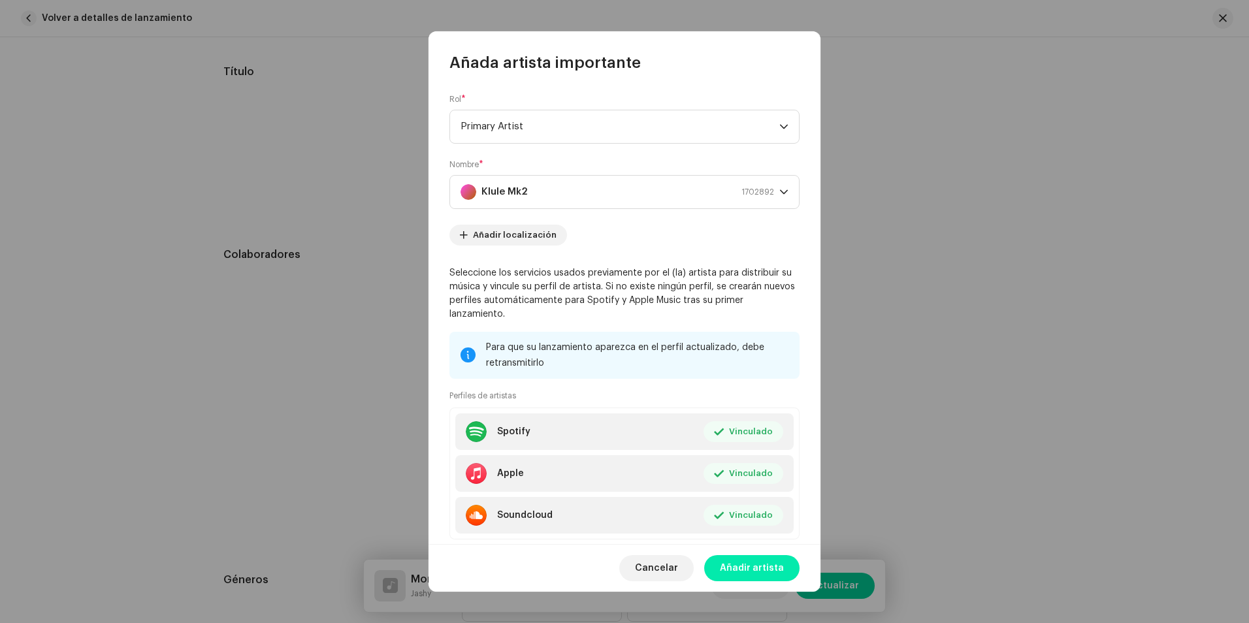
click at [756, 568] on span "Añadir artista" at bounding box center [752, 568] width 64 height 26
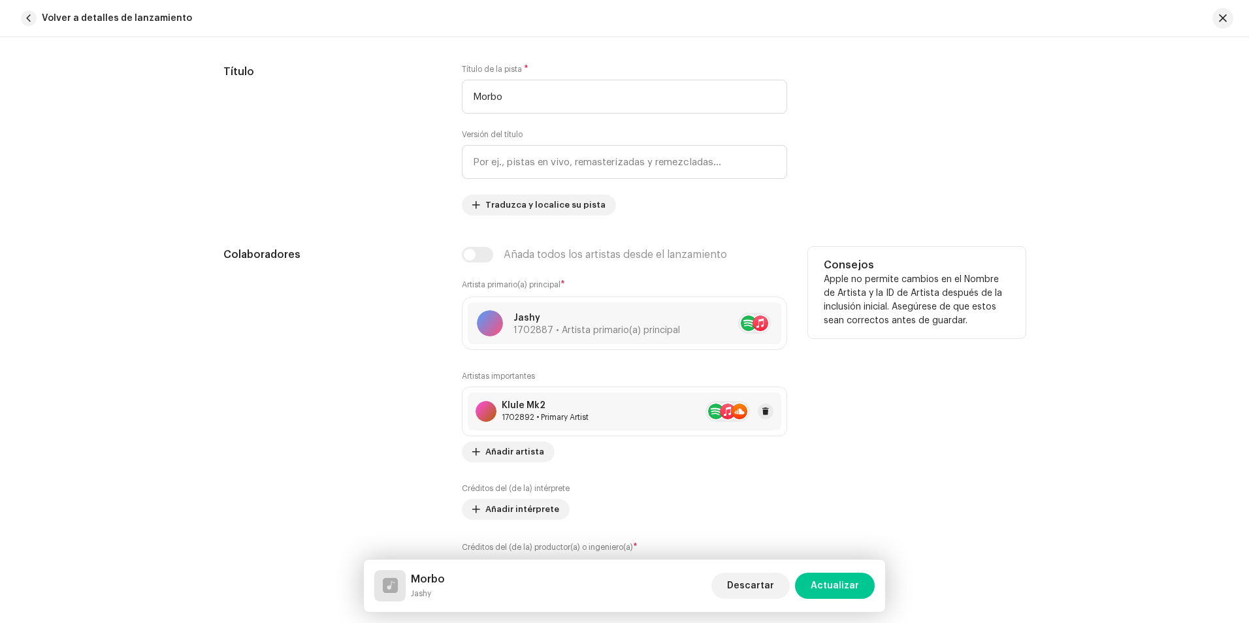
scroll to position [653, 0]
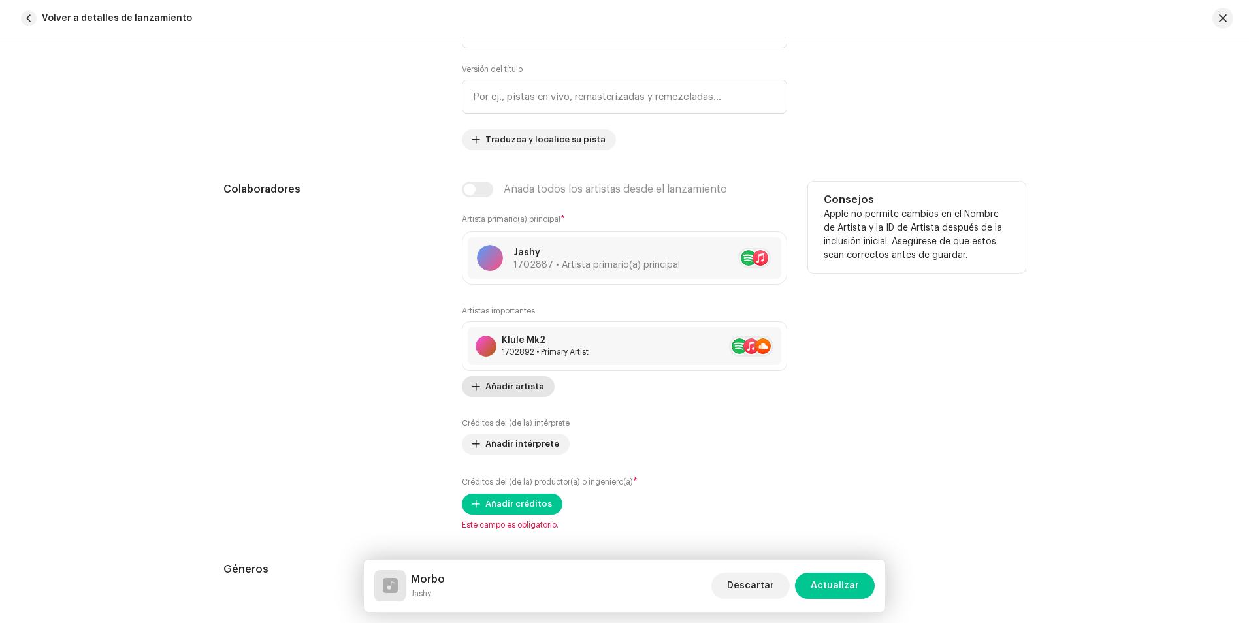
click at [538, 386] on button "Añadir artista" at bounding box center [508, 386] width 93 height 21
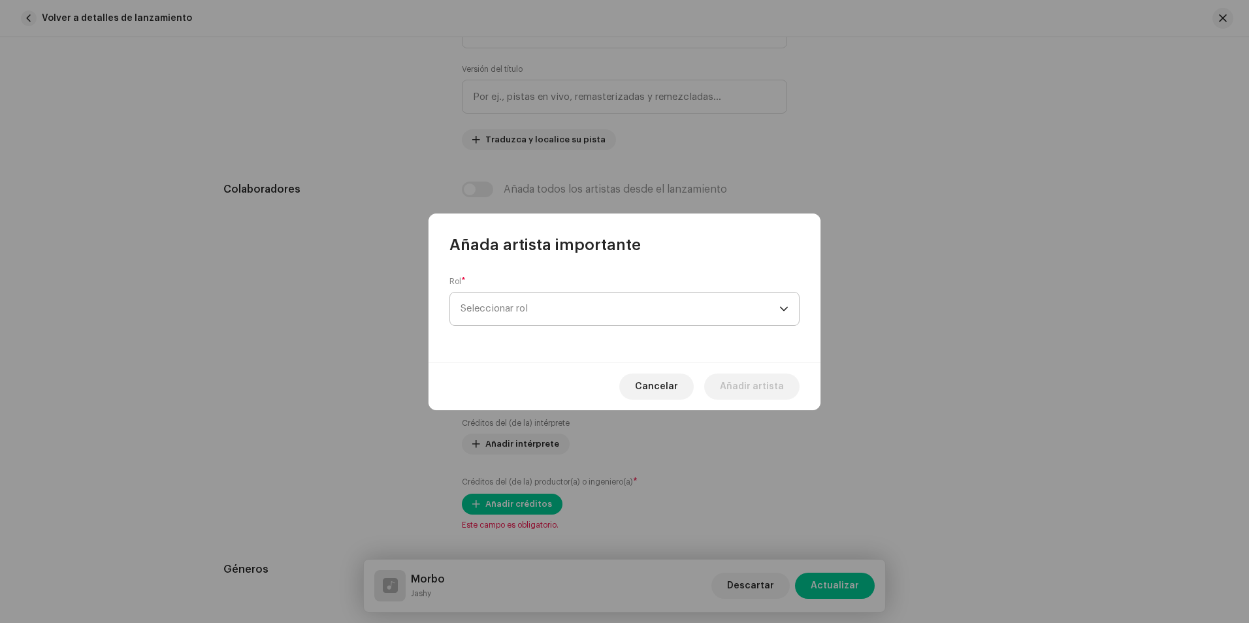
click at [535, 302] on span "Seleccionar rol" at bounding box center [620, 309] width 319 height 33
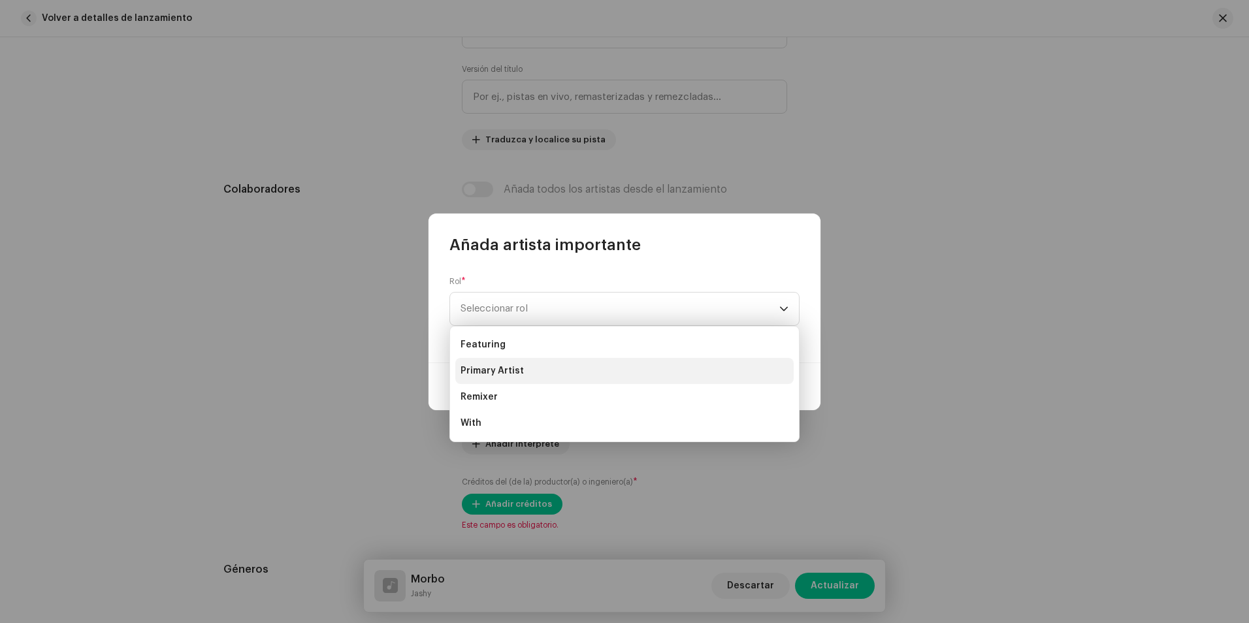
click at [529, 367] on li "Primary Artist" at bounding box center [624, 371] width 339 height 26
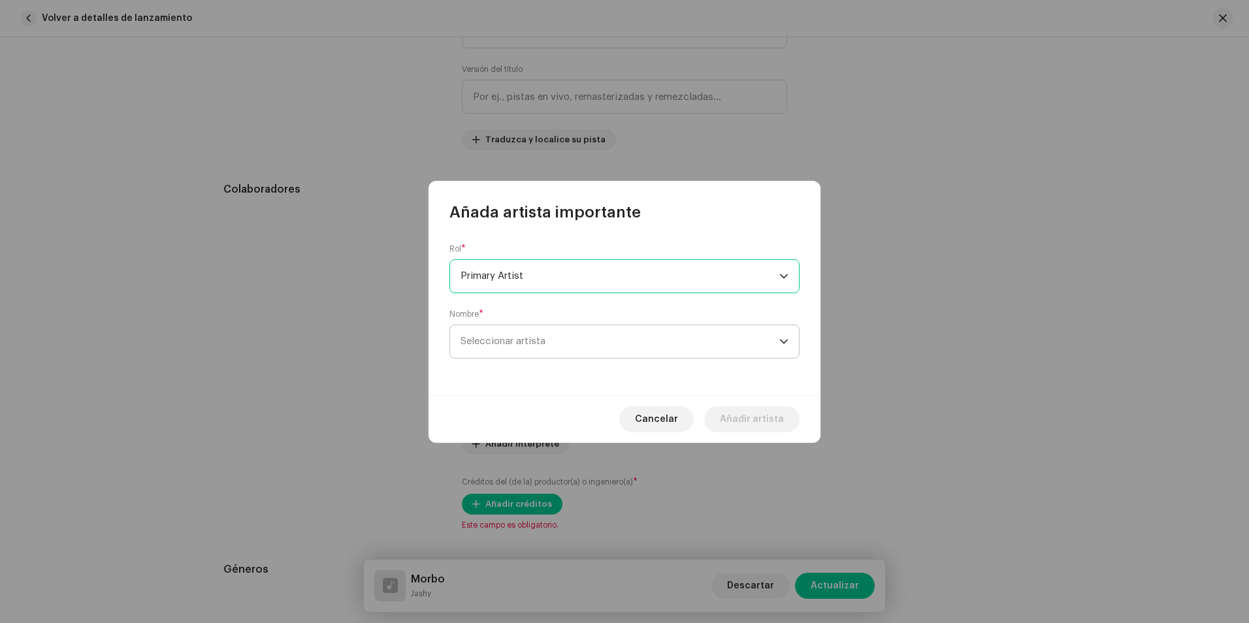
click at [580, 337] on span "Seleccionar artista" at bounding box center [620, 341] width 319 height 33
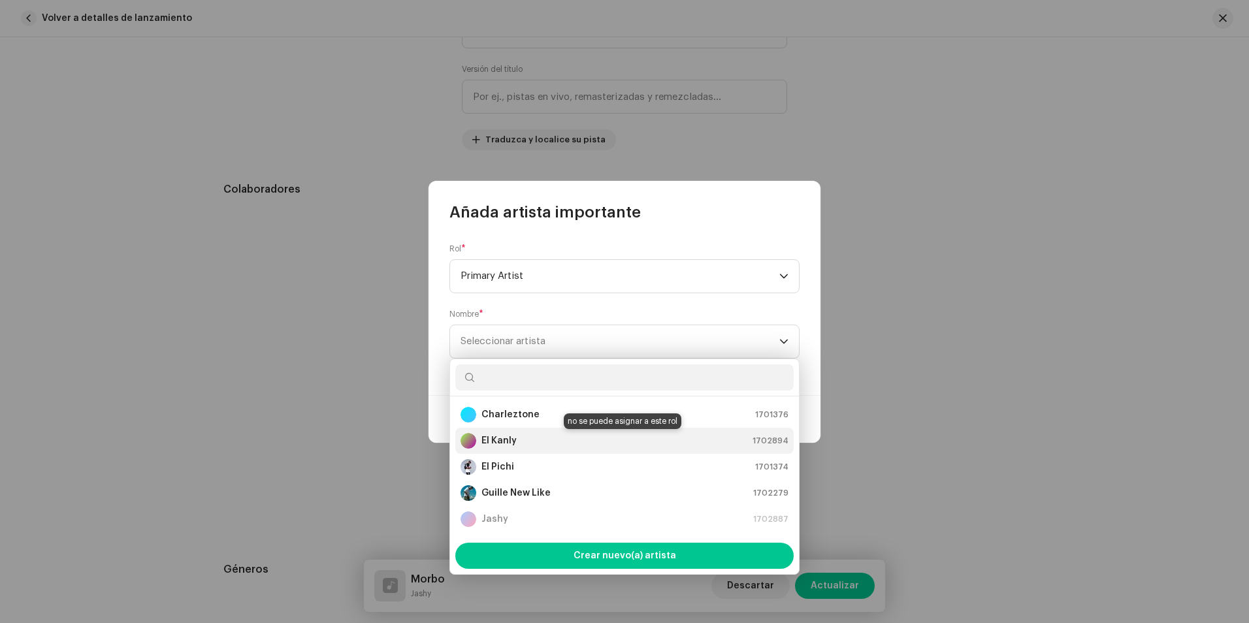
click at [515, 438] on strong "El Kanly" at bounding box center [499, 441] width 35 height 13
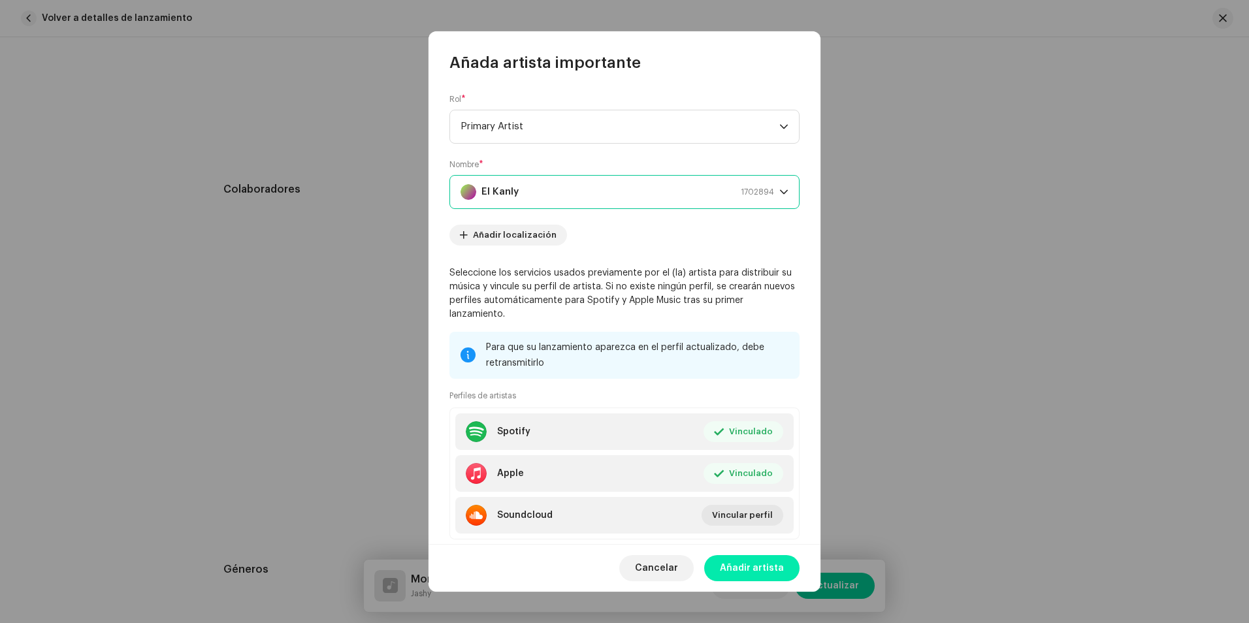
click at [765, 571] on span "Añadir artista" at bounding box center [752, 568] width 64 height 26
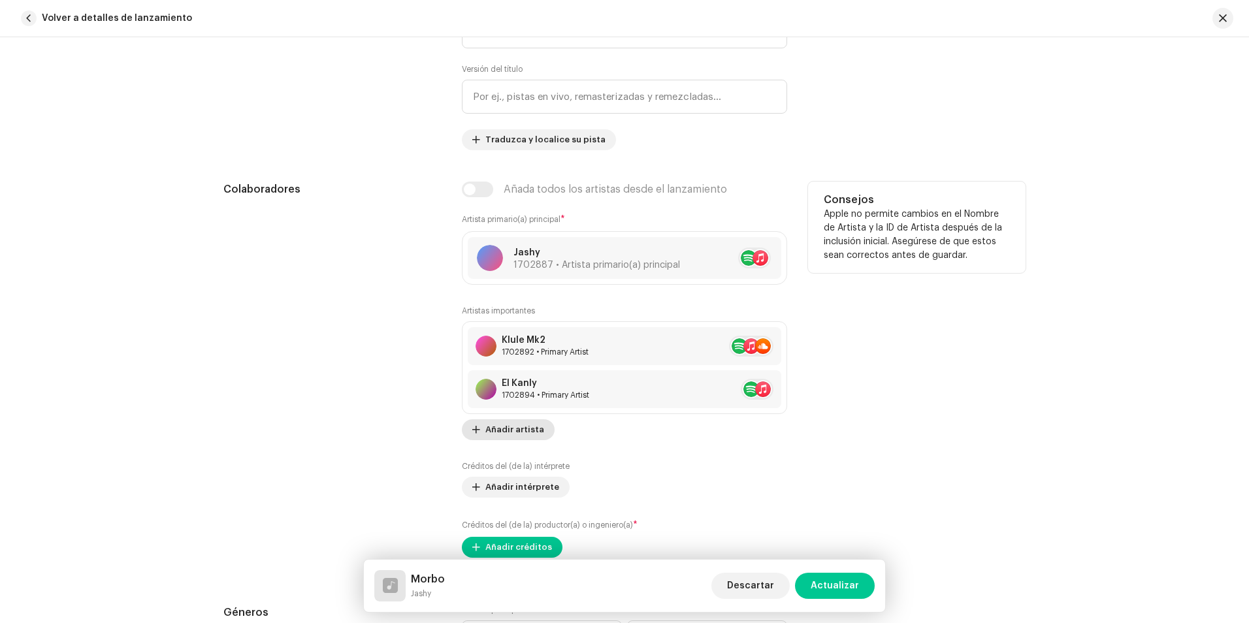
click at [516, 433] on span "Añadir artista" at bounding box center [515, 430] width 59 height 26
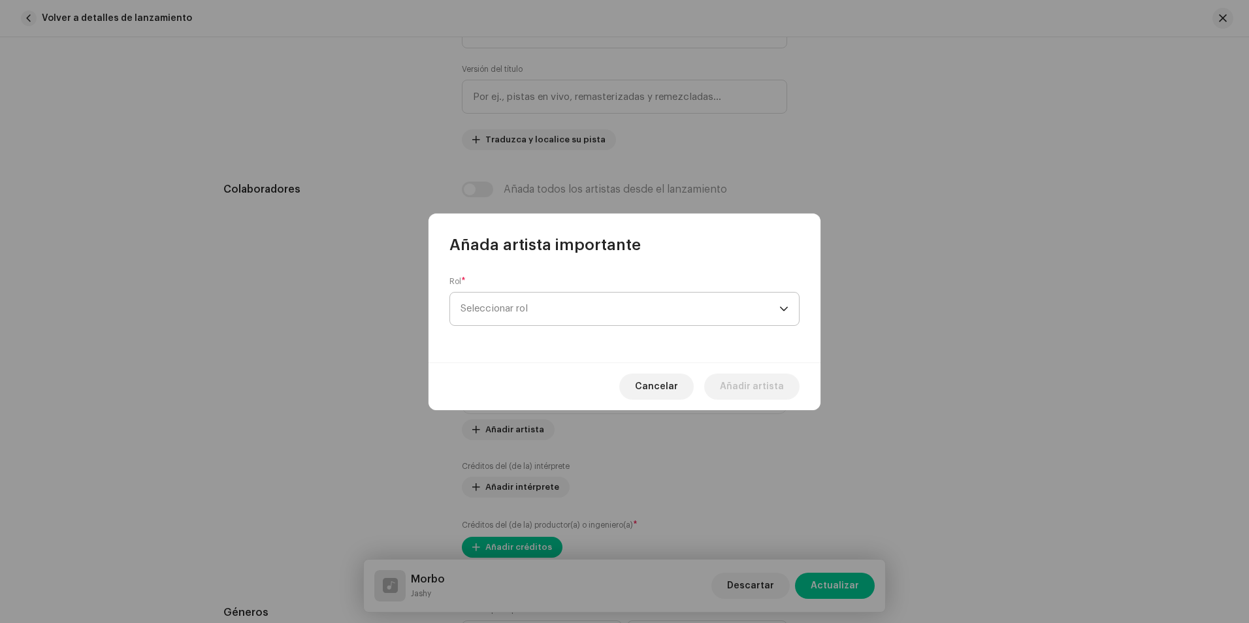
click at [532, 308] on span "Seleccionar rol" at bounding box center [620, 309] width 319 height 33
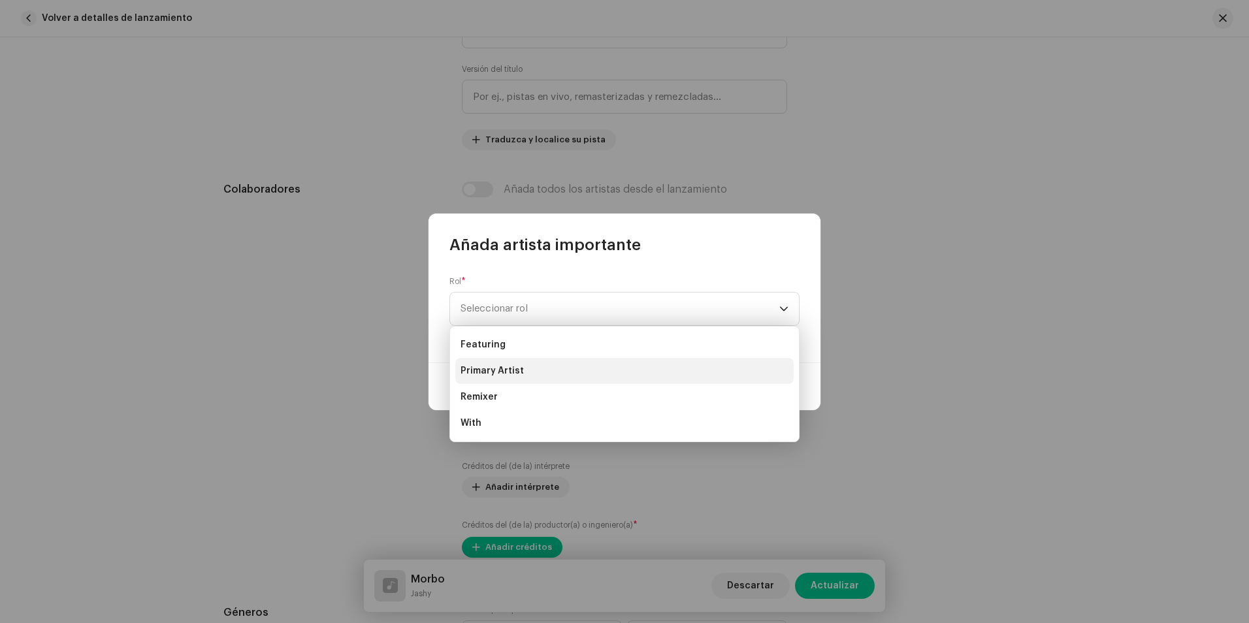
click at [532, 372] on li "Primary Artist" at bounding box center [624, 371] width 339 height 26
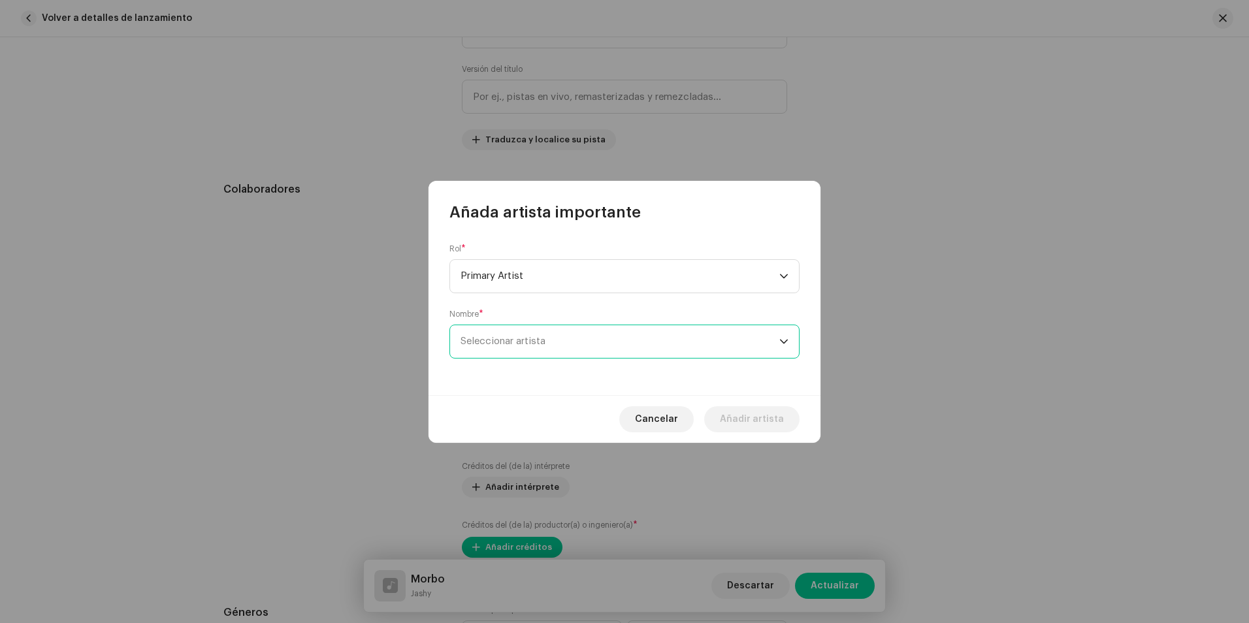
click at [522, 352] on span "Seleccionar artista" at bounding box center [620, 341] width 319 height 33
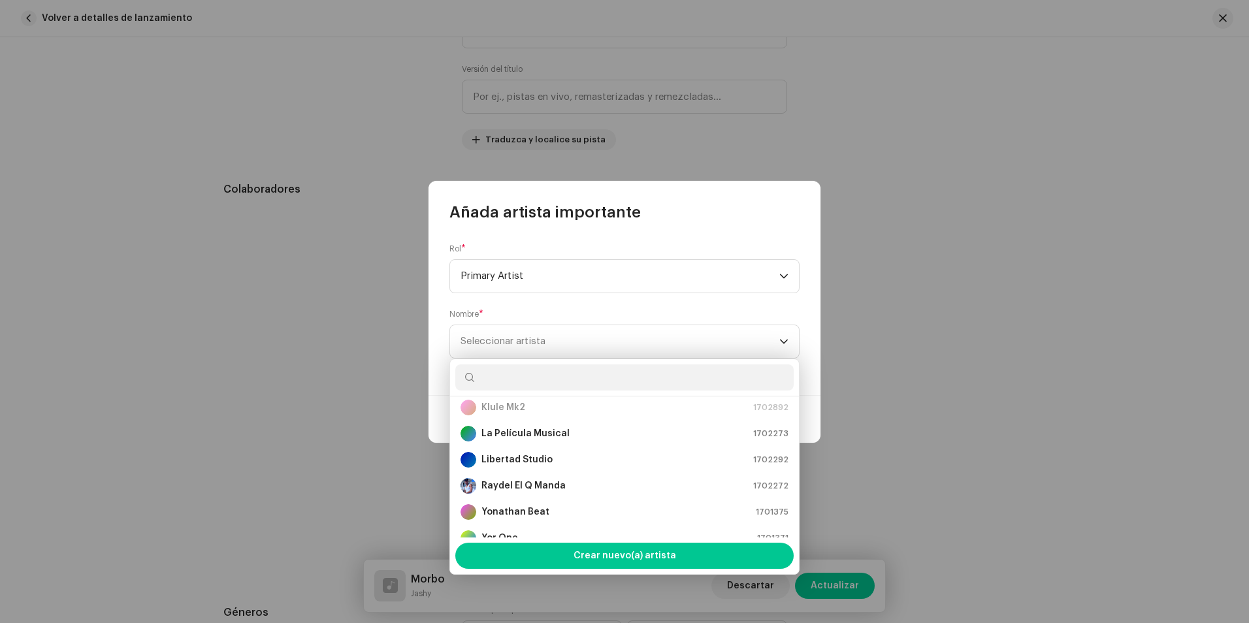
scroll to position [183, 0]
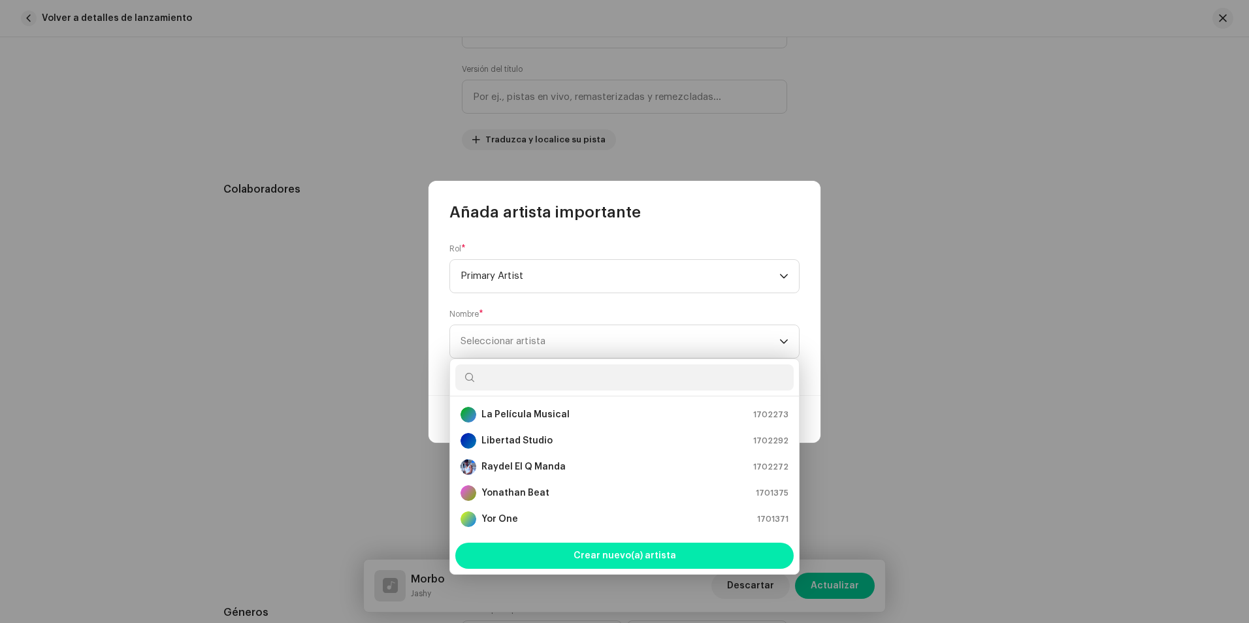
click at [638, 551] on span "Crear nuevo(a) artista" at bounding box center [625, 556] width 103 height 26
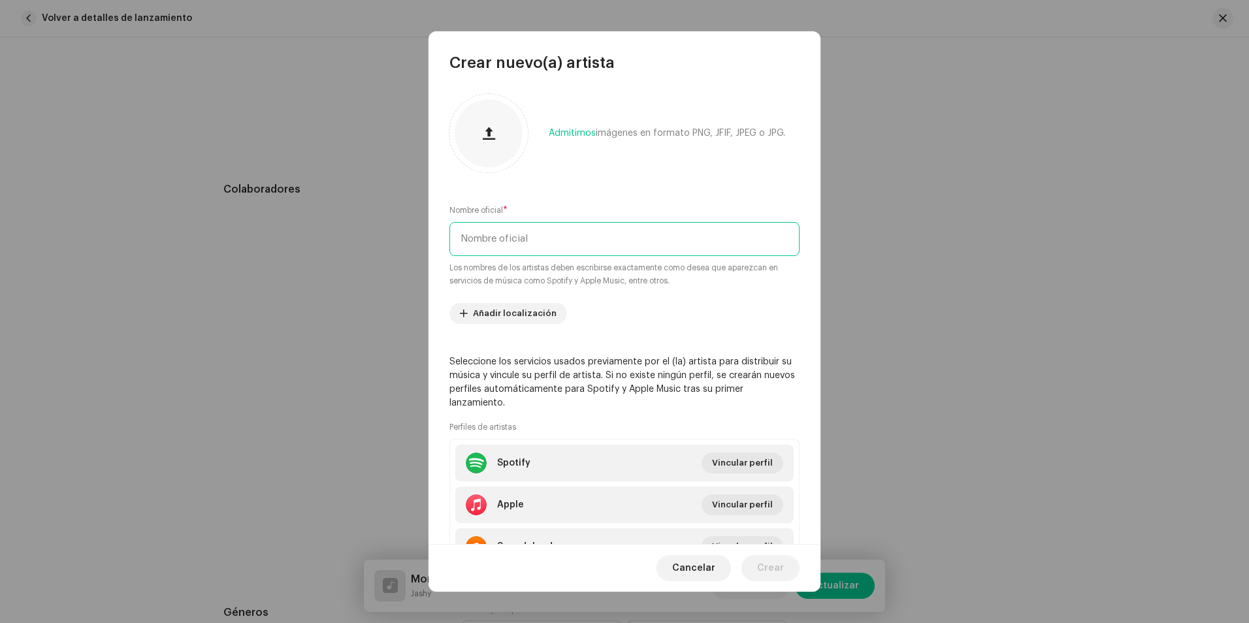
click at [527, 240] on input "text" at bounding box center [625, 239] width 350 height 34
type input "El Awó"
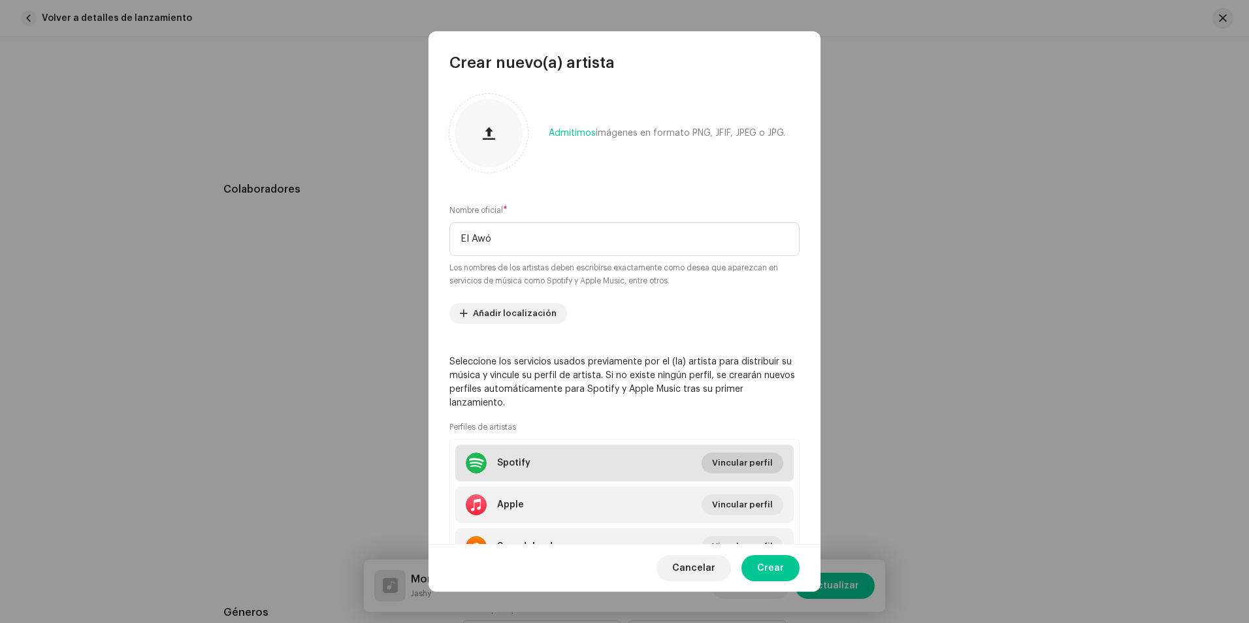
click at [737, 463] on span "Vincular perfil" at bounding box center [742, 463] width 61 height 26
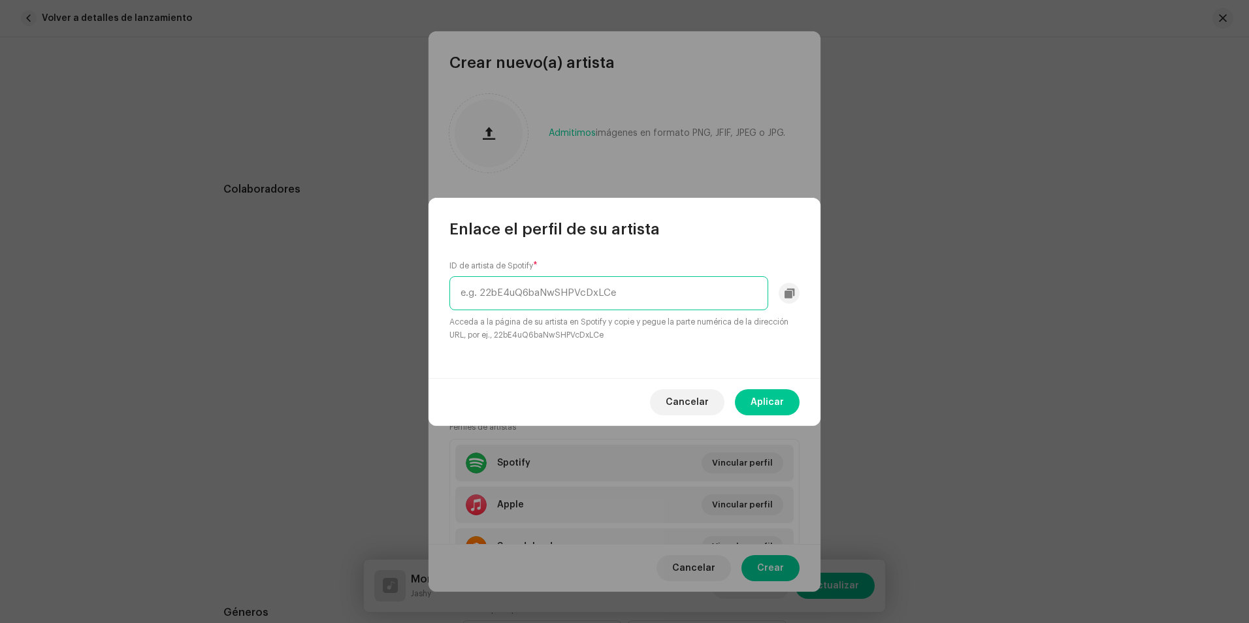
click at [526, 291] on input "text" at bounding box center [609, 293] width 319 height 34
paste input "[URL][DOMAIN_NAME]"
click at [503, 294] on input "[URL][DOMAIN_NAME]" at bounding box center [609, 293] width 319 height 34
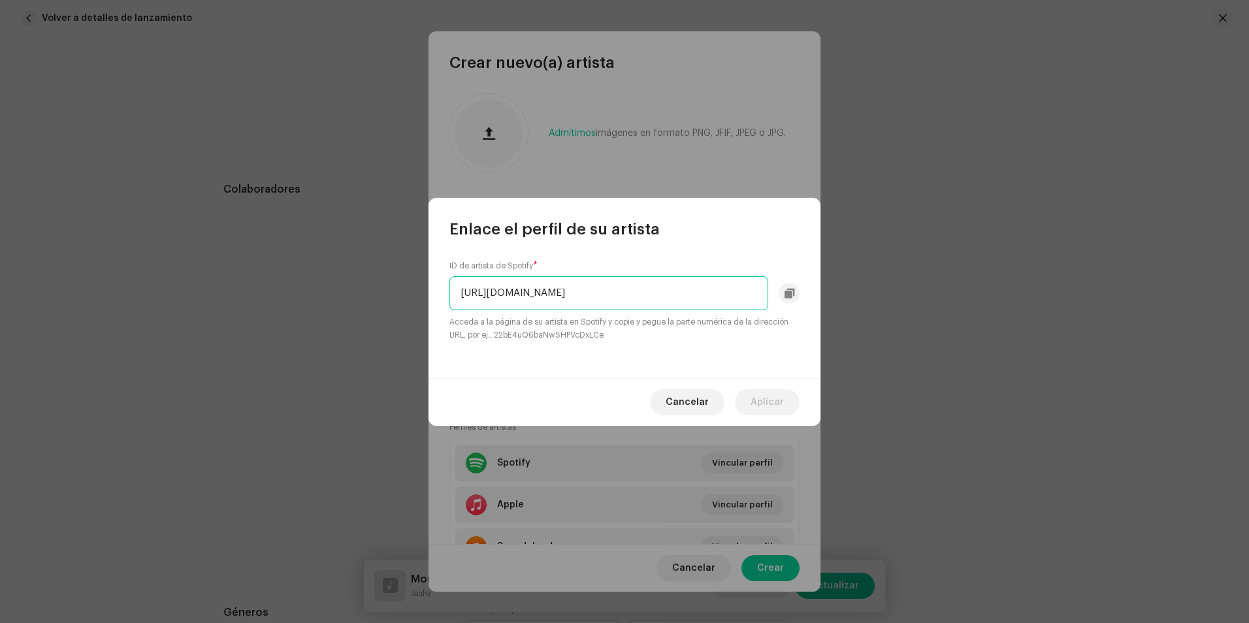
drag, startPoint x: 508, startPoint y: 295, endPoint x: 410, endPoint y: 331, distance: 103.8
click at [410, 331] on div "Enlace el perfil de su artista ID de artista de Spotify * [URL][DOMAIN_NAME] Ac…" at bounding box center [624, 311] width 1249 height 623
drag, startPoint x: 718, startPoint y: 293, endPoint x: 582, endPoint y: 329, distance: 140.8
click at [582, 329] on div "ID de artista de Spotify * 79FHZiZkOLb4RvcTJjKNDE?si=t-JwVkP-TS6e1-fHLFRd_Q Acc…" at bounding box center [625, 301] width 350 height 81
type input "79FHZiZkOLb4RvcTJjKNDE"
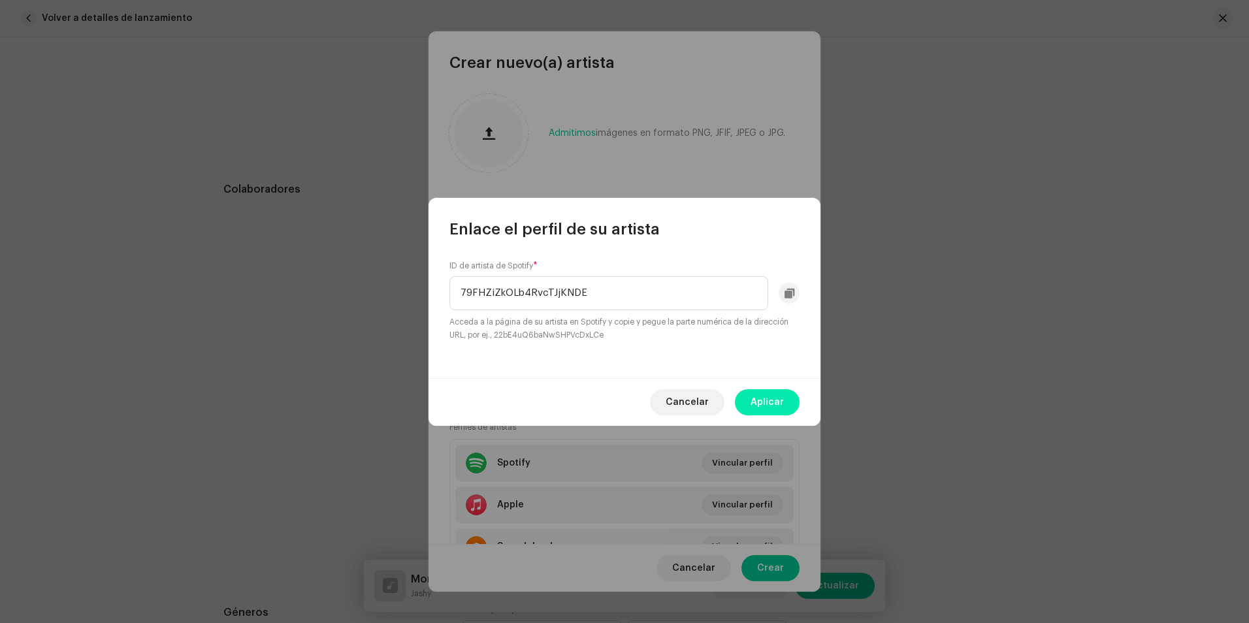
click at [763, 391] on span "Aplicar" at bounding box center [767, 402] width 33 height 26
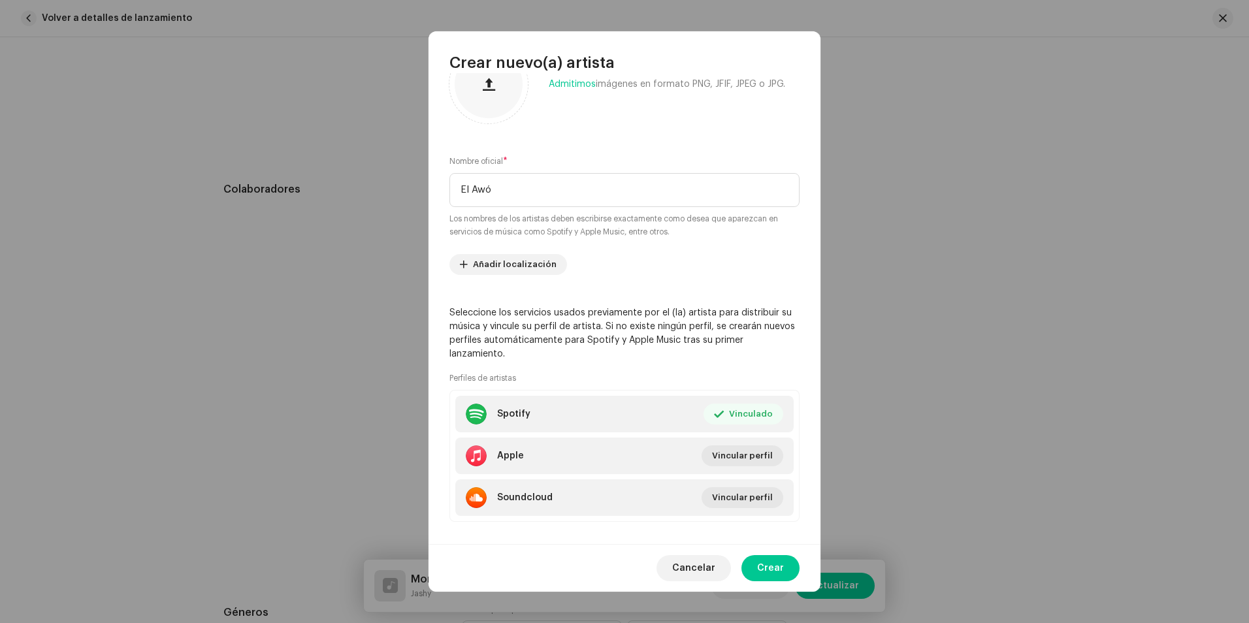
scroll to position [63, 0]
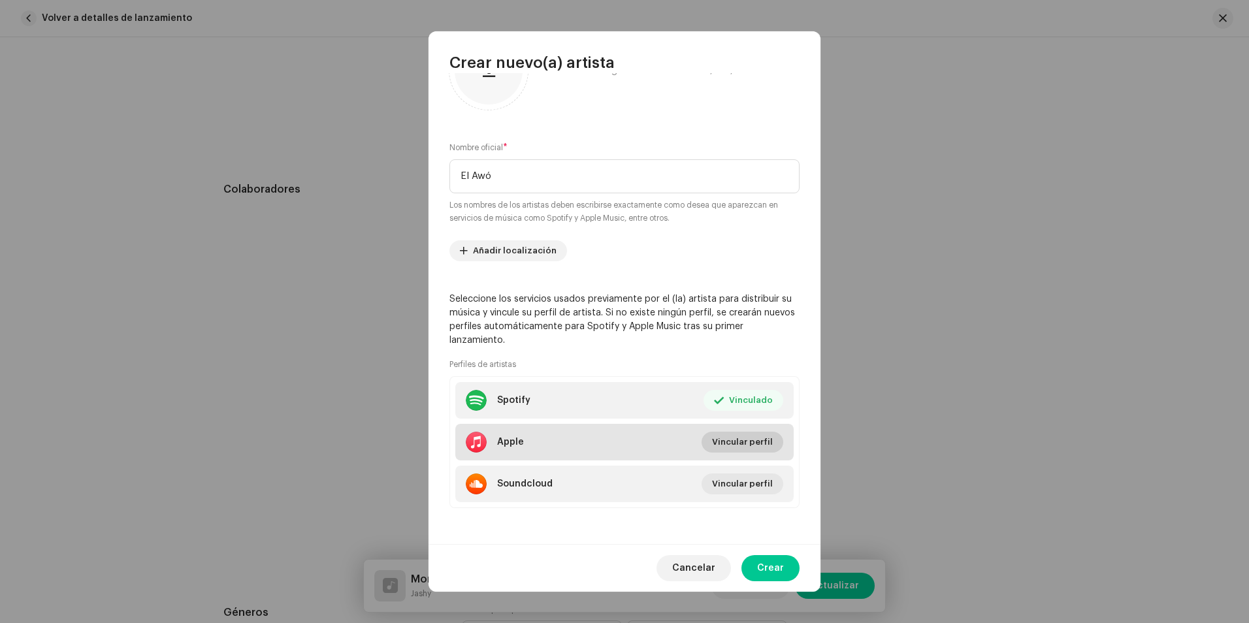
click at [747, 449] on span "Vincular perfil" at bounding box center [742, 442] width 61 height 26
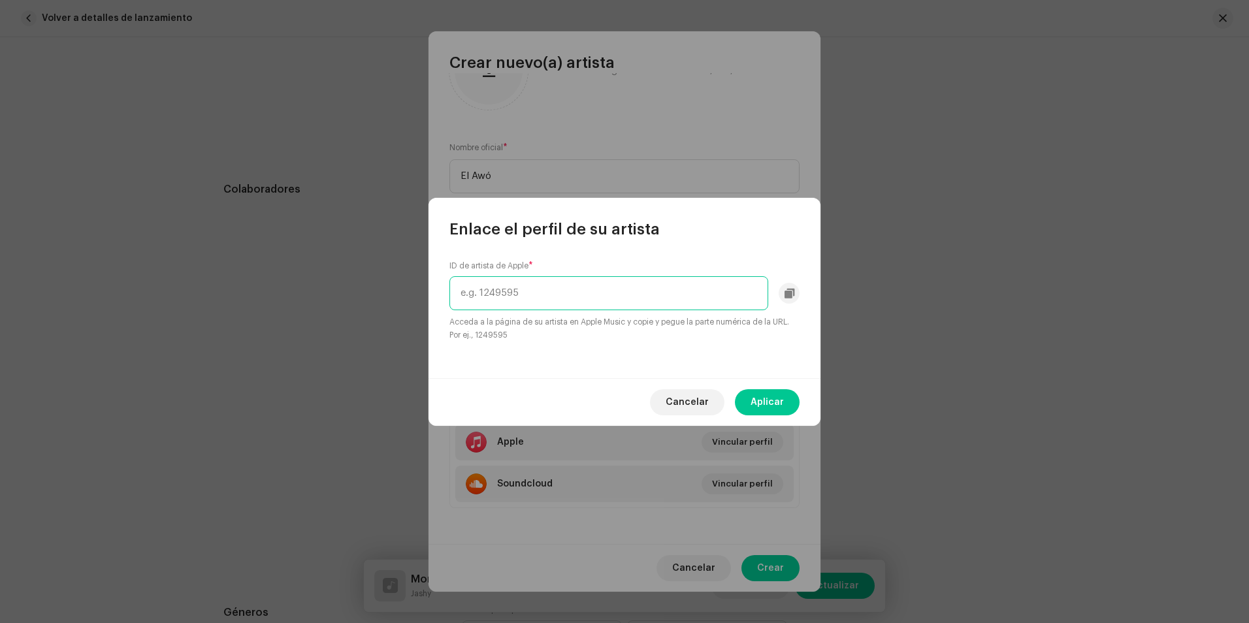
click at [484, 295] on input "text" at bounding box center [609, 293] width 319 height 34
paste input "1675664313"
type input "1675664313"
click at [774, 402] on span "Aplicar" at bounding box center [767, 402] width 33 height 26
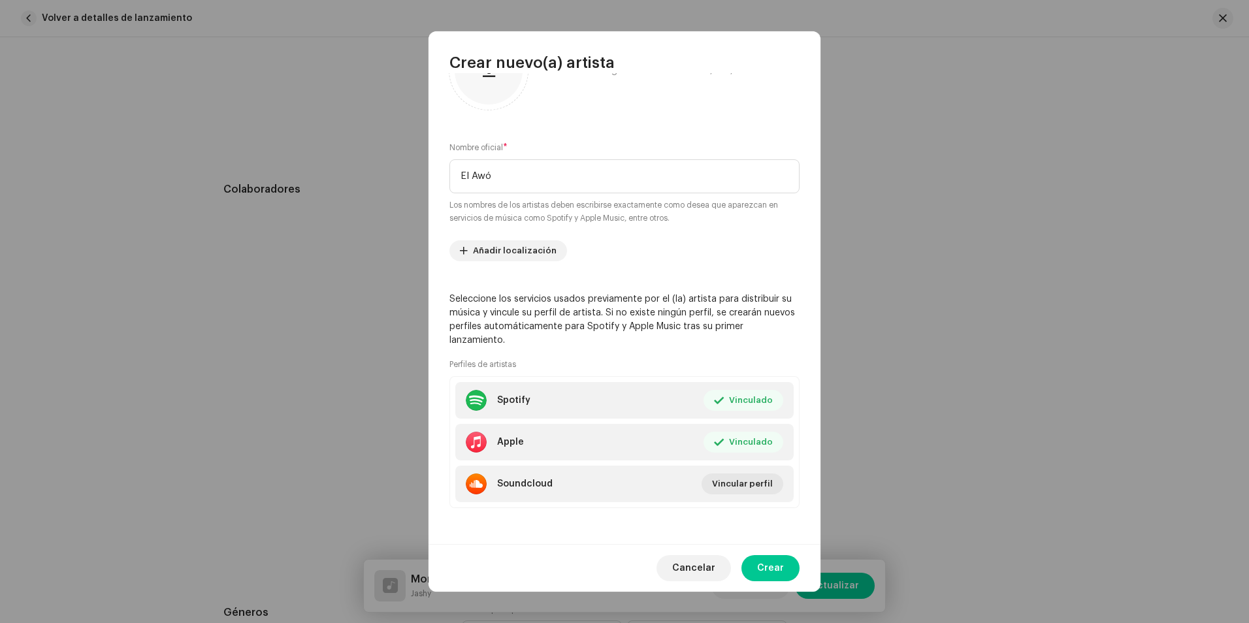
click at [782, 567] on span "Crear" at bounding box center [770, 568] width 27 height 26
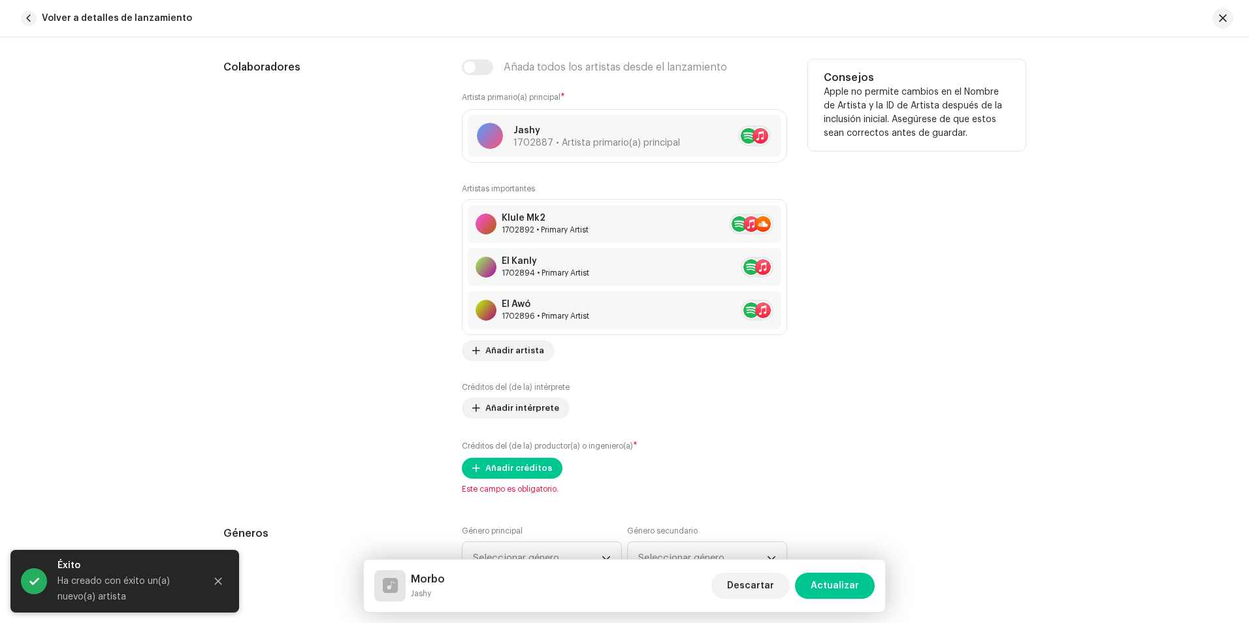
scroll to position [784, 0]
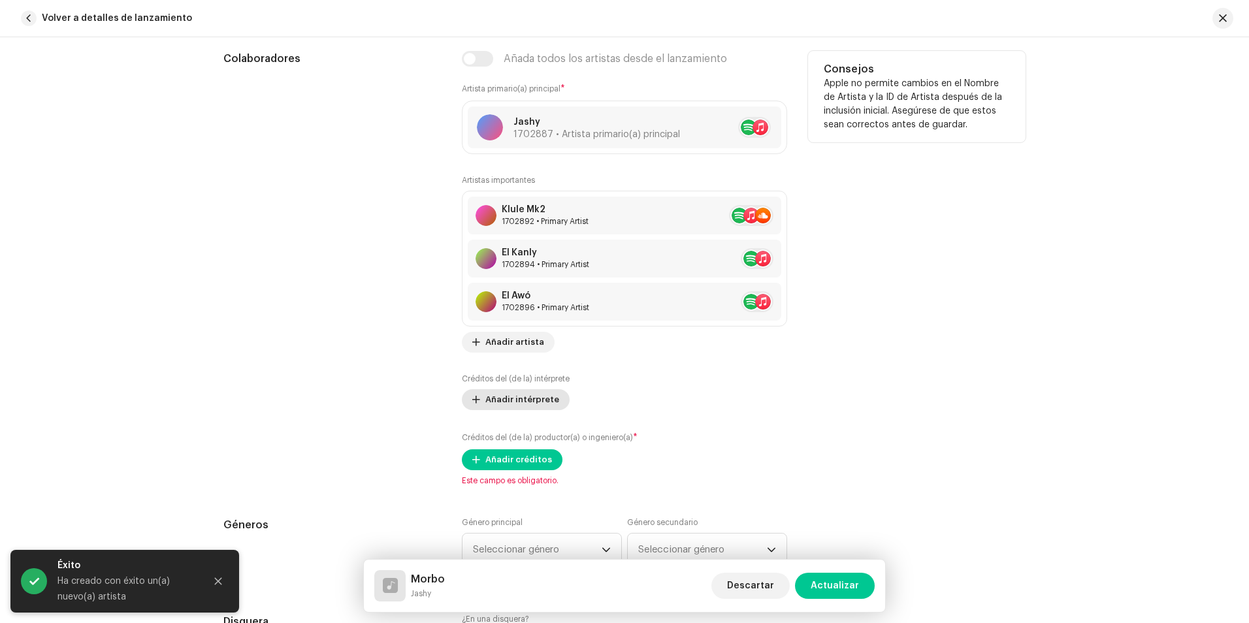
click at [540, 398] on span "Añadir intérprete" at bounding box center [523, 400] width 74 height 26
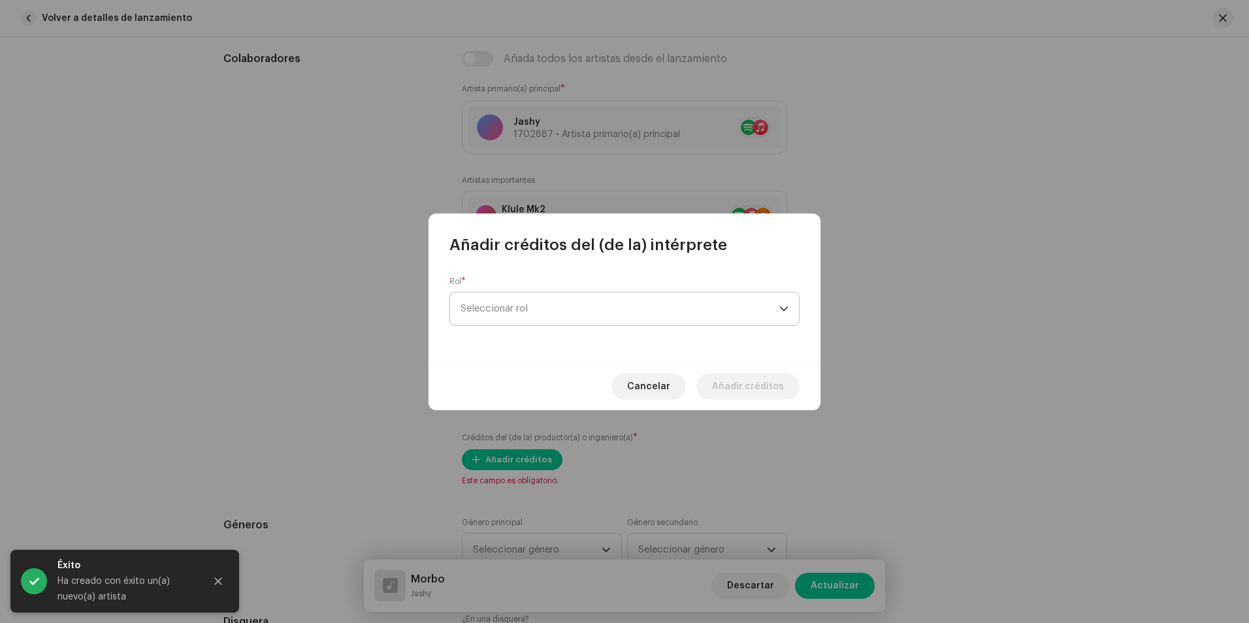
click at [510, 310] on span "Seleccionar rol" at bounding box center [620, 309] width 319 height 33
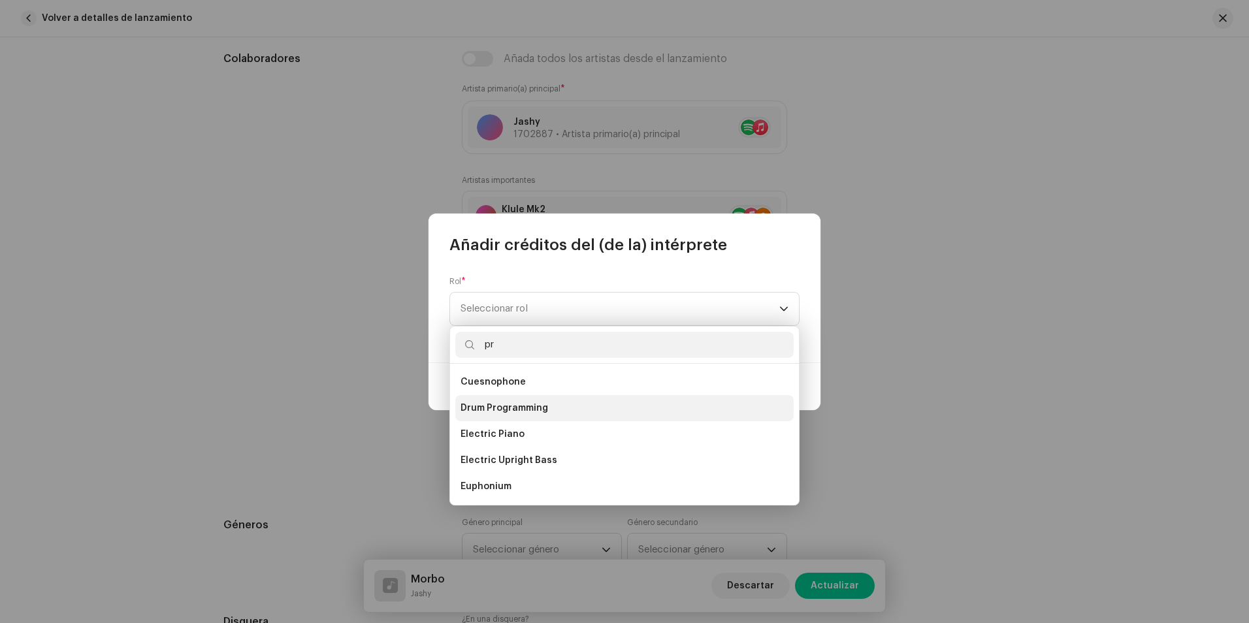
scroll to position [0, 0]
type input "p"
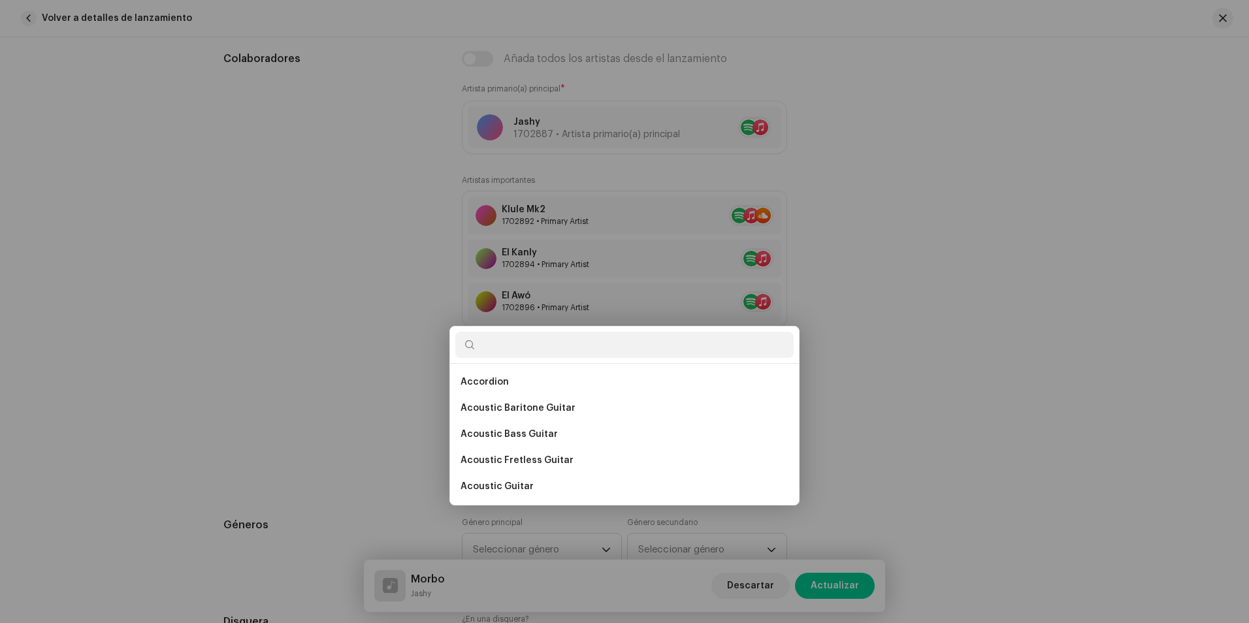
click at [1073, 285] on div "Añadir créditos del (de la) intérprete Rol * Seleccionar rol Cancelar Añadir cr…" at bounding box center [624, 311] width 1249 height 623
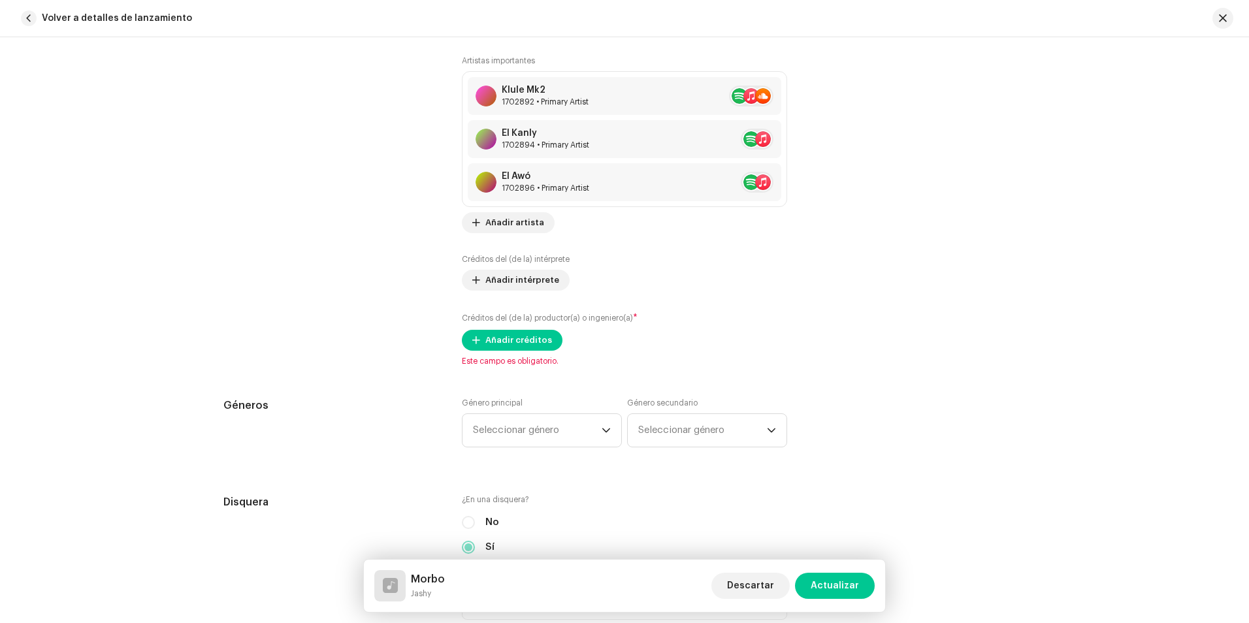
scroll to position [915, 0]
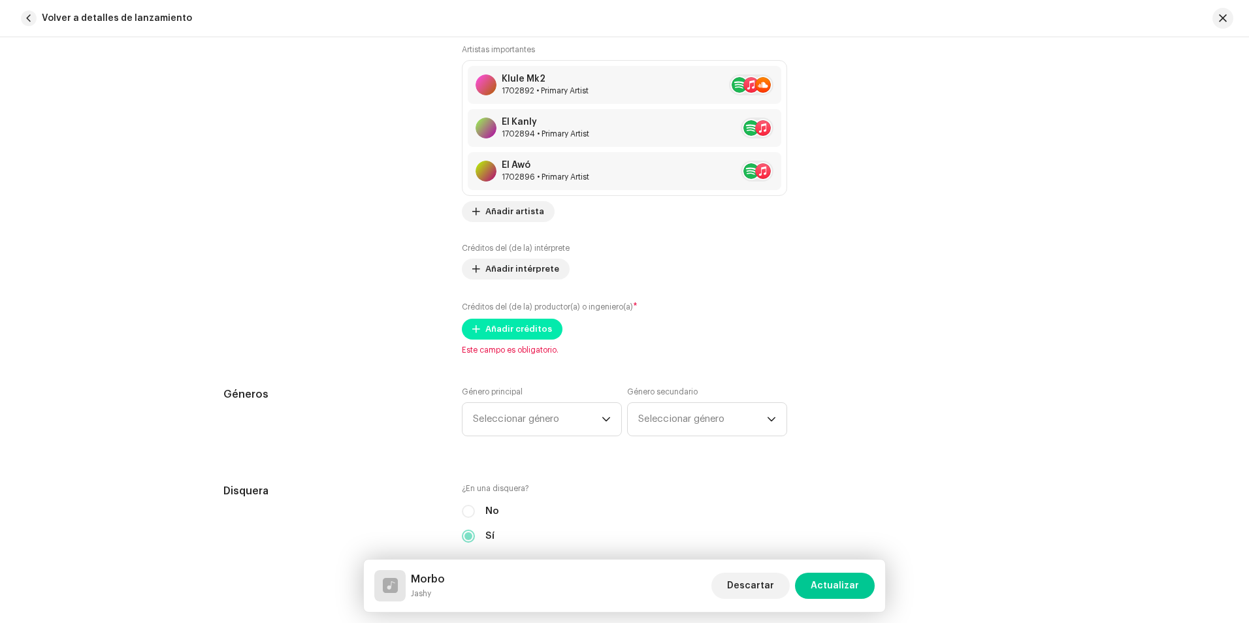
click at [518, 335] on span "Añadir créditos" at bounding box center [519, 329] width 67 height 26
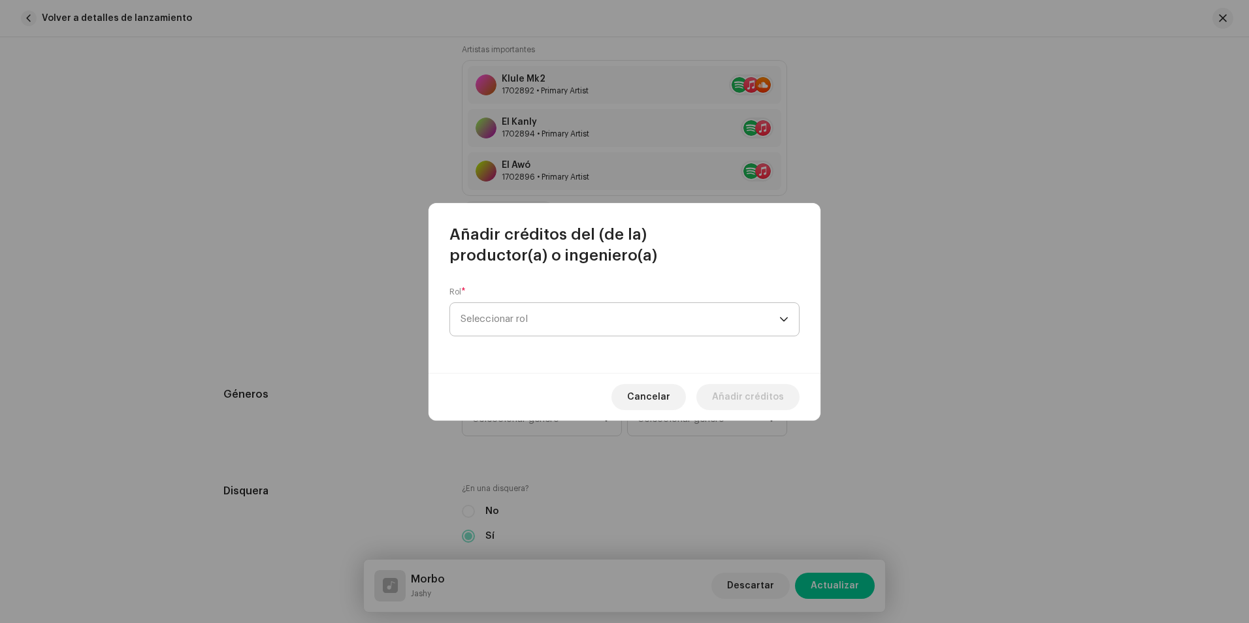
click at [555, 325] on span "Seleccionar rol" at bounding box center [620, 319] width 319 height 33
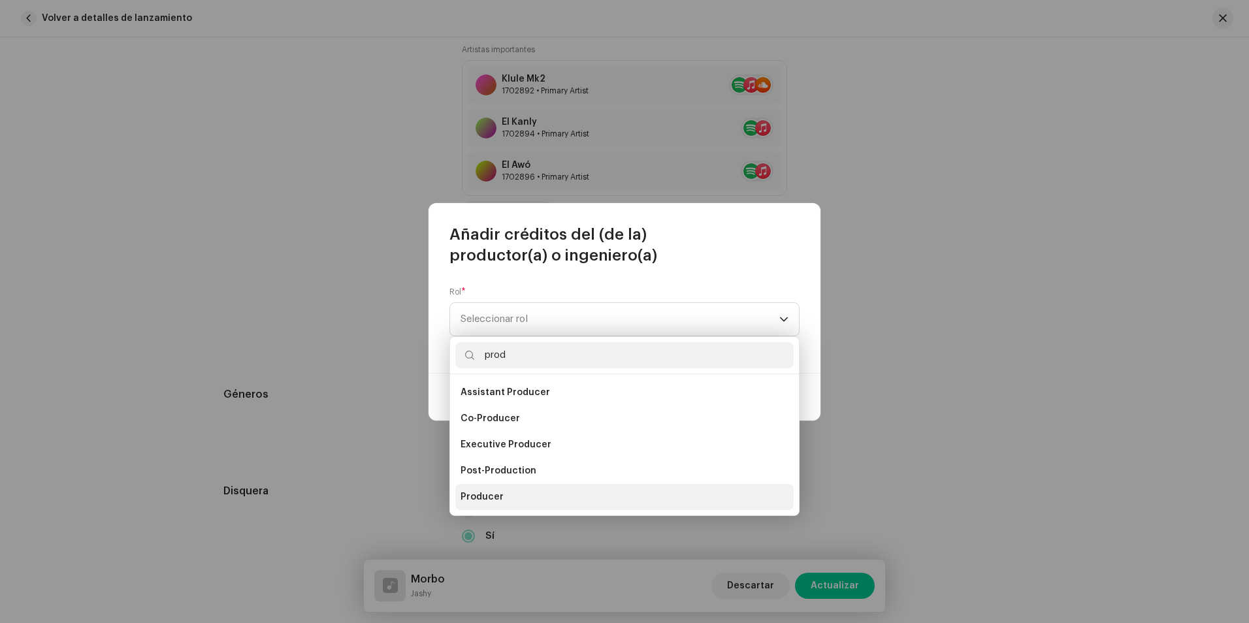
type input "prod"
click at [504, 493] on li "Producer" at bounding box center [624, 497] width 339 height 26
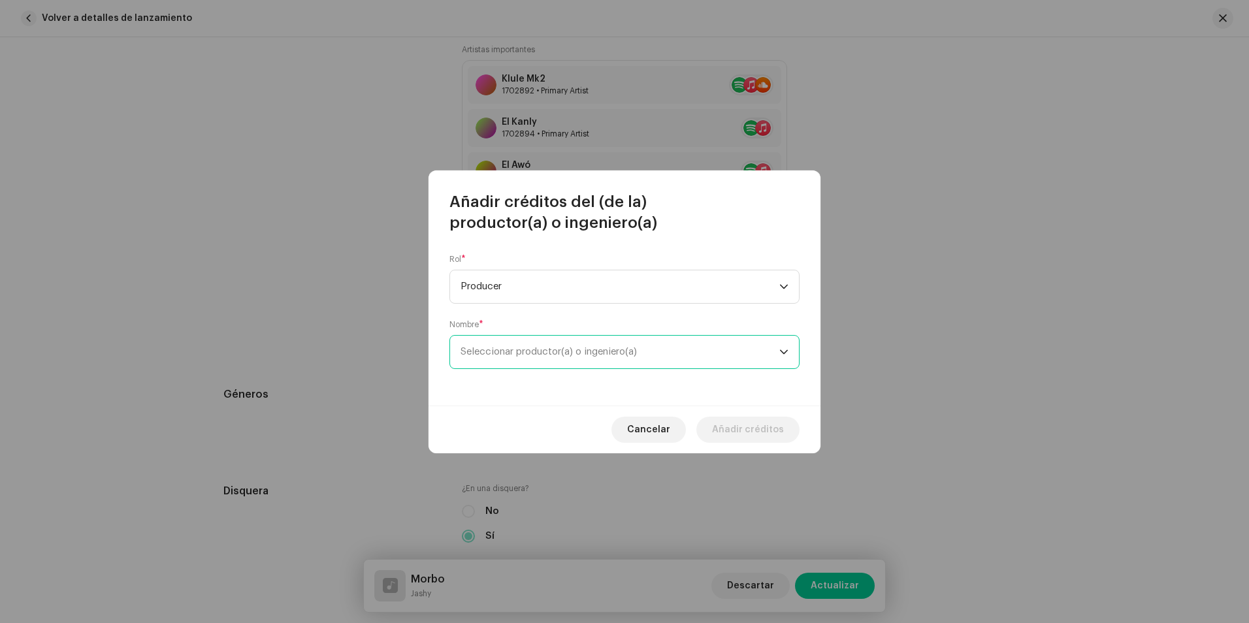
click at [505, 351] on span "Seleccionar productor(a) o ingeniero(a)" at bounding box center [549, 352] width 176 height 10
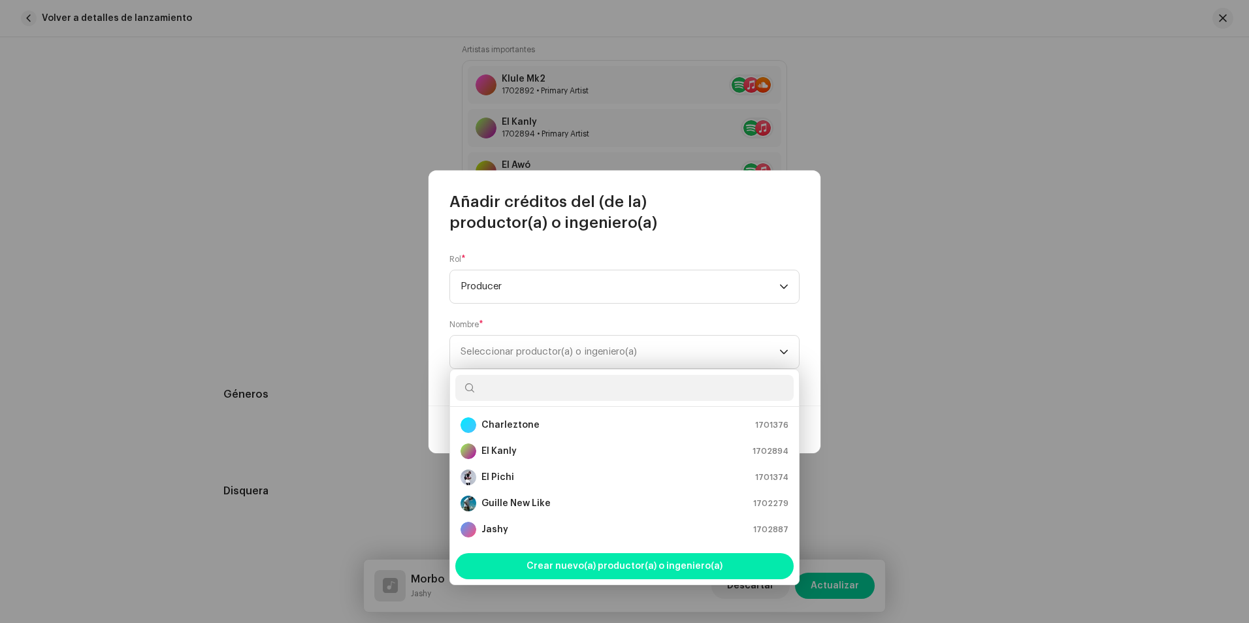
scroll to position [21, 0]
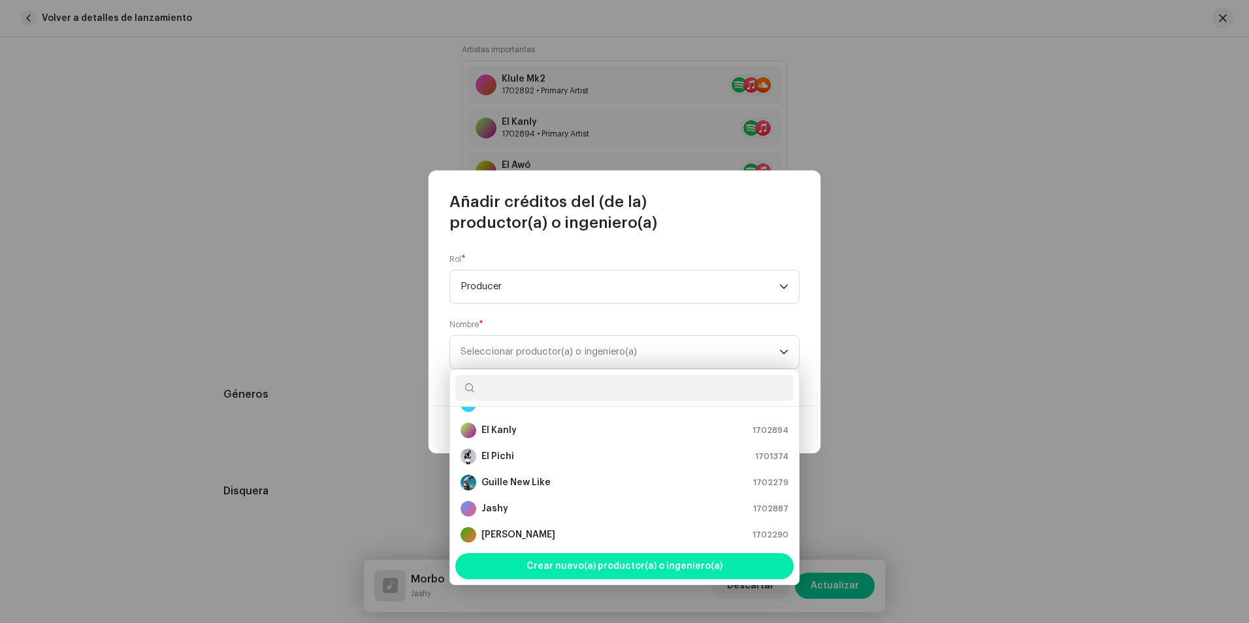
click at [657, 567] on span "Crear nuevo(a) productor(a) o ingeniero(a)" at bounding box center [625, 567] width 196 height 26
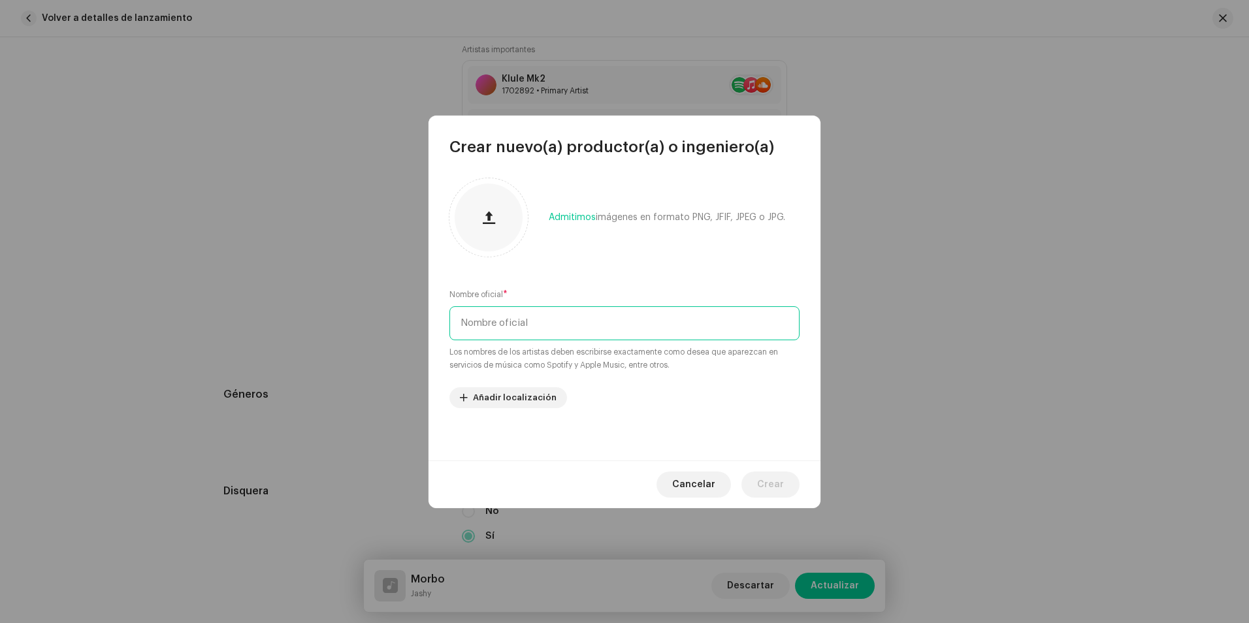
click at [515, 324] on input "text" at bounding box center [625, 323] width 350 height 34
paste input "gringo beats"
type input "gringo beats"
drag, startPoint x: 767, startPoint y: 486, endPoint x: 763, endPoint y: 478, distance: 9.6
click at [767, 483] on span "Crear" at bounding box center [770, 485] width 27 height 26
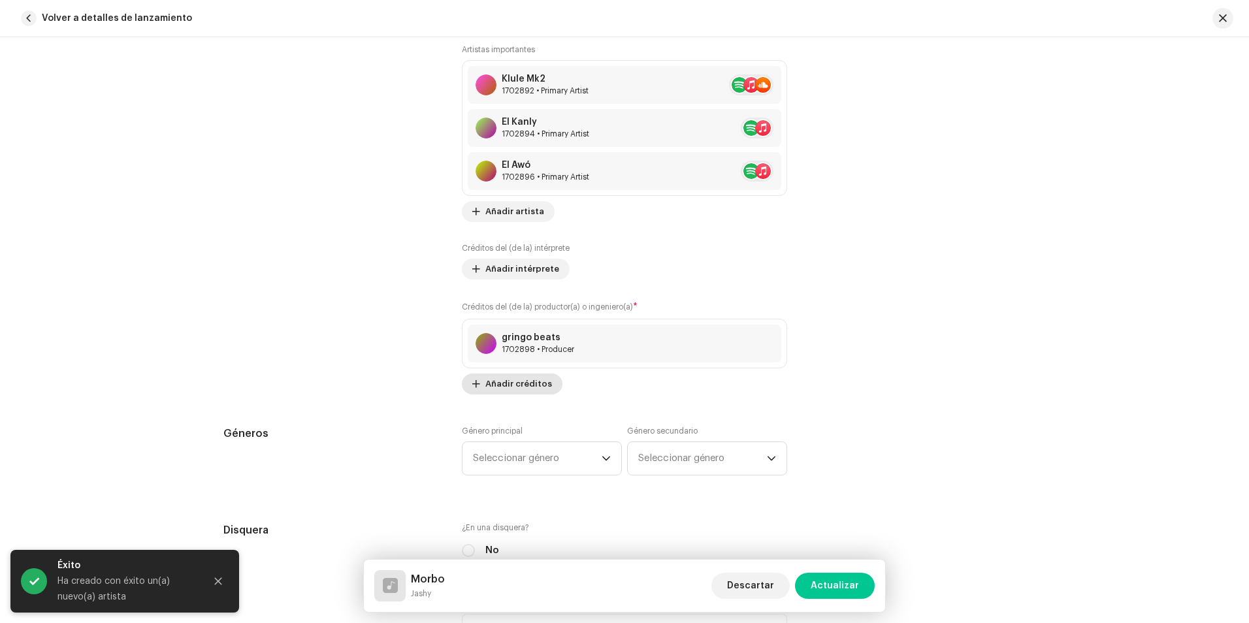
click at [509, 329] on div "gringo beats 1702898 • Producer" at bounding box center [625, 344] width 314 height 38
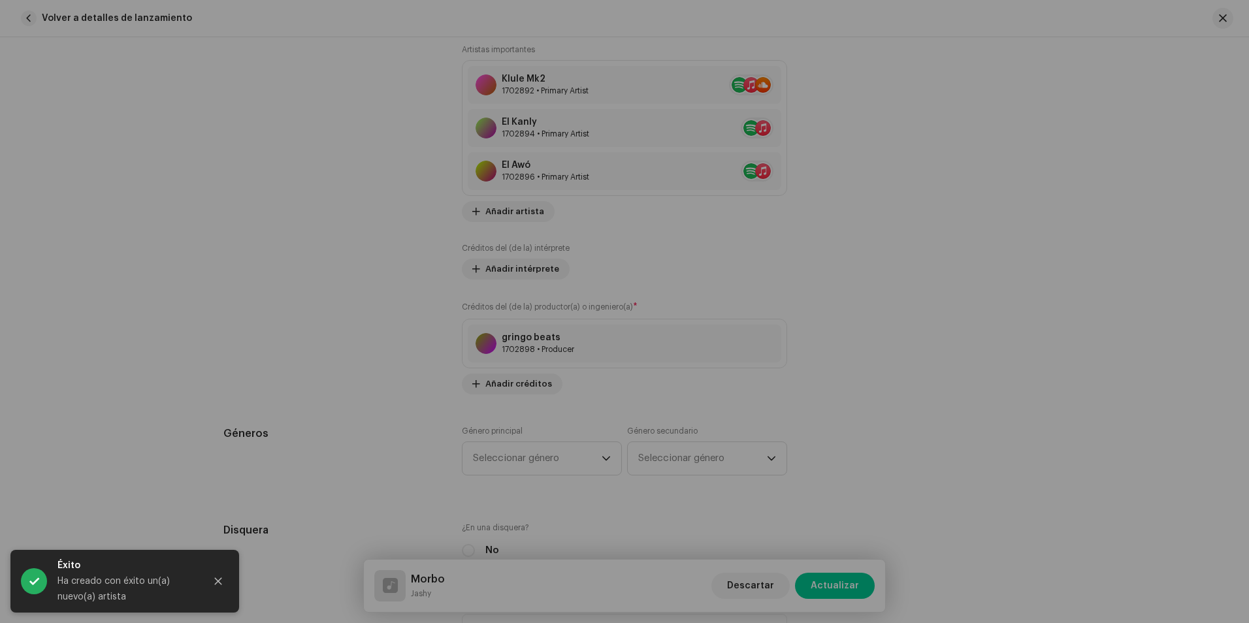
click at [924, 424] on div "Actualizar créditos del (de la) productor(a) o ingeniero(a) Rol * Producer Nomb…" at bounding box center [624, 311] width 1249 height 623
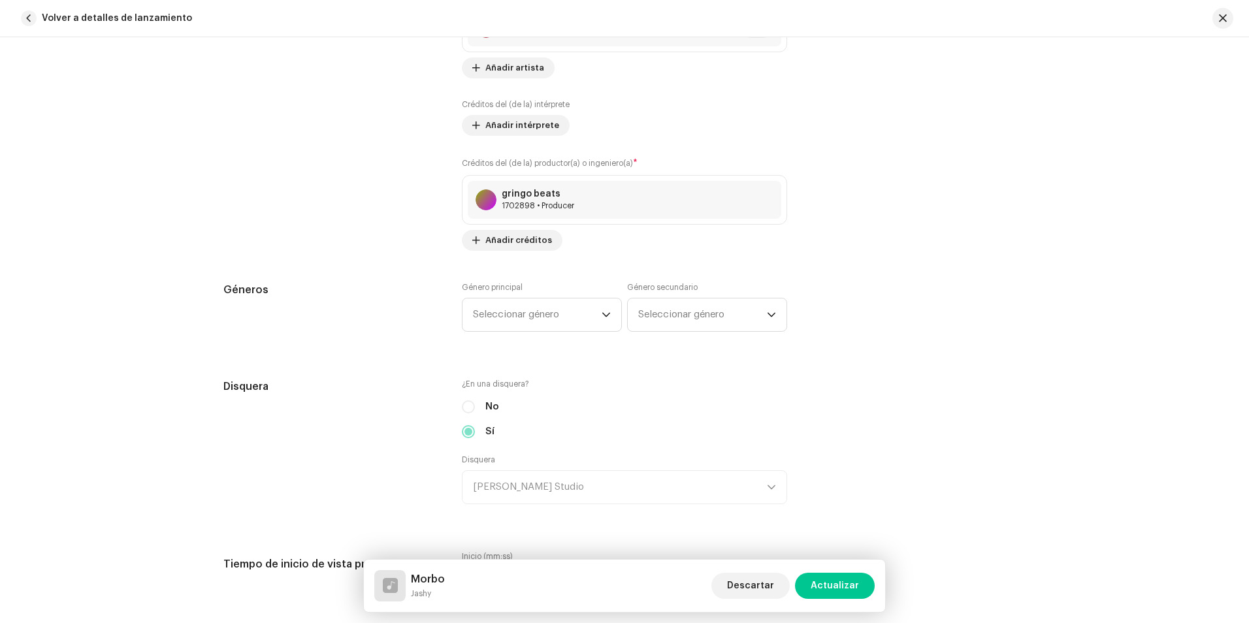
scroll to position [1111, 0]
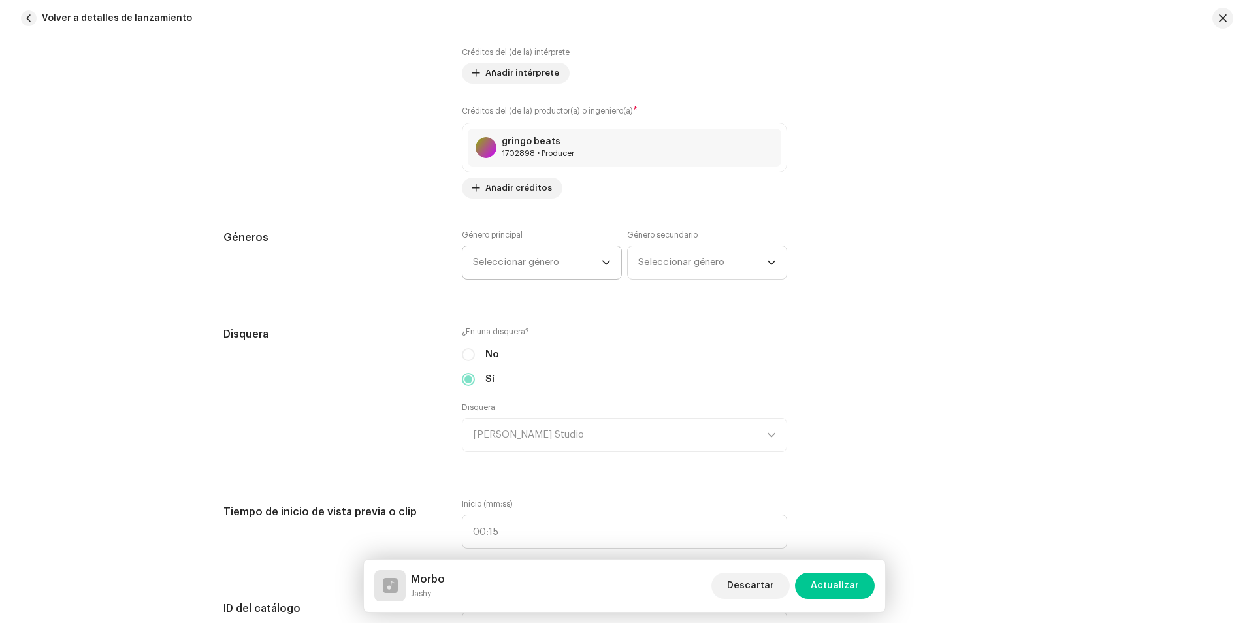
click at [485, 257] on span "Seleccionar género" at bounding box center [537, 262] width 129 height 33
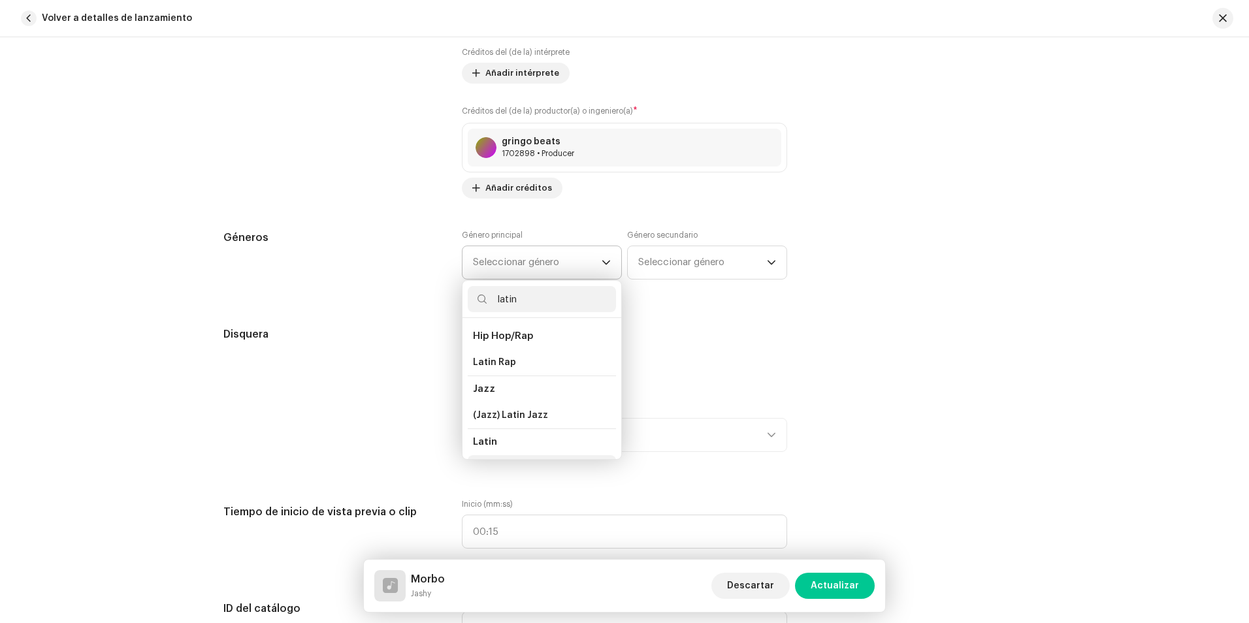
scroll to position [22, 0]
type input "latin"
click at [501, 437] on li "Latin" at bounding box center [542, 446] width 148 height 26
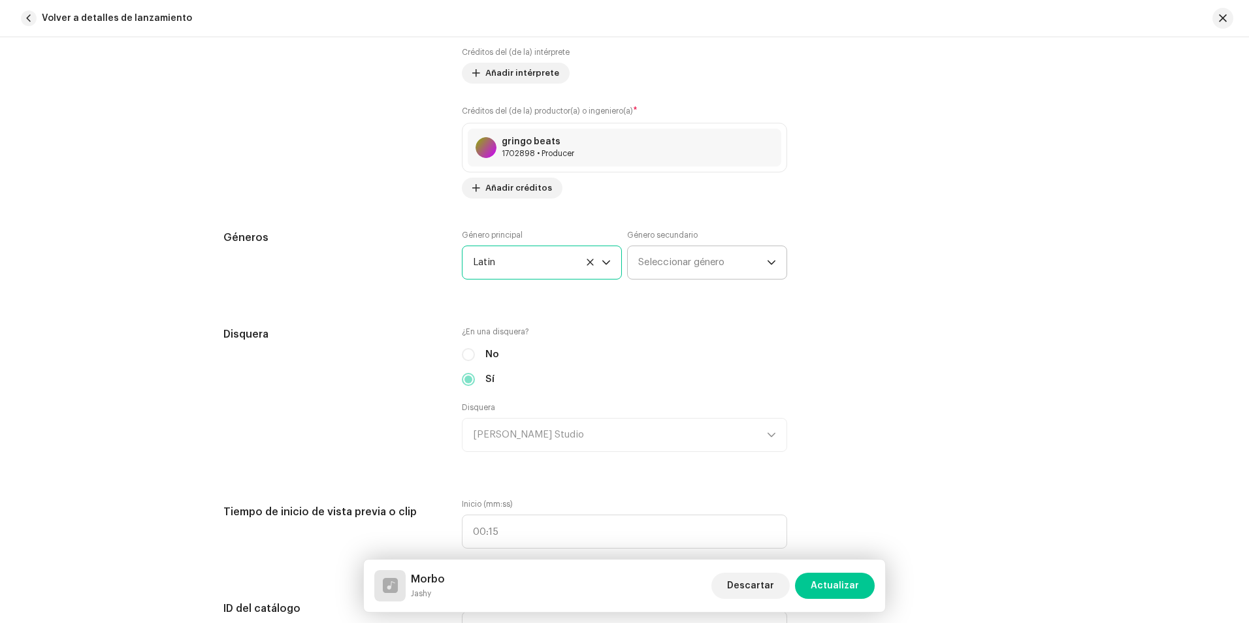
click at [650, 263] on span "Seleccionar género" at bounding box center [702, 262] width 129 height 33
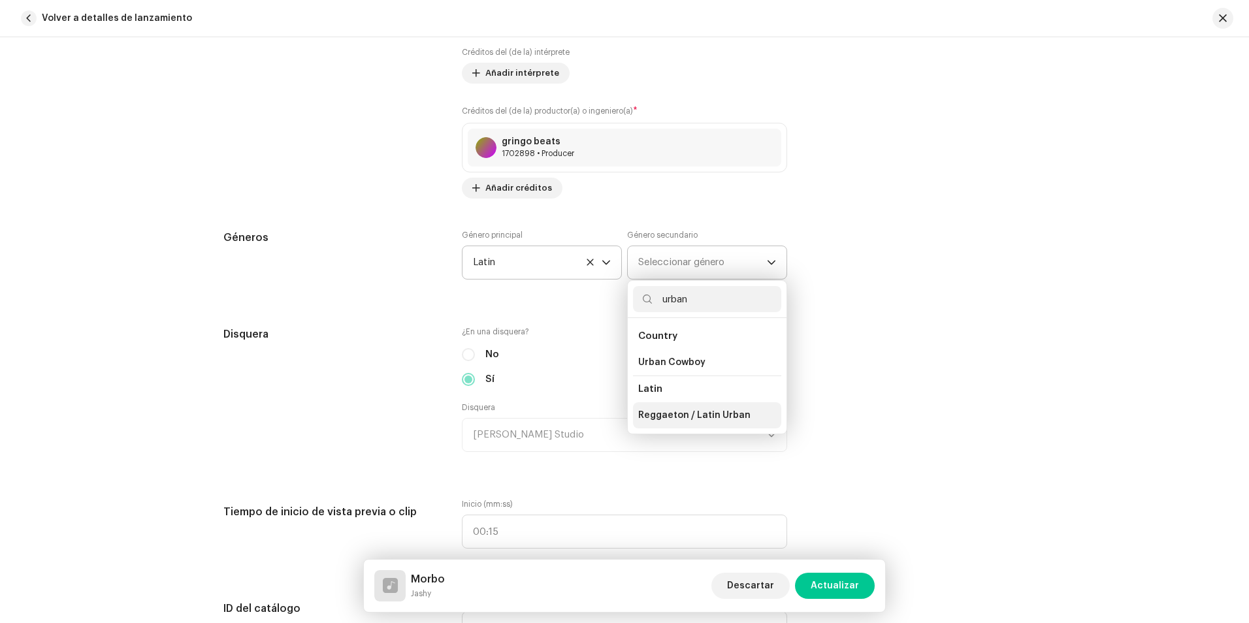
type input "urban"
click at [708, 423] on li "Reggaeton / Latin Urban" at bounding box center [707, 416] width 148 height 26
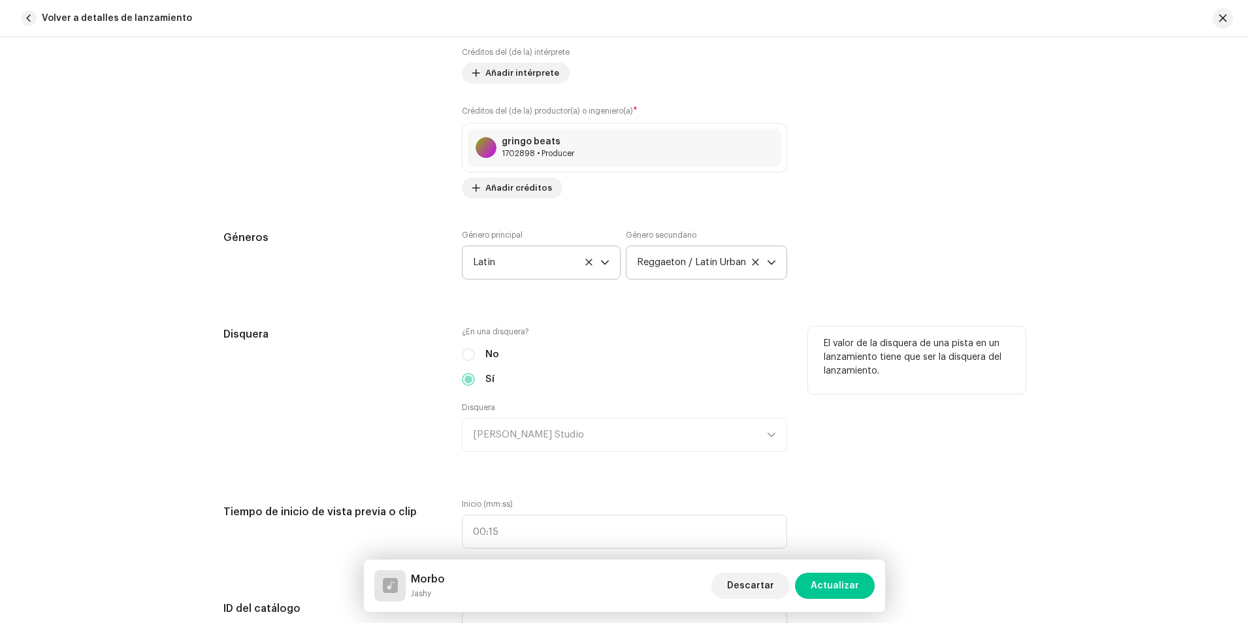
click at [746, 354] on div "No" at bounding box center [624, 355] width 325 height 14
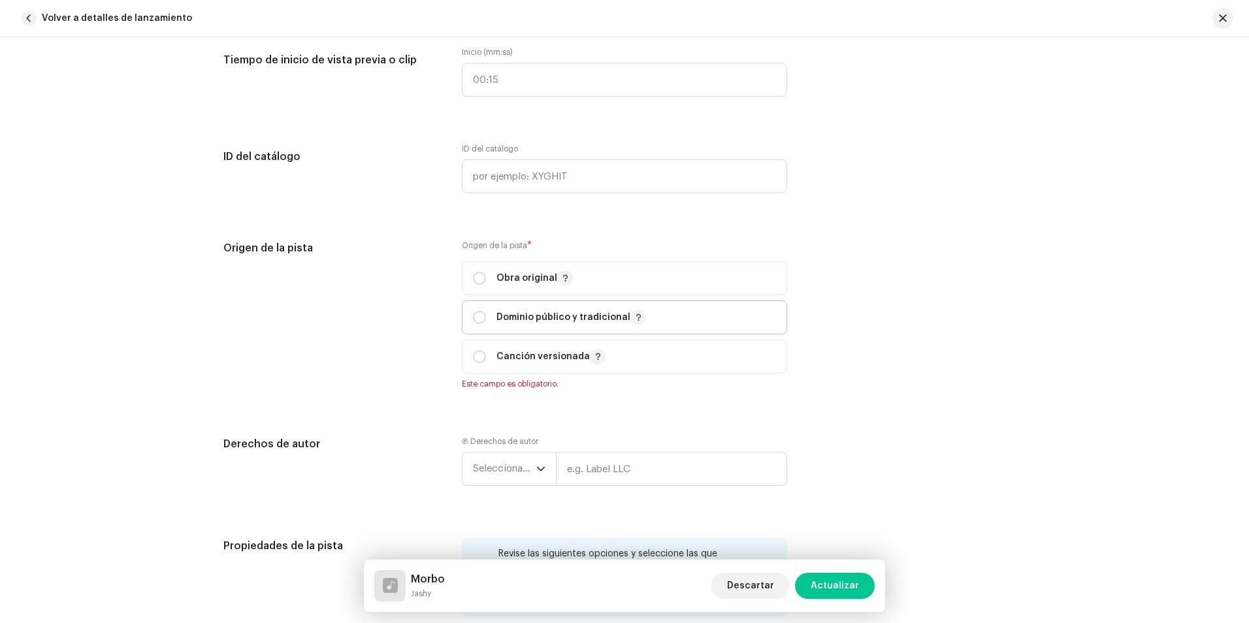
scroll to position [1568, 0]
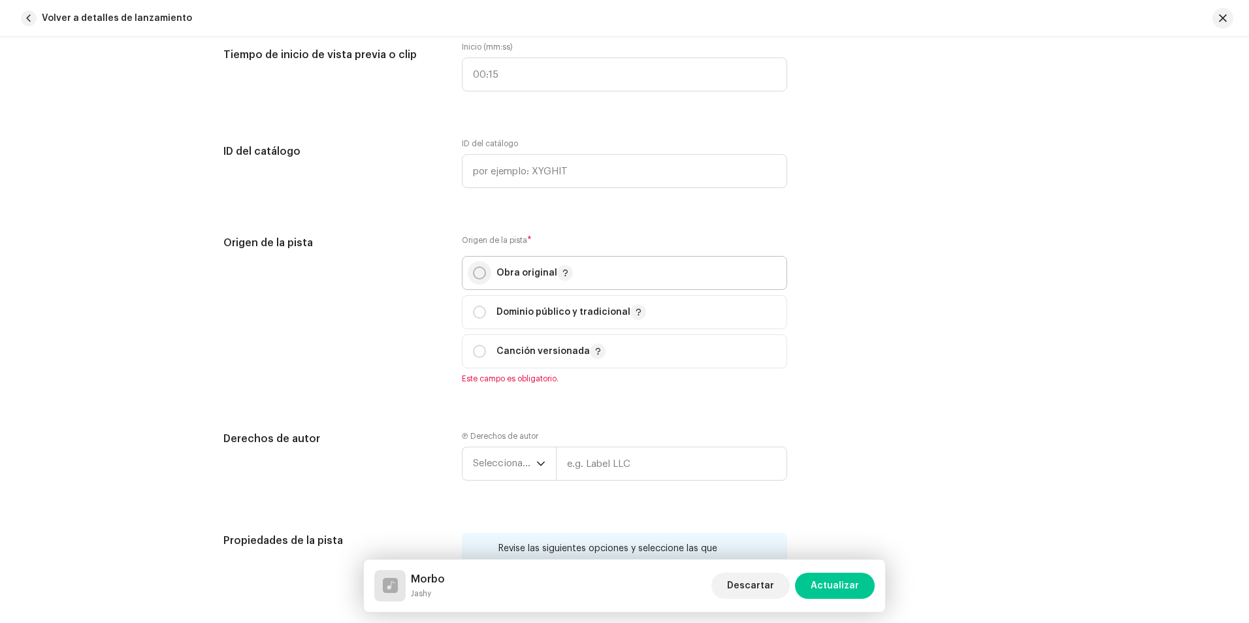
click at [477, 273] on input "radio" at bounding box center [479, 273] width 13 height 13
radio input "true"
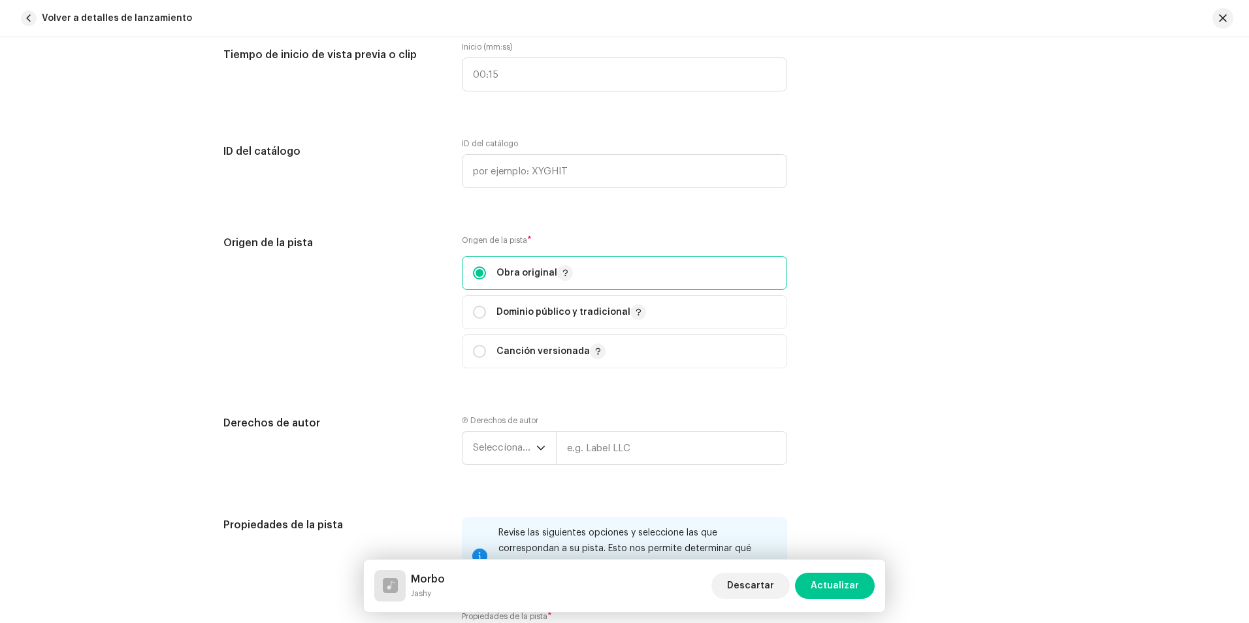
click at [371, 325] on div "Origen de la pista" at bounding box center [332, 309] width 218 height 149
click at [504, 443] on span "Seleccionar año" at bounding box center [504, 448] width 63 height 33
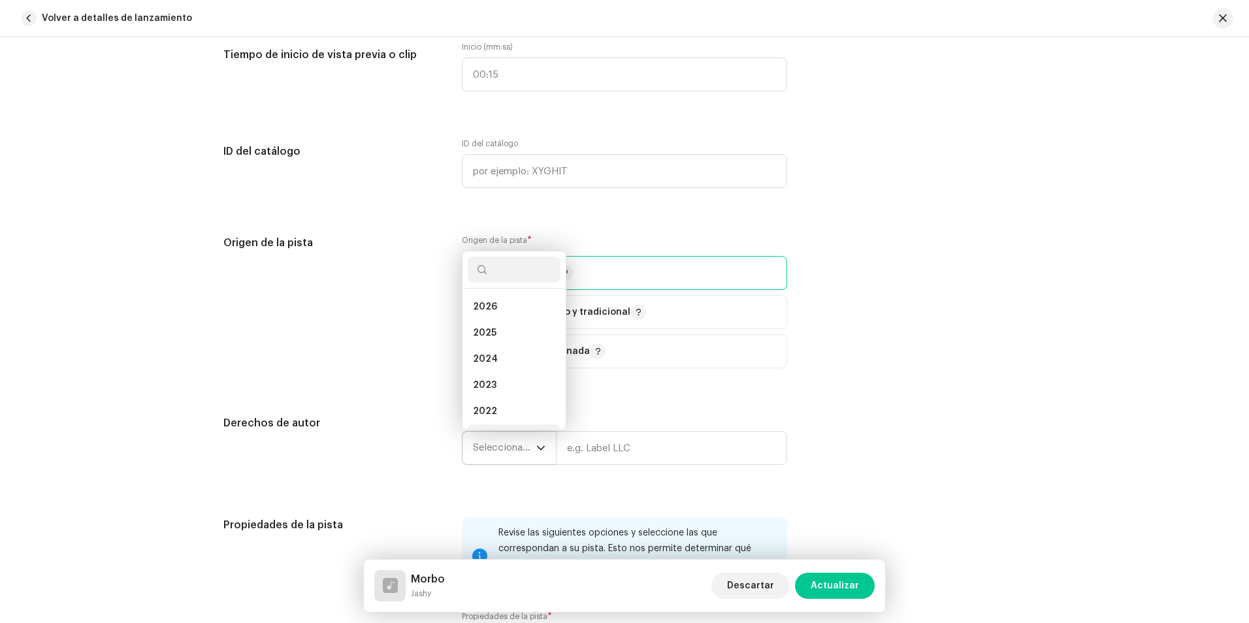
scroll to position [21, 0]
click at [475, 313] on span "2025" at bounding box center [485, 312] width 24 height 13
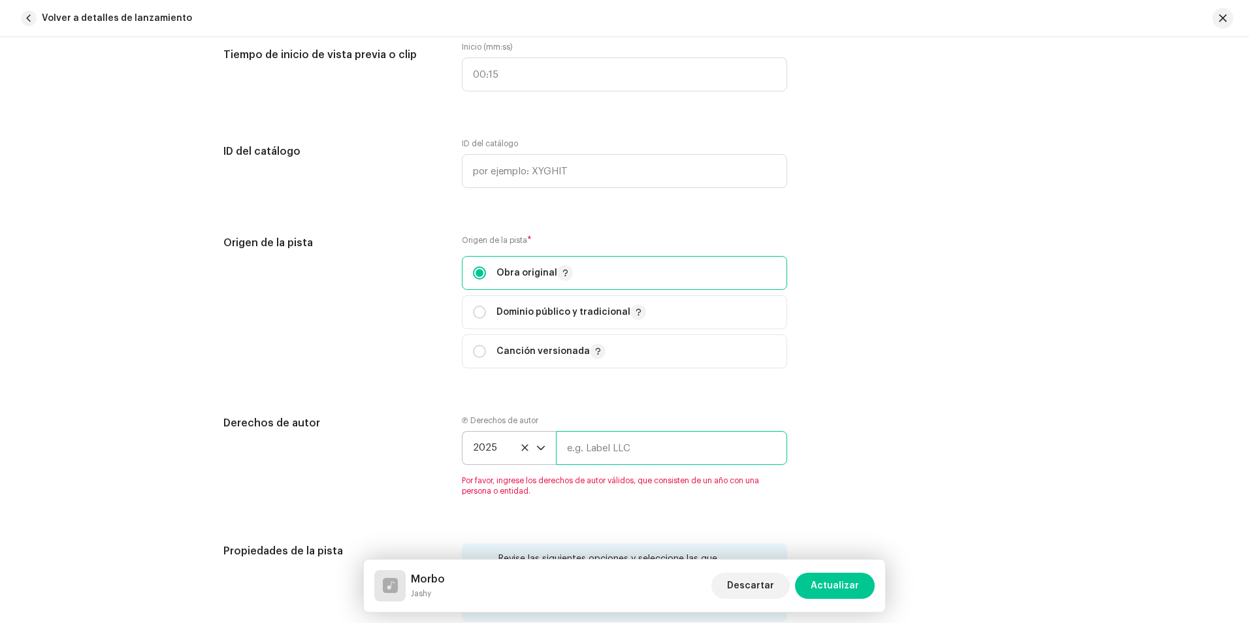
click at [604, 442] on input "text" at bounding box center [671, 448] width 231 height 34
type input "[PERSON_NAME] Studio"
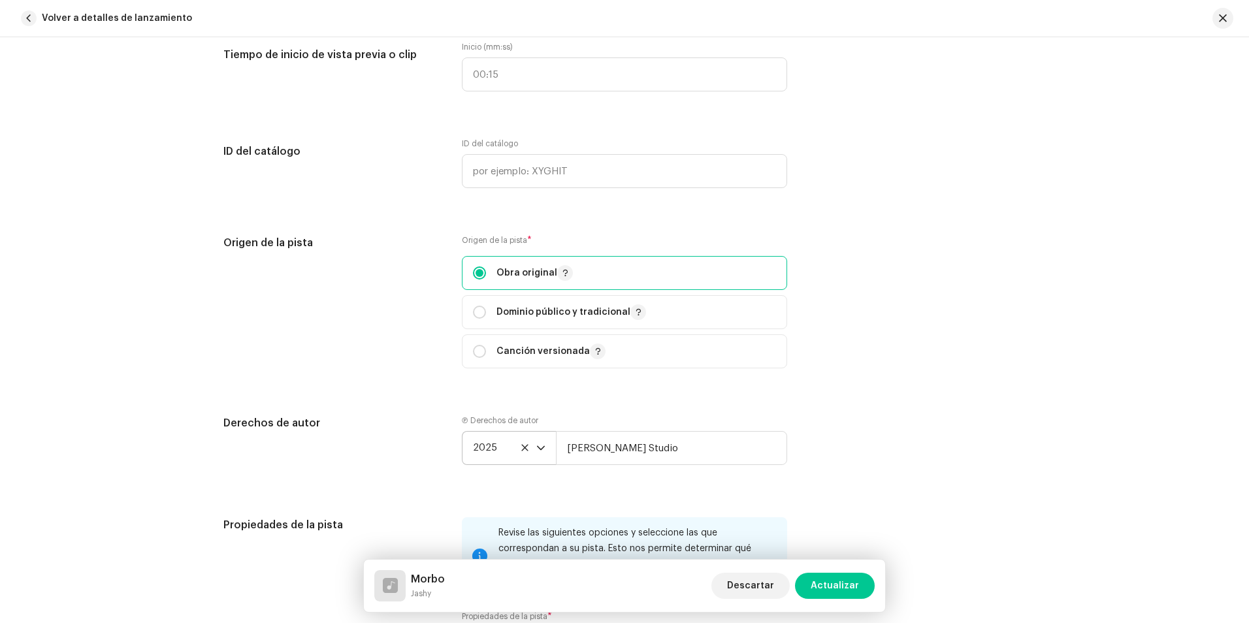
click at [875, 312] on div "Origen de la pista Origen de la pista * Obra original Dominio público y tradici…" at bounding box center [624, 309] width 802 height 149
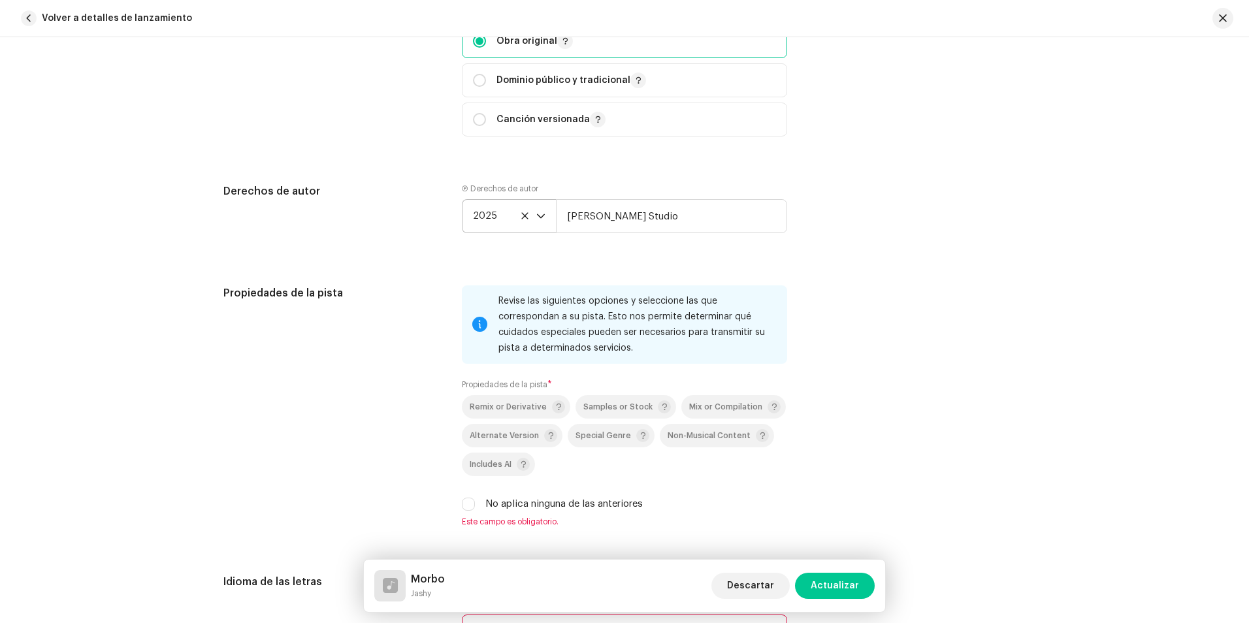
scroll to position [1830, 0]
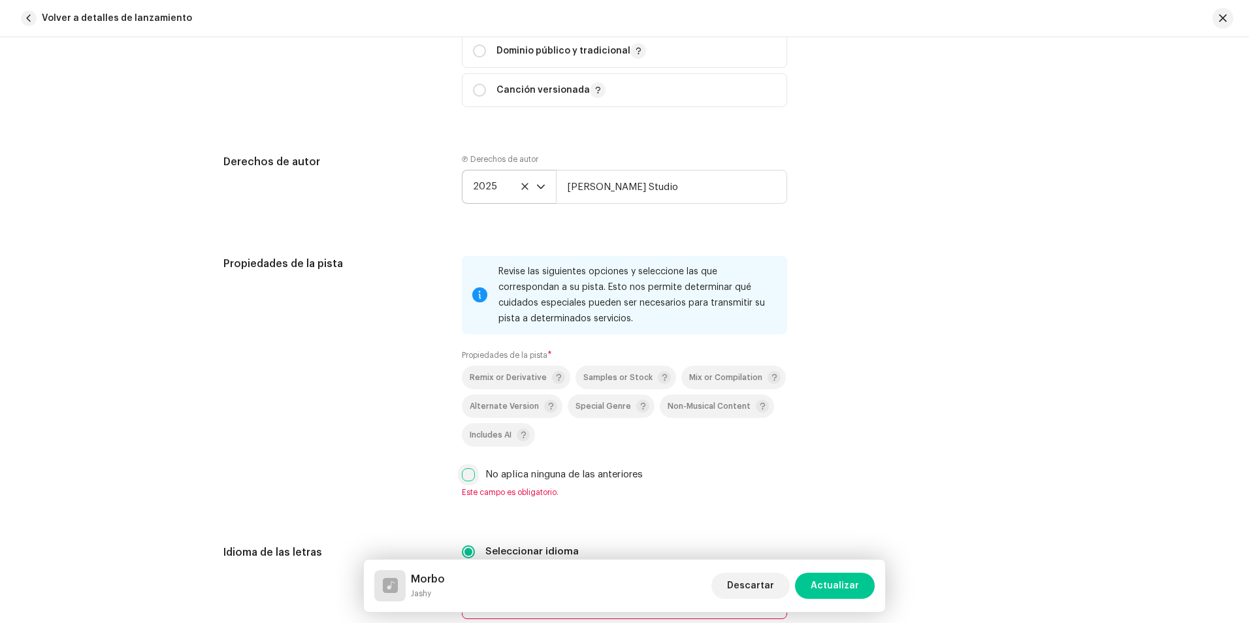
click at [471, 478] on input "No aplica ninguna de las anteriores" at bounding box center [468, 475] width 13 height 13
checkbox input "true"
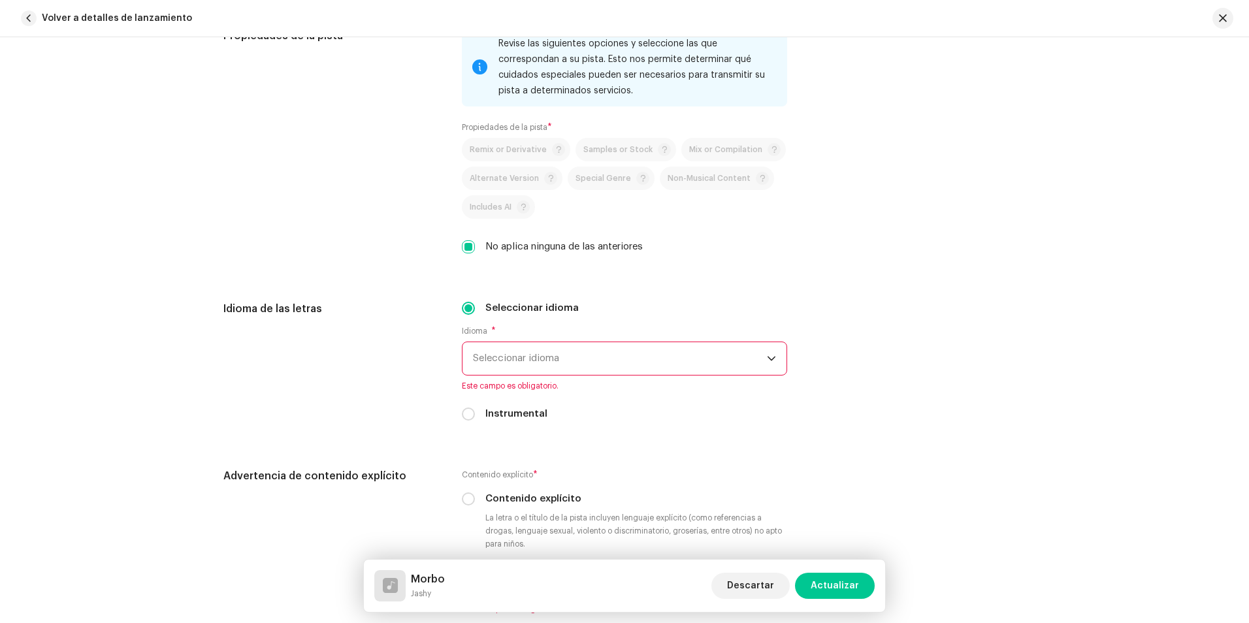
scroll to position [2091, 0]
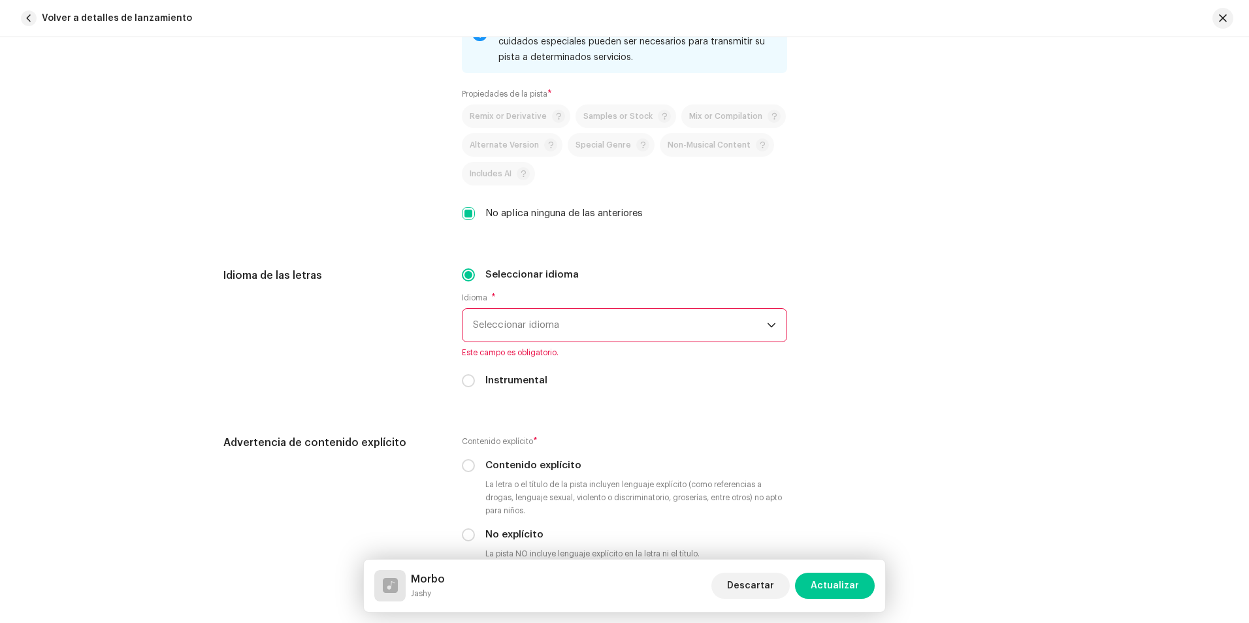
click at [538, 331] on span "Seleccionar idioma" at bounding box center [620, 325] width 294 height 33
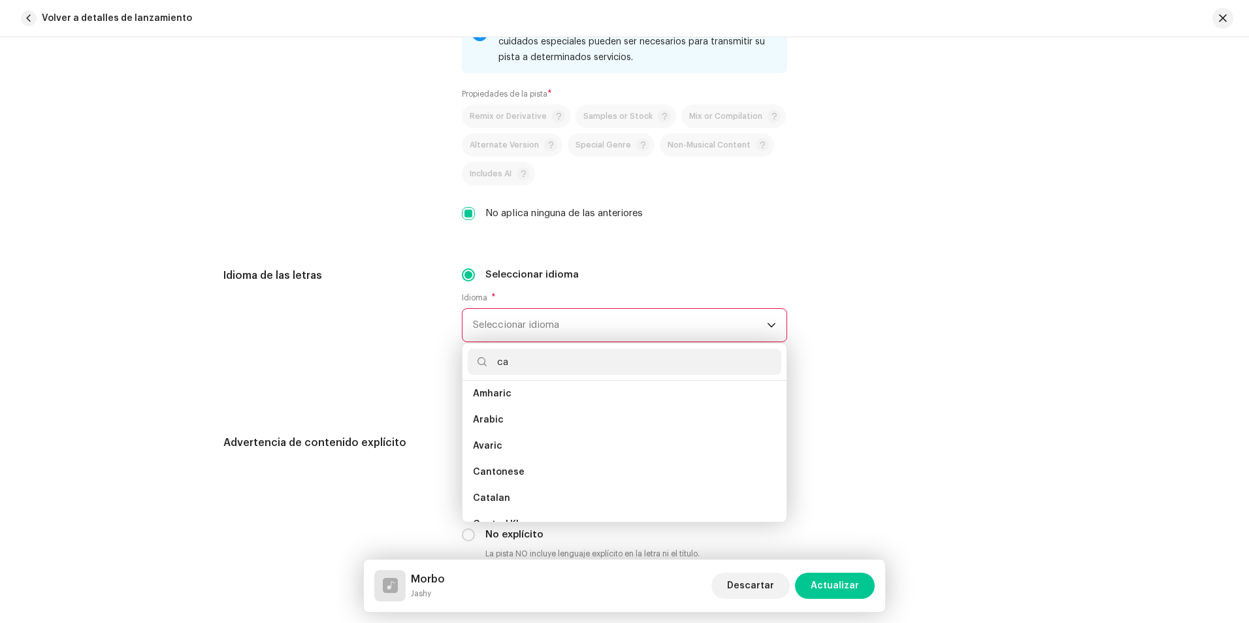
scroll to position [0, 0]
type input "ca"
click at [540, 475] on span "Spanish ([GEOGRAPHIC_DATA])" at bounding box center [543, 477] width 141 height 13
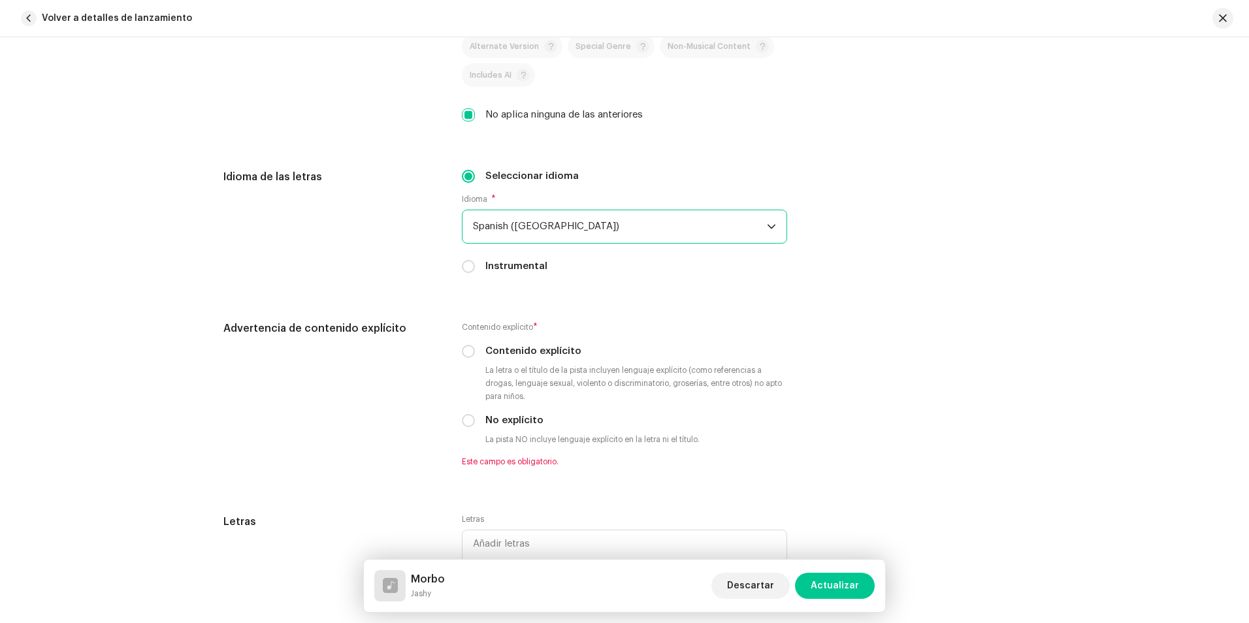
scroll to position [2222, 0]
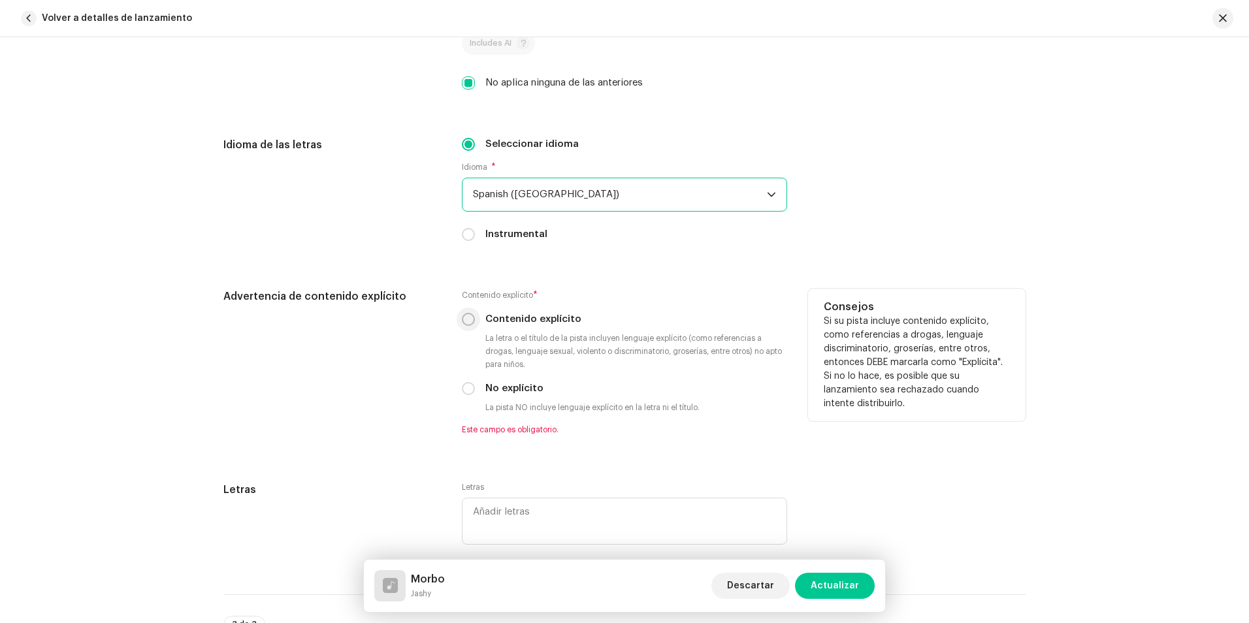
click at [463, 320] on input "Contenido explícito" at bounding box center [468, 319] width 13 height 13
radio input "true"
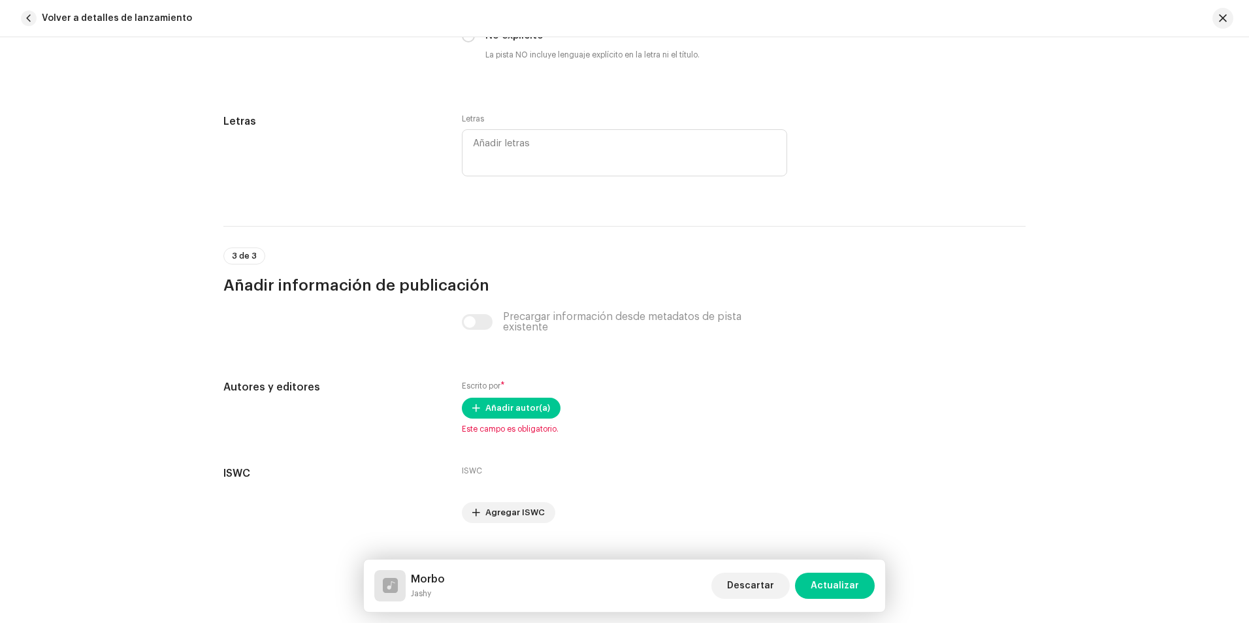
scroll to position [2600, 0]
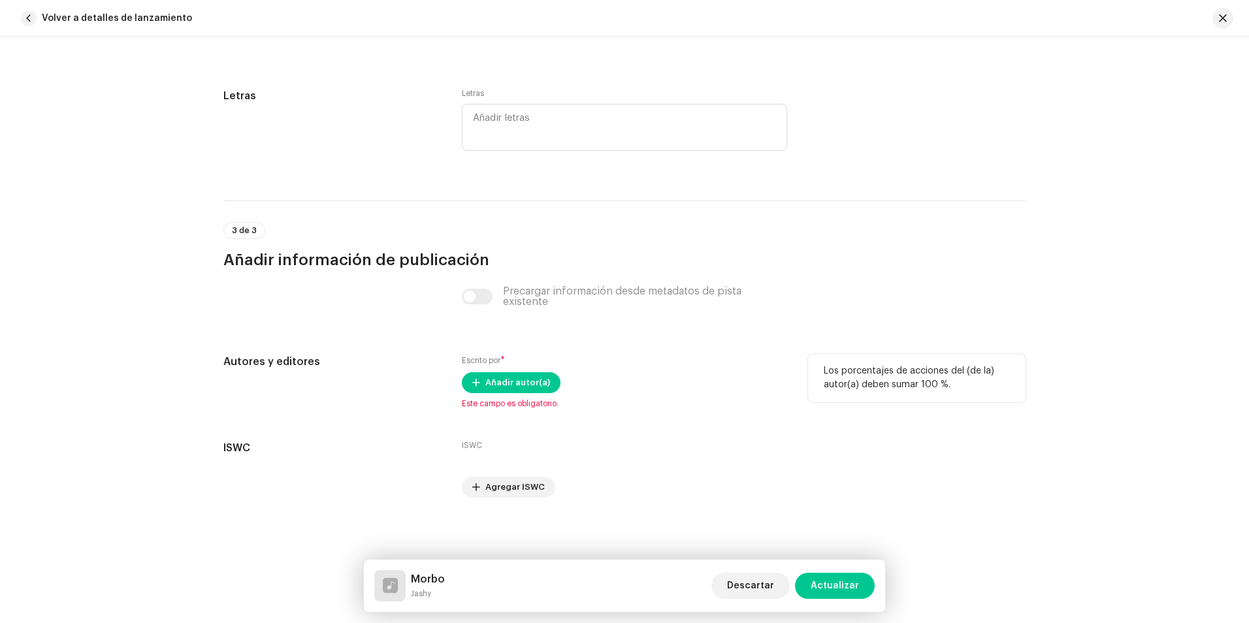
click at [516, 371] on div "Escrito por * Añadir autor(a) Este campo es obligatorio." at bounding box center [624, 381] width 325 height 55
click at [517, 394] on div "Escrito por * Añadir autor(a) Este campo es obligatorio." at bounding box center [624, 381] width 325 height 55
click at [516, 384] on span "Añadir autor(a)" at bounding box center [518, 383] width 65 height 26
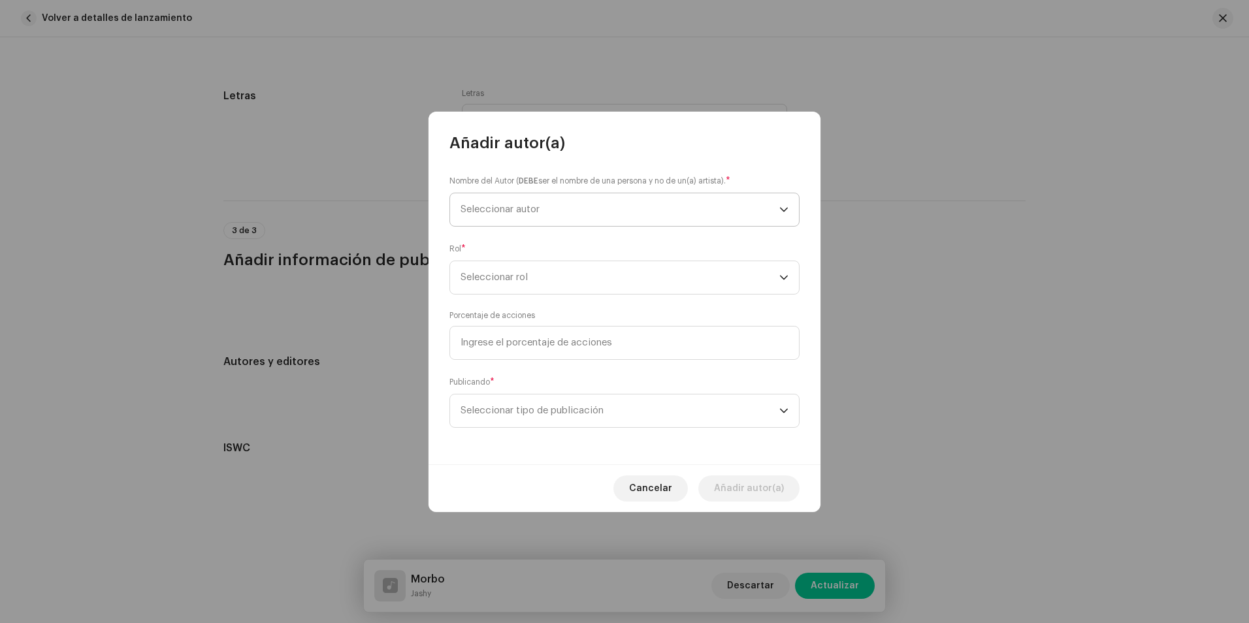
click at [510, 212] on span "Seleccionar autor" at bounding box center [500, 210] width 79 height 10
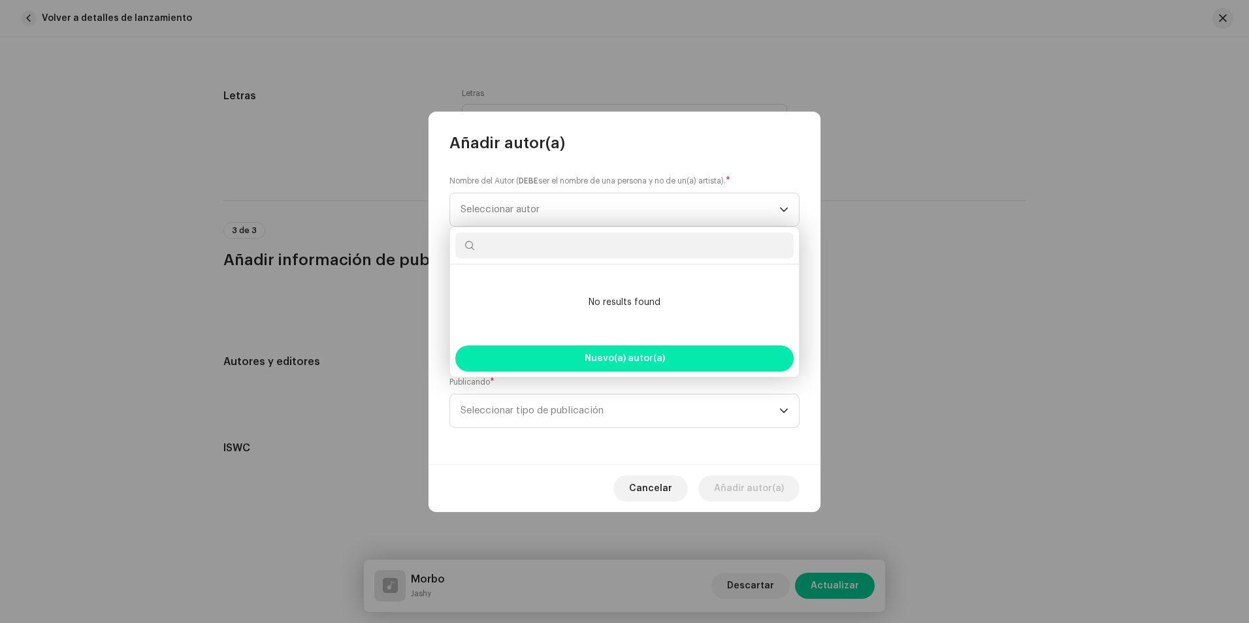
click at [596, 353] on button "Nuevo(a) autor(a)" at bounding box center [624, 359] width 339 height 26
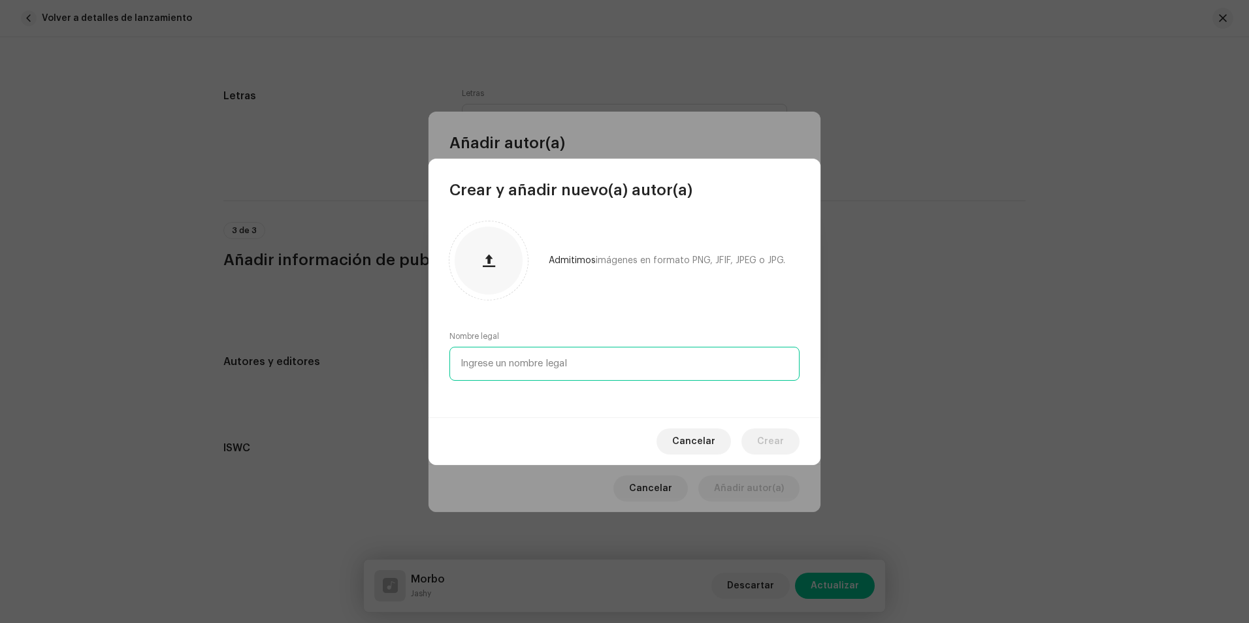
click at [524, 361] on input "text" at bounding box center [625, 364] width 350 height 34
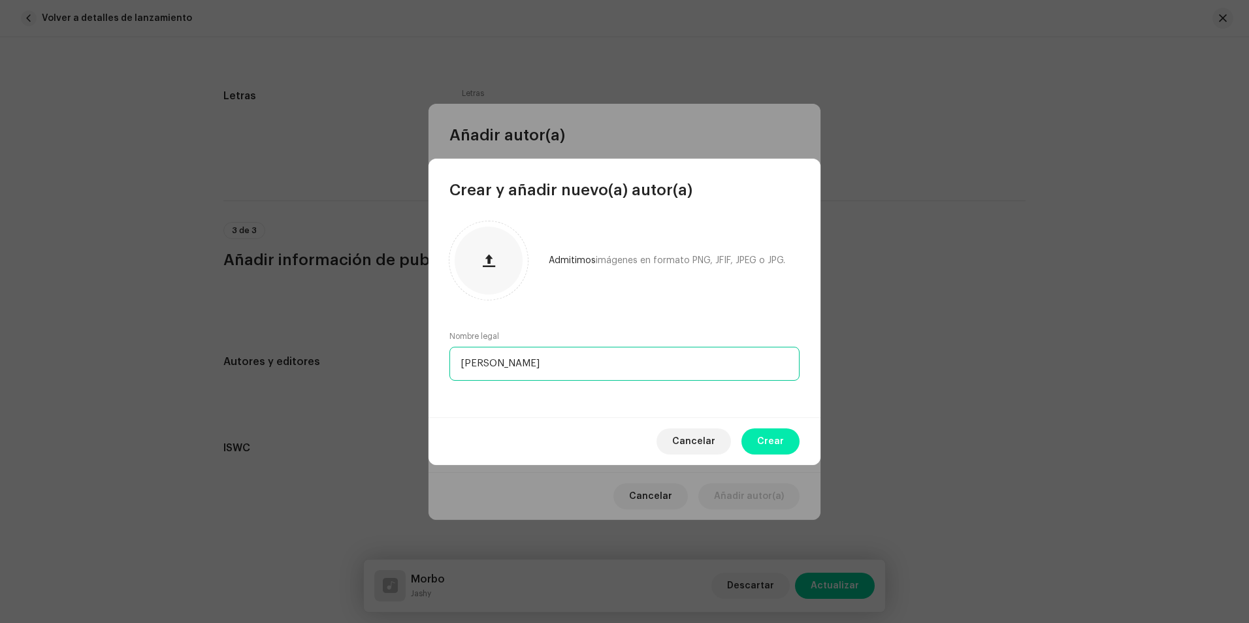
type input "[PERSON_NAME]"
click at [787, 444] on button "Crear" at bounding box center [771, 442] width 58 height 26
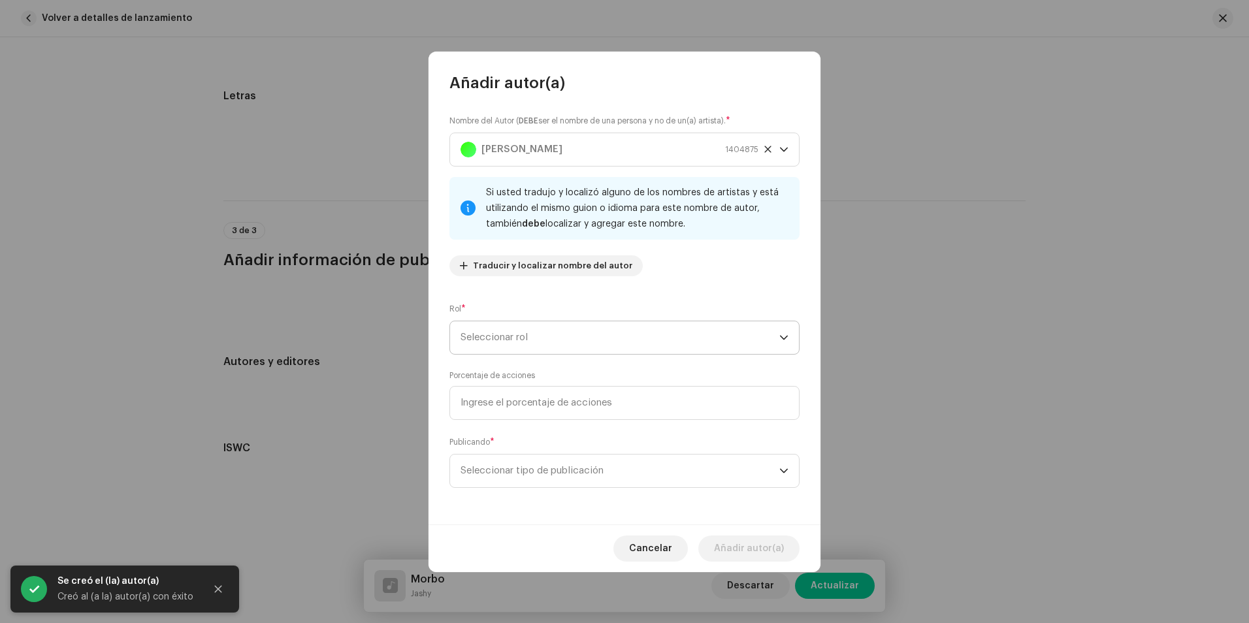
click at [562, 335] on span "Seleccionar rol" at bounding box center [620, 338] width 319 height 33
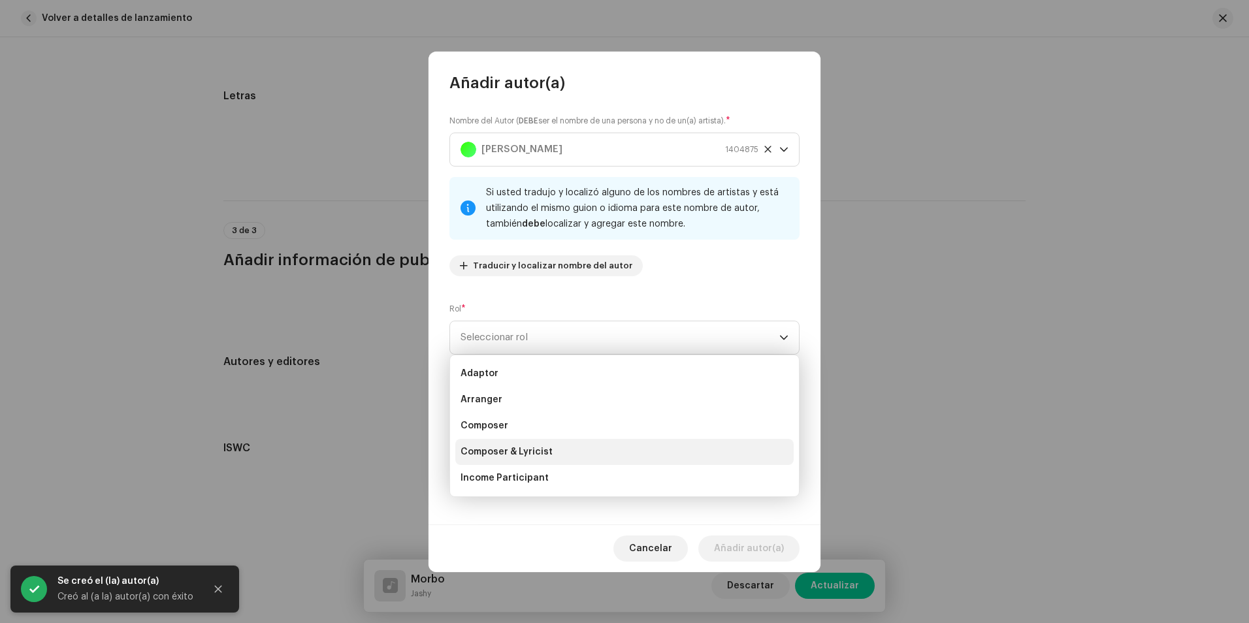
click at [545, 457] on span "Composer & Lyricist" at bounding box center [507, 452] width 92 height 13
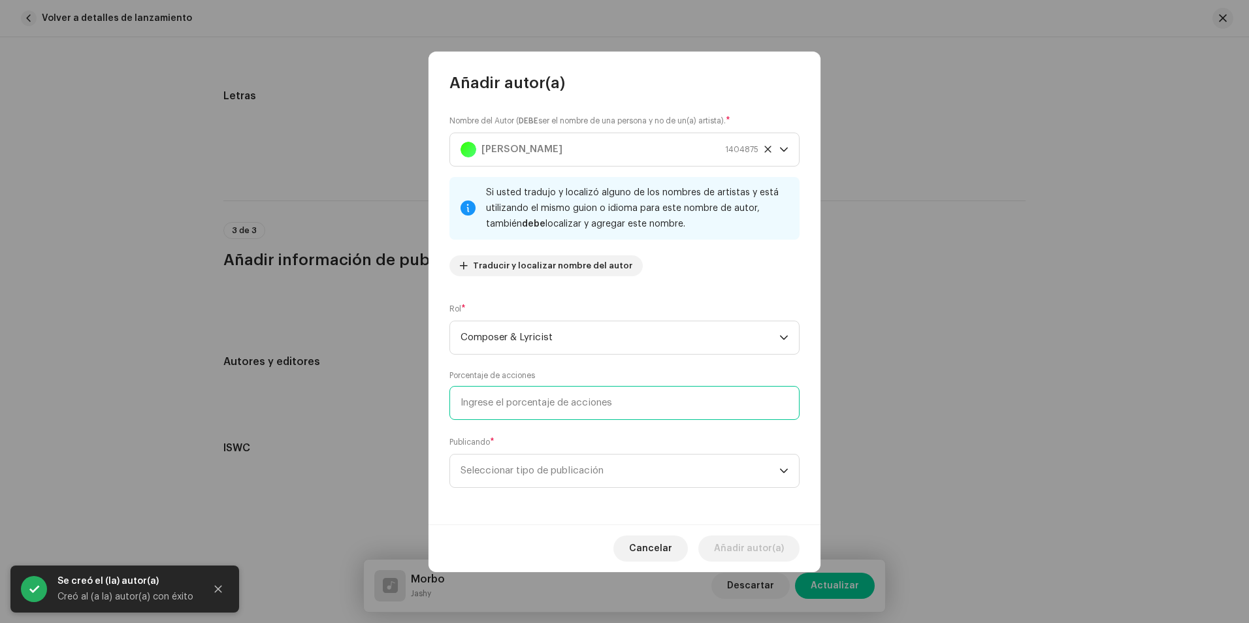
click at [511, 406] on input at bounding box center [625, 403] width 350 height 34
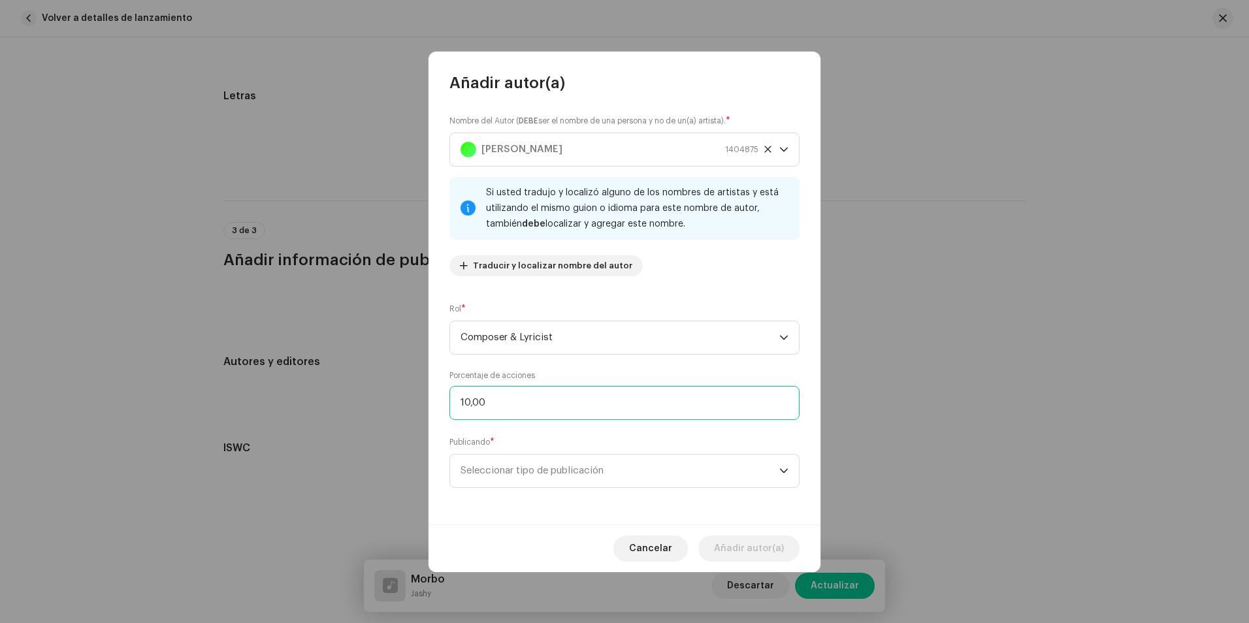
type input "100,00"
click at [561, 468] on span "Seleccionar tipo de publicación" at bounding box center [620, 471] width 319 height 33
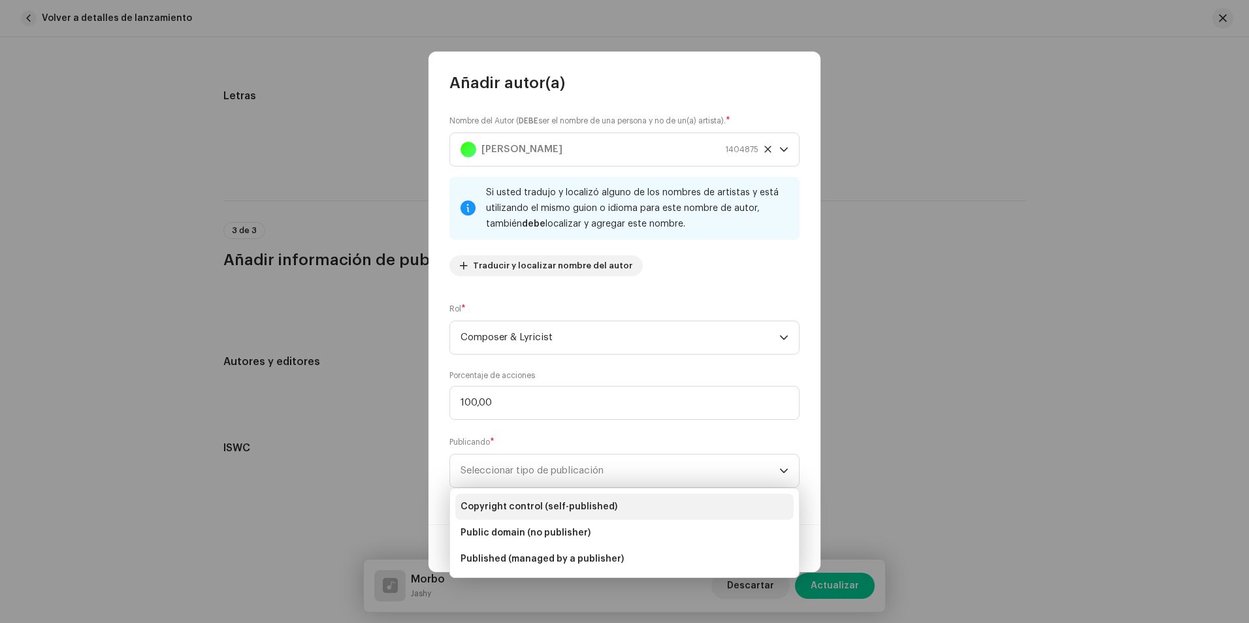
click at [562, 503] on span "Copyright control (self-published)" at bounding box center [539, 507] width 157 height 13
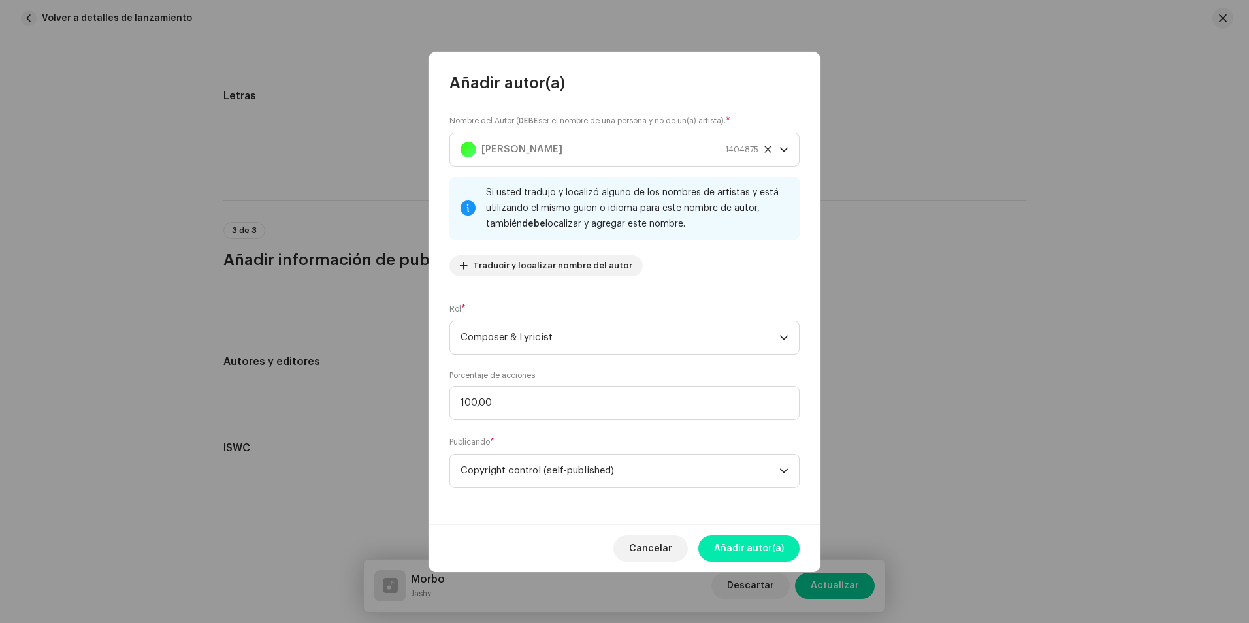
click at [748, 550] on span "Añadir autor(a)" at bounding box center [749, 549] width 70 height 26
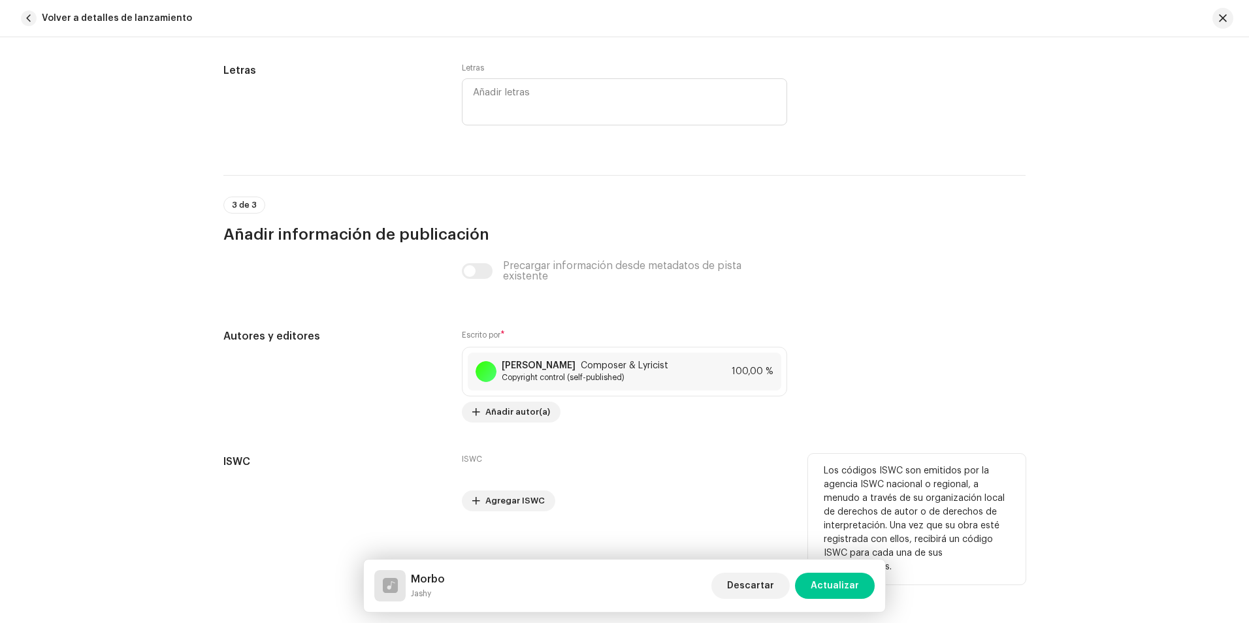
scroll to position [2639, 0]
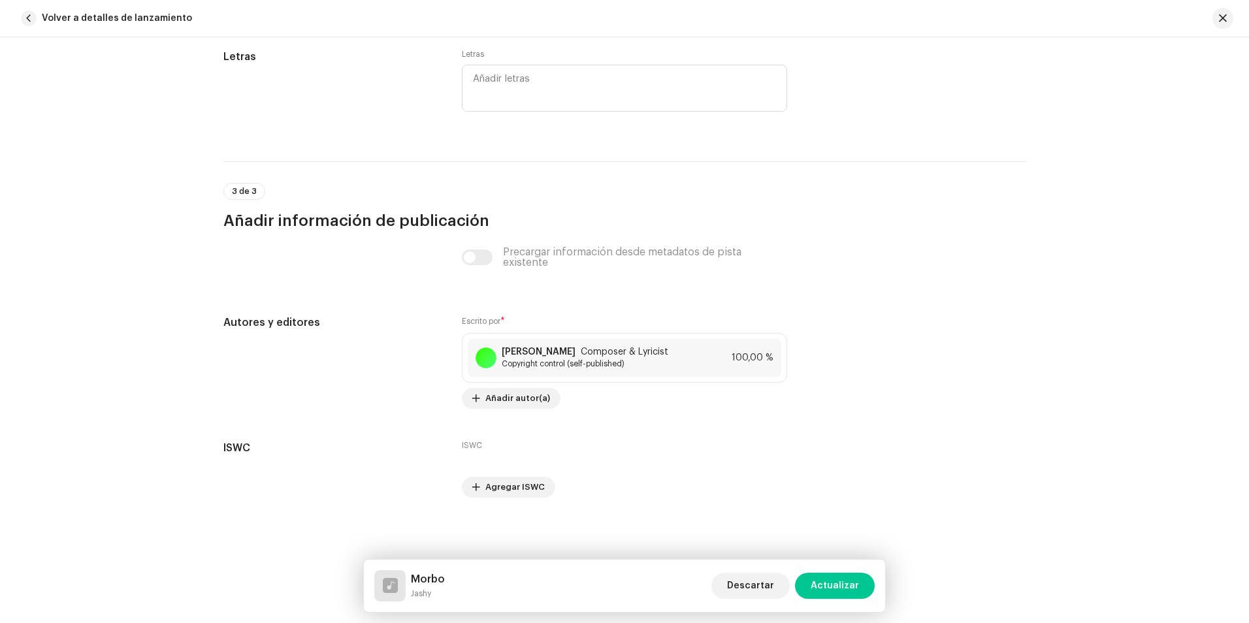
click at [842, 591] on span "Actualizar" at bounding box center [835, 586] width 48 height 26
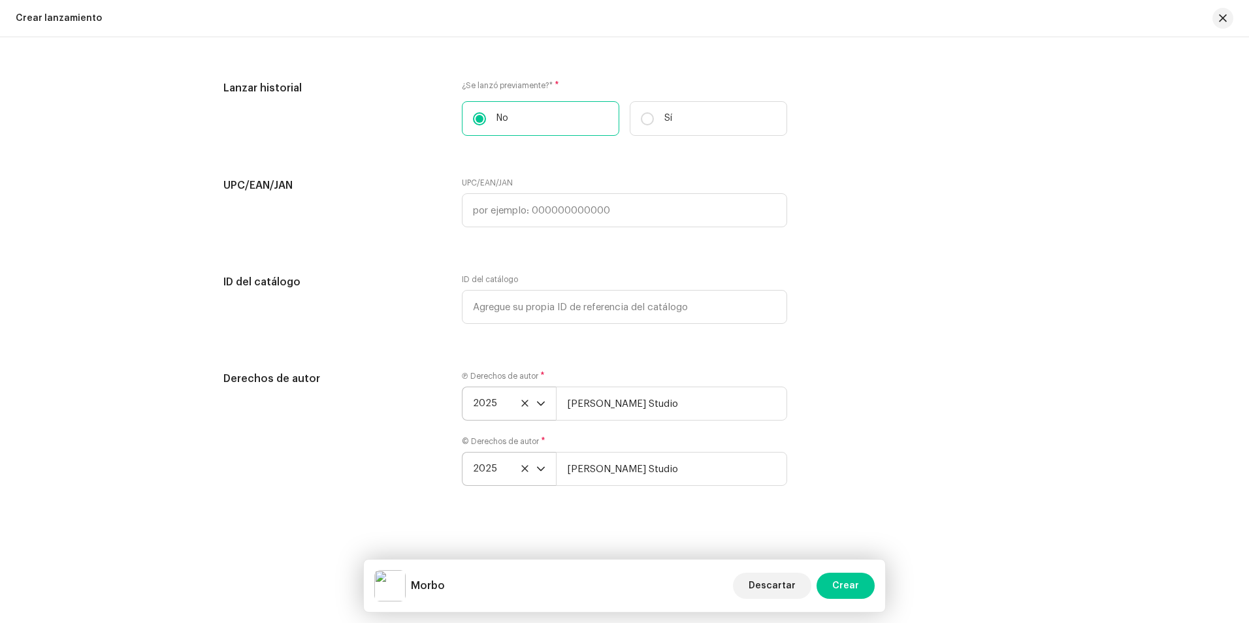
scroll to position [1924, 0]
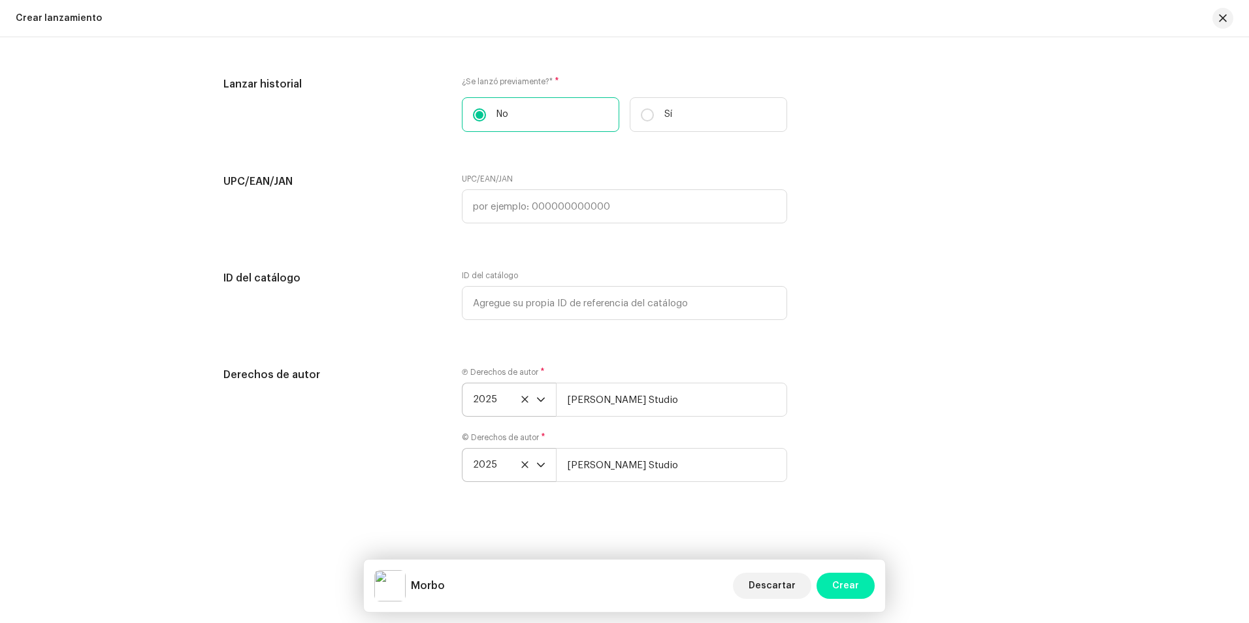
click at [853, 591] on span "Crear" at bounding box center [846, 586] width 27 height 26
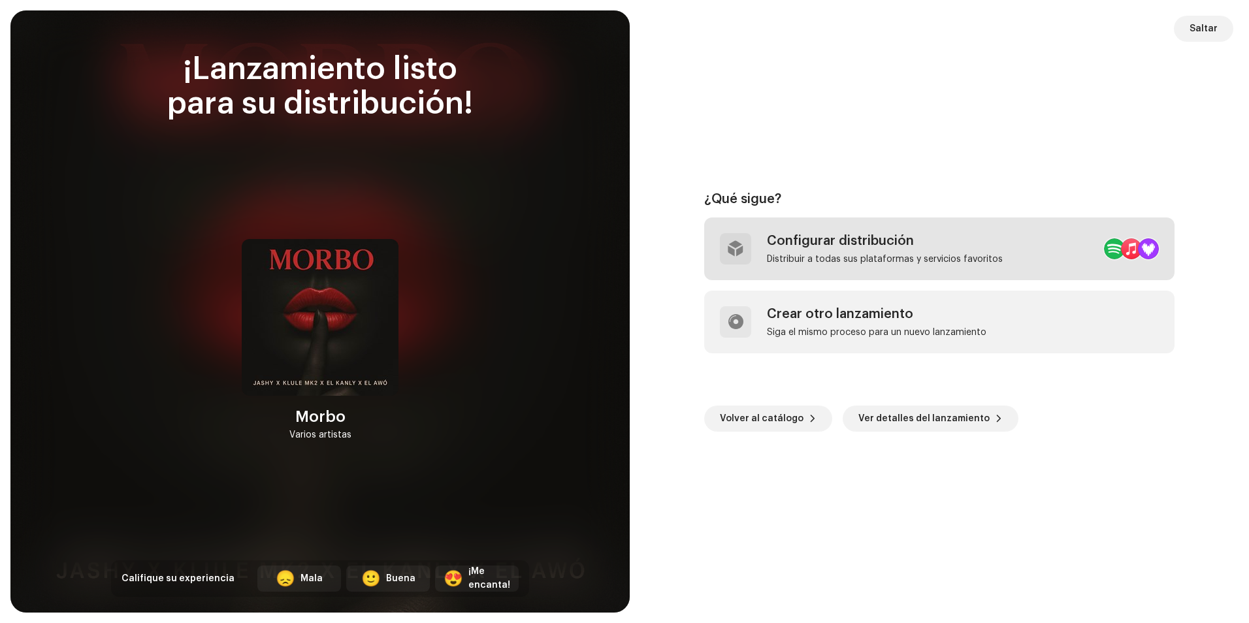
click at [1013, 239] on div "Configurar distribución Distribuir a todas sus plataformas y servicios favoritos" at bounding box center [939, 249] width 471 height 63
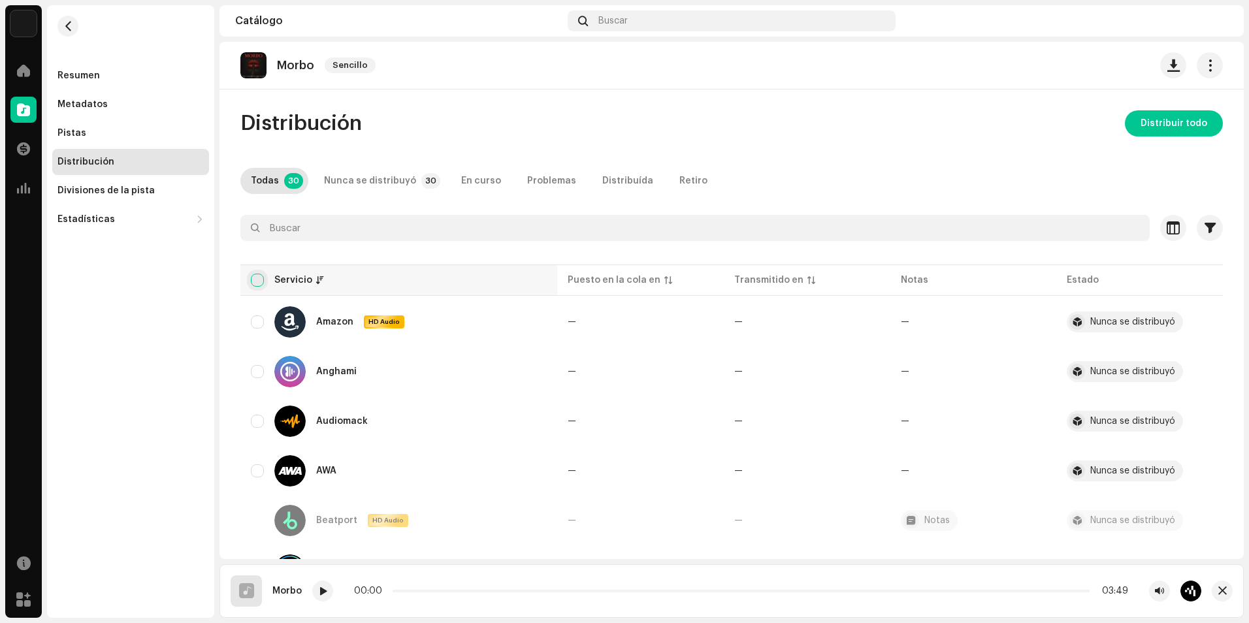
click at [256, 277] on input "checkbox" at bounding box center [257, 280] width 13 height 13
checkbox input "true"
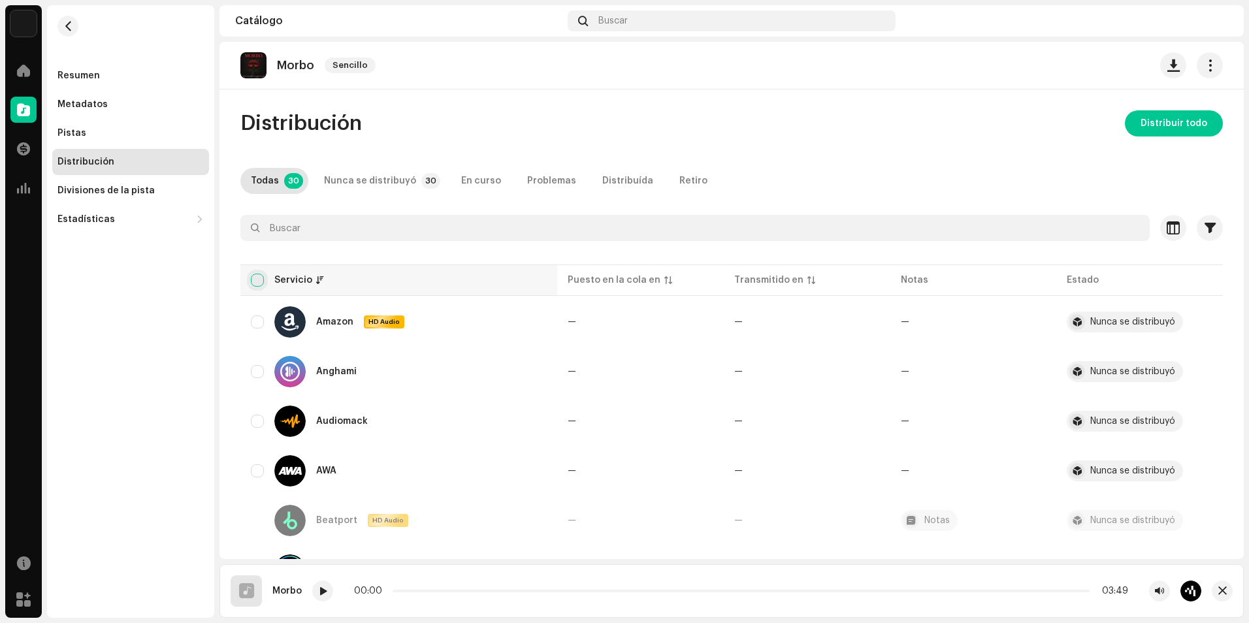
checkbox input "true"
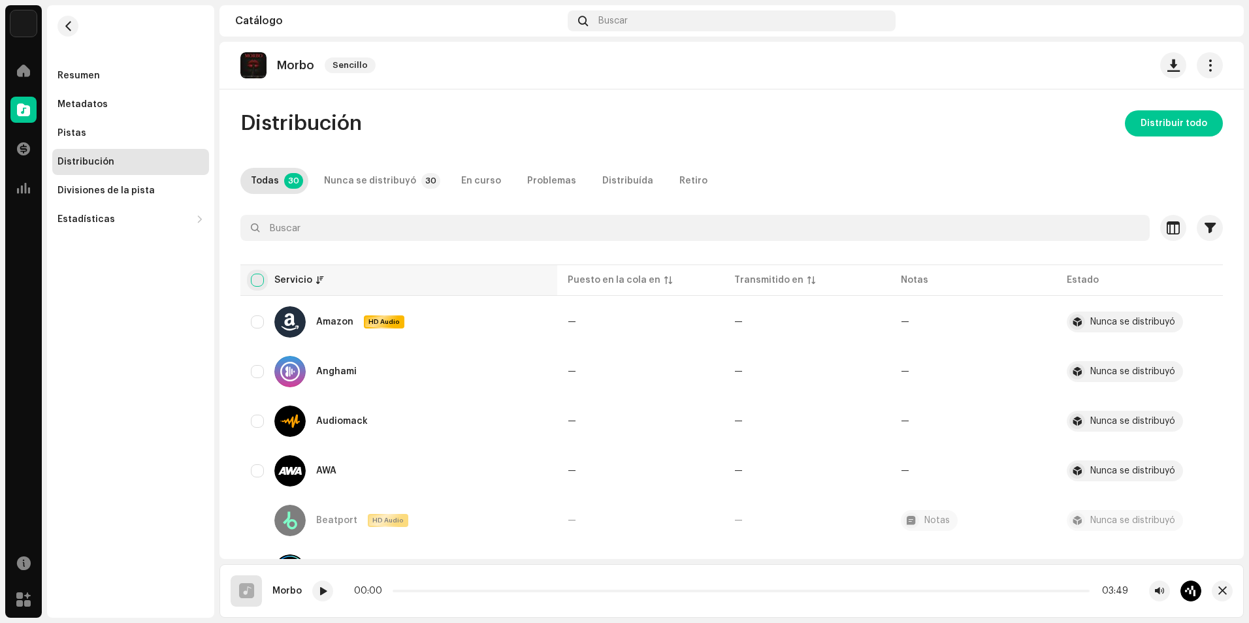
checkbox input "true"
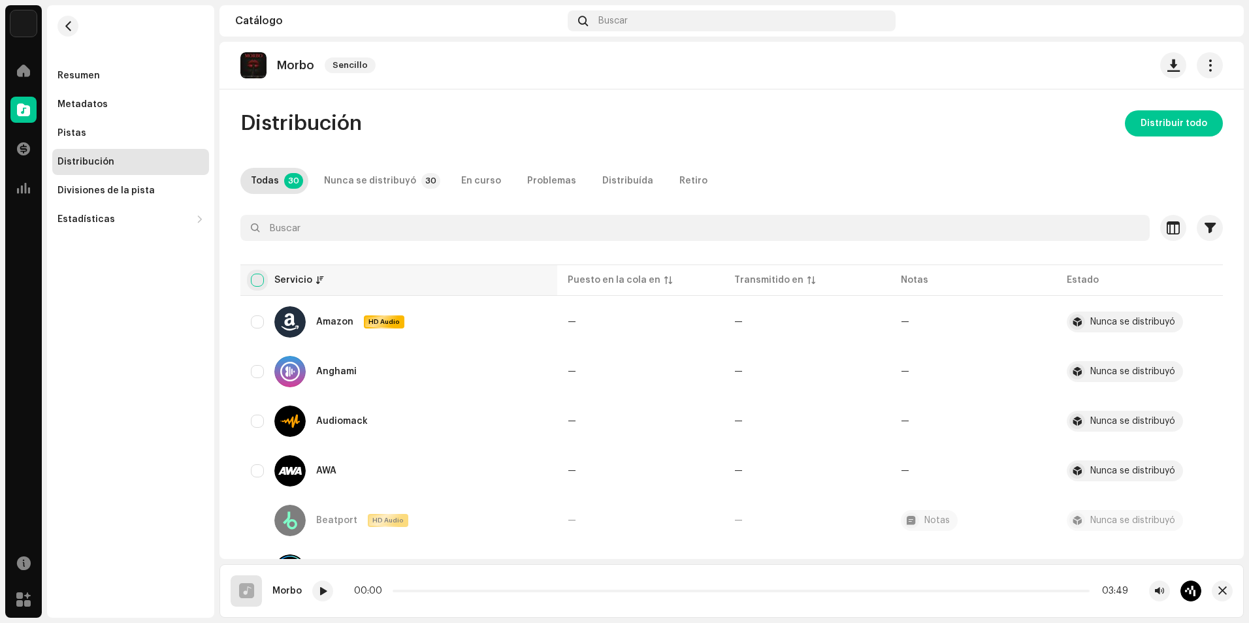
checkbox input "true"
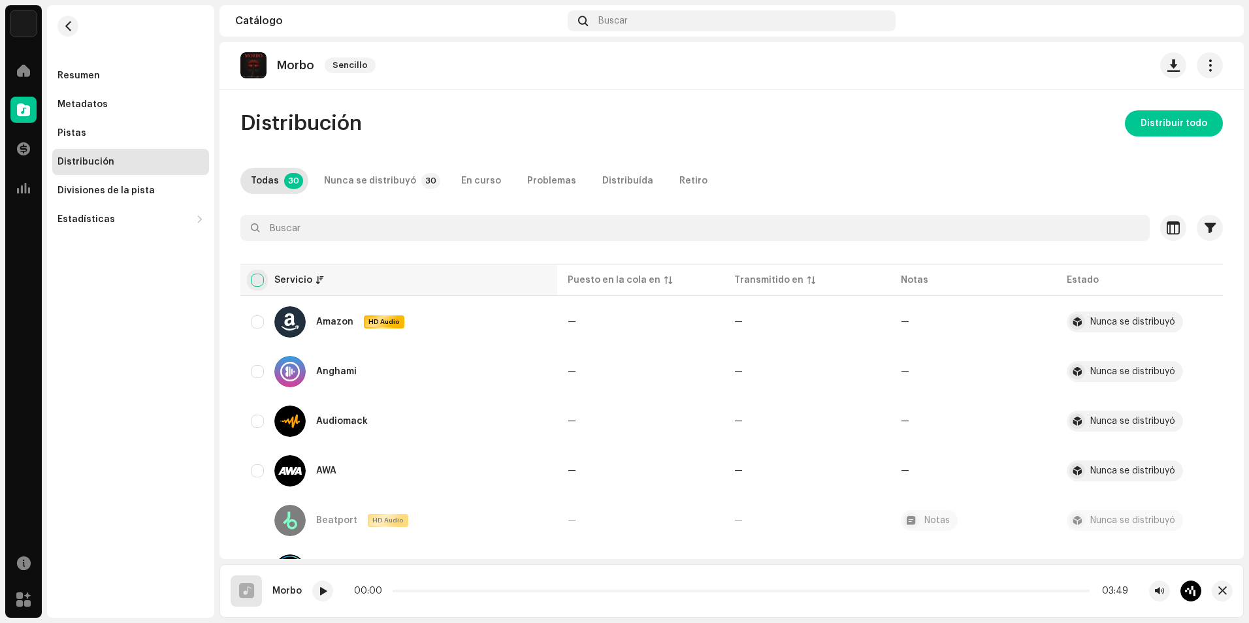
checkbox input "true"
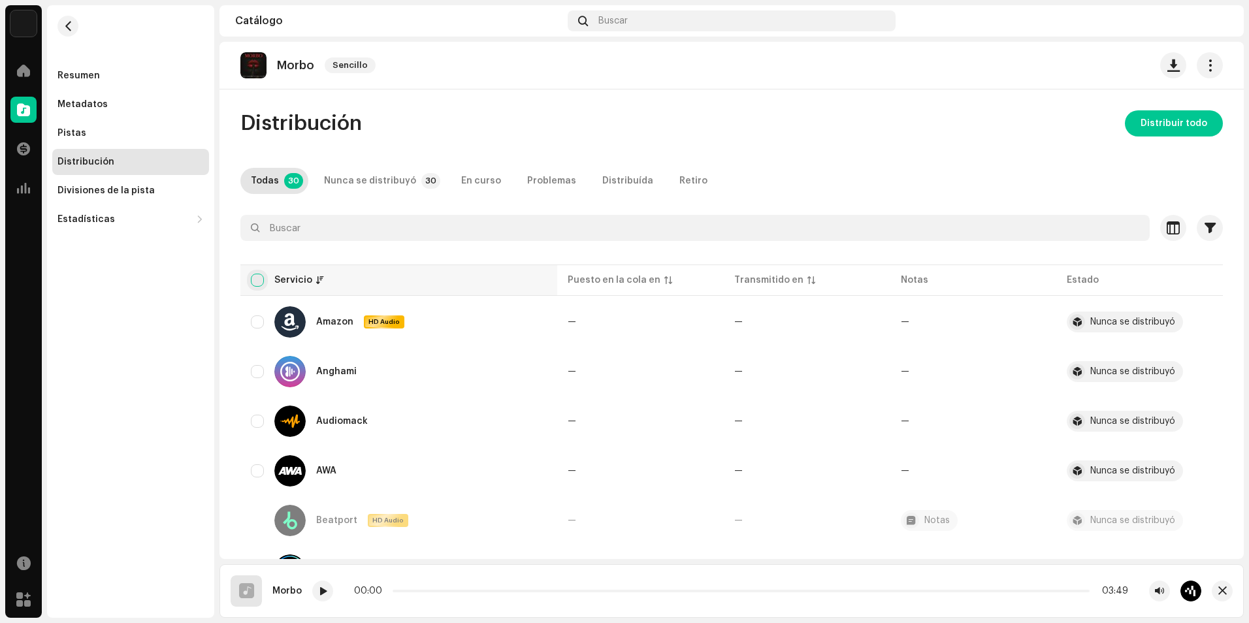
checkbox input "true"
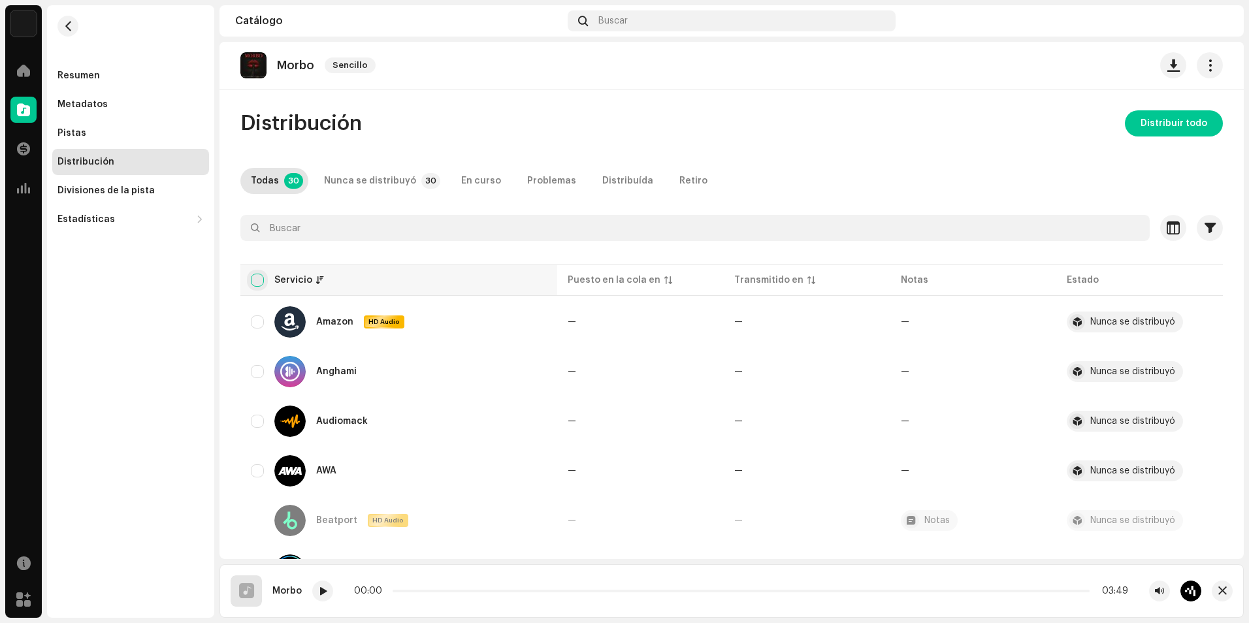
checkbox input "true"
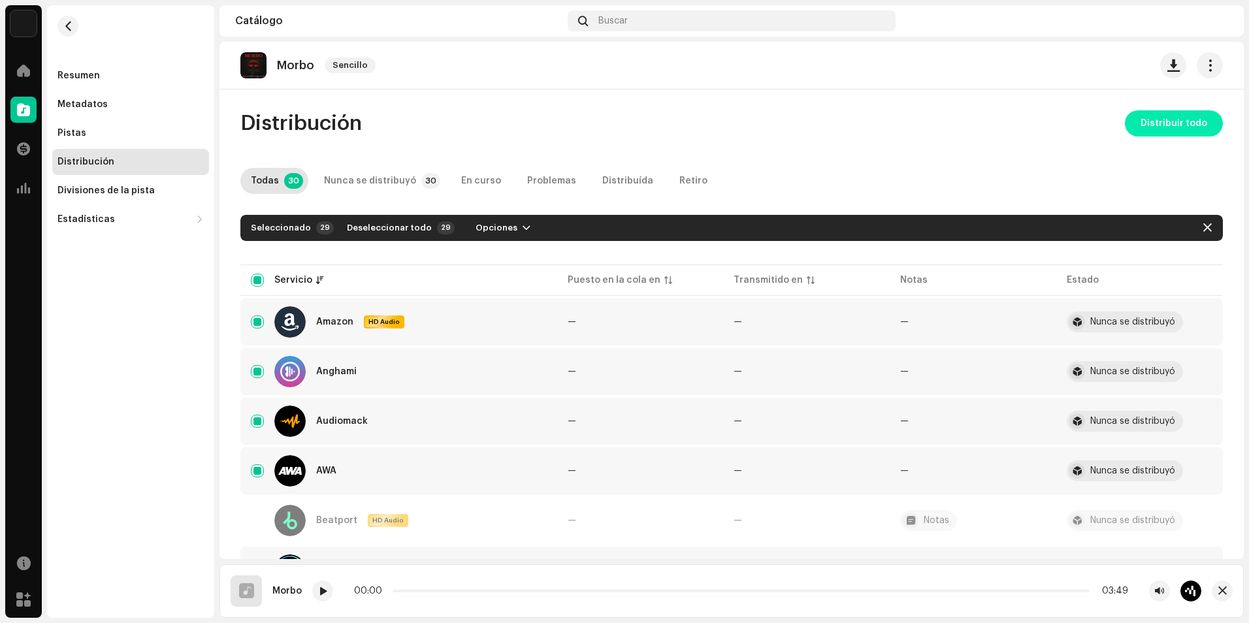
click at [1158, 124] on span "Distribuir todo" at bounding box center [1174, 123] width 67 height 26
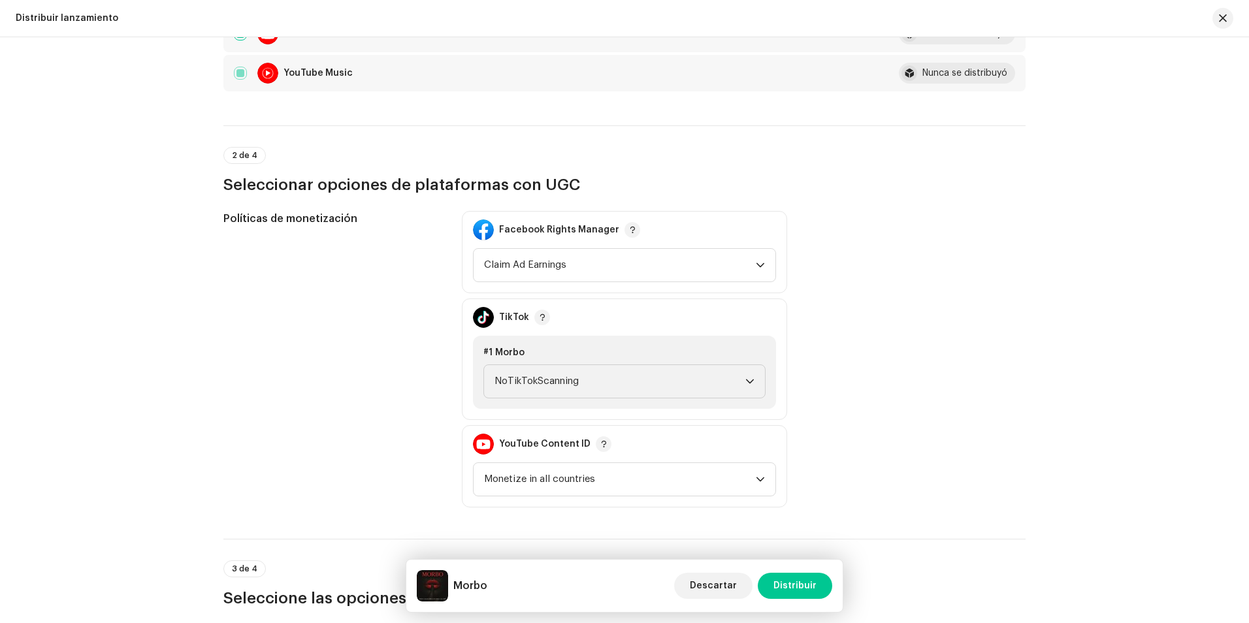
scroll to position [1307, 0]
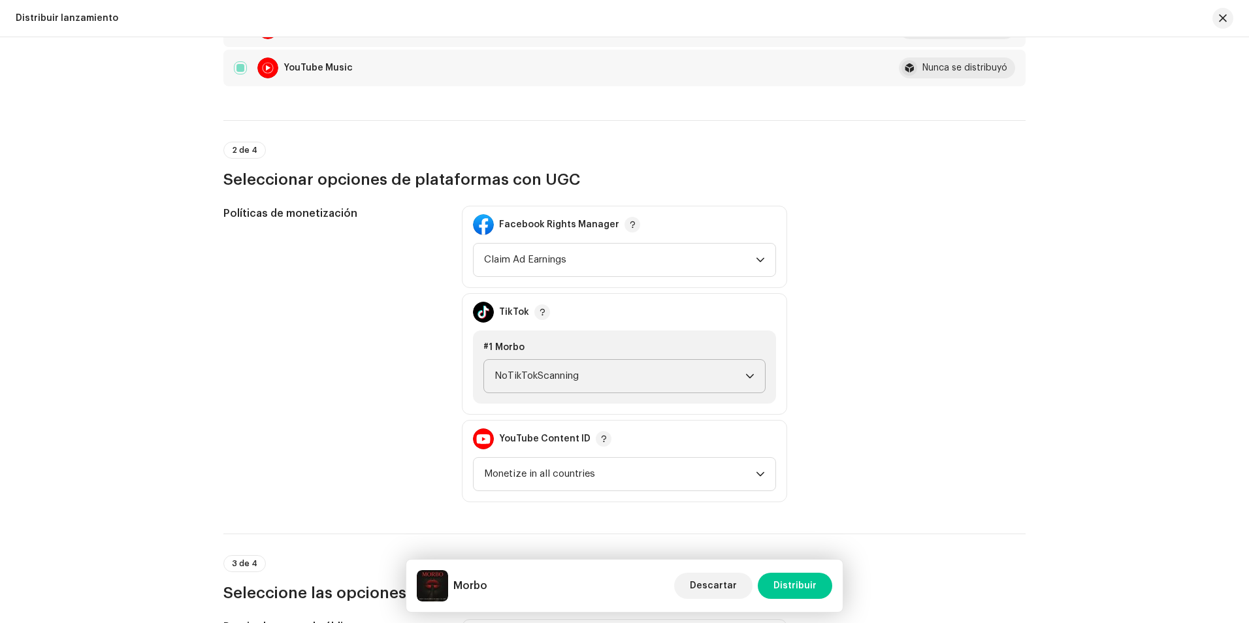
click at [595, 384] on span "NoTikTokScanning" at bounding box center [620, 376] width 251 height 33
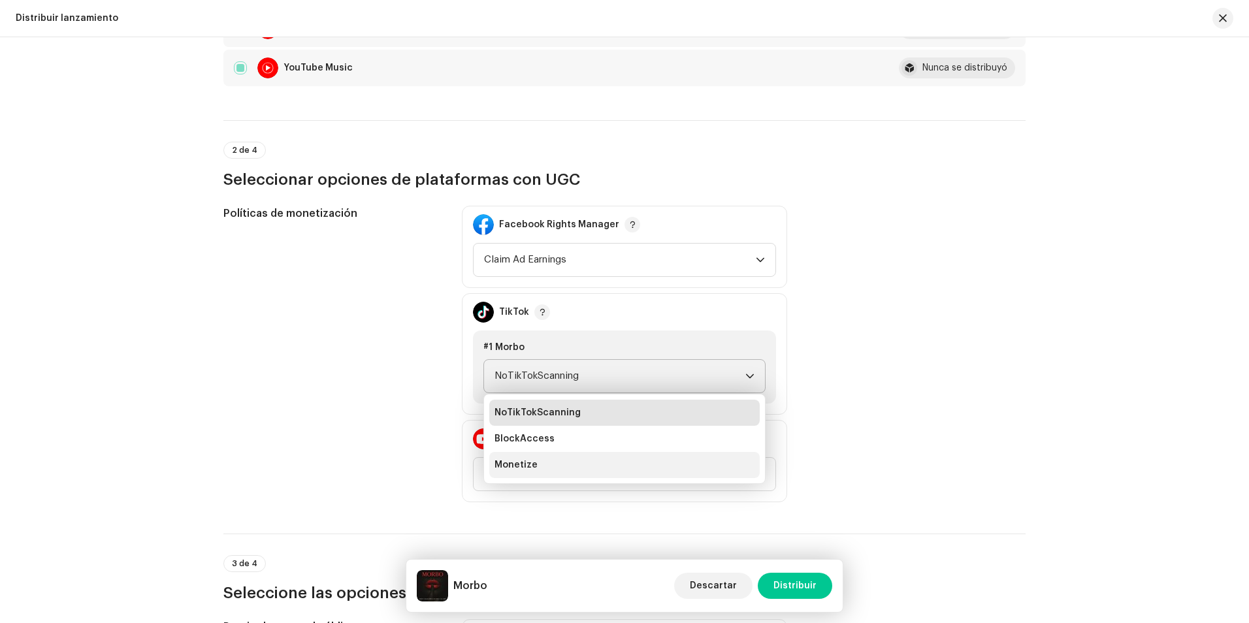
click at [539, 463] on li "Monetize" at bounding box center [624, 465] width 271 height 26
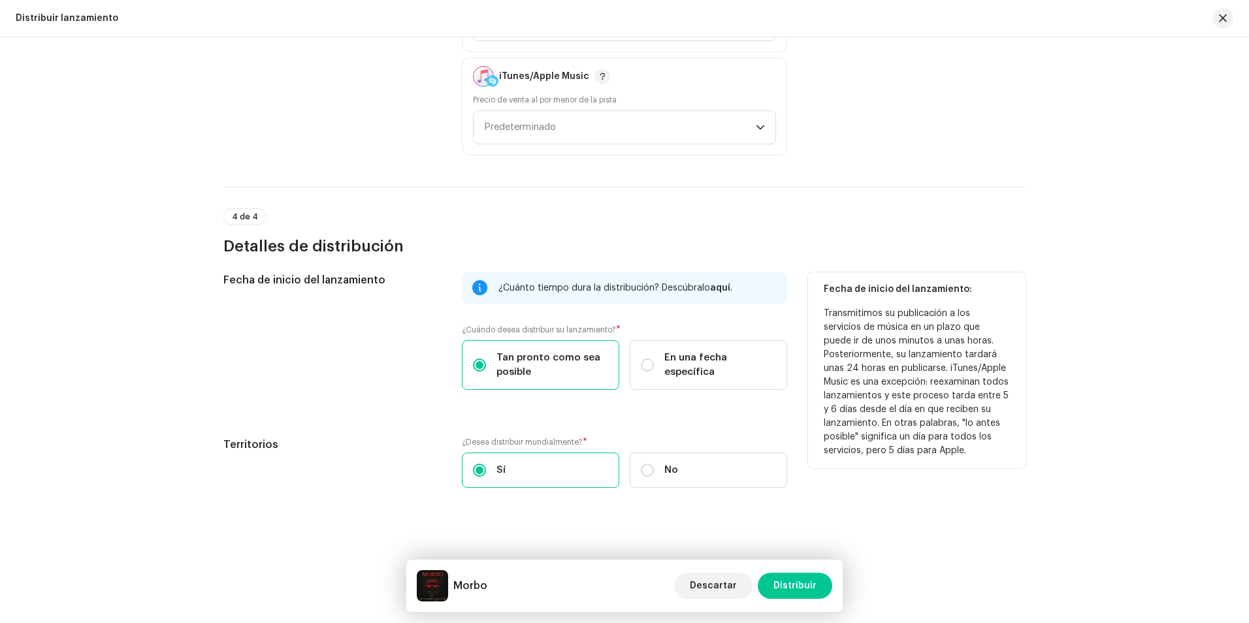
scroll to position [1978, 0]
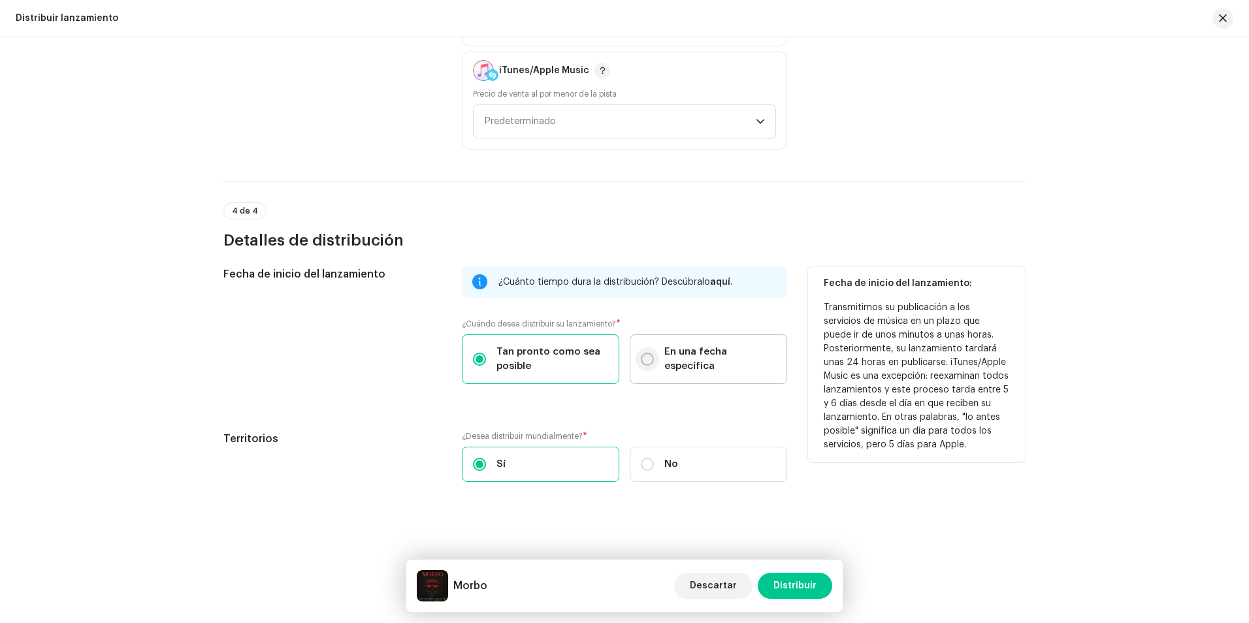
click at [652, 363] on p-radiobutton at bounding box center [647, 359] width 13 height 13
click at [652, 363] on input "En una fecha específica" at bounding box center [647, 359] width 13 height 13
radio input "true"
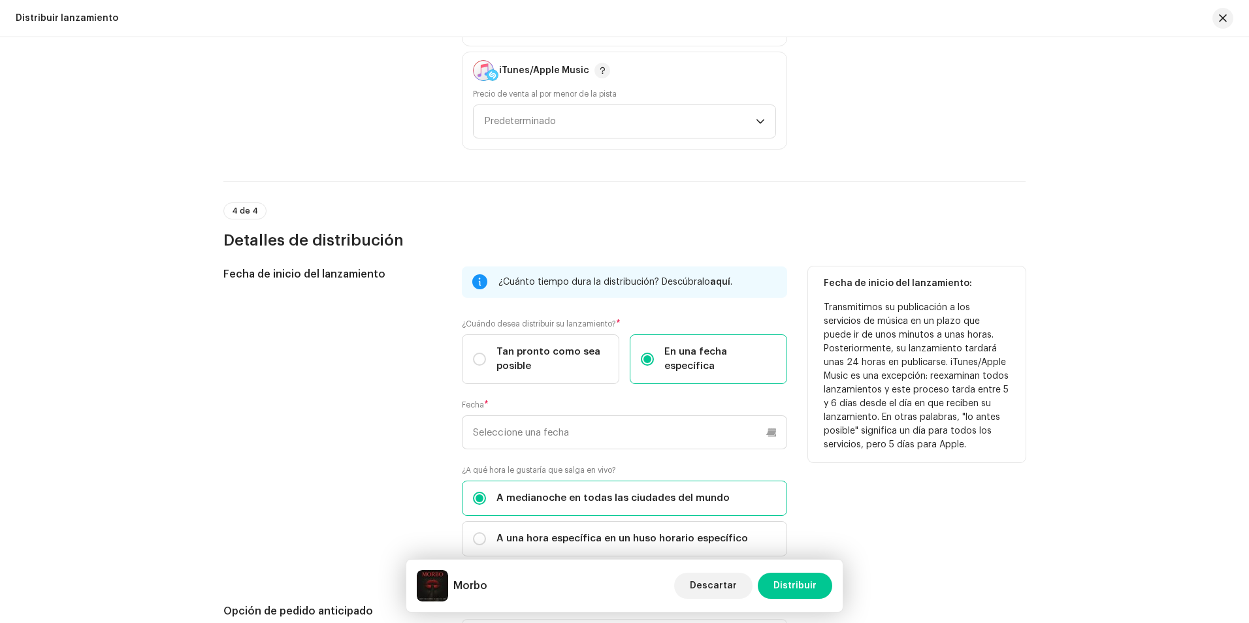
scroll to position [2043, 0]
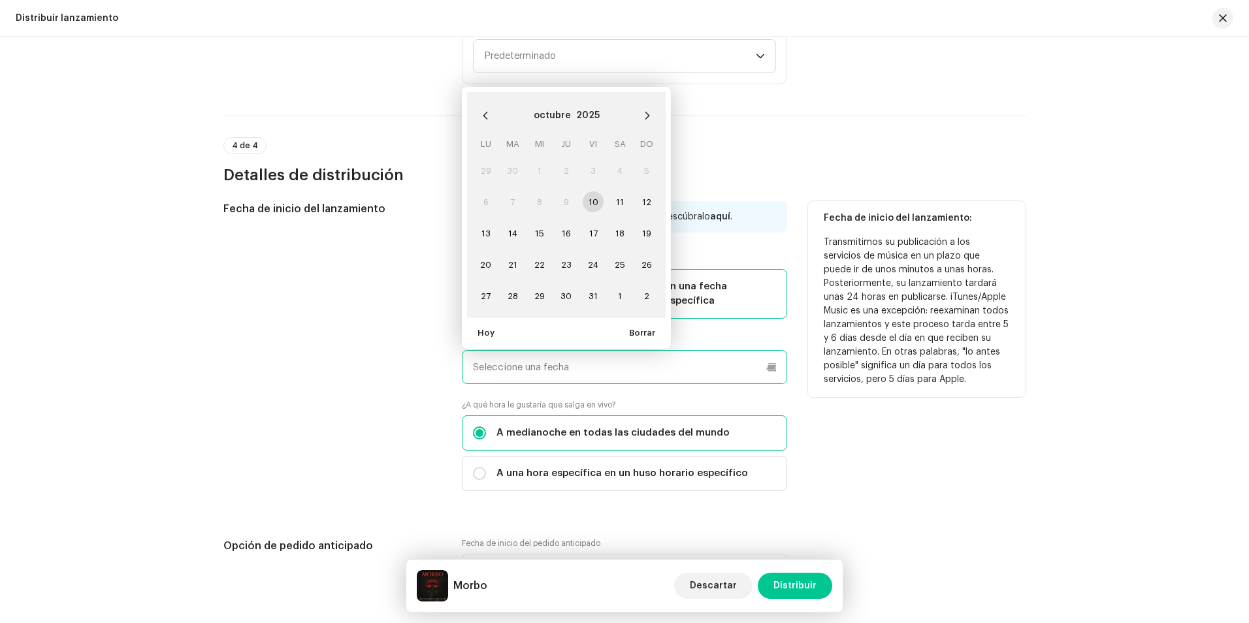
click at [529, 363] on input "text" at bounding box center [624, 367] width 325 height 34
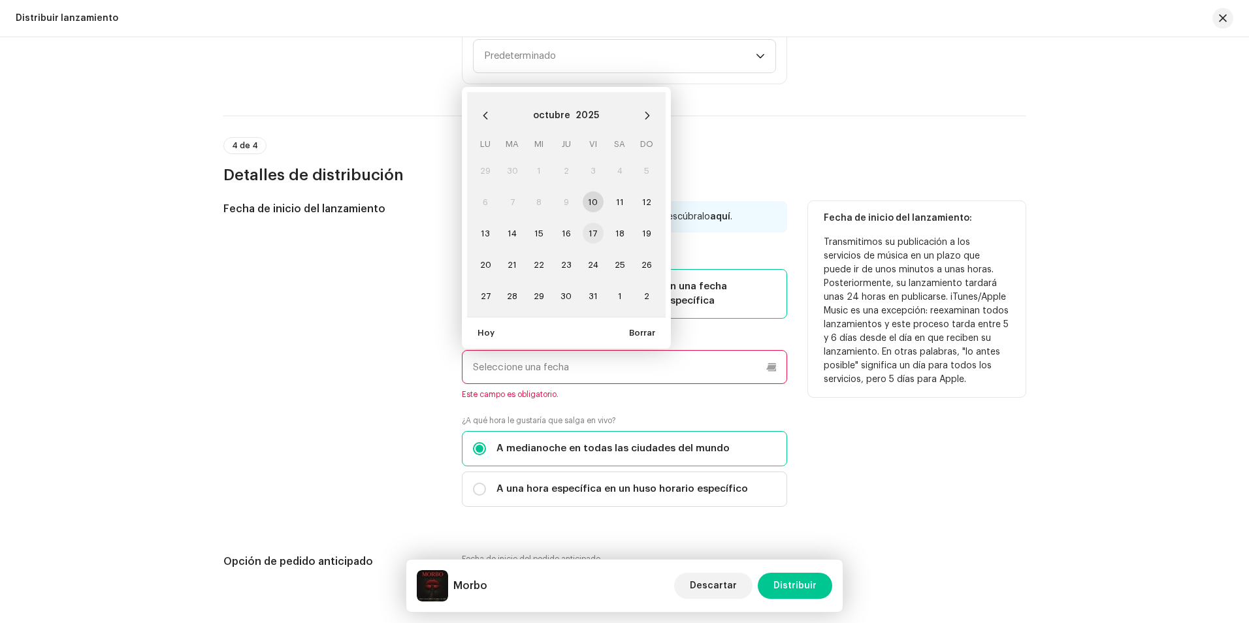
click at [591, 227] on span "17" at bounding box center [593, 233] width 21 height 21
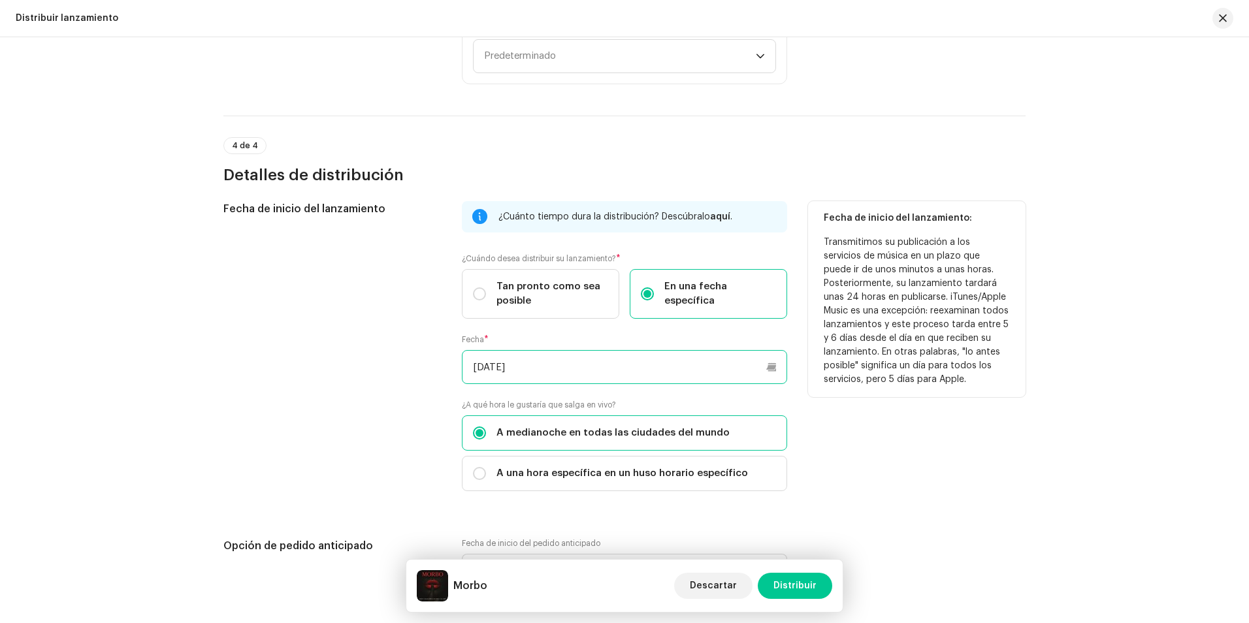
scroll to position [2109, 0]
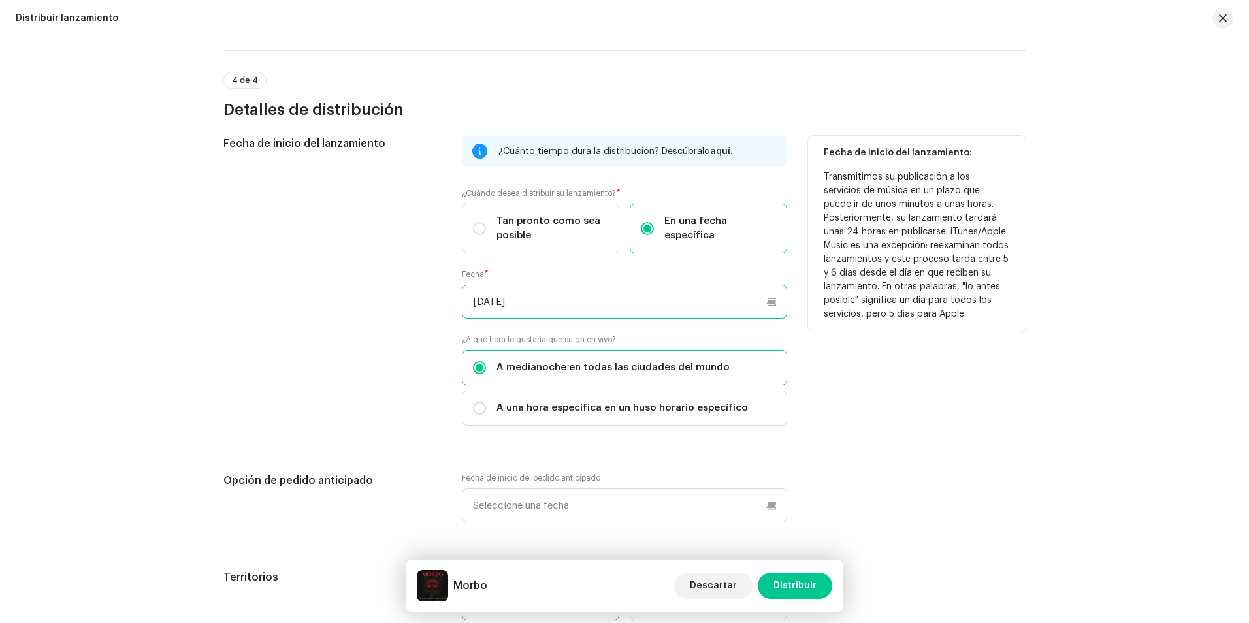
click at [554, 301] on input "[DATE]" at bounding box center [624, 302] width 325 height 34
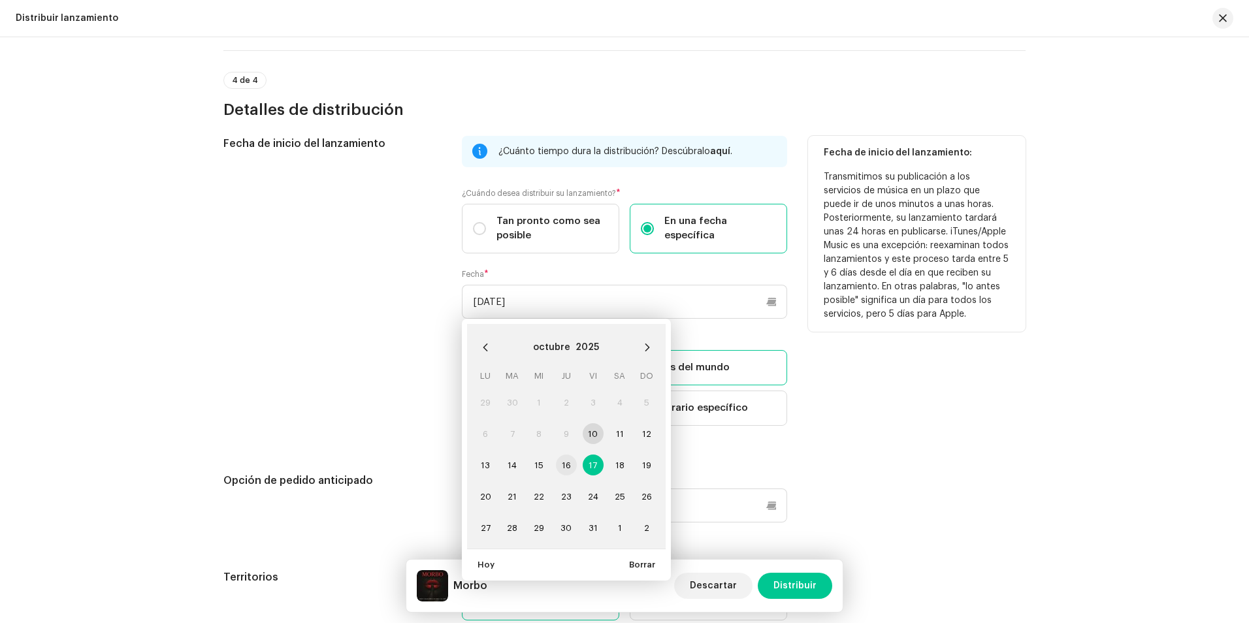
click at [554, 457] on td "16" at bounding box center [566, 465] width 27 height 31
click at [560, 460] on span "16" at bounding box center [566, 465] width 21 height 21
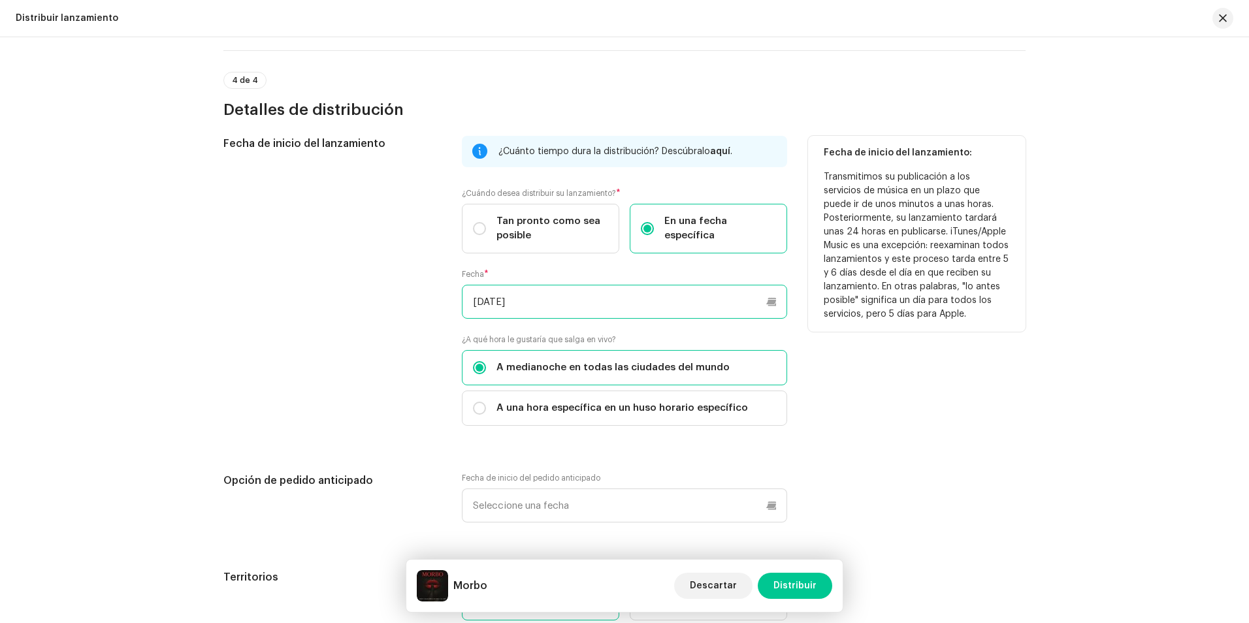
click at [544, 307] on input "[DATE]" at bounding box center [624, 302] width 325 height 34
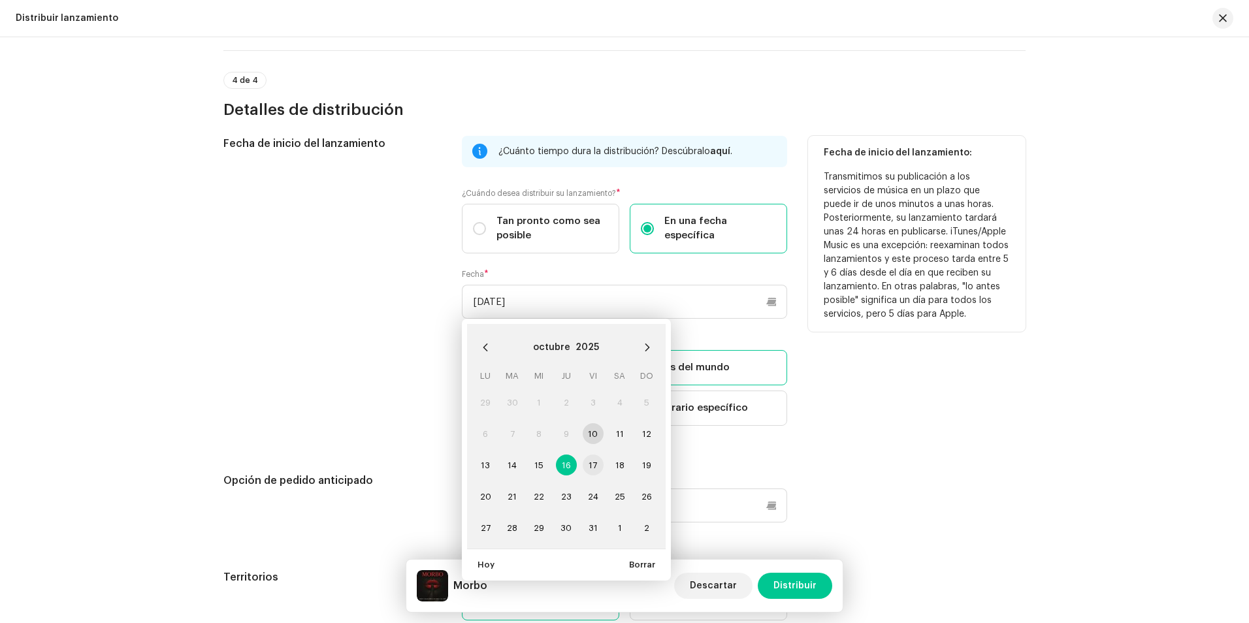
click at [589, 461] on span "17" at bounding box center [593, 465] width 21 height 21
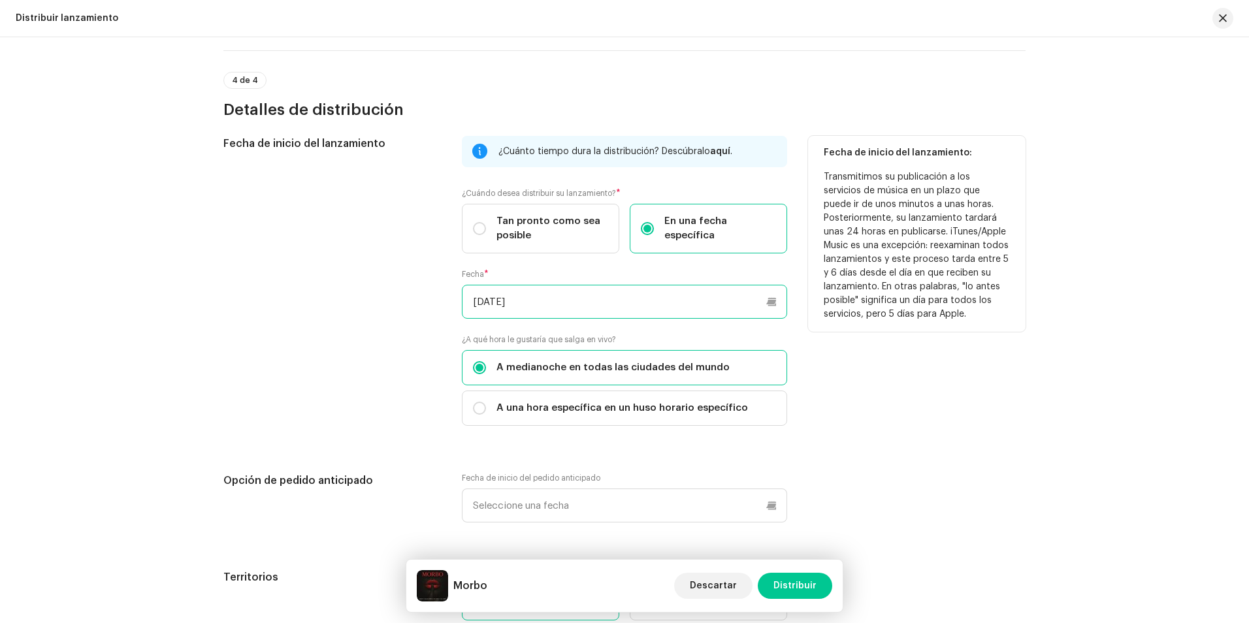
click at [546, 302] on input "[DATE]" at bounding box center [624, 302] width 325 height 34
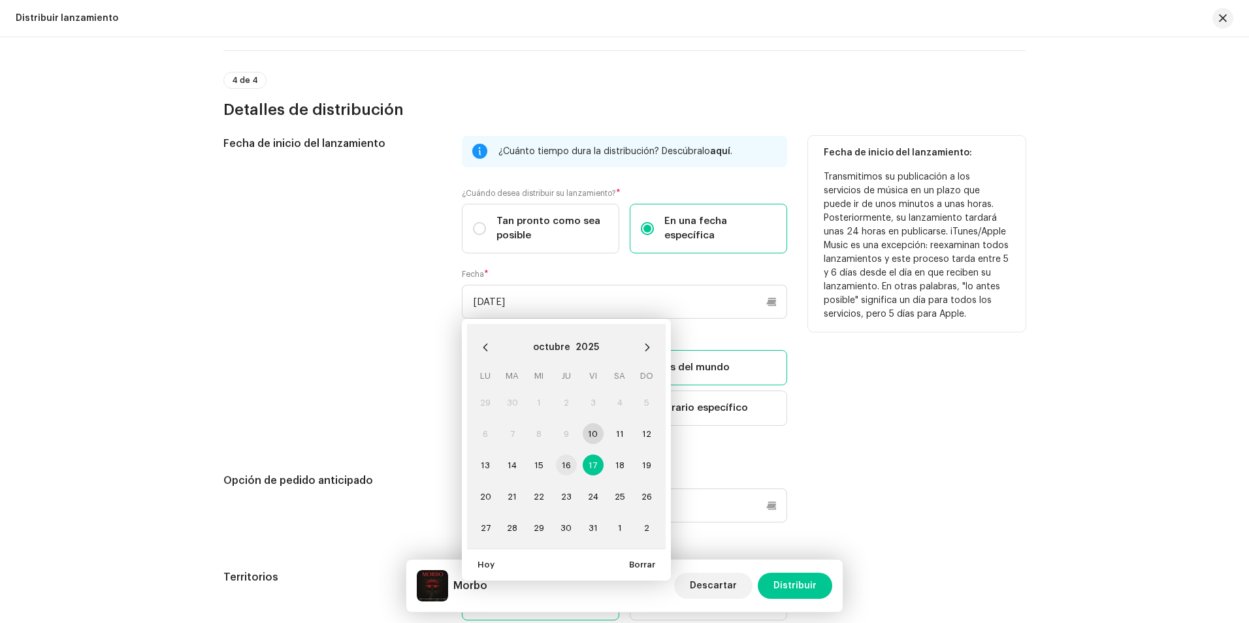
click at [561, 467] on span "16" at bounding box center [566, 465] width 21 height 21
type input "[DATE]"
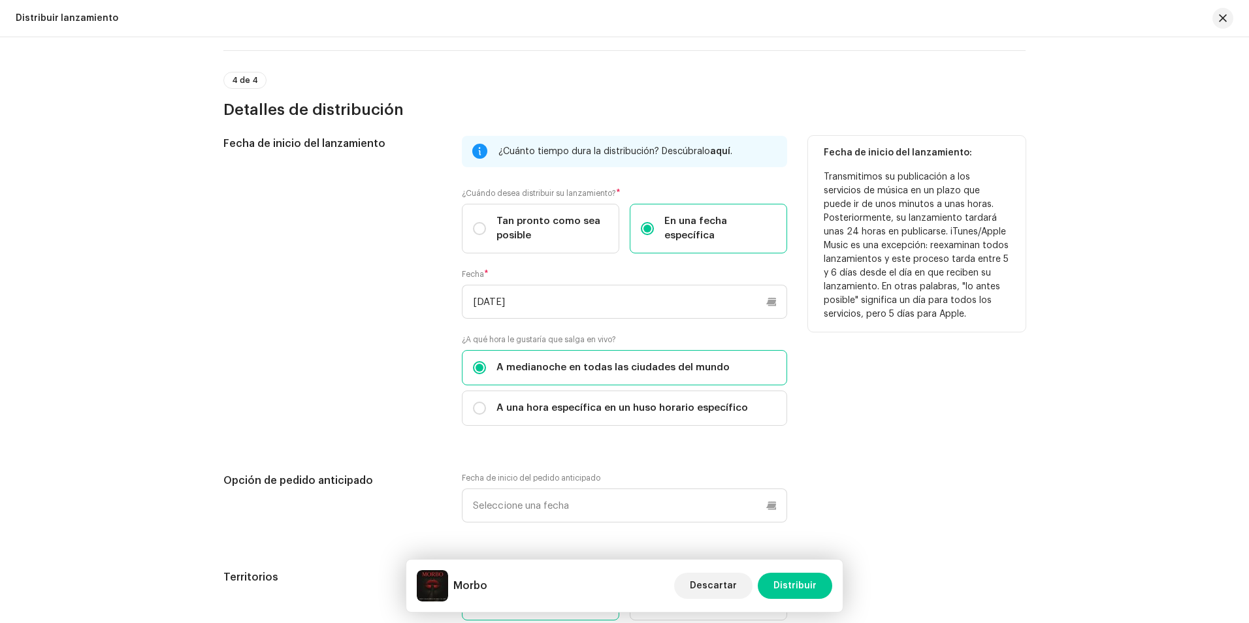
click at [851, 381] on div "Fecha de inicio del lanzamiento: Transmitimos su publicación a los servicios de…" at bounding box center [917, 289] width 218 height 306
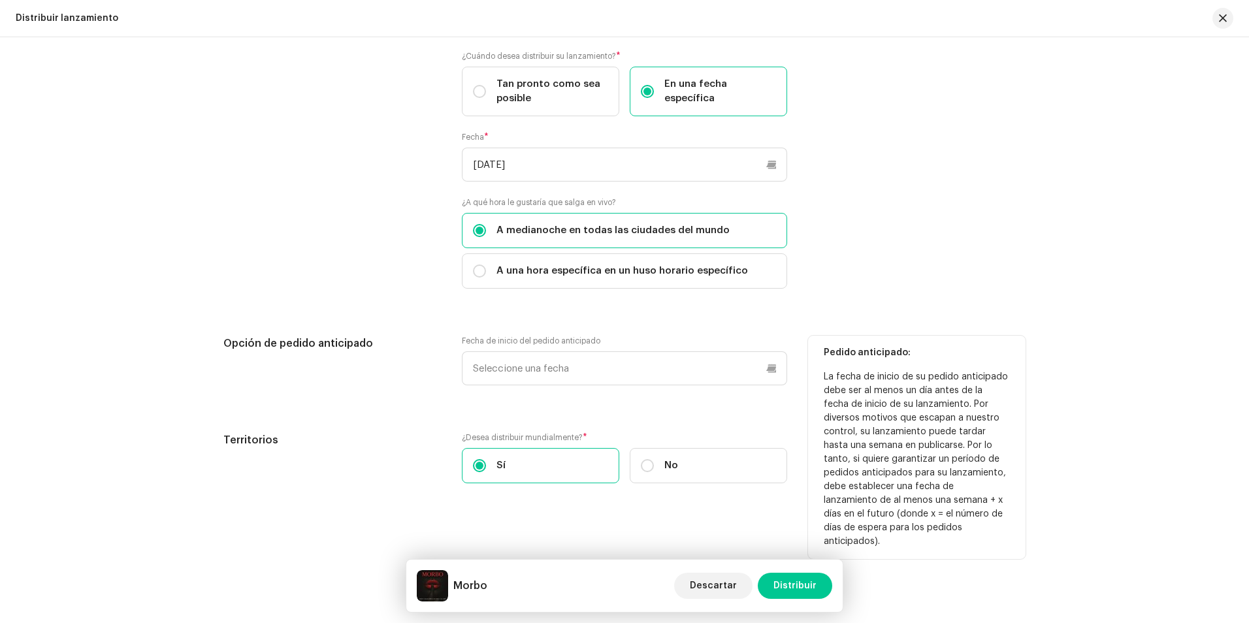
scroll to position [2247, 0]
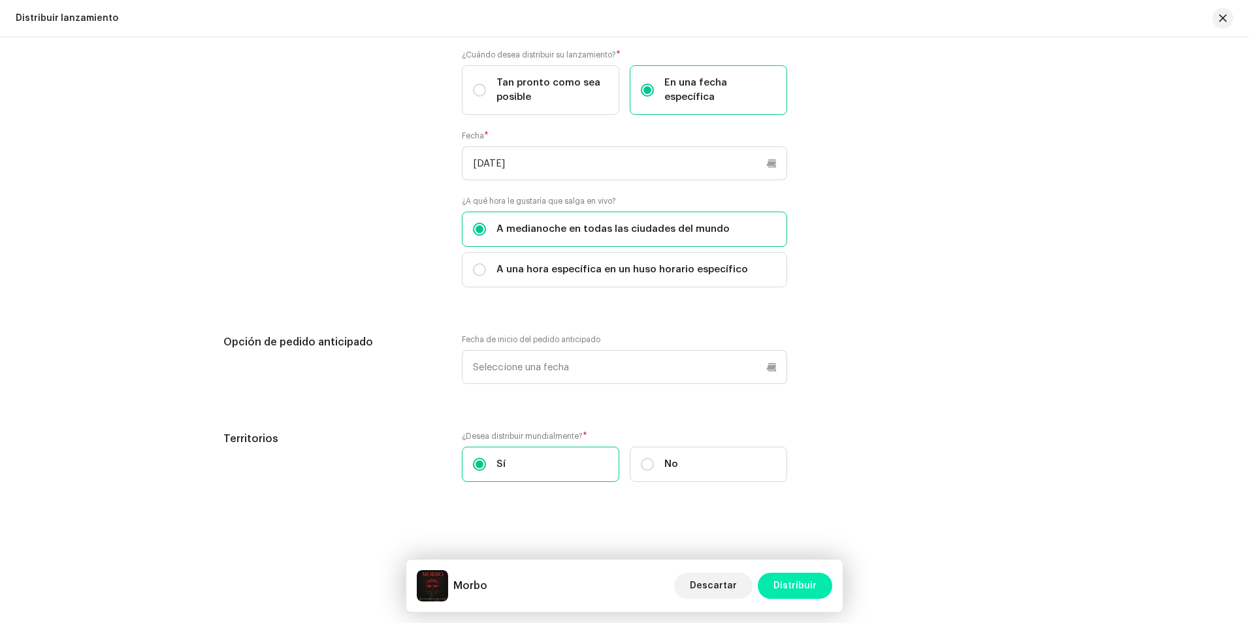
click at [790, 586] on span "Distribuir" at bounding box center [795, 586] width 43 height 26
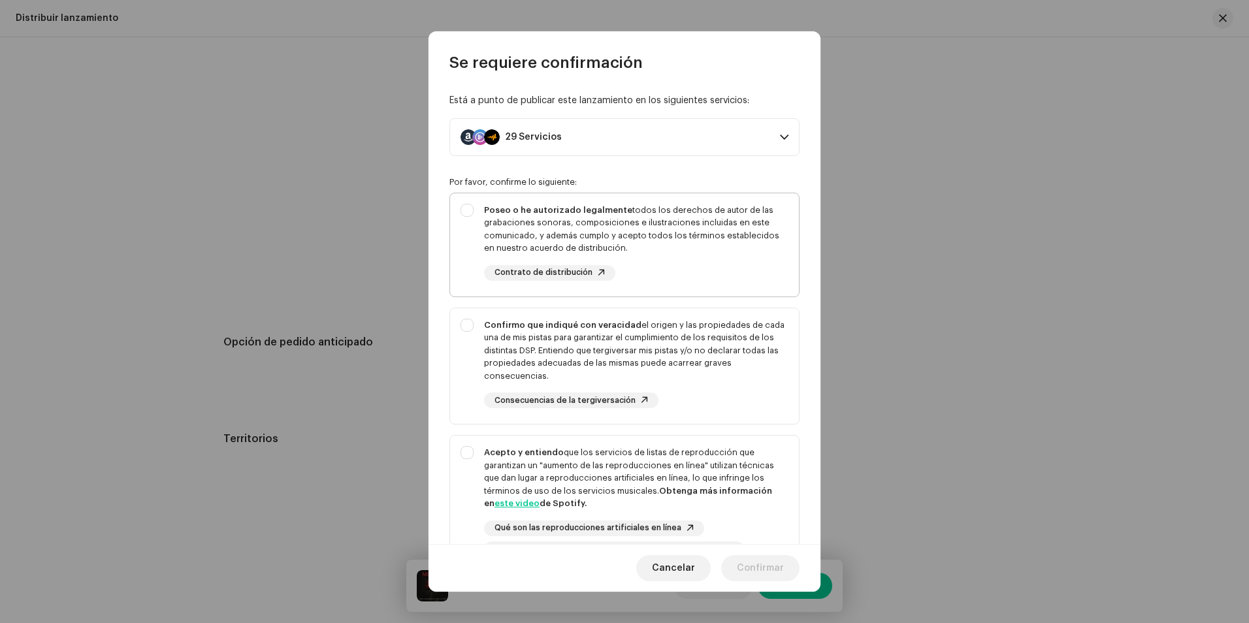
click at [466, 205] on div "Poseo o he autorizado legalmente todos los derechos de autor de las grabaciones…" at bounding box center [624, 242] width 349 height 98
checkbox input "true"
click at [468, 333] on div "Confirmo que indiqué con veracidad el origen y las propiedades de cada una de m…" at bounding box center [624, 363] width 349 height 111
checkbox input "true"
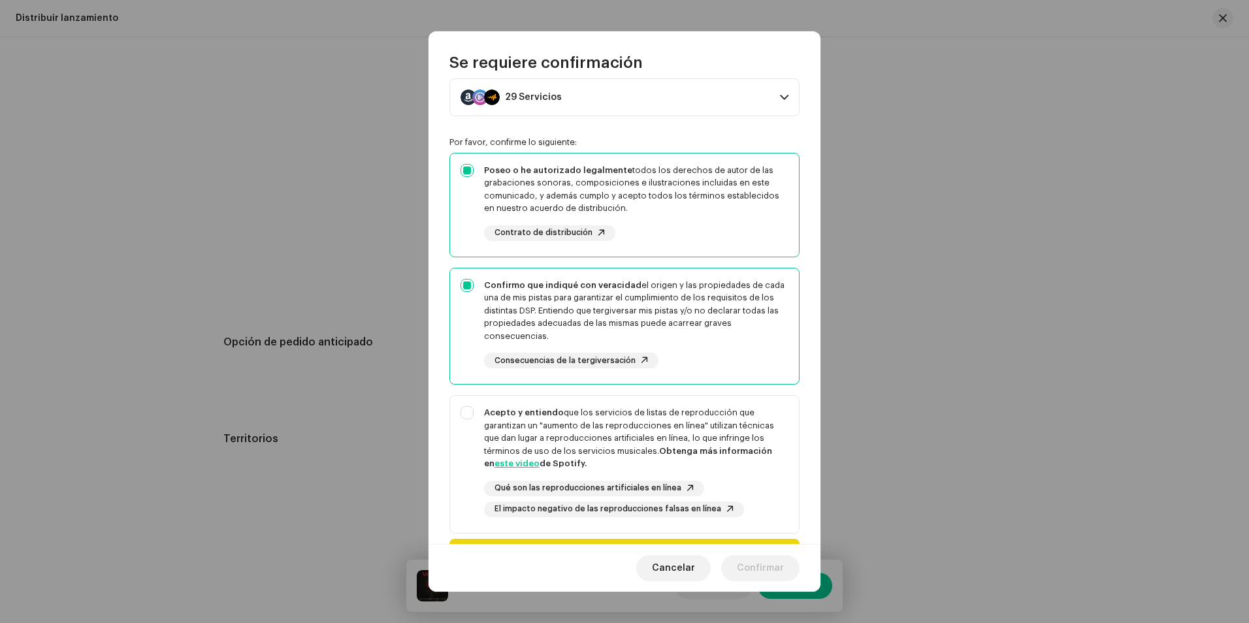
scroll to position [133, 0]
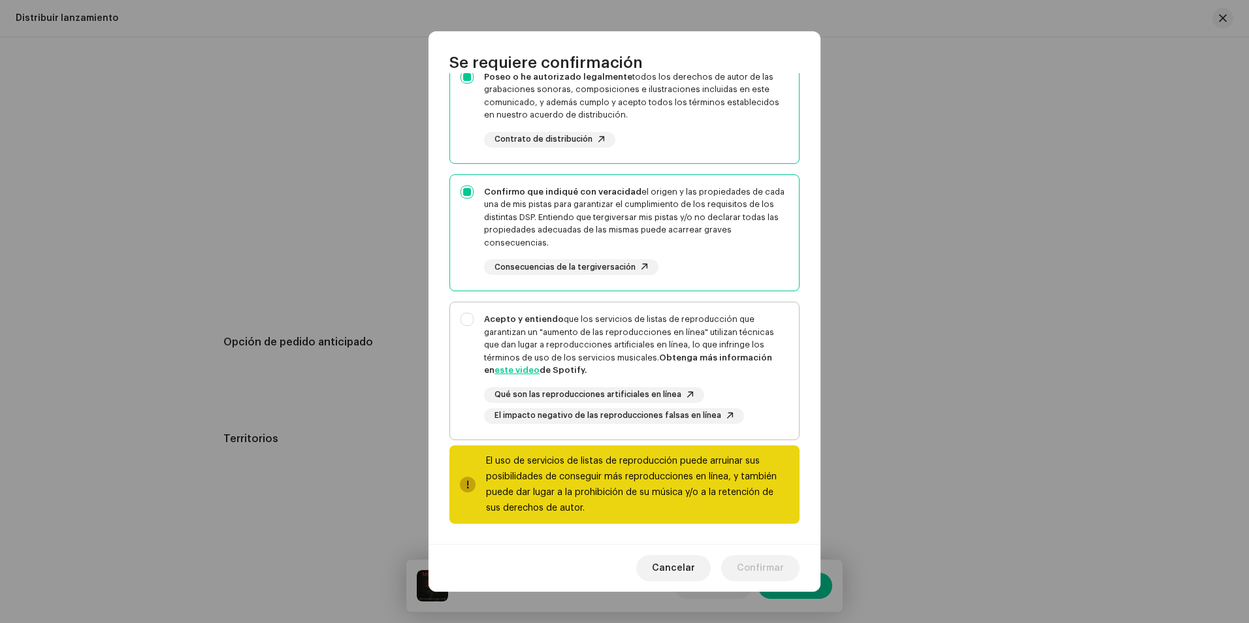
click at [475, 329] on div "Acepto y entiendo que los servicios de listas de reproducción que garantizan un…" at bounding box center [624, 369] width 349 height 132
checkbox input "true"
click at [780, 570] on span "Confirmar" at bounding box center [760, 568] width 47 height 26
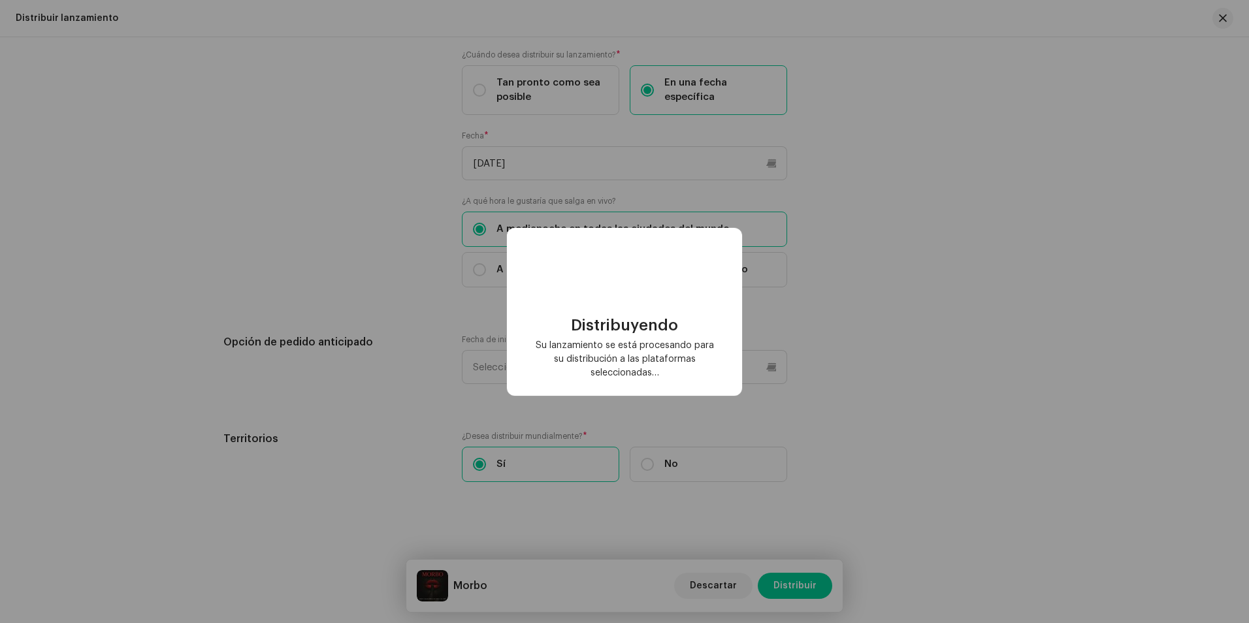
checkbox input "false"
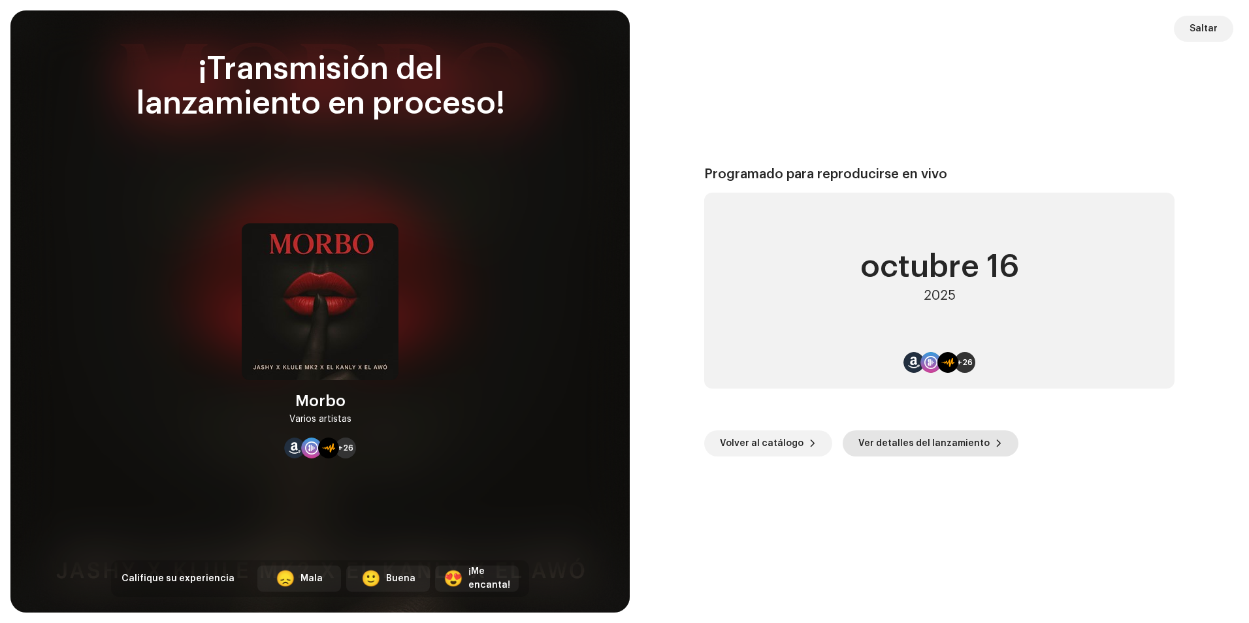
click at [946, 439] on span "Ver detalles del lanzamiento" at bounding box center [924, 444] width 131 height 26
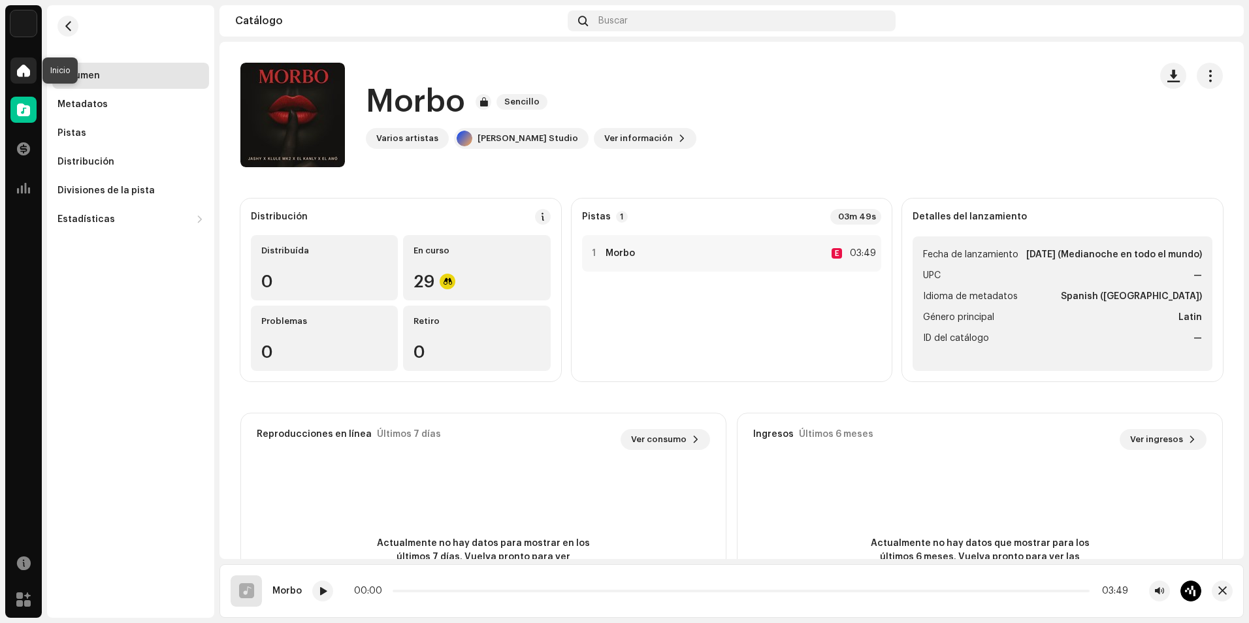
click at [27, 75] on span at bounding box center [23, 70] width 13 height 10
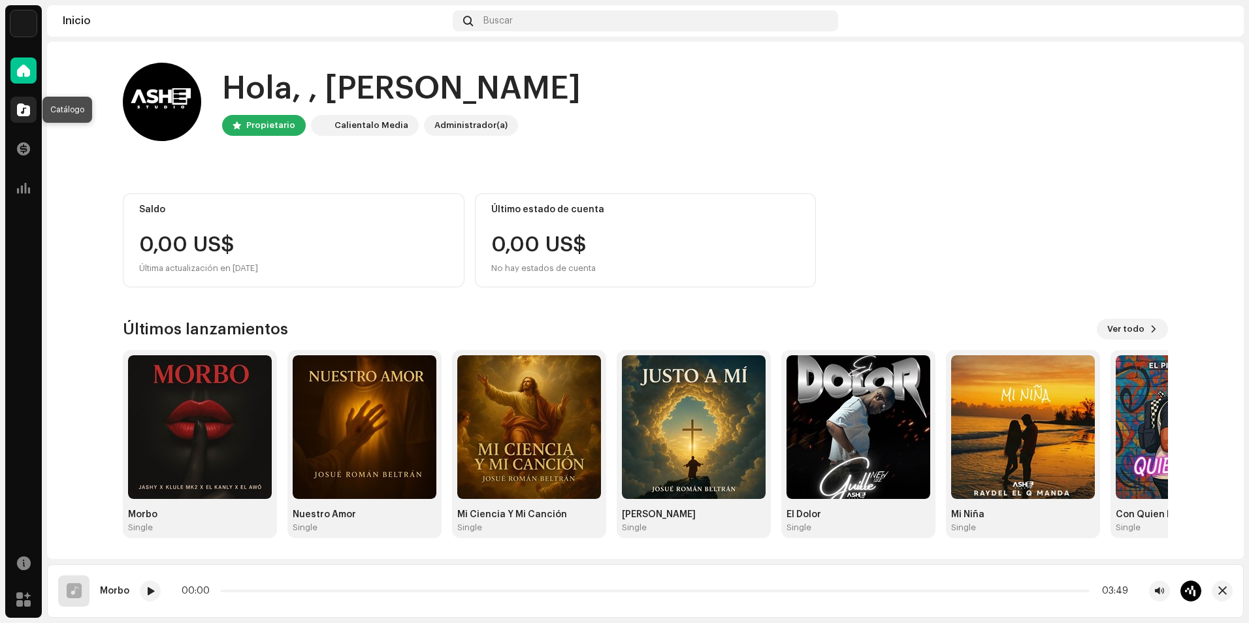
click at [28, 114] on span at bounding box center [23, 110] width 13 height 10
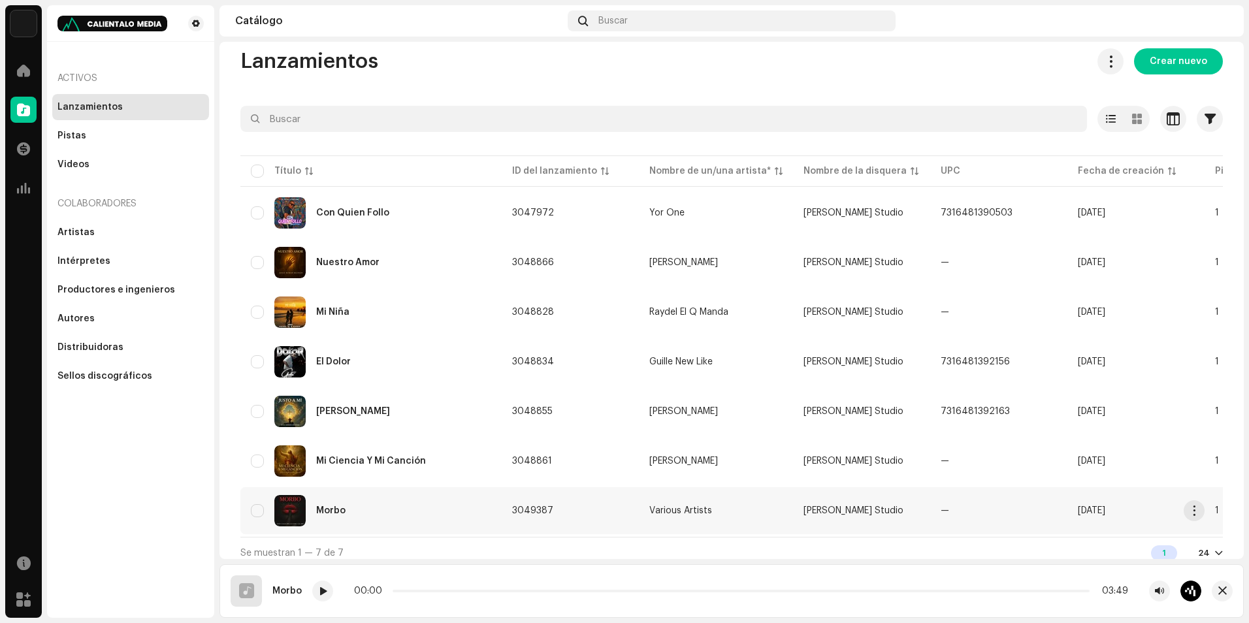
scroll to position [29, 0]
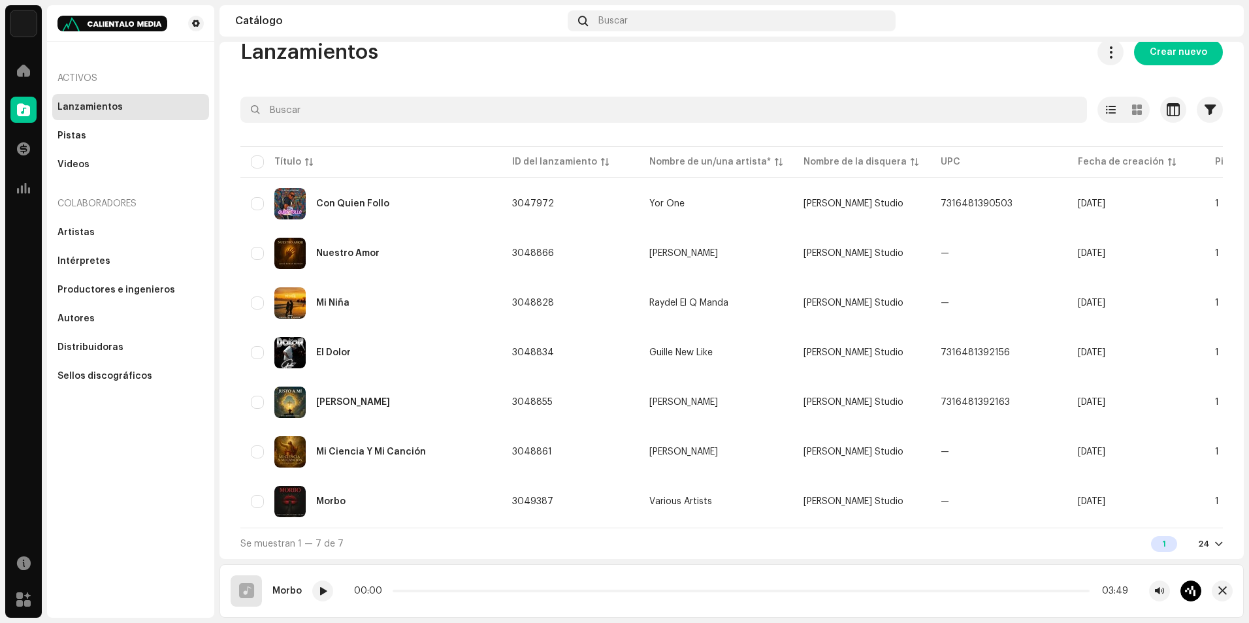
drag, startPoint x: 662, startPoint y: 531, endPoint x: 735, endPoint y: 533, distance: 72.6
click at [729, 534] on div "Se muestran 1 — 7 de 7 1 24" at bounding box center [731, 543] width 983 height 31
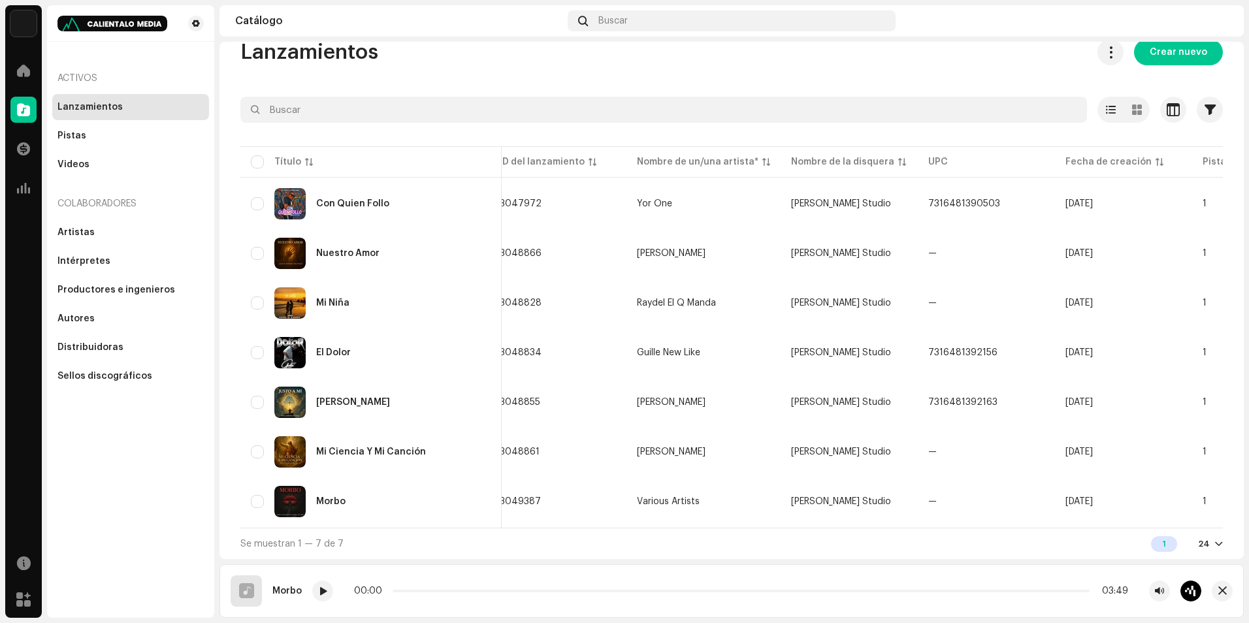
scroll to position [0, 0]
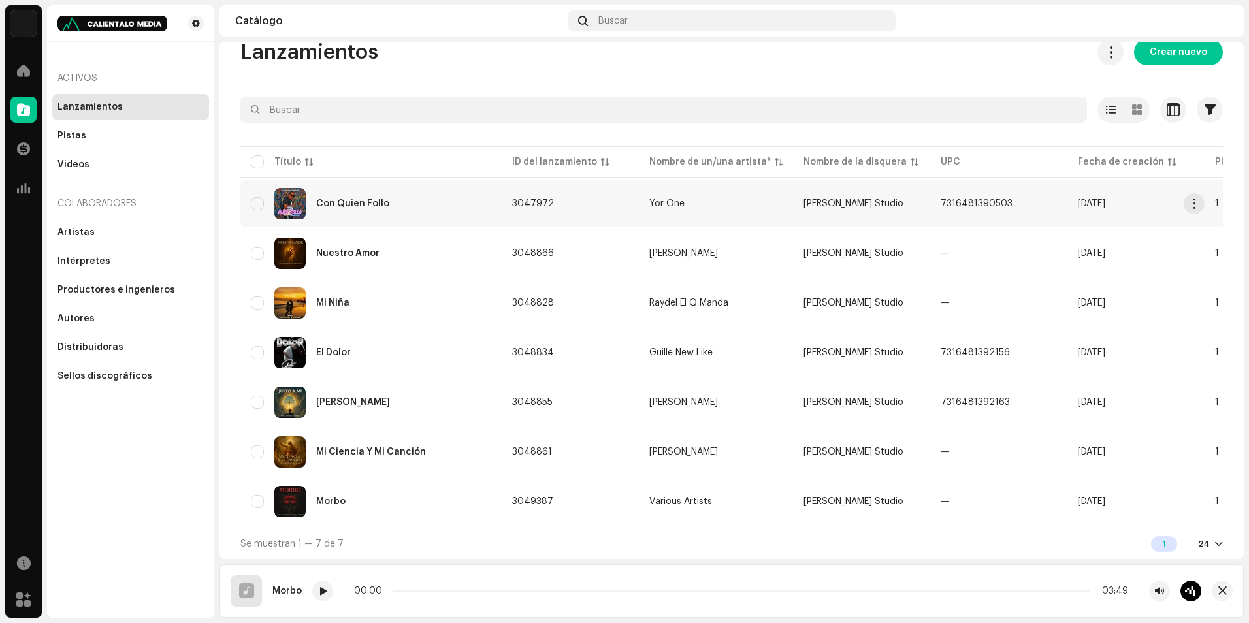
click at [480, 203] on div "Con Quien Follo" at bounding box center [371, 203] width 240 height 31
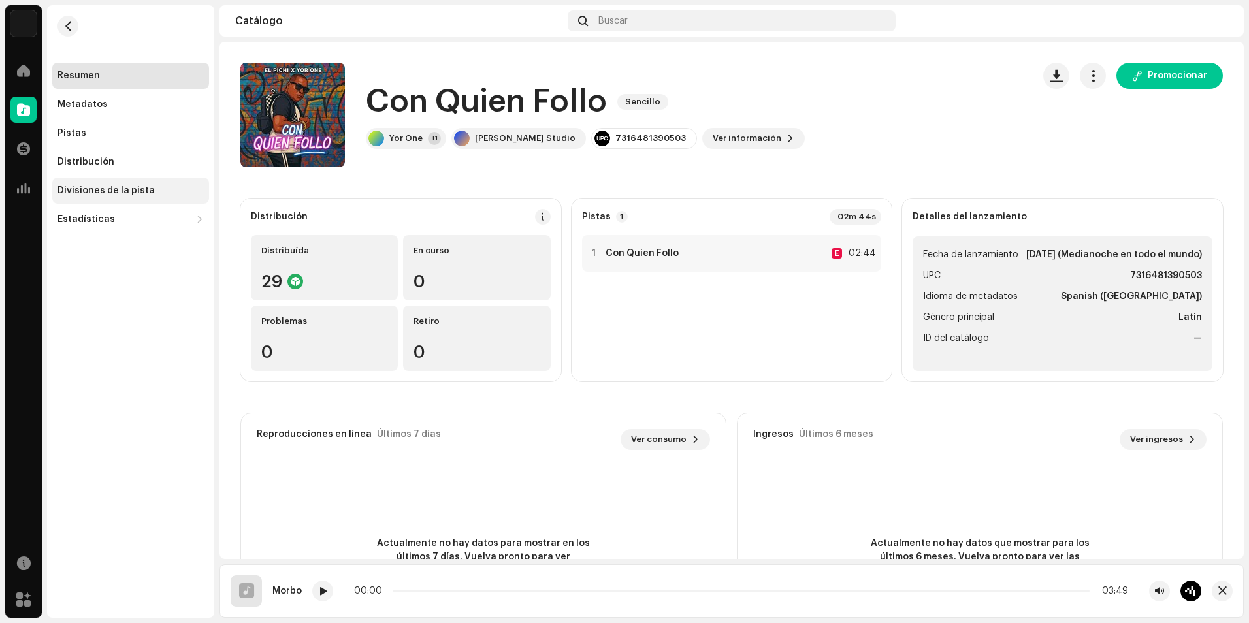
click at [127, 195] on div "Divisiones de la pista" at bounding box center [106, 191] width 97 height 10
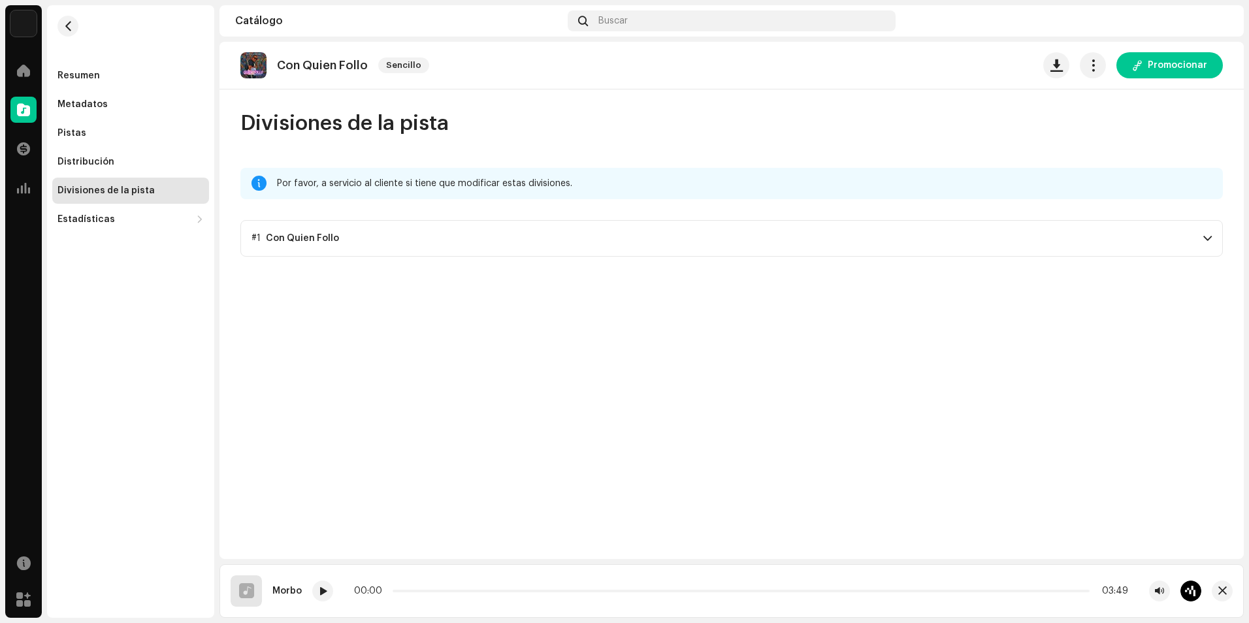
click at [808, 230] on p-accordion-header "#1 Con Quien Follo" at bounding box center [731, 238] width 983 height 37
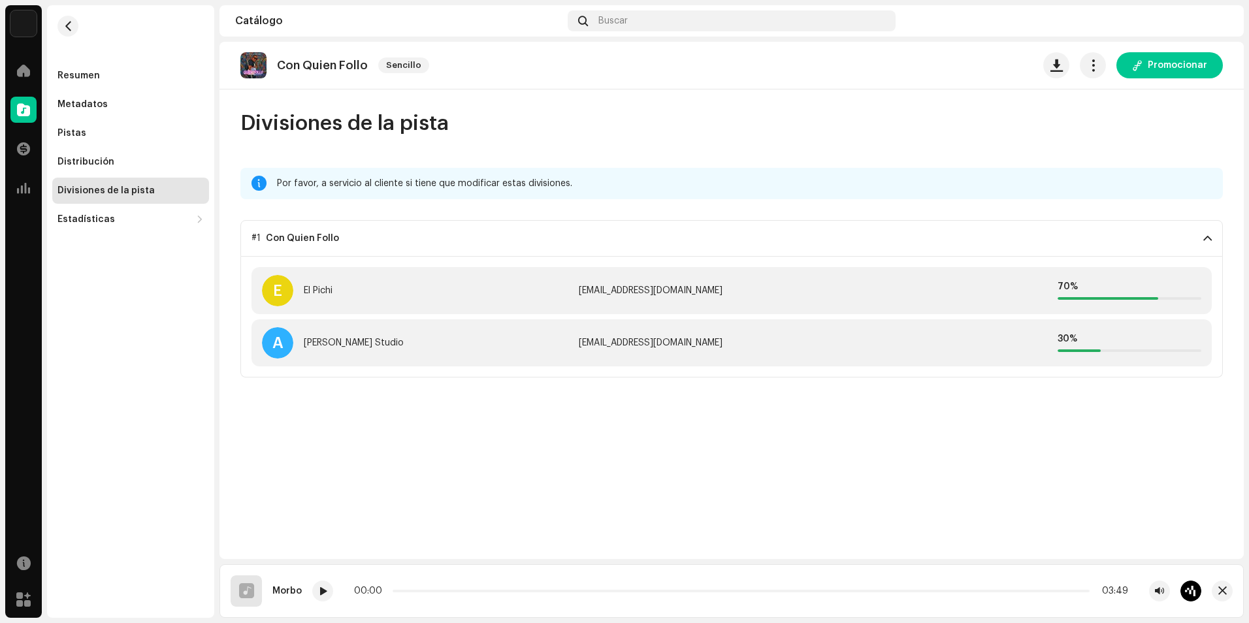
click at [548, 231] on p-accordion-header "#1 Con Quien Follo" at bounding box center [731, 238] width 983 height 37
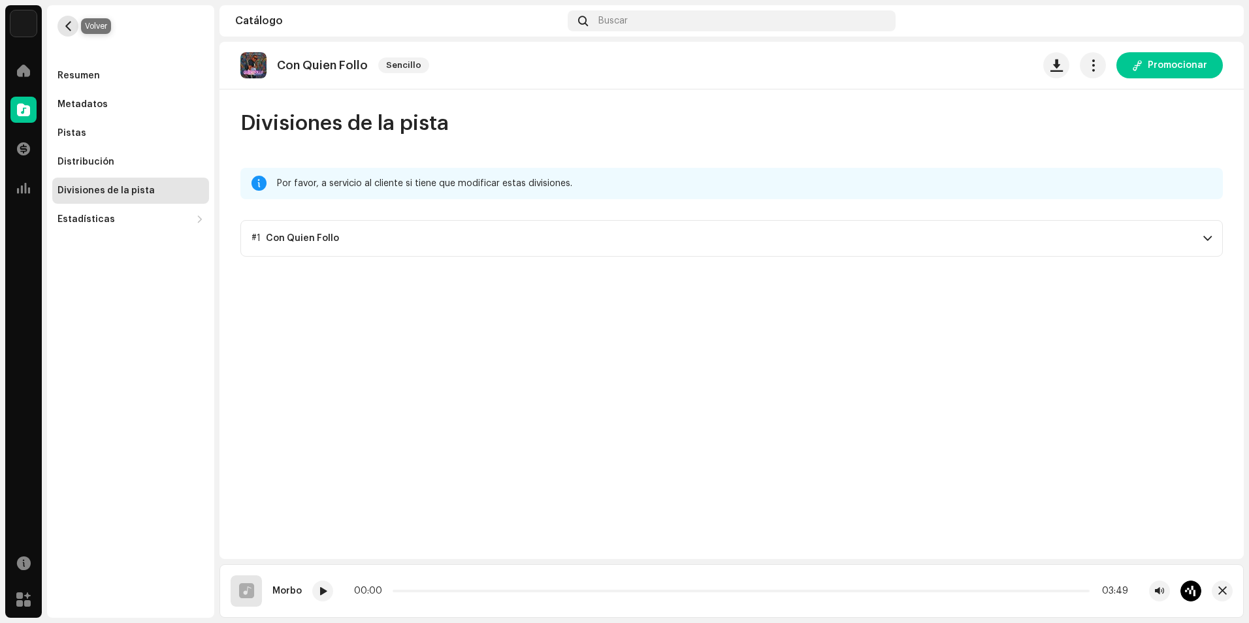
click at [73, 33] on button "button" at bounding box center [68, 26] width 21 height 21
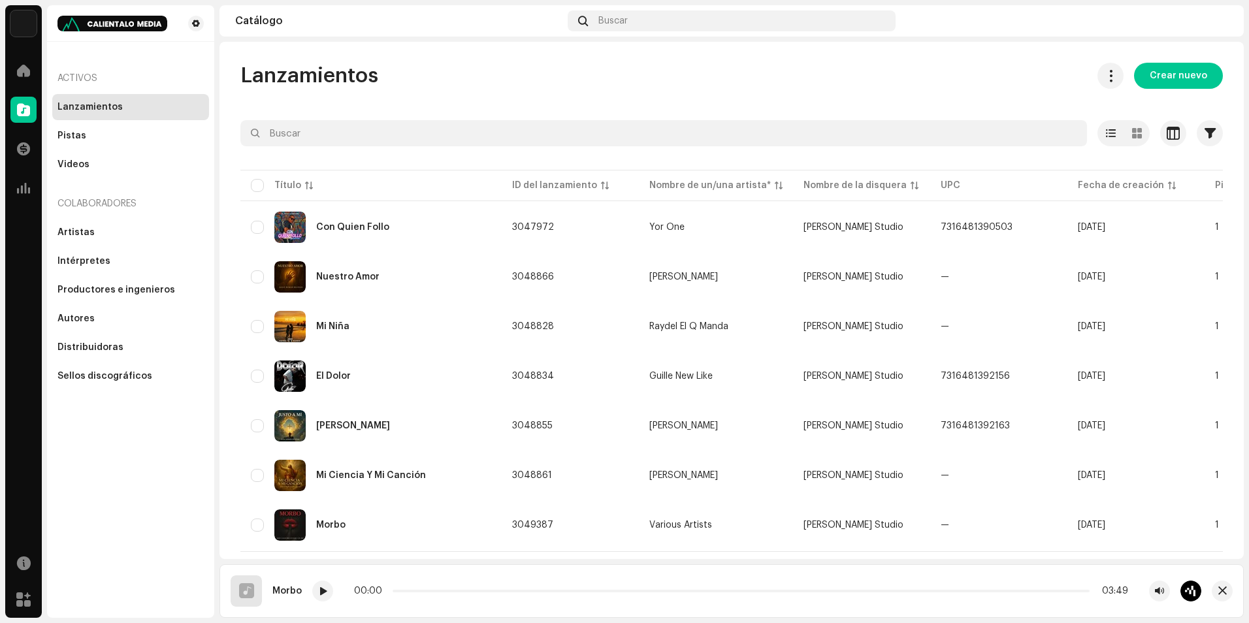
click at [468, 99] on div "Lanzamientos Crear nuevo Seleccionado 0 Opciones Filtros Estado de distribución…" at bounding box center [732, 323] width 1025 height 520
